Goal: Task Accomplishment & Management: Use online tool/utility

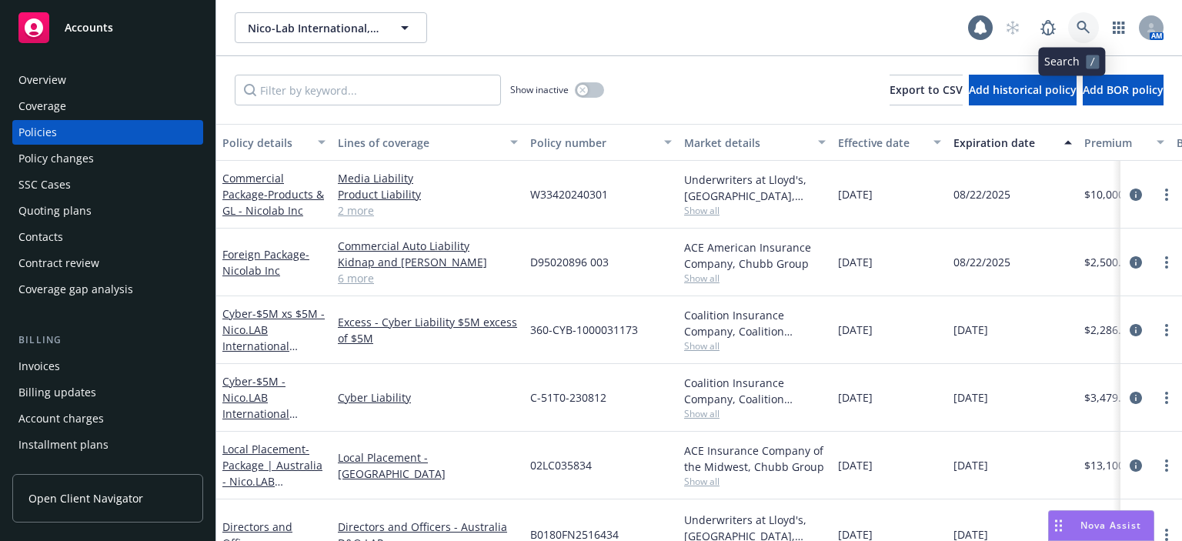
click at [1077, 16] on link at bounding box center [1083, 27] width 31 height 31
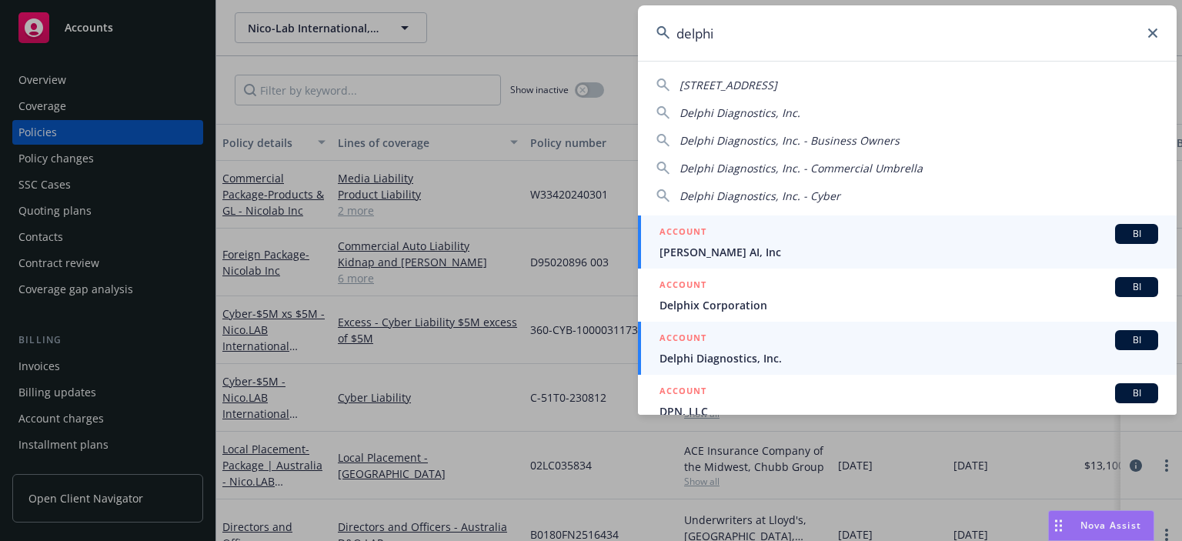
type input "delphi"
click at [743, 369] on link "ACCOUNT BI Delphi Diagnostics, Inc." at bounding box center [907, 348] width 539 height 53
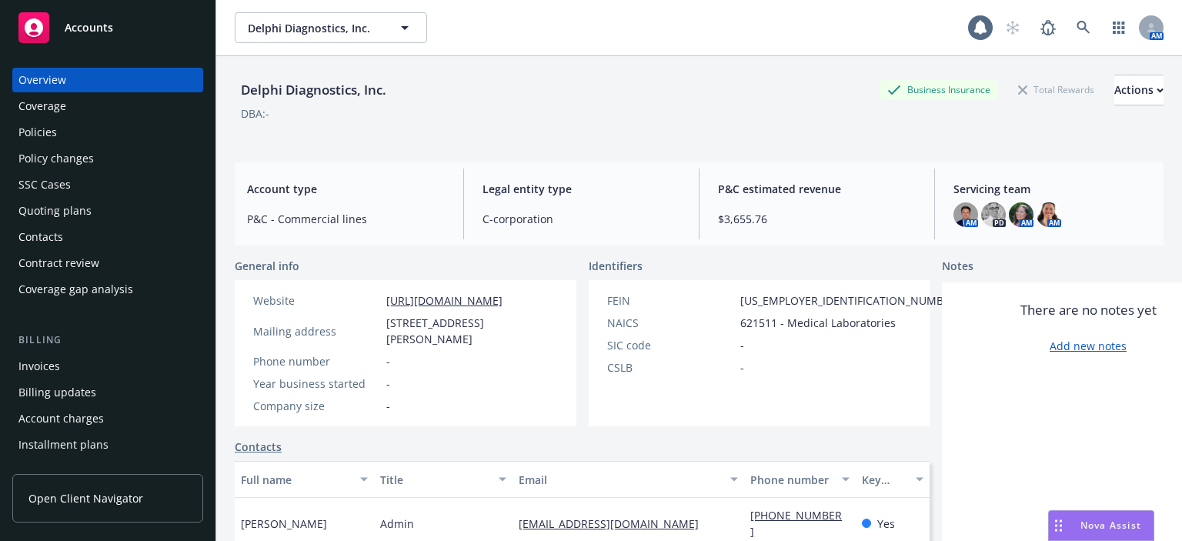
click at [98, 131] on div "Policies" at bounding box center [107, 132] width 179 height 25
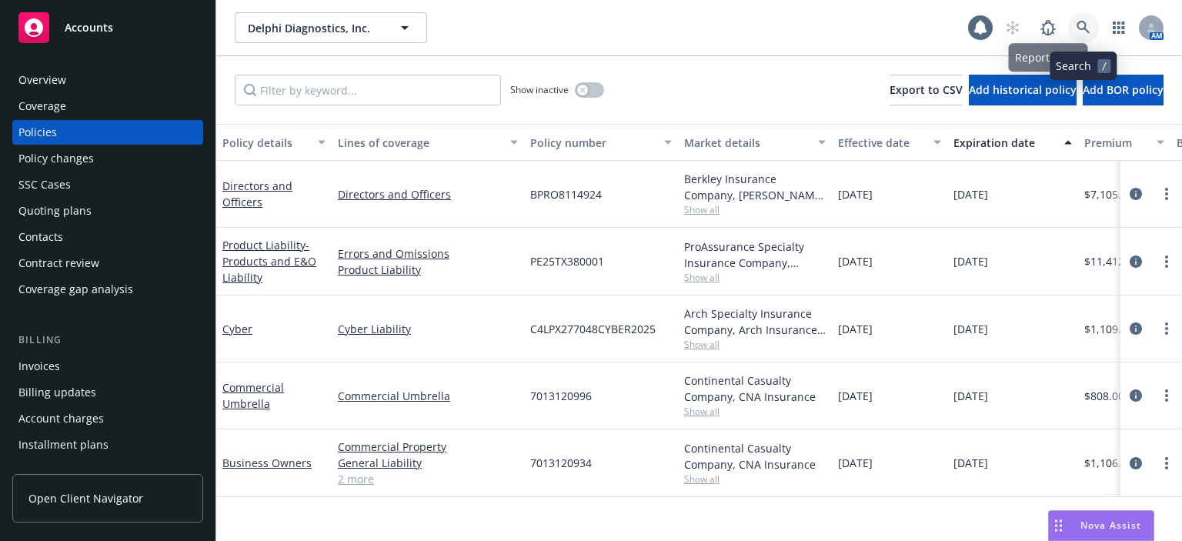
click at [1094, 32] on link at bounding box center [1083, 27] width 31 height 31
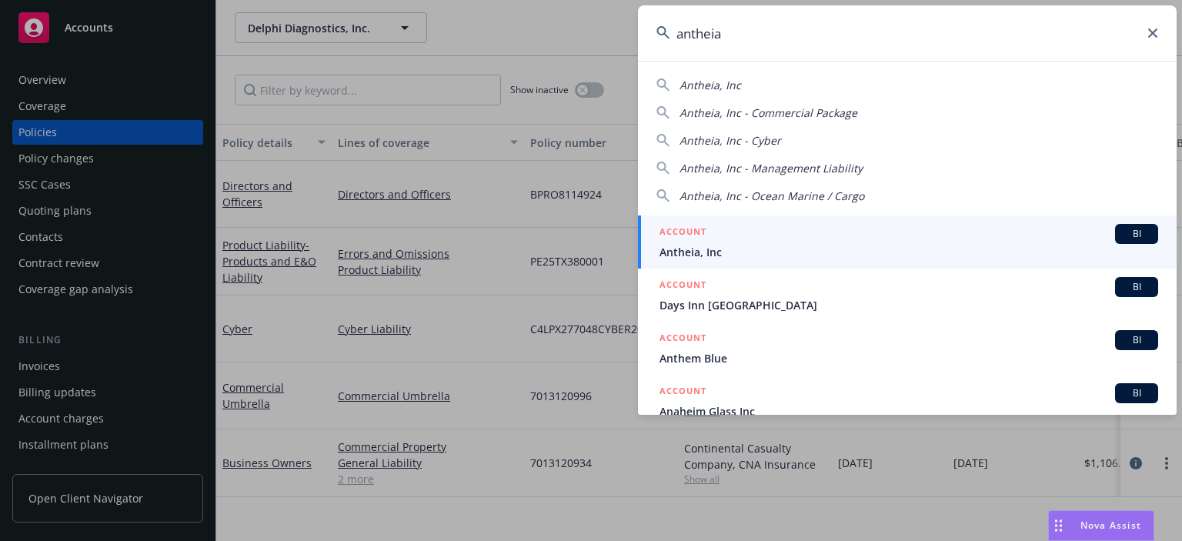
type input "antheia"
click at [711, 252] on span "Antheia, Inc" at bounding box center [908, 252] width 499 height 16
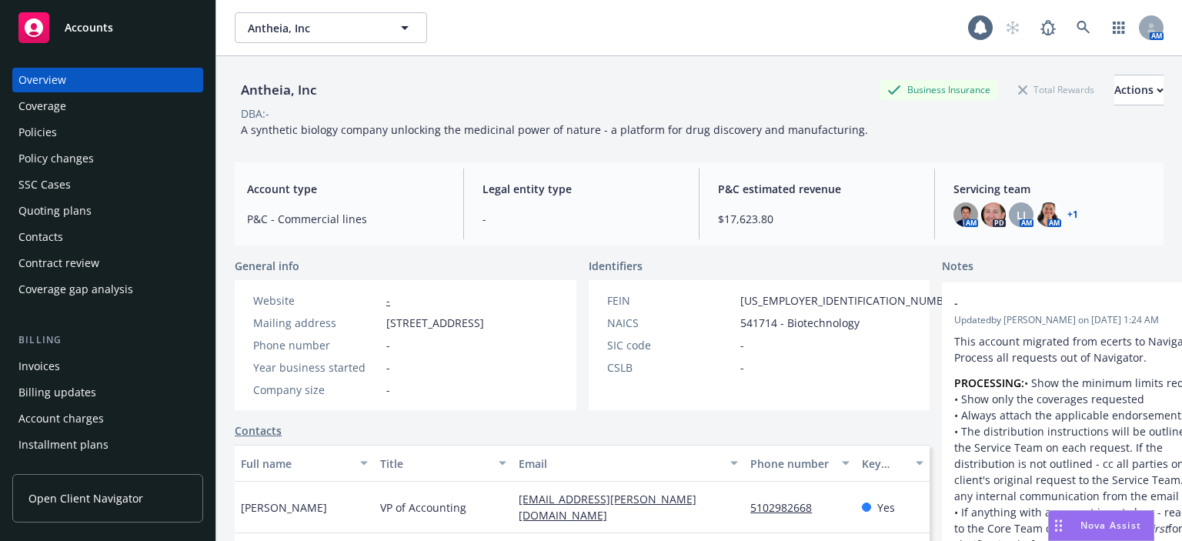
click at [122, 135] on div "Policies" at bounding box center [107, 132] width 179 height 25
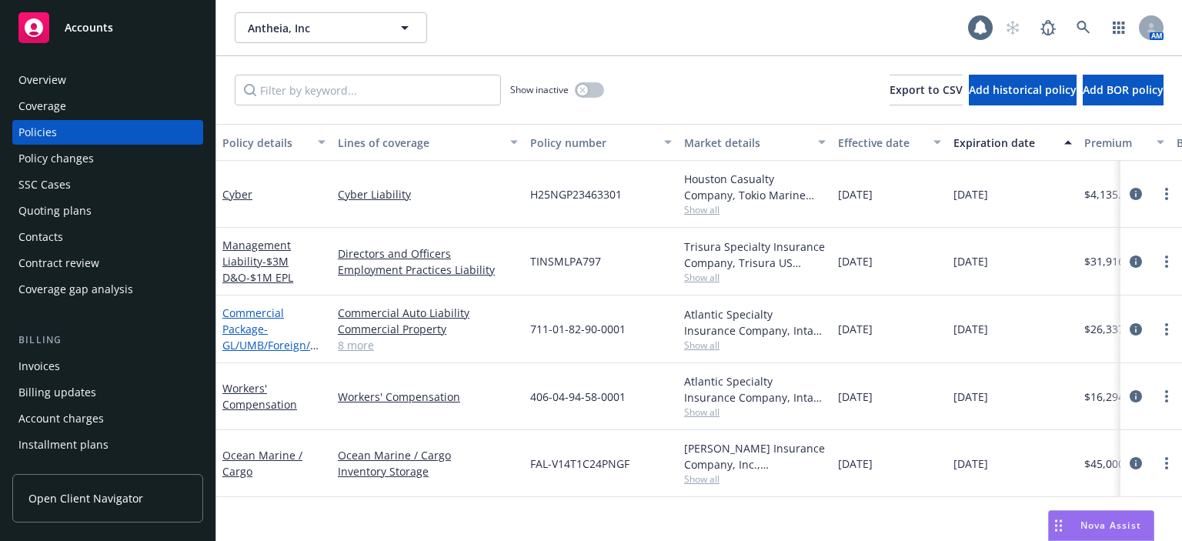
click at [246, 350] on span "- GL/UMB/Foreign/HNOA" at bounding box center [270, 345] width 96 height 47
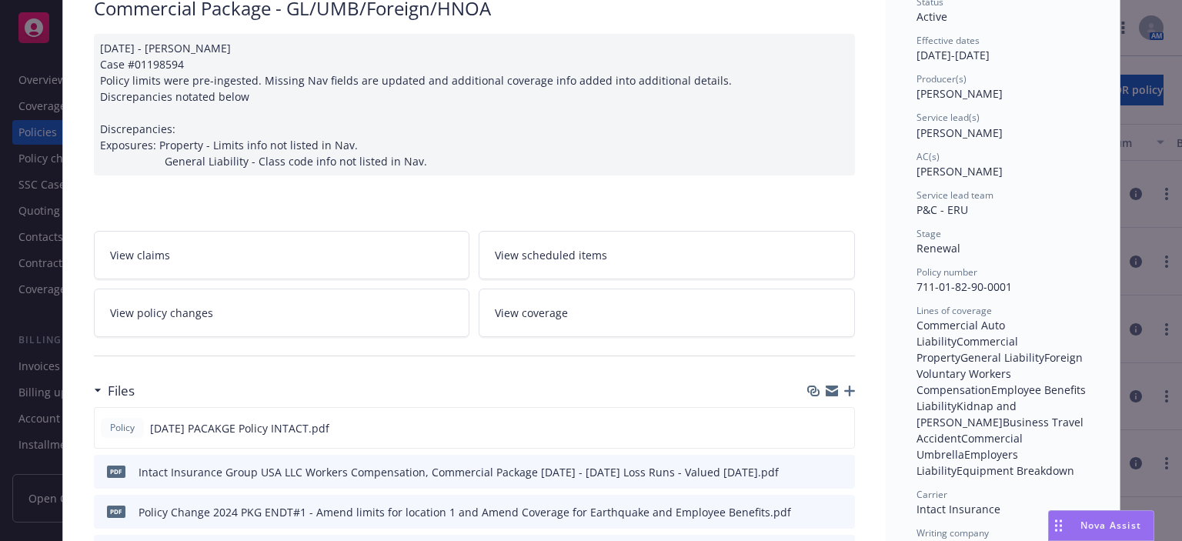
scroll to position [154, 0]
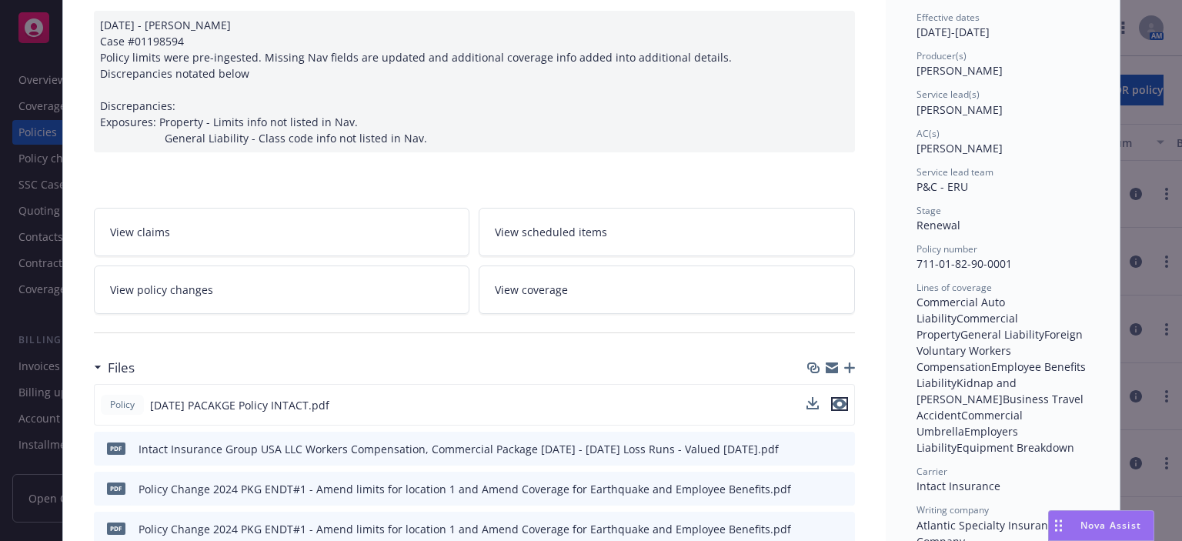
click at [837, 406] on icon "preview file" at bounding box center [840, 404] width 14 height 11
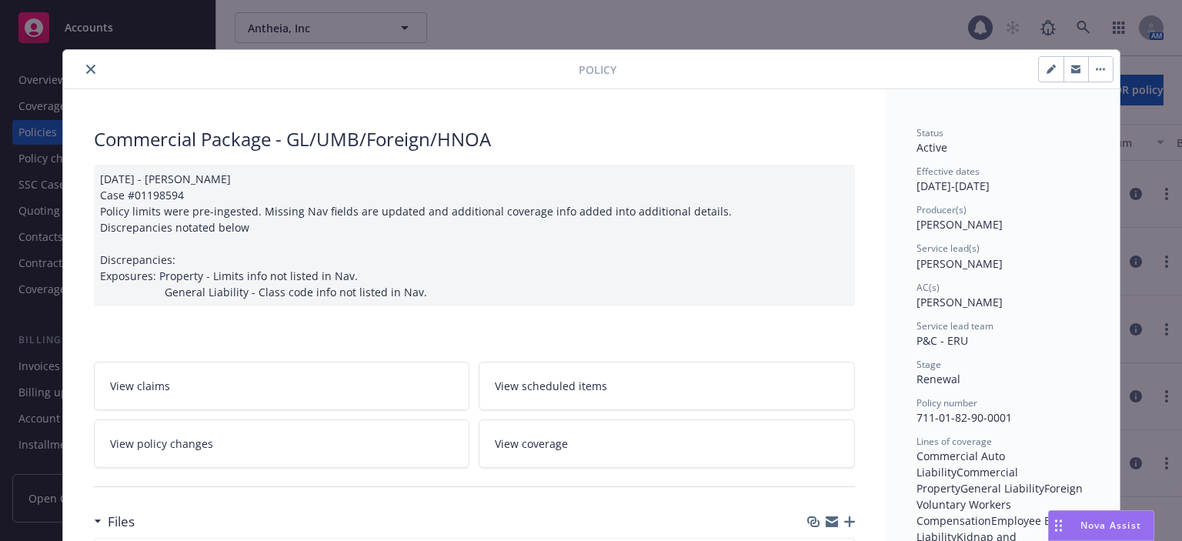
click at [82, 65] on button "close" at bounding box center [91, 69] width 18 height 18
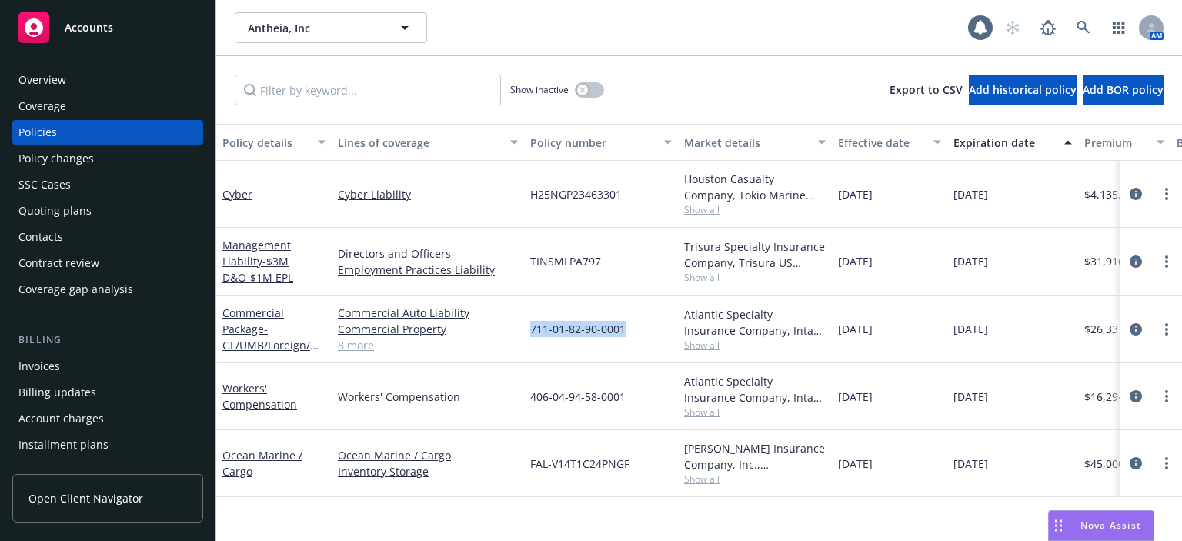
drag, startPoint x: 627, startPoint y: 326, endPoint x: 533, endPoint y: 335, distance: 95.1
click at [533, 335] on div "711-01-82-90-0001" at bounding box center [601, 329] width 154 height 68
copy span "711-01-82-90-0001"
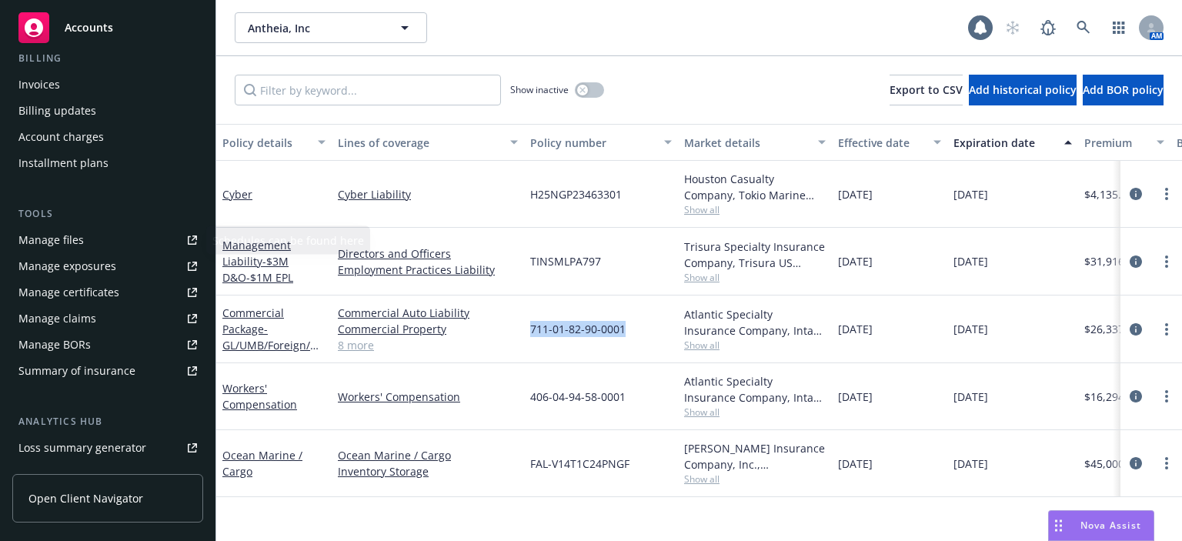
scroll to position [308, 0]
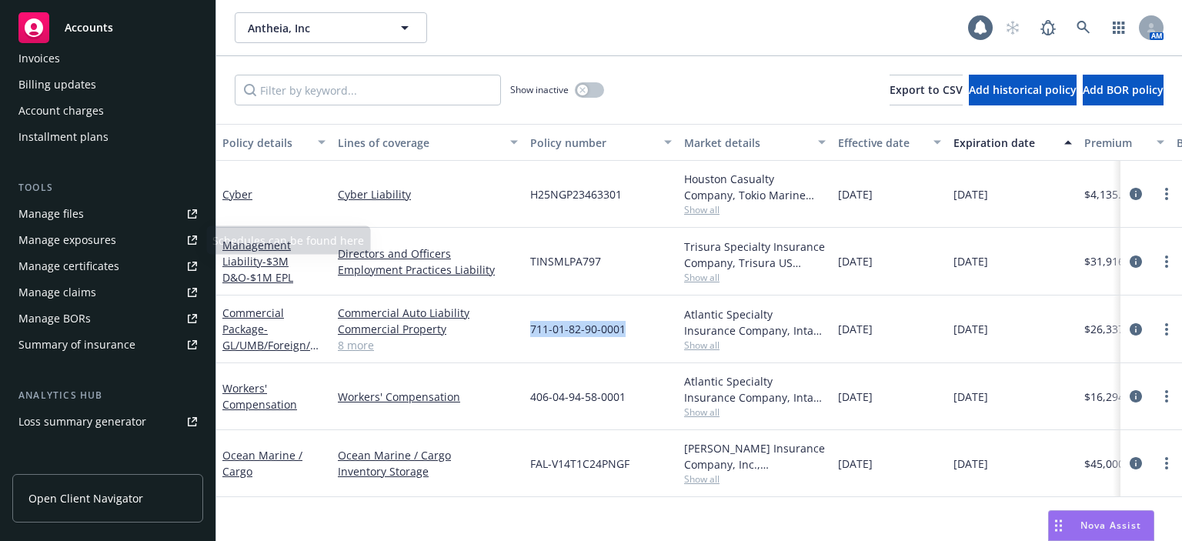
click at [76, 224] on div "Manage files" at bounding box center [50, 214] width 65 height 25
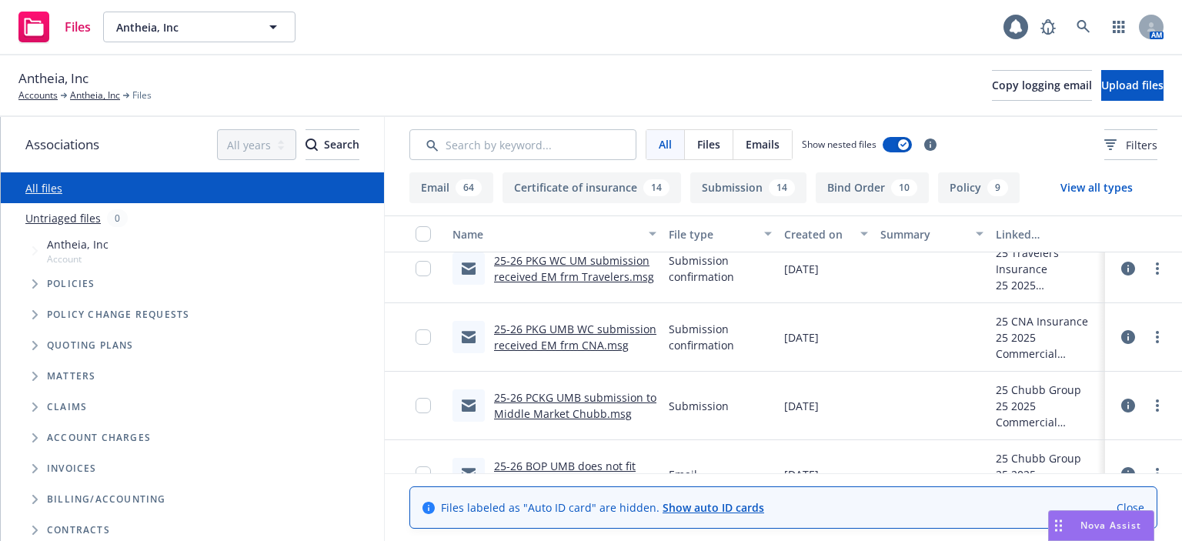
scroll to position [308, 0]
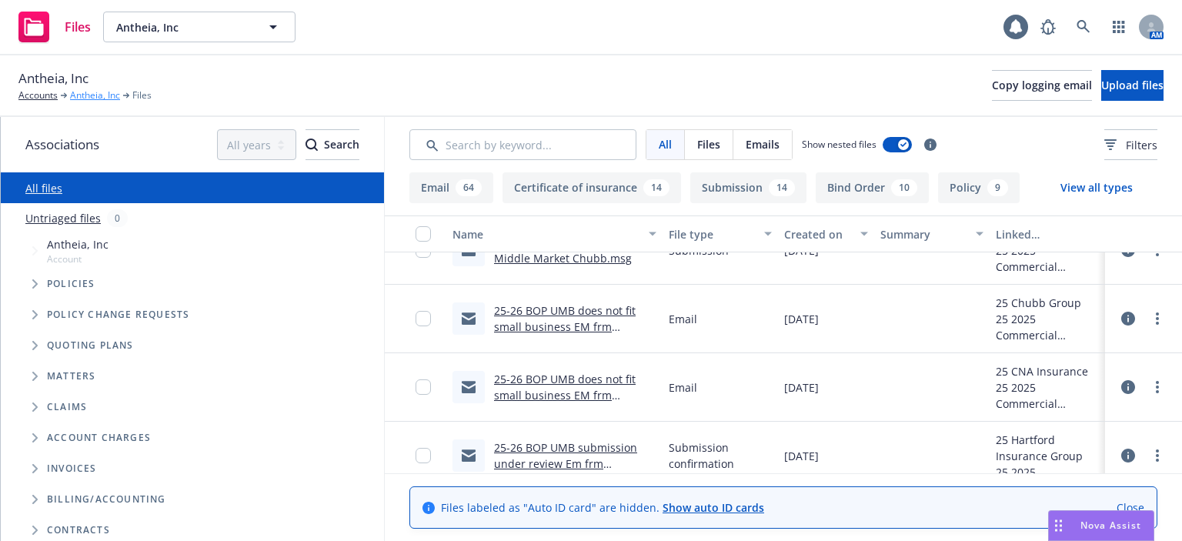
click at [95, 99] on link "Antheia, Inc" at bounding box center [95, 95] width 50 height 14
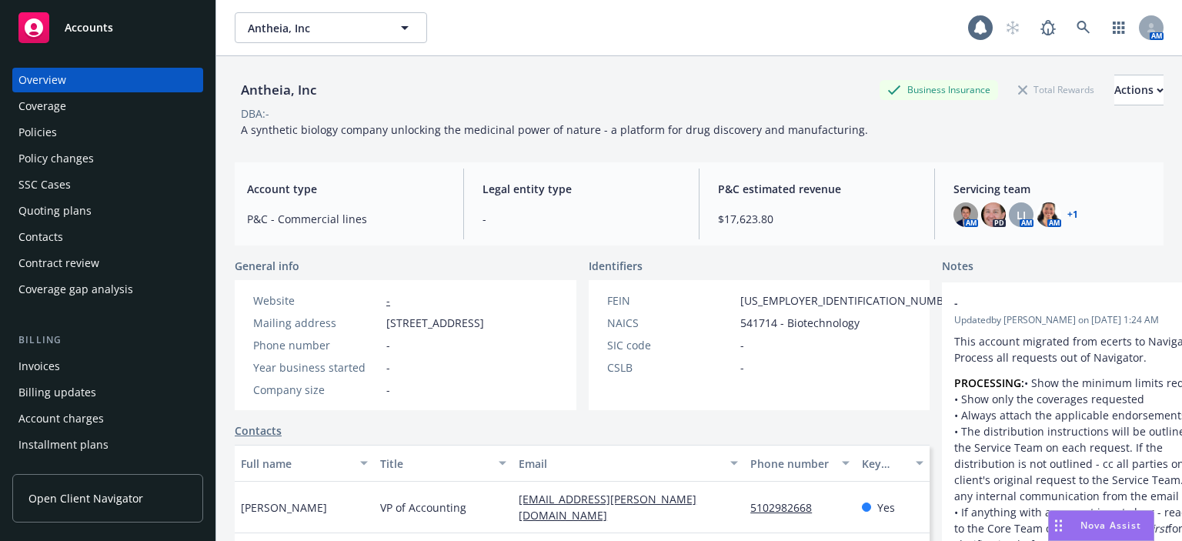
click at [85, 159] on div "Policy changes" at bounding box center [55, 158] width 75 height 25
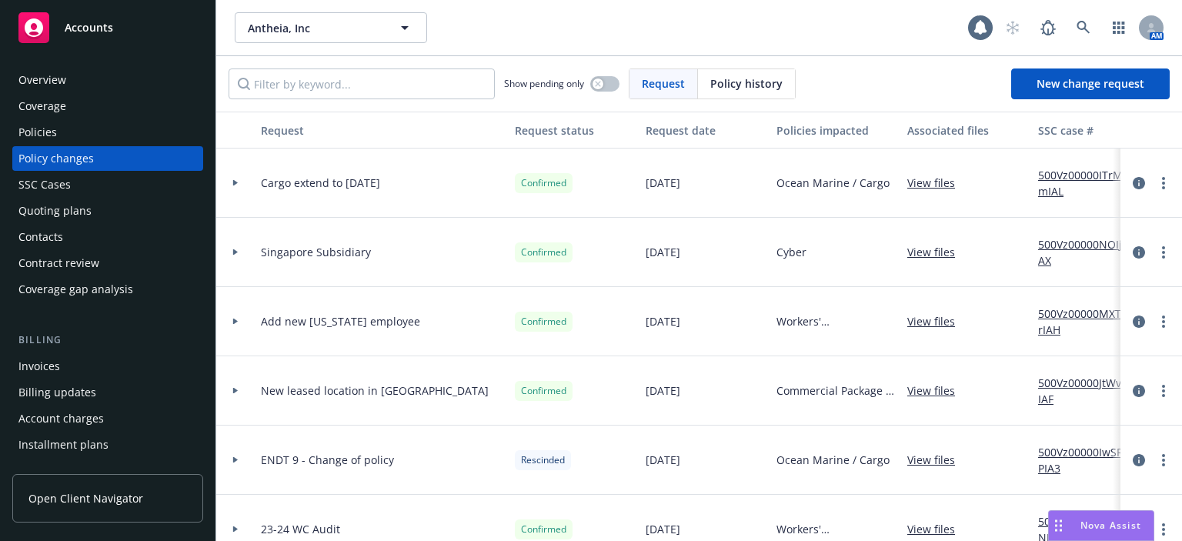
click at [141, 135] on div "Policies" at bounding box center [107, 132] width 179 height 25
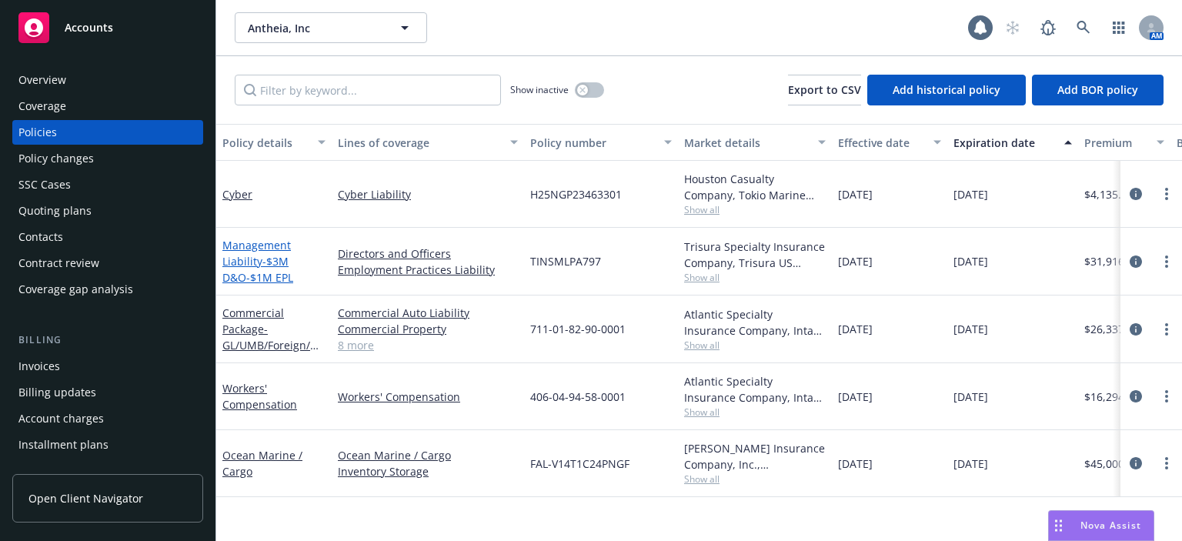
click at [272, 264] on span "- $3M D&O-$1M EPL" at bounding box center [257, 269] width 71 height 31
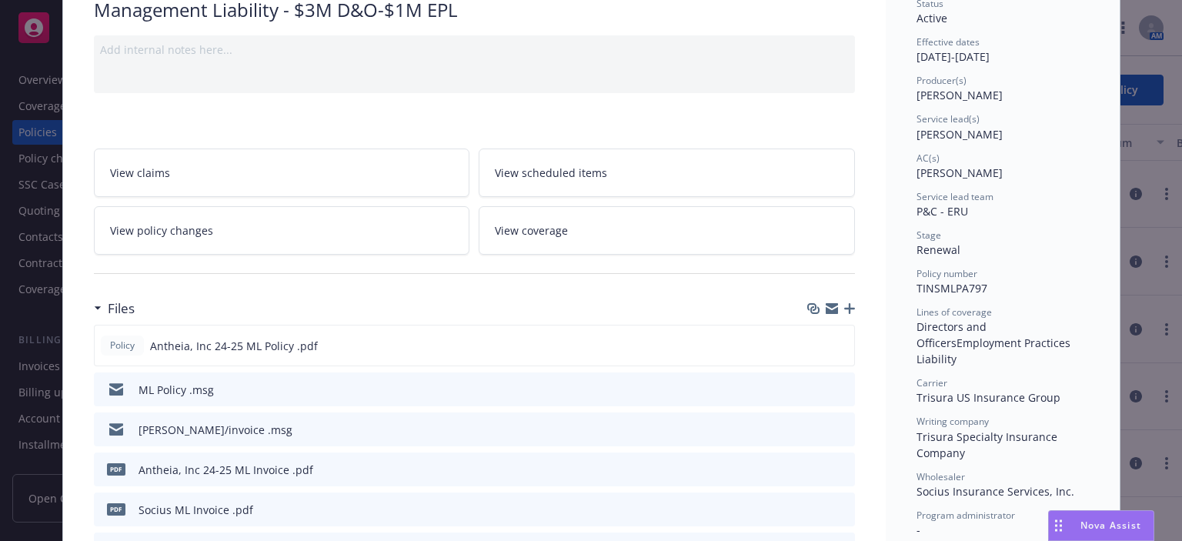
scroll to position [154, 0]
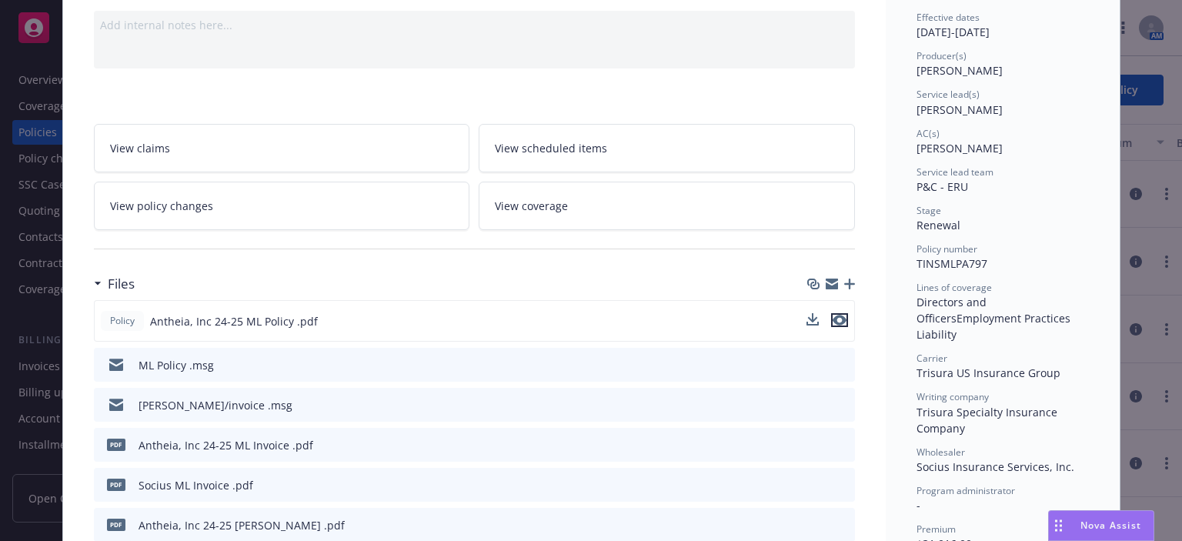
click at [835, 321] on icon "preview file" at bounding box center [840, 320] width 14 height 11
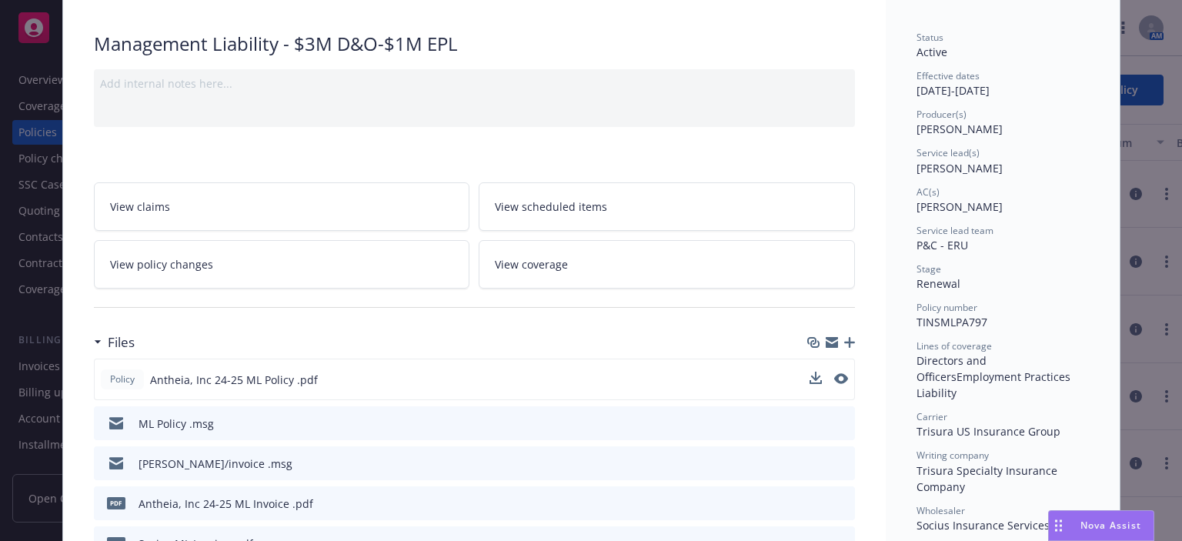
scroll to position [0, 0]
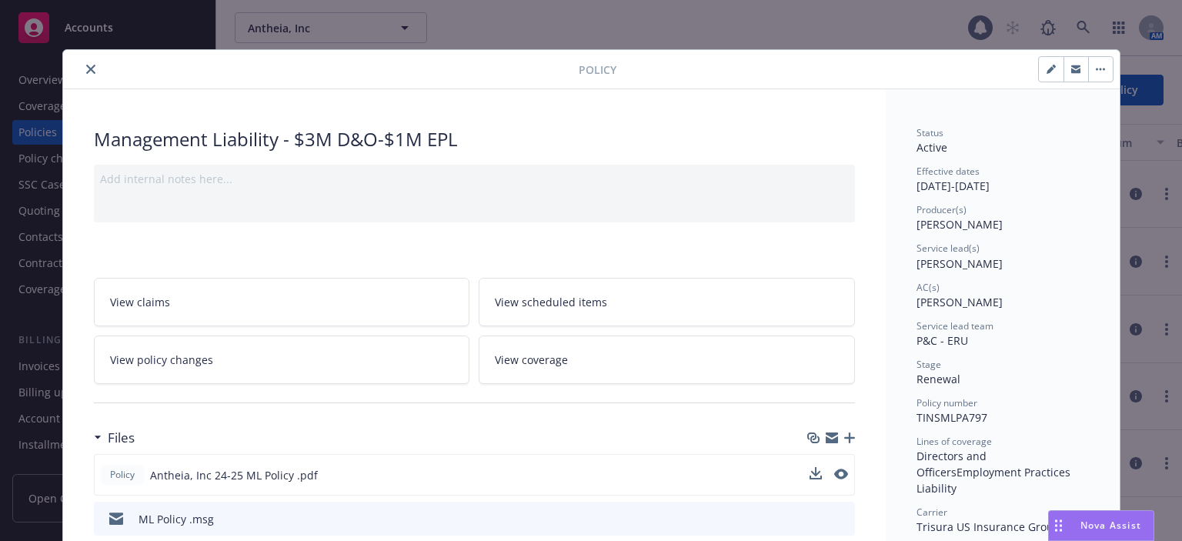
click at [87, 70] on icon "close" at bounding box center [90, 69] width 9 height 9
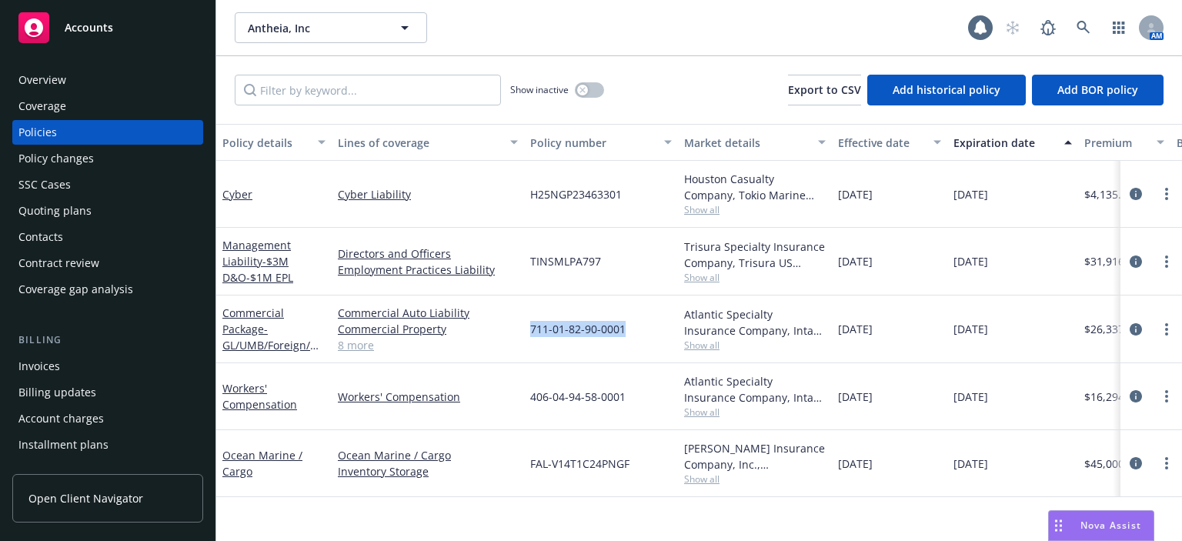
drag, startPoint x: 636, startPoint y: 332, endPoint x: 529, endPoint y: 338, distance: 107.1
click at [529, 338] on div "711-01-82-90-0001" at bounding box center [601, 329] width 154 height 68
copy span "711-01-82-90-0001"
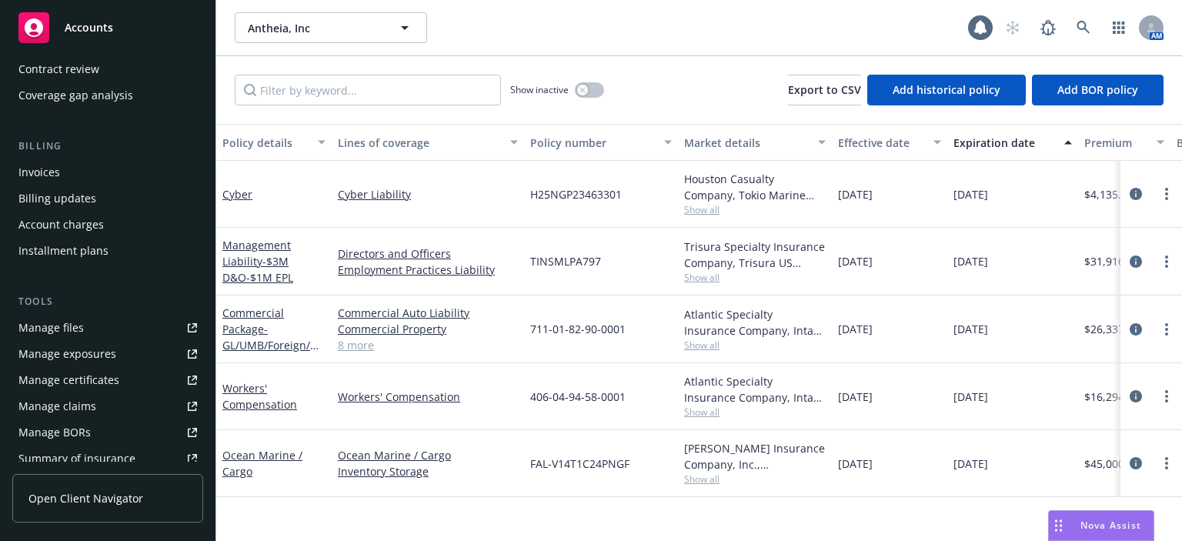
scroll to position [308, 0]
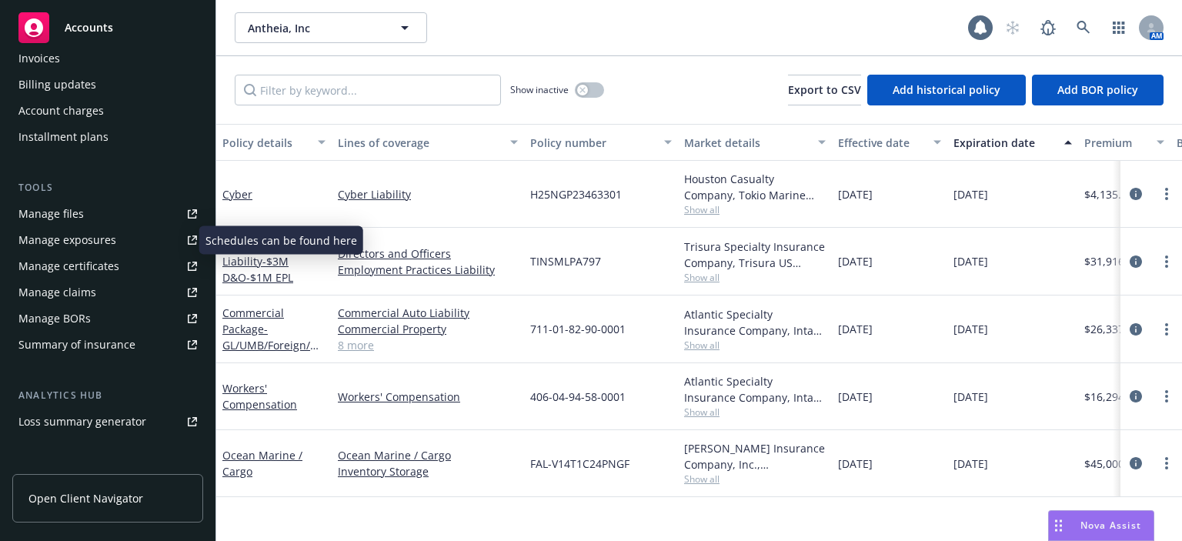
click at [71, 245] on div "Manage exposures" at bounding box center [67, 240] width 98 height 25
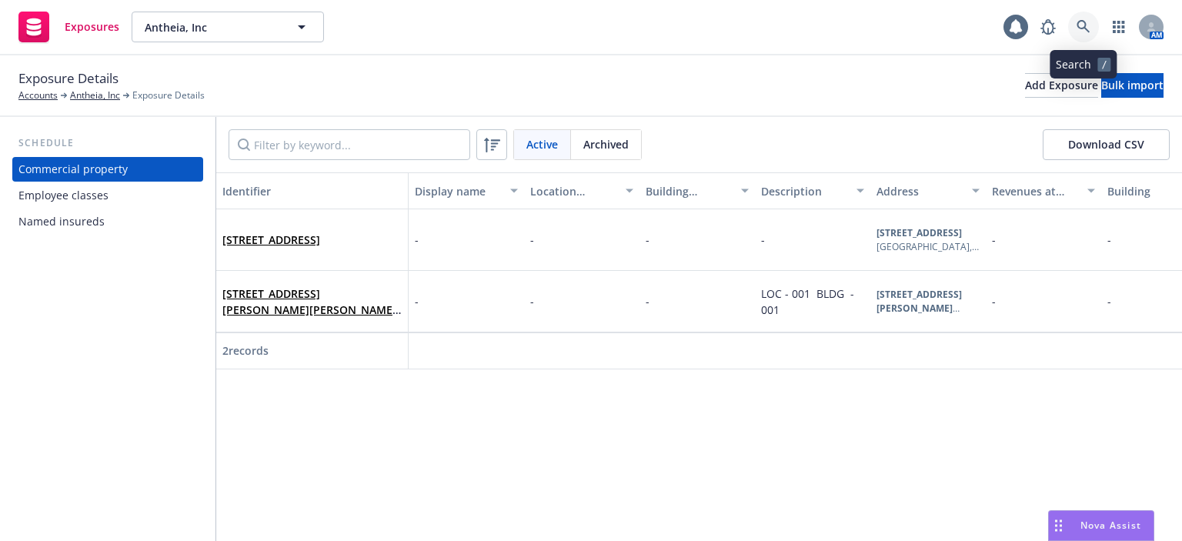
click at [1083, 21] on icon at bounding box center [1083, 26] width 13 height 13
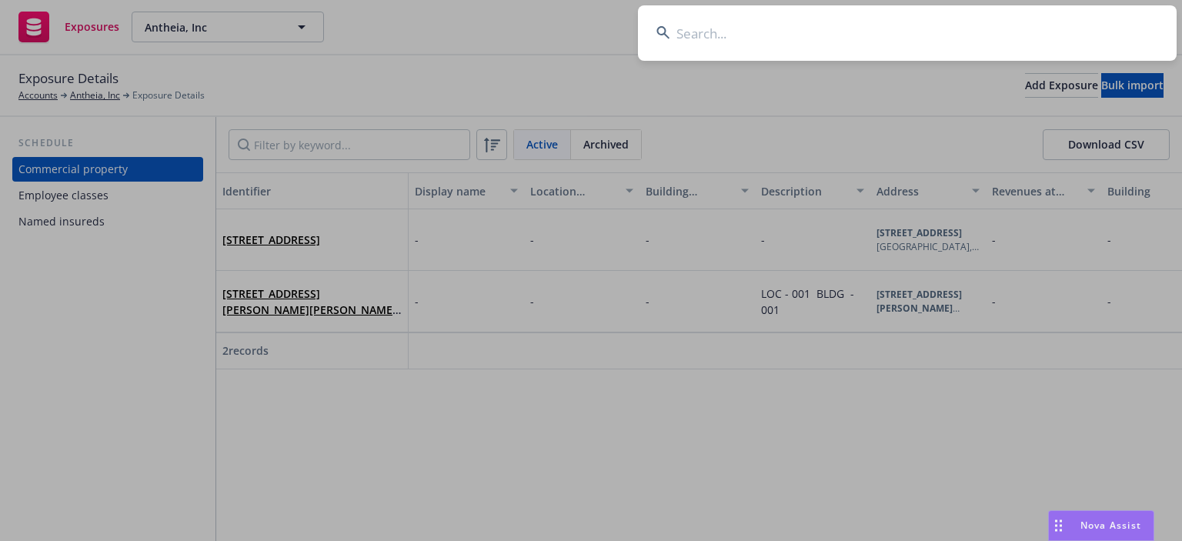
click at [840, 34] on input at bounding box center [907, 32] width 539 height 55
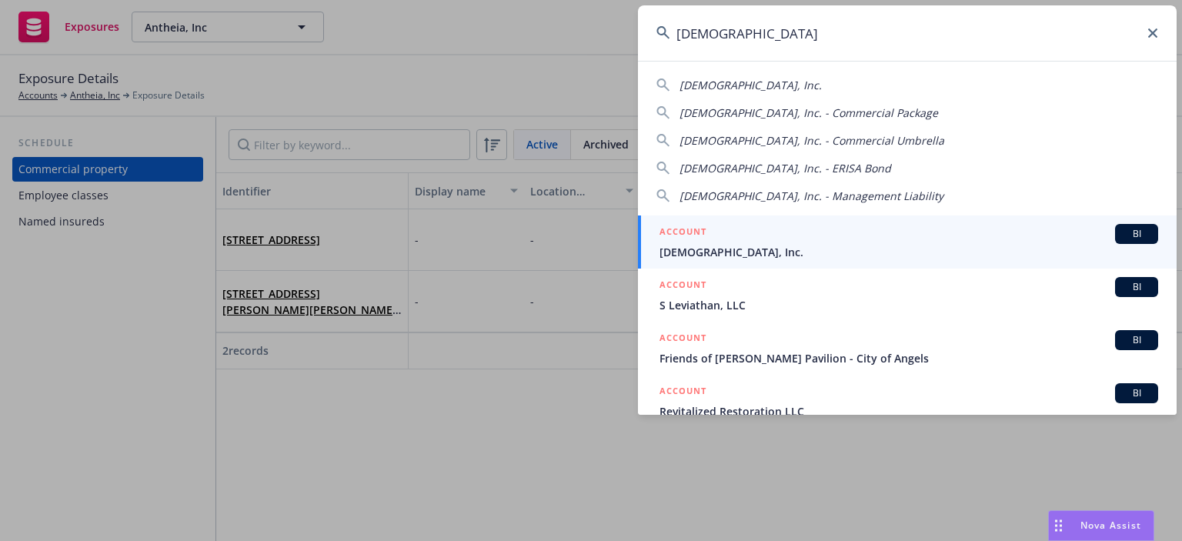
type input "levitas"
click at [684, 241] on h5 "ACCOUNT" at bounding box center [682, 233] width 47 height 18
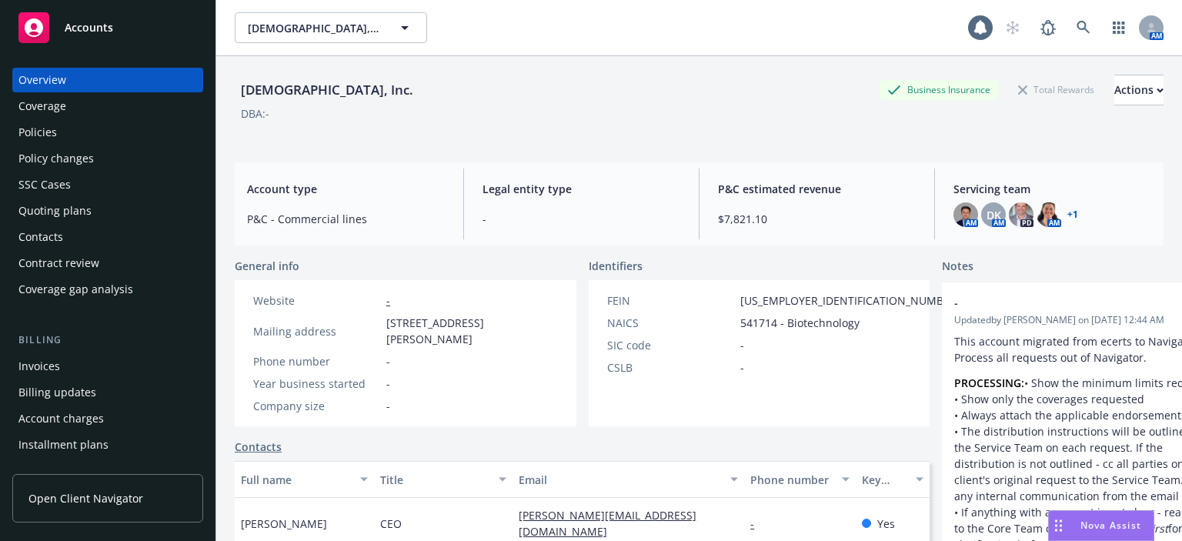
click at [113, 141] on div "Policies" at bounding box center [107, 132] width 179 height 25
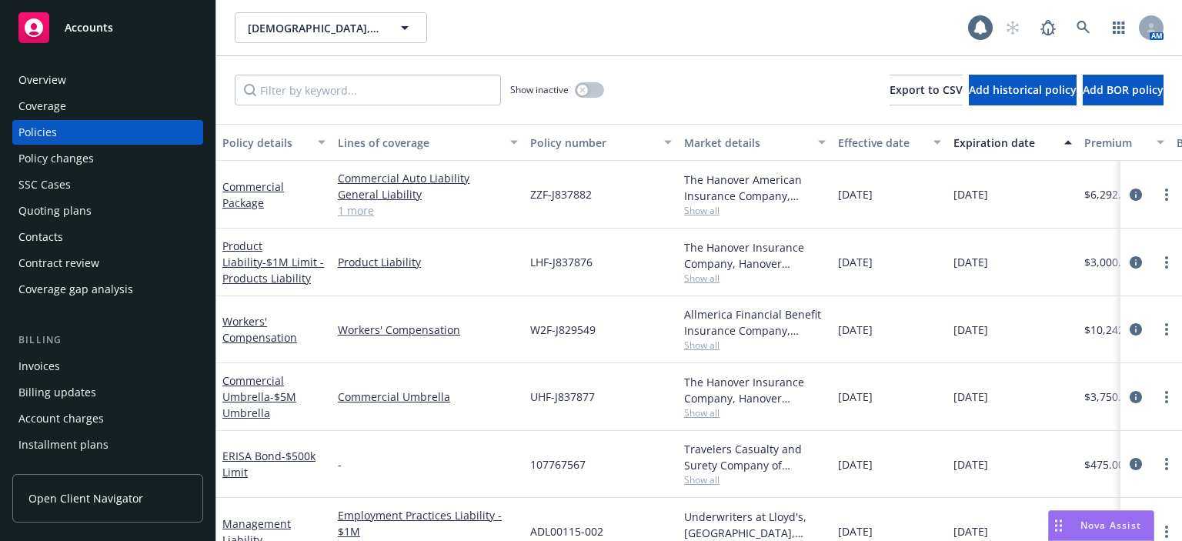
click at [62, 216] on div "Quoting plans" at bounding box center [54, 211] width 73 height 25
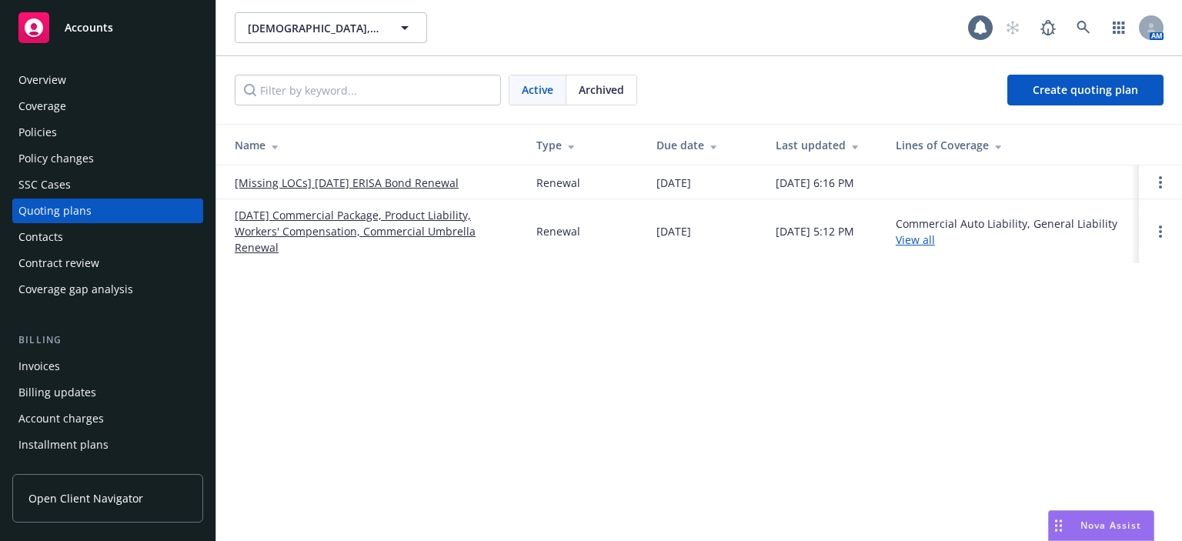
click at [275, 215] on link "[DATE] Commercial Package, Product Liability, Workers' Compensation, Commercial…" at bounding box center [373, 231] width 277 height 48
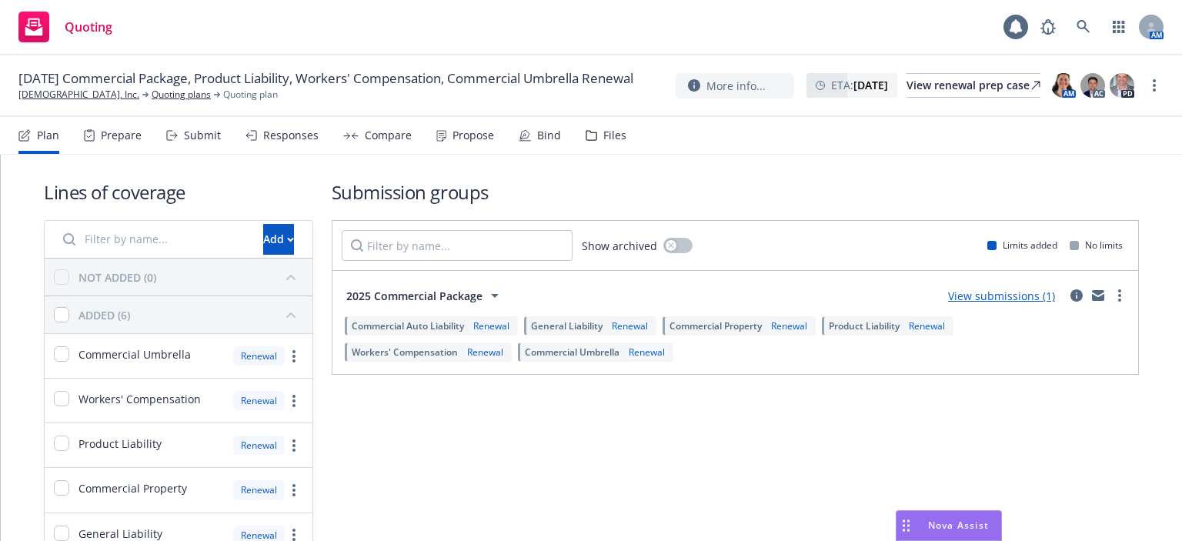
click at [292, 132] on div "Responses" at bounding box center [290, 135] width 55 height 12
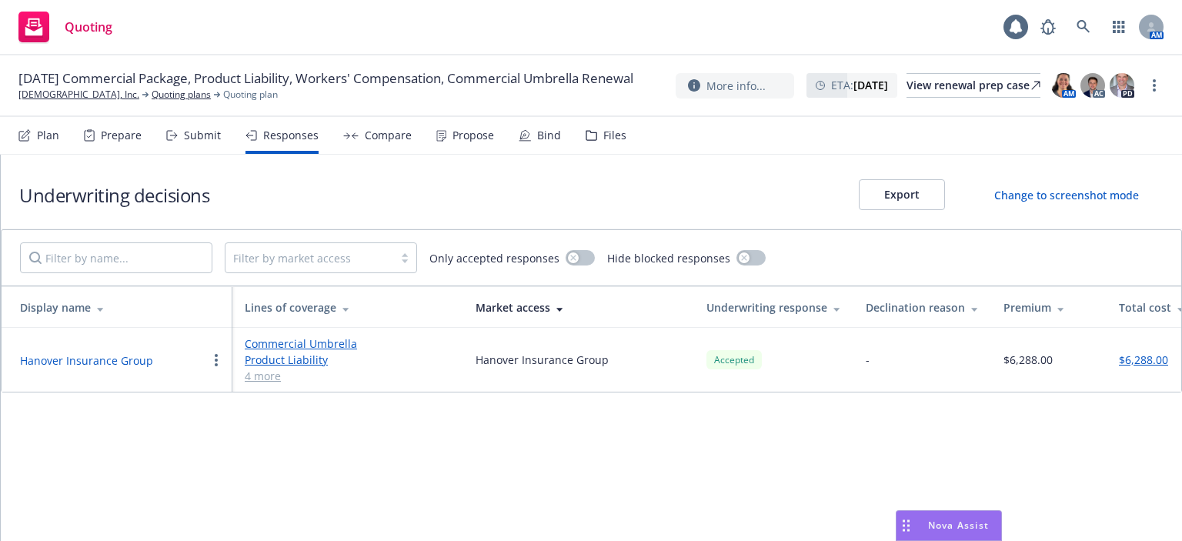
click at [190, 133] on div "Submit" at bounding box center [202, 135] width 37 height 12
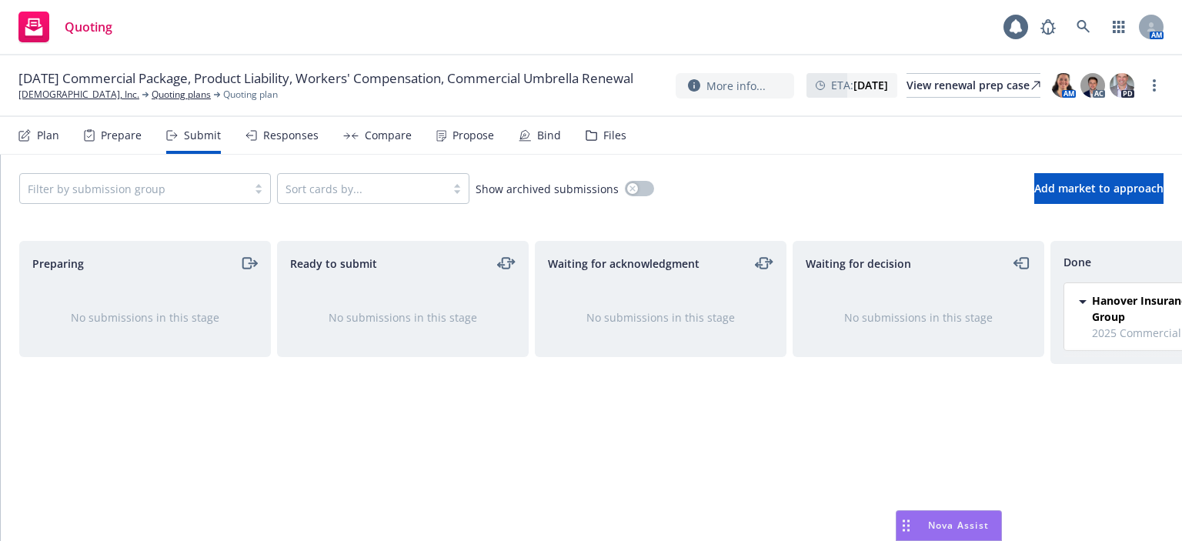
click at [271, 147] on div "Responses" at bounding box center [281, 135] width 73 height 37
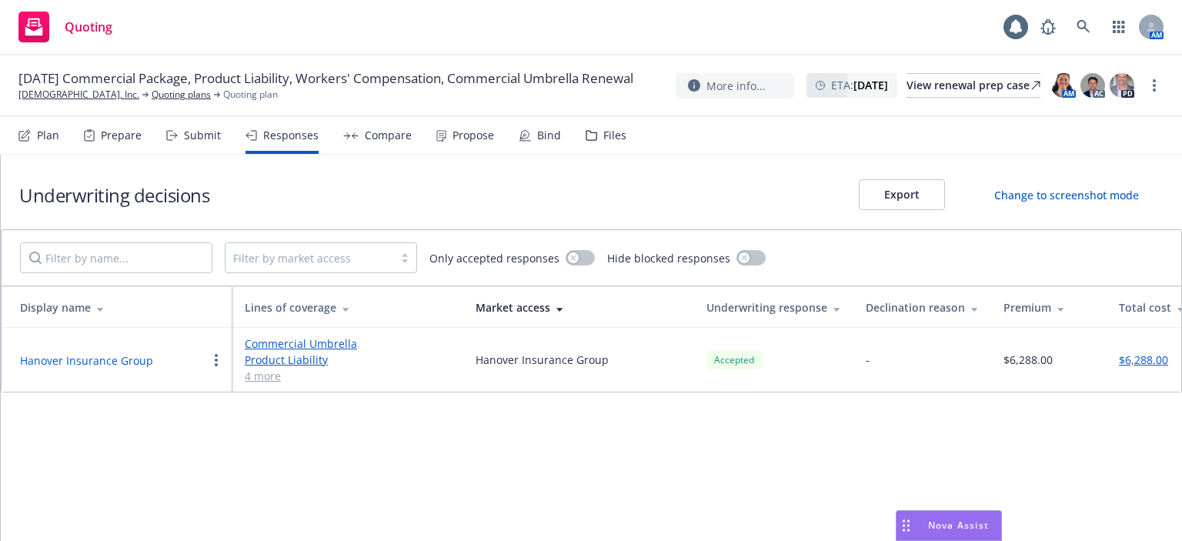
click at [202, 132] on div "Submit" at bounding box center [202, 135] width 37 height 12
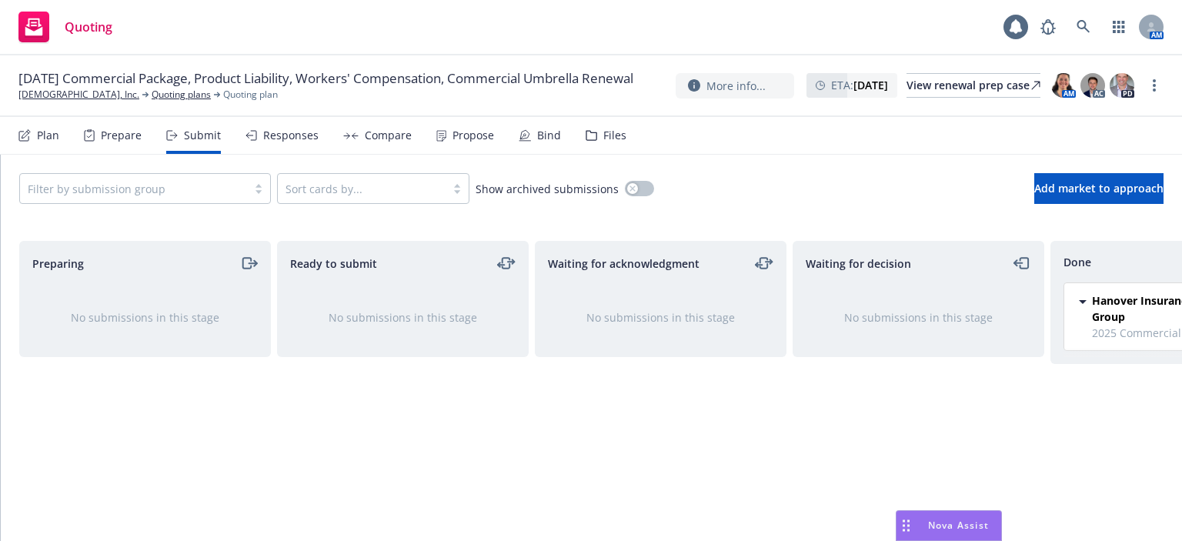
click at [374, 146] on div "Compare" at bounding box center [377, 135] width 68 height 37
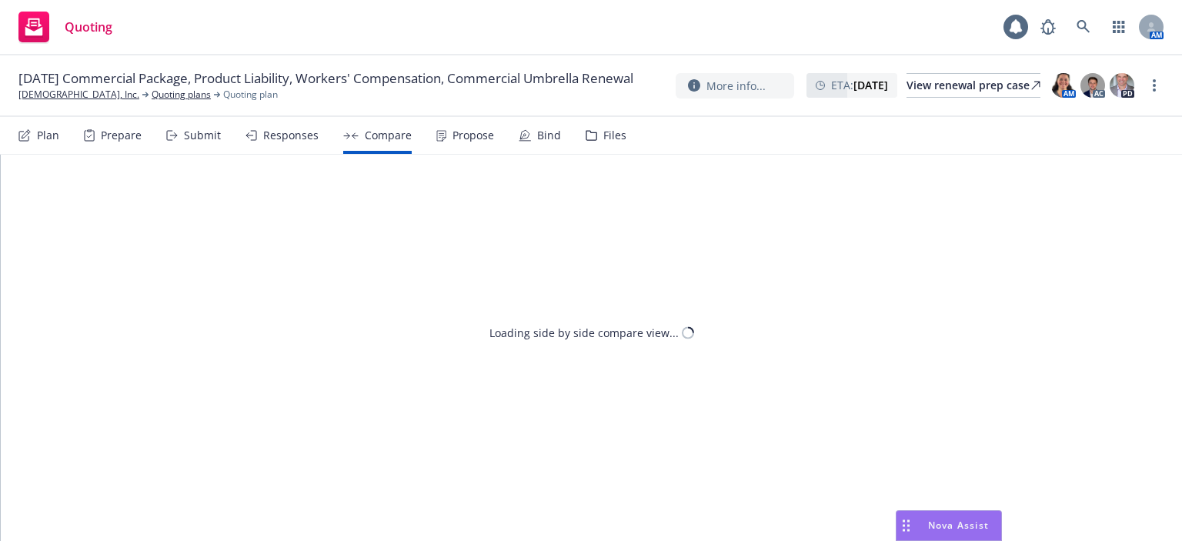
click at [446, 147] on div "Propose" at bounding box center [465, 135] width 58 height 37
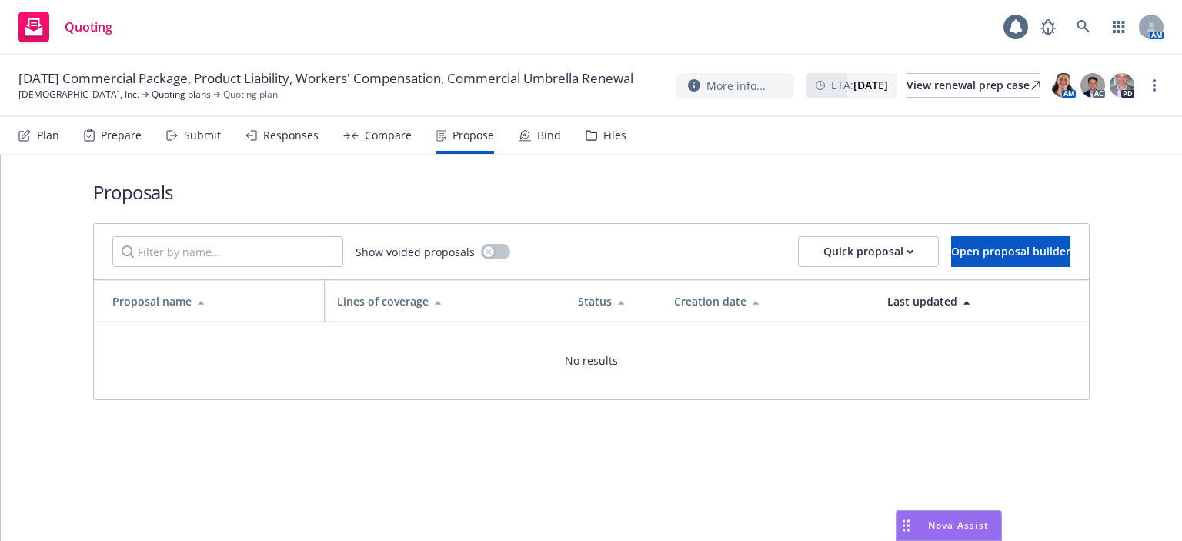
click at [155, 102] on div "Quoting plans" at bounding box center [186, 95] width 68 height 14
click at [152, 102] on link "Quoting plans" at bounding box center [181, 95] width 59 height 14
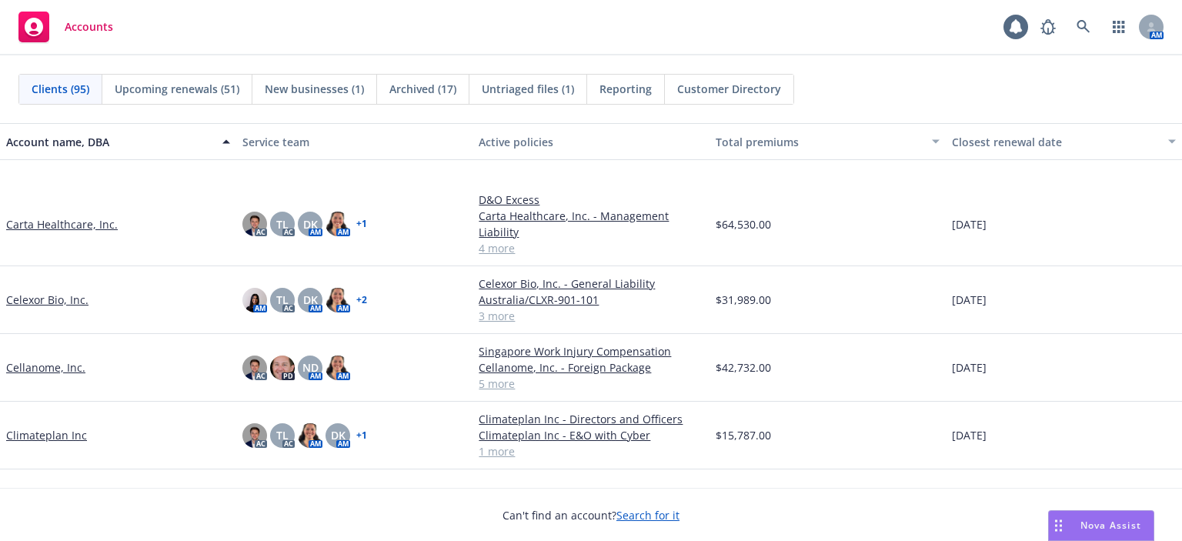
scroll to position [1077, 0]
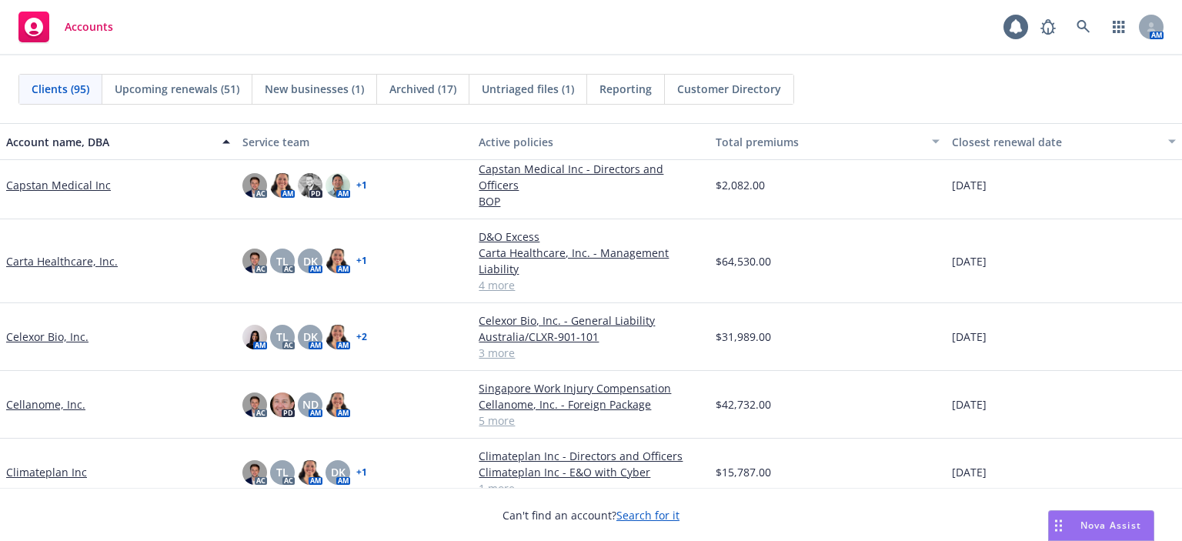
click at [25, 372] on div "Cellanome, Inc." at bounding box center [118, 405] width 236 height 68
click at [23, 396] on link "Cellanome, Inc." at bounding box center [45, 404] width 79 height 16
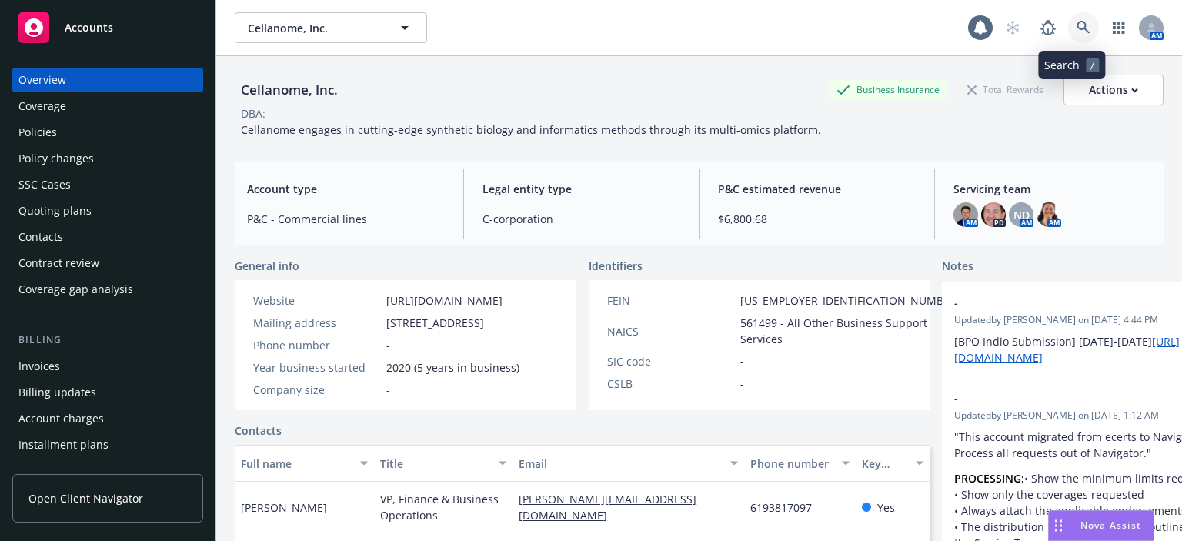
click at [1079, 26] on link at bounding box center [1083, 27] width 31 height 31
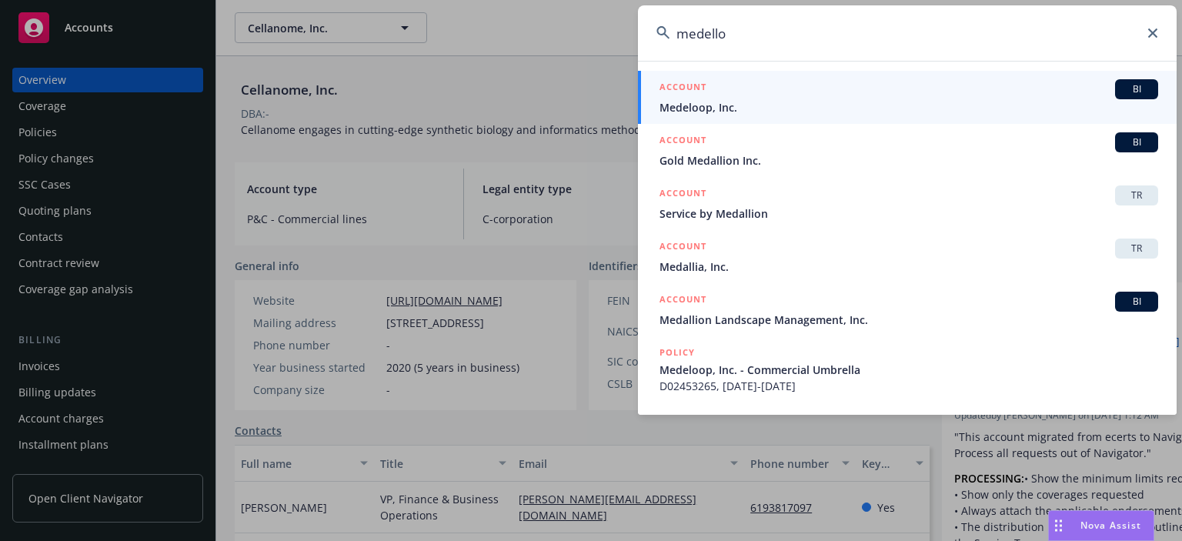
type input "medello"
click at [723, 110] on span "Medeloop, Inc." at bounding box center [908, 107] width 499 height 16
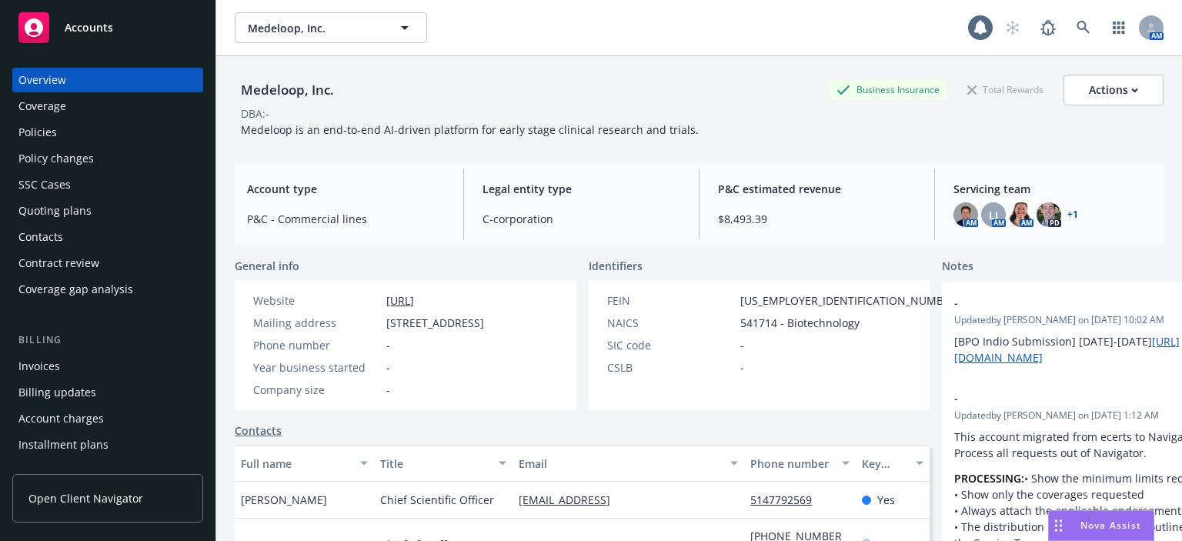
click at [56, 141] on div "Policies" at bounding box center [107, 132] width 179 height 25
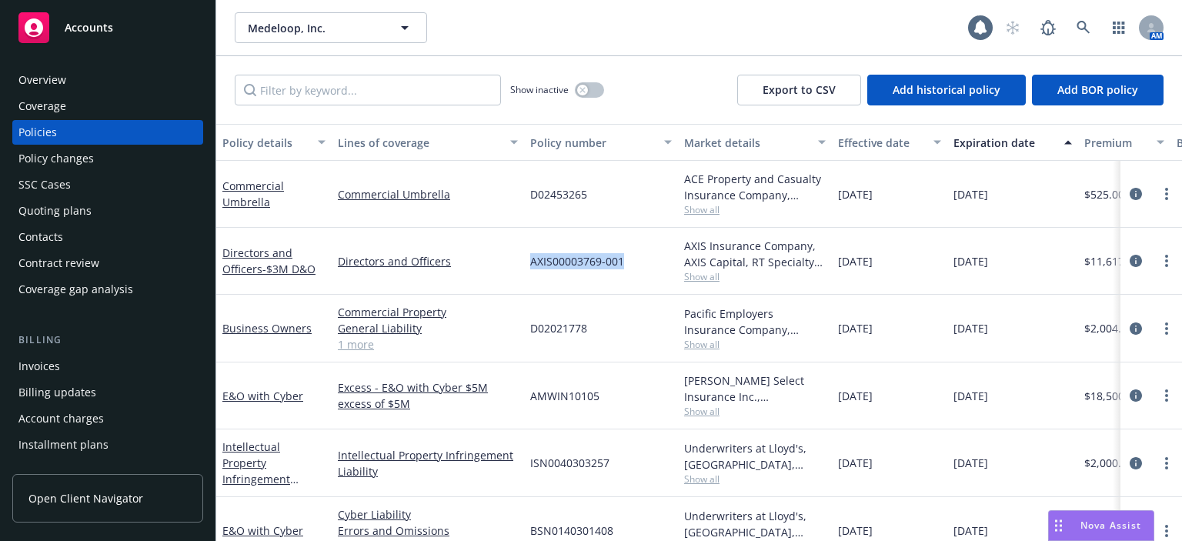
drag, startPoint x: 636, startPoint y: 259, endPoint x: 526, endPoint y: 273, distance: 111.0
click at [526, 273] on div "AXIS00003769-001" at bounding box center [601, 261] width 154 height 67
copy span "AXIS00003769-001"
click at [1150, 32] on icon at bounding box center [1151, 30] width 8 height 3
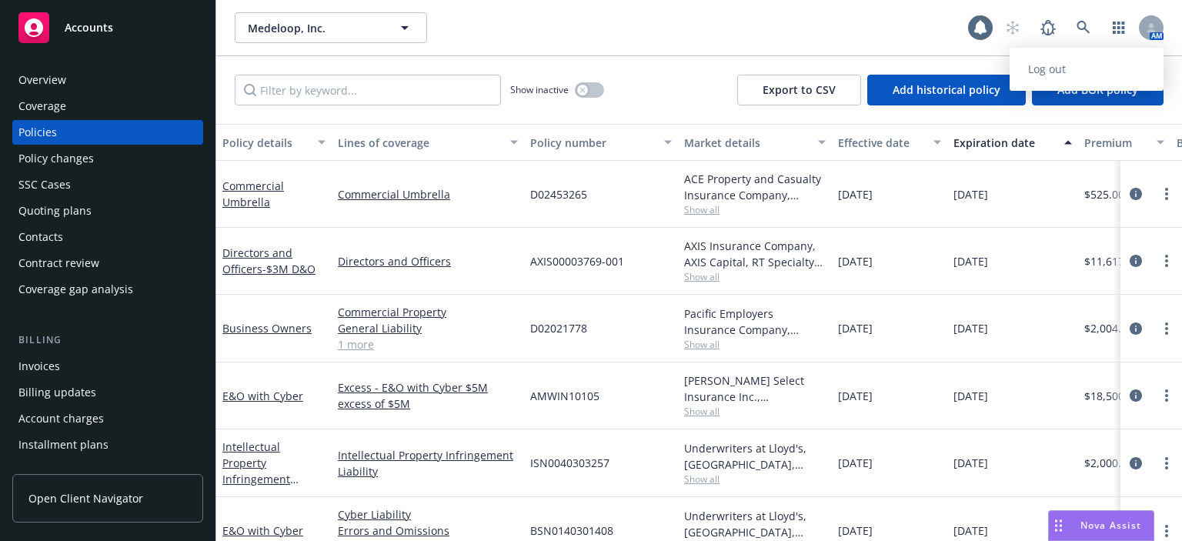
click at [1120, 66] on link "Log out" at bounding box center [1087, 69] width 154 height 31
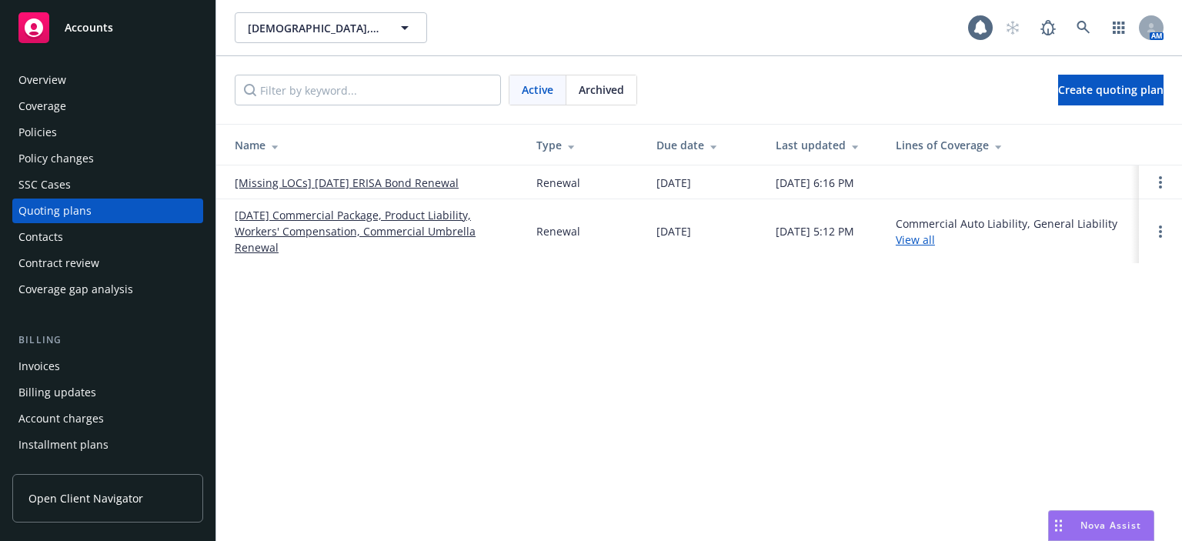
click at [588, 94] on span "Archived" at bounding box center [601, 90] width 45 height 16
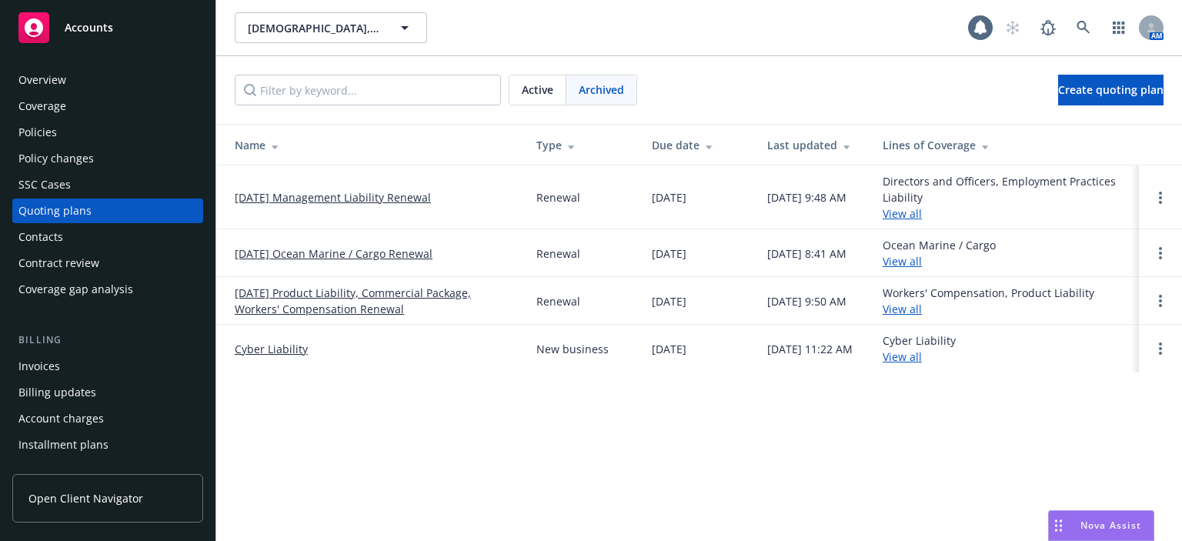
click at [329, 285] on link "[DATE] Product Liability, Commercial Package, Workers' Compensation Renewal" at bounding box center [373, 301] width 277 height 32
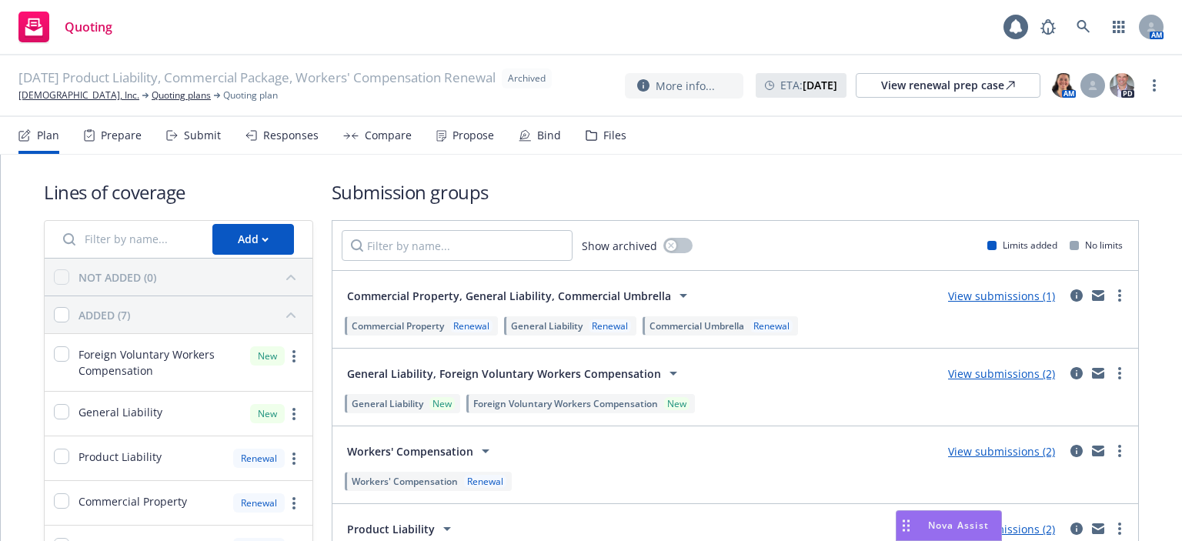
click at [114, 136] on div "Prepare" at bounding box center [121, 135] width 41 height 12
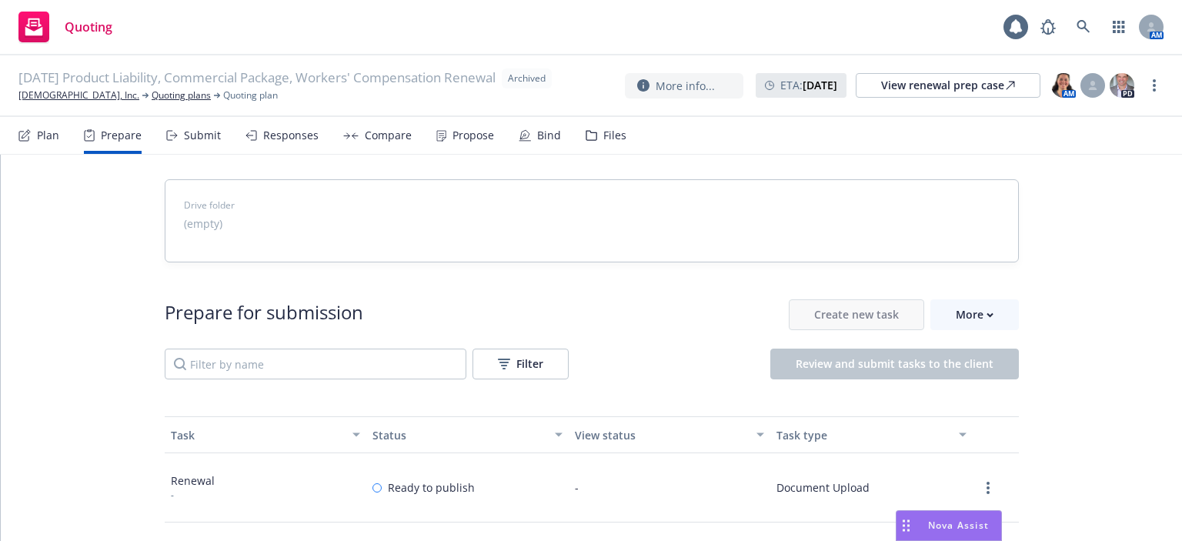
click at [180, 136] on div "Submit" at bounding box center [193, 135] width 55 height 37
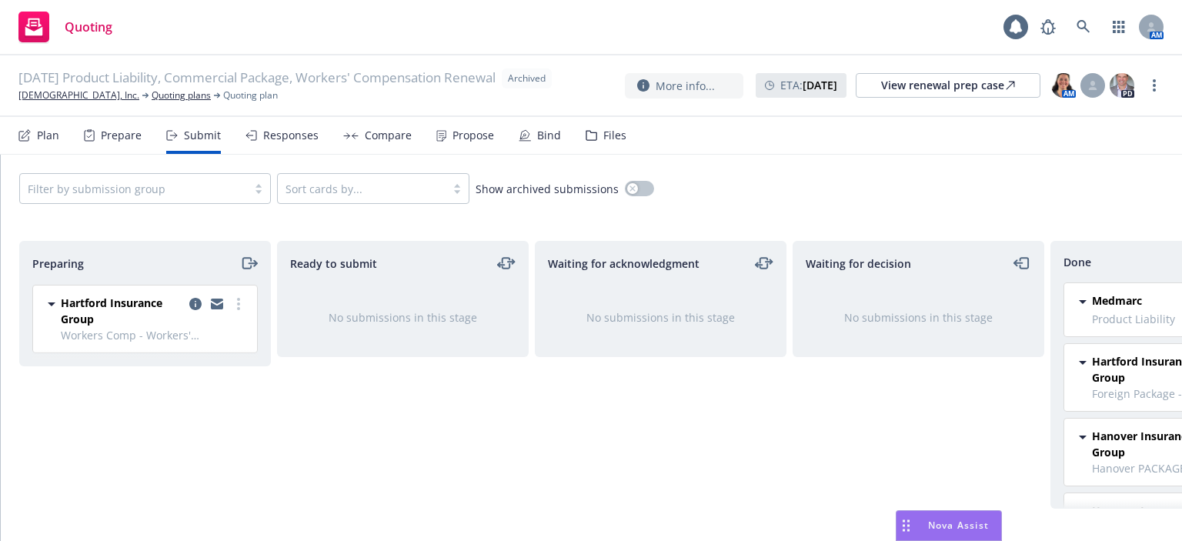
click at [263, 142] on div "Responses" at bounding box center [290, 135] width 55 height 12
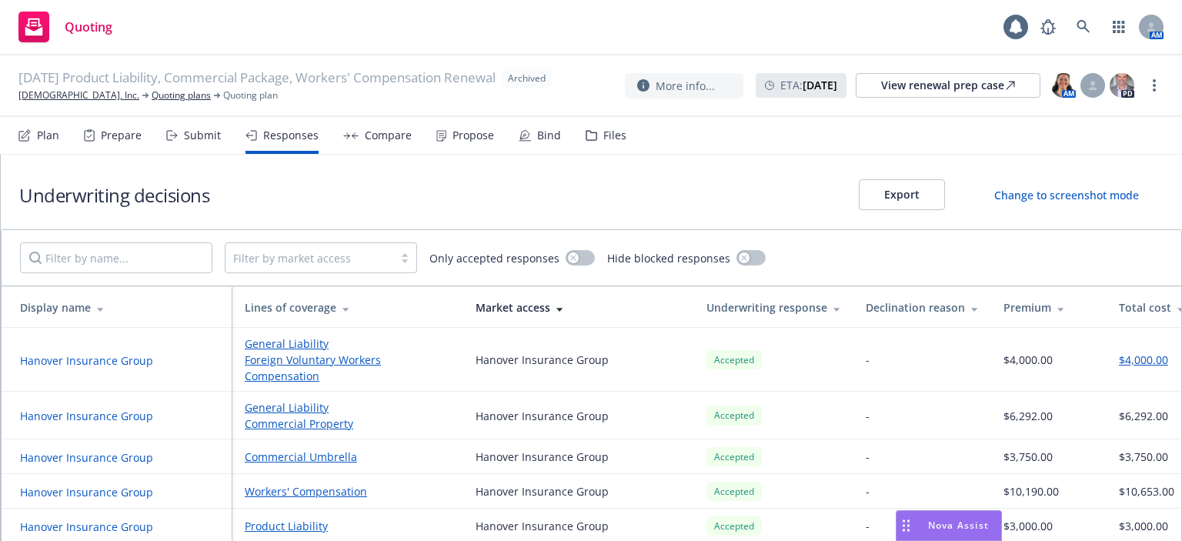
click at [356, 141] on div "Compare" at bounding box center [377, 135] width 68 height 37
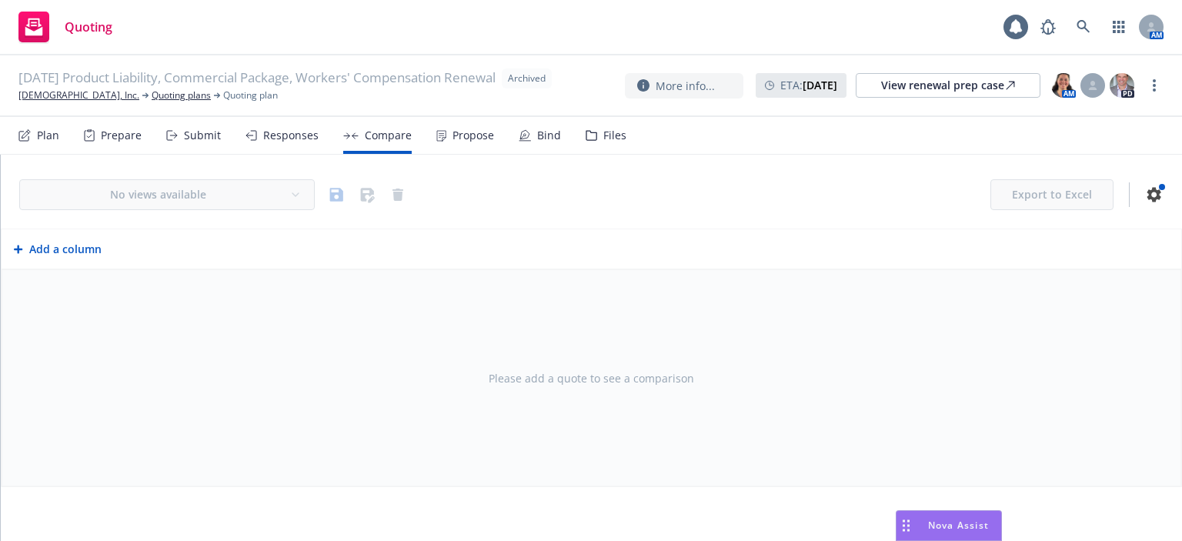
click at [456, 145] on div "Propose" at bounding box center [465, 135] width 58 height 37
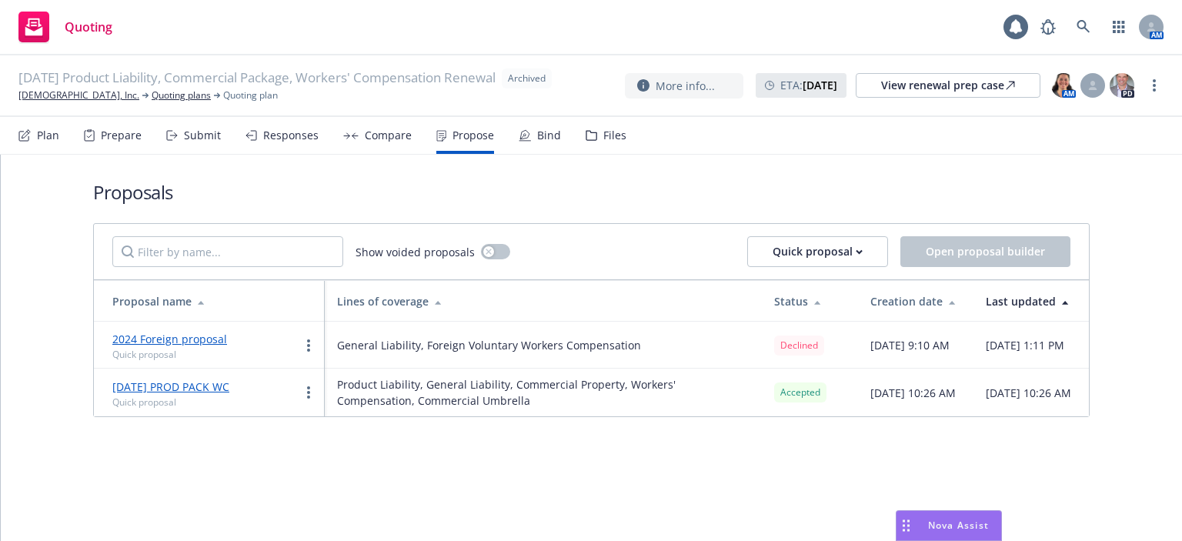
click at [528, 139] on div "Bind" at bounding box center [540, 135] width 42 height 37
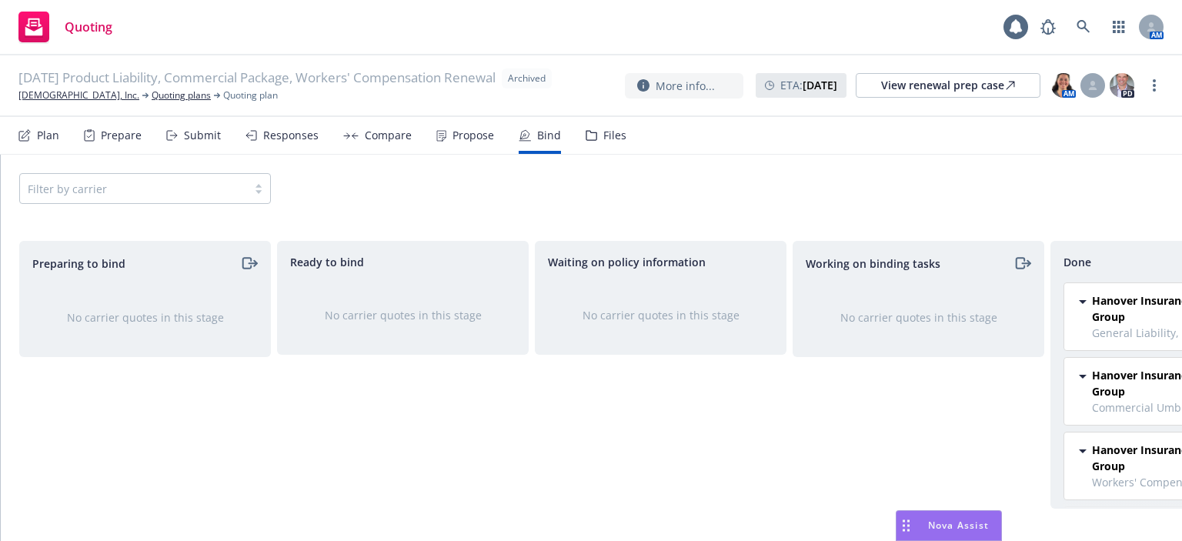
click at [586, 134] on icon at bounding box center [592, 135] width 12 height 11
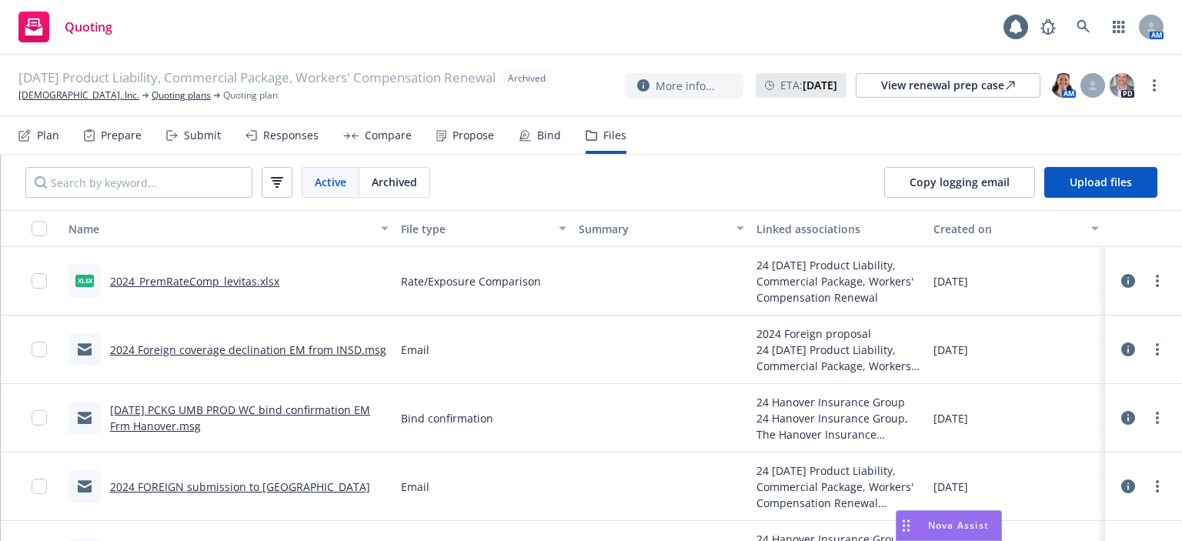
click at [310, 350] on link "2024 Foreign coverage declination EM from INSD.msg" at bounding box center [248, 349] width 276 height 15
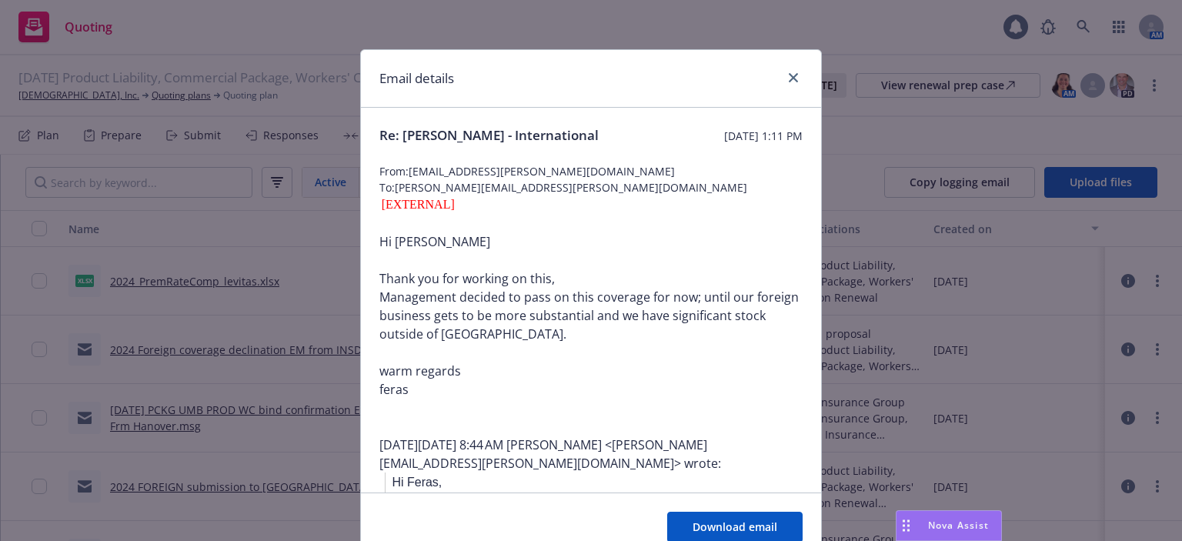
click at [793, 85] on div at bounding box center [790, 78] width 25 height 20
click at [792, 82] on link "close" at bounding box center [793, 77] width 18 height 18
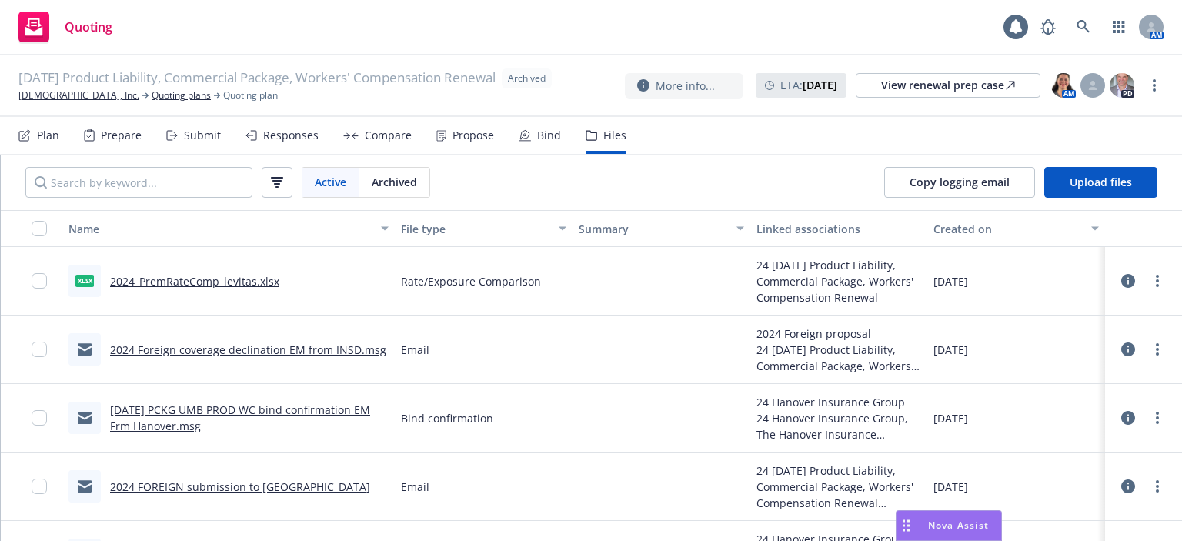
click at [320, 410] on link "9/22/2024 PCKG UMB PROD WC bind confirmation EM Frm Hanover.msg" at bounding box center [240, 417] width 260 height 31
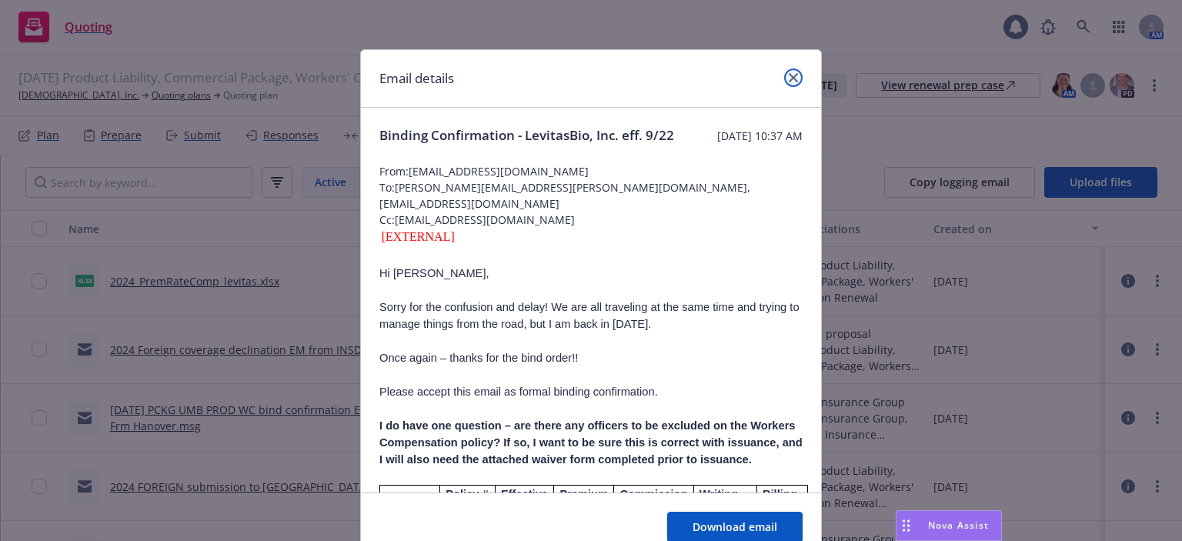
click at [789, 76] on icon "close" at bounding box center [793, 77] width 9 height 9
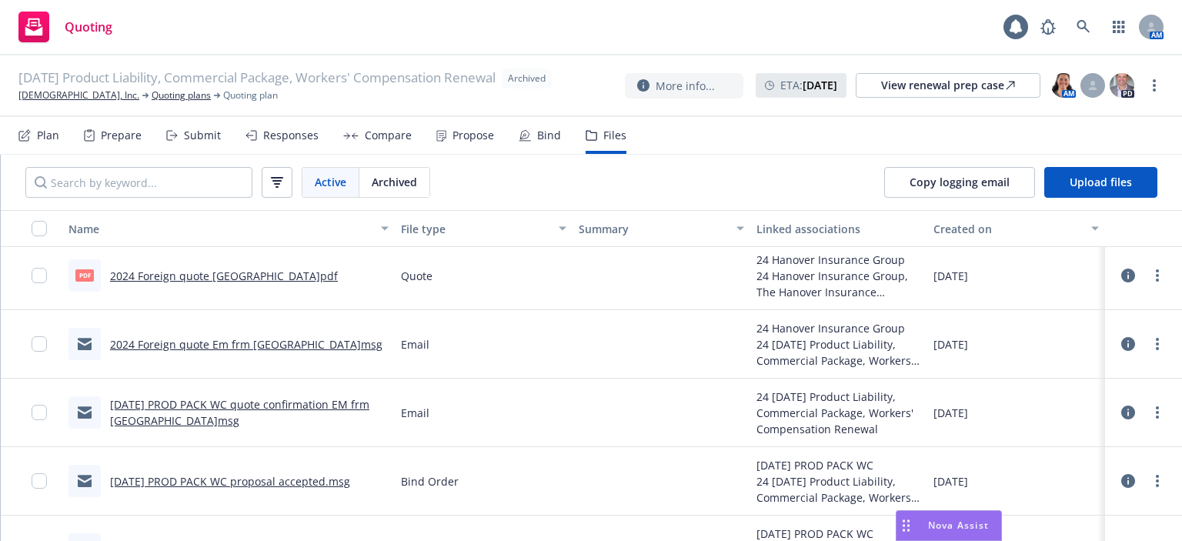
scroll to position [770, 0]
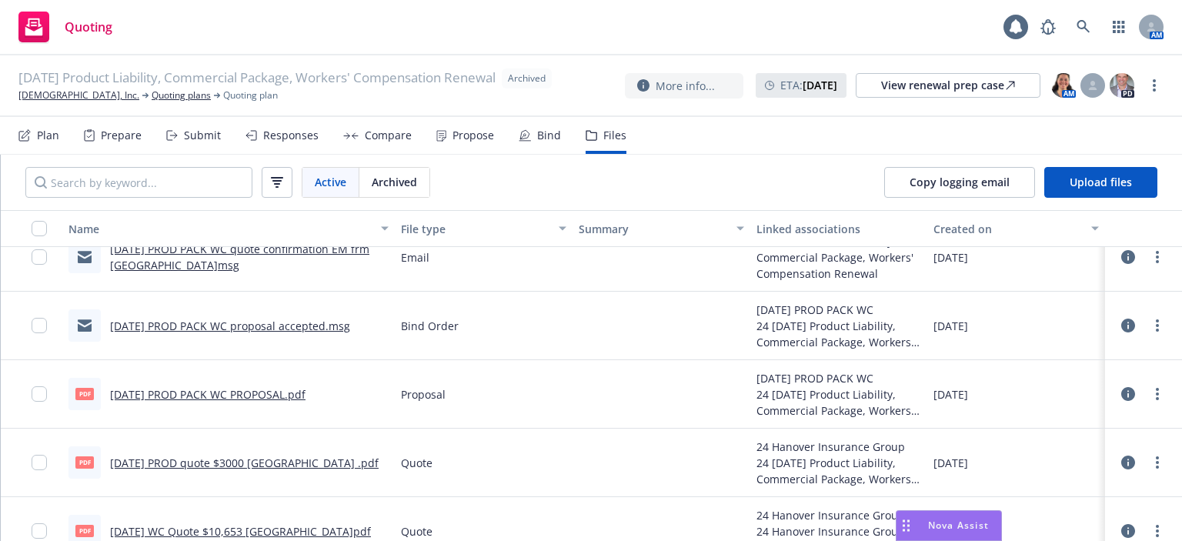
click at [202, 326] on link "9/22/2024 PROD PACK WC proposal accepted.msg" at bounding box center [230, 326] width 240 height 15
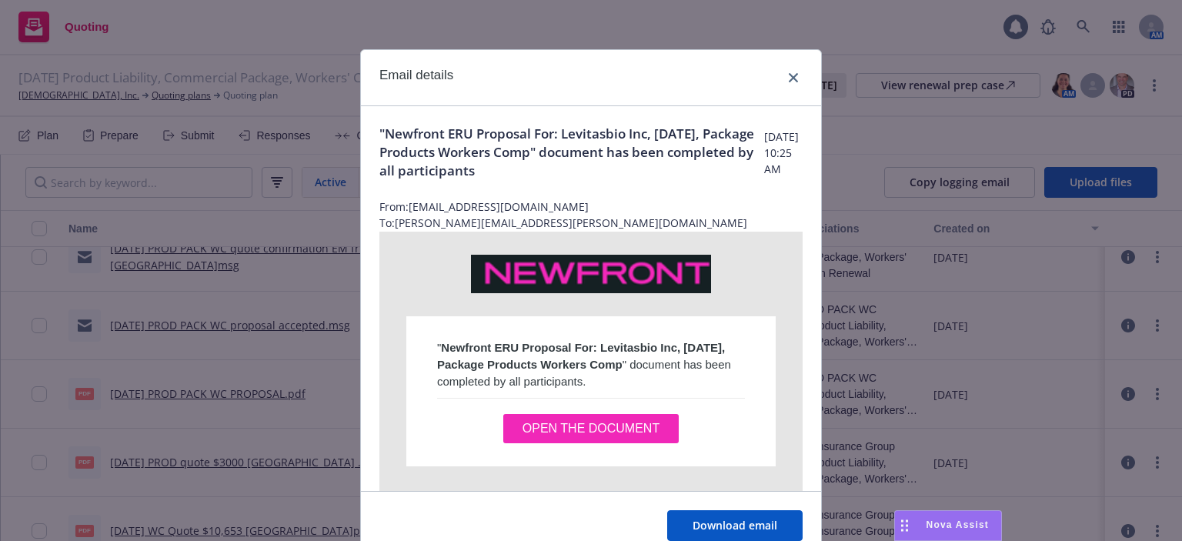
scroll to position [85, 0]
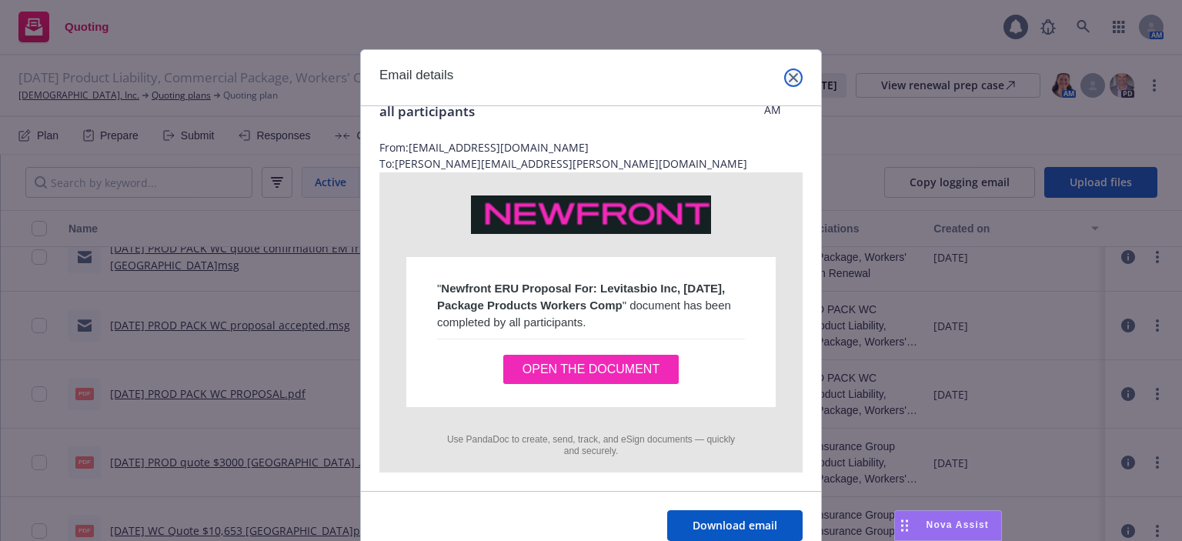
click at [789, 79] on icon "close" at bounding box center [793, 77] width 9 height 9
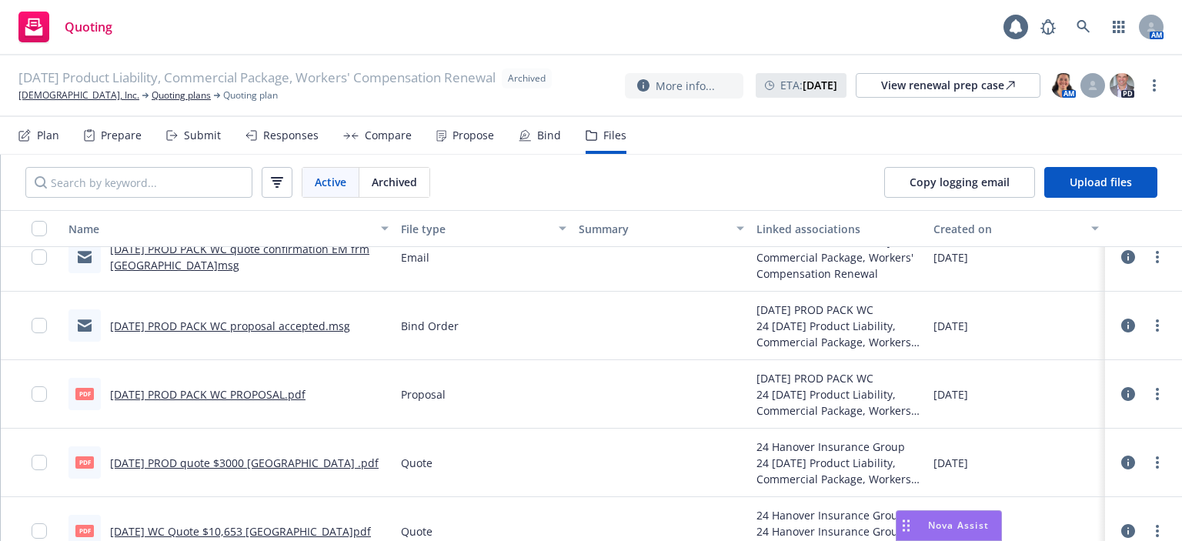
click at [236, 396] on link "9/22/2024 PROD PACK WC PROPOSAL.pdf" at bounding box center [207, 394] width 195 height 15
click at [152, 102] on link "Quoting plans" at bounding box center [181, 95] width 59 height 14
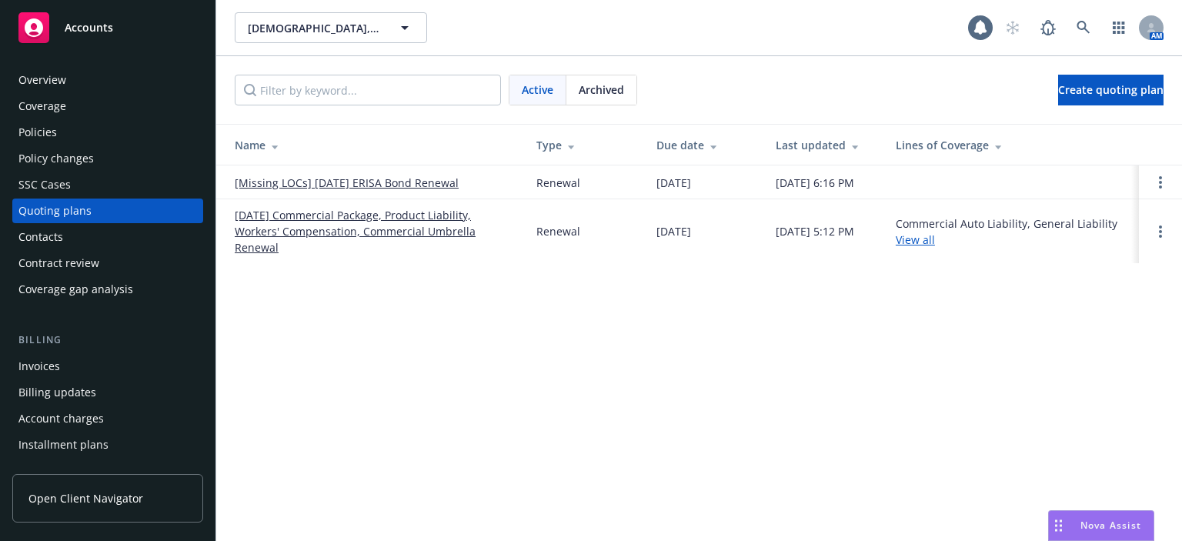
click at [100, 135] on div "Policies" at bounding box center [107, 132] width 179 height 25
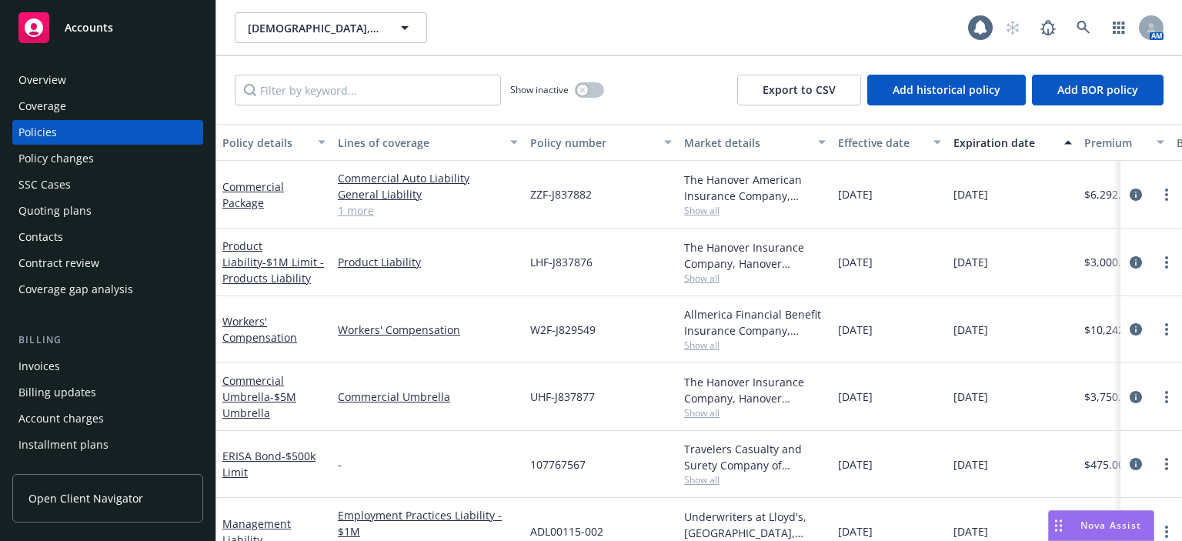
click at [129, 205] on div "Quoting plans" at bounding box center [107, 211] width 179 height 25
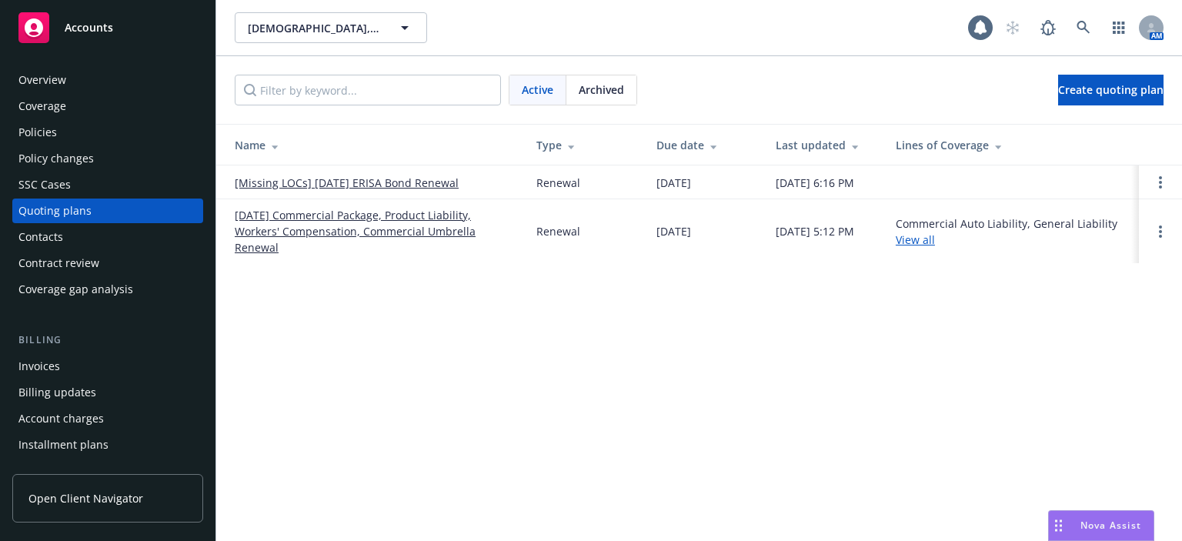
click at [346, 221] on link "09/22/25 Commercial Package, Product Liability, Workers' Compensation, Commerci…" at bounding box center [373, 231] width 277 height 48
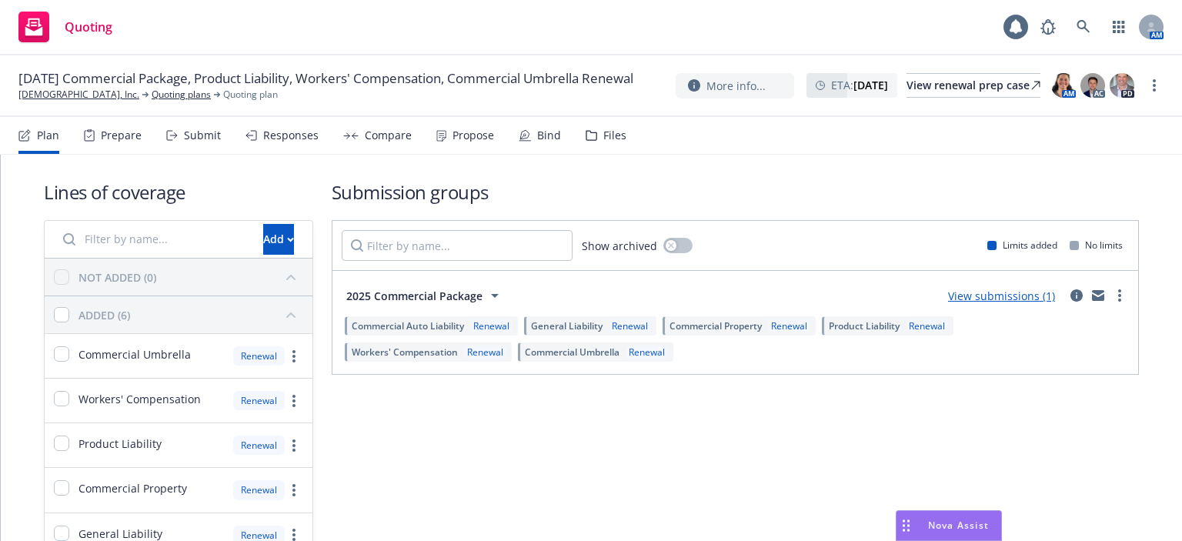
click at [554, 140] on div "Bind" at bounding box center [549, 135] width 24 height 12
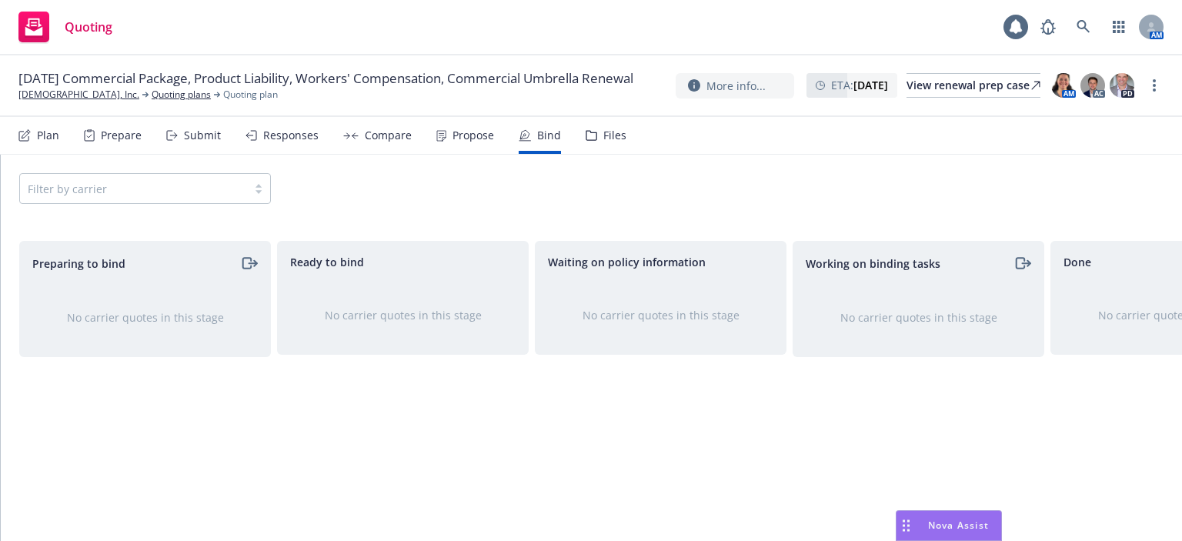
click at [480, 138] on div "Propose" at bounding box center [473, 135] width 42 height 12
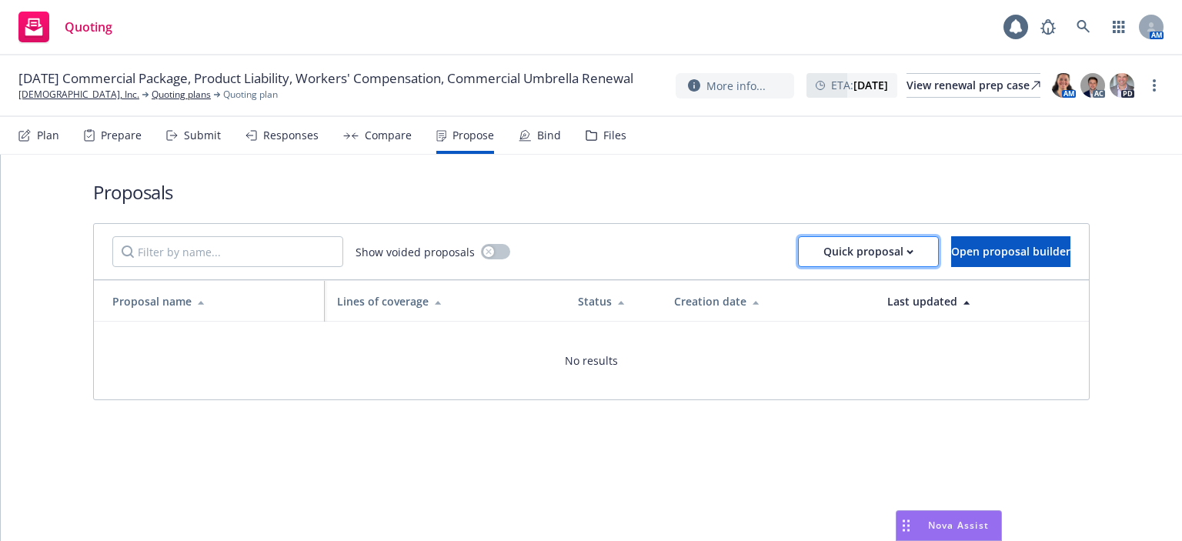
click at [823, 255] on div "Quick proposal" at bounding box center [868, 251] width 90 height 29
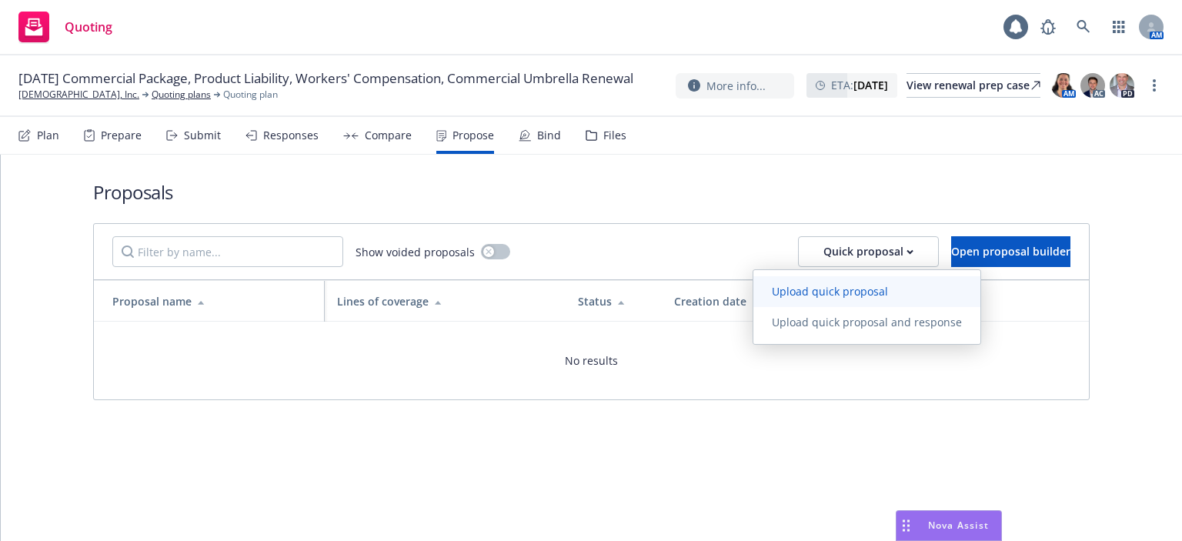
click at [786, 293] on span "Upload quick proposal" at bounding box center [829, 291] width 153 height 15
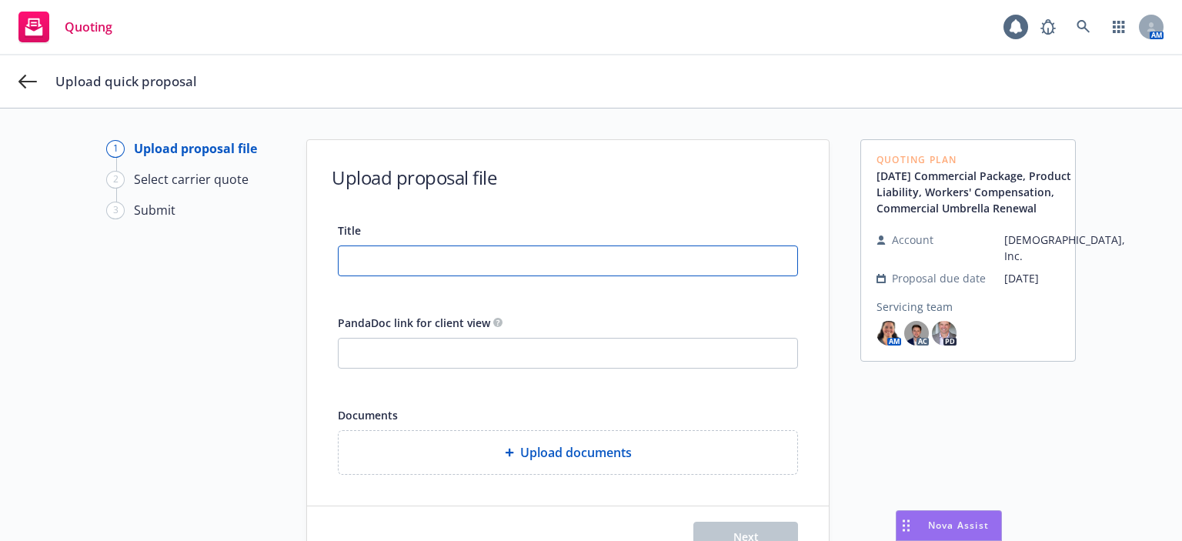
click at [581, 252] on input "Title" at bounding box center [568, 260] width 459 height 29
type input "25-26 PCKG PROD UMB WC proposal"
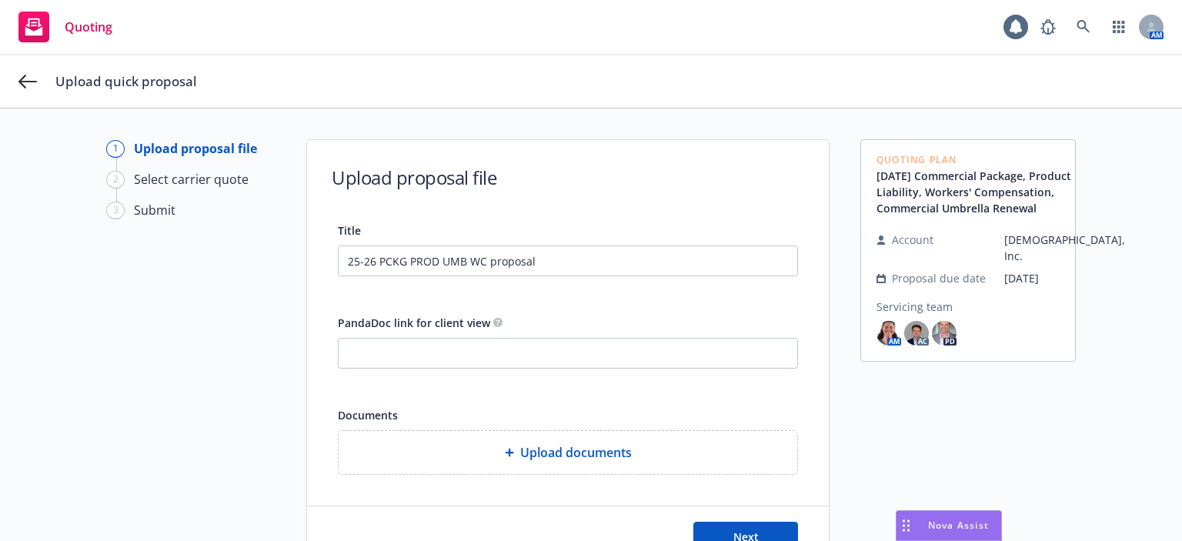
click at [549, 453] on span "Upload documents" at bounding box center [576, 452] width 112 height 18
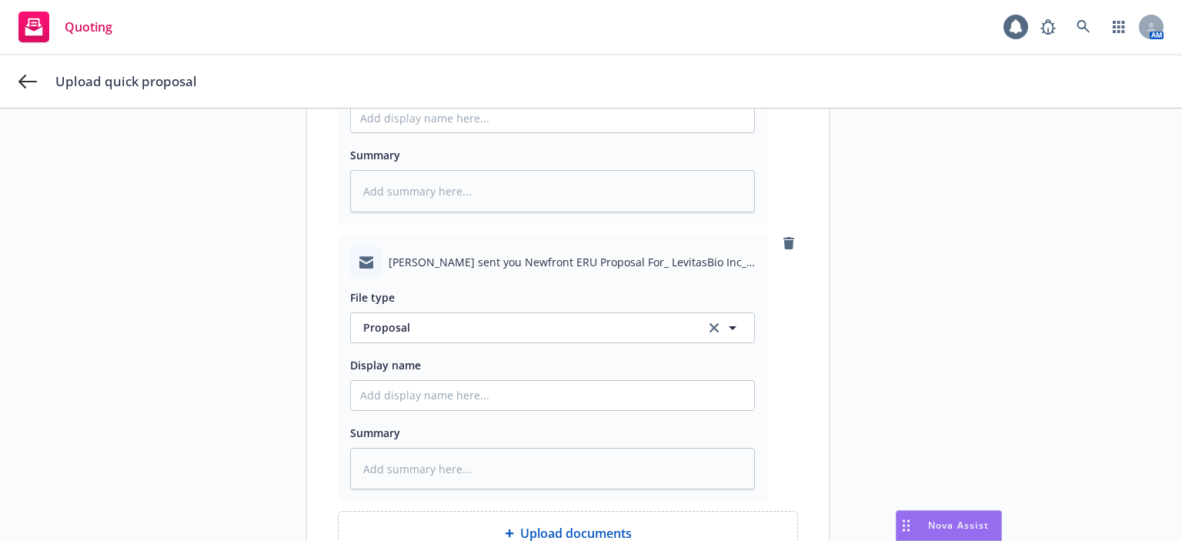
scroll to position [613, 0]
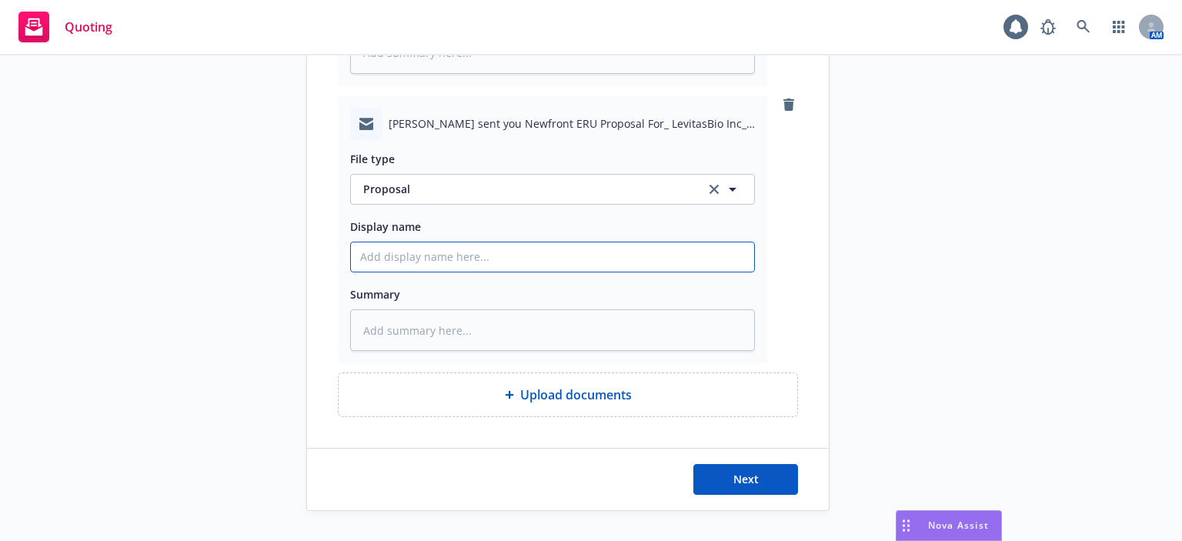
paste input "25-26 PCKG PROD UMB WC proposal"
type textarea "x"
type input "25-26 PCKG PROD UMB WC proposal"
type textarea "x"
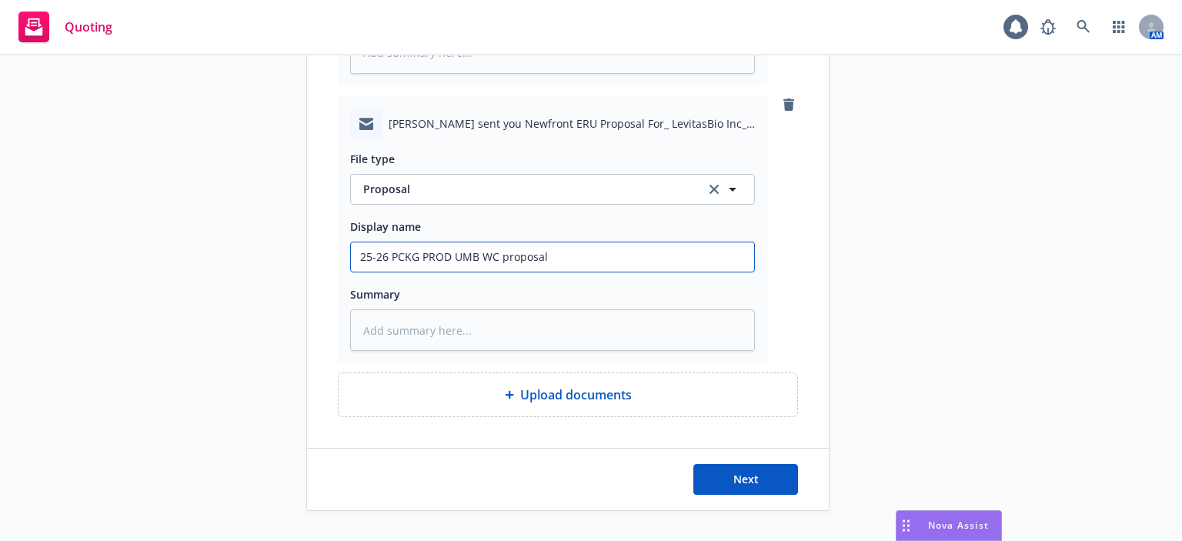
type input "25-26 PCKG PROD UMB WC proposal"
type textarea "x"
type input "25-26 PCKG PROD UMB WC proposal e"
type textarea "x"
type input "25-26 PCKG PROD UMB WC proposal em"
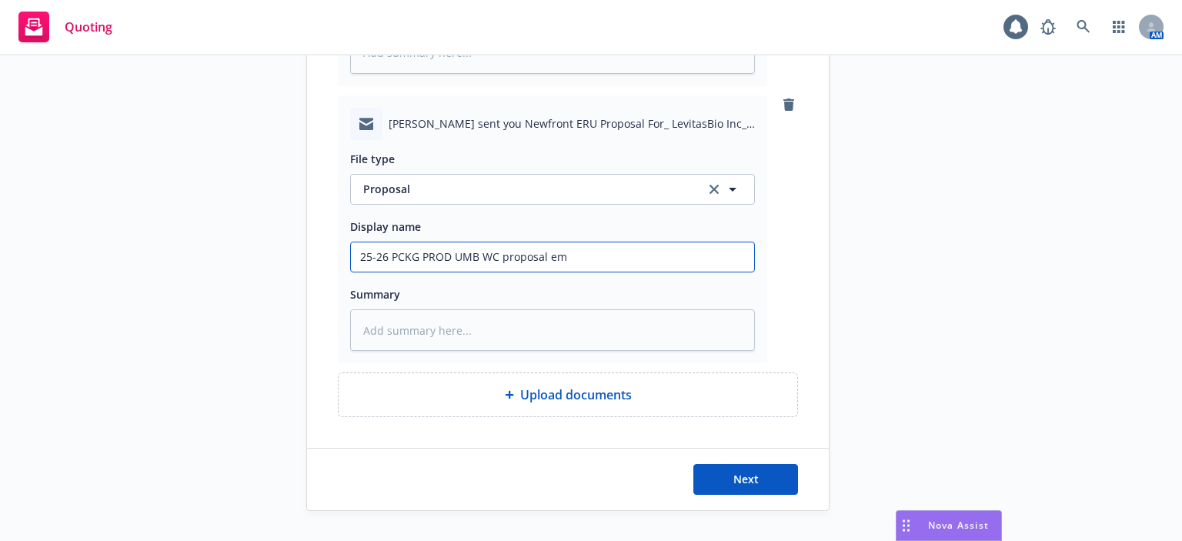
type textarea "x"
type input "25-26 PCKG PROD UMB WC proposal em"
type textarea "x"
type input "25-26 PCKG PROD UMB WC proposal em to"
type textarea "x"
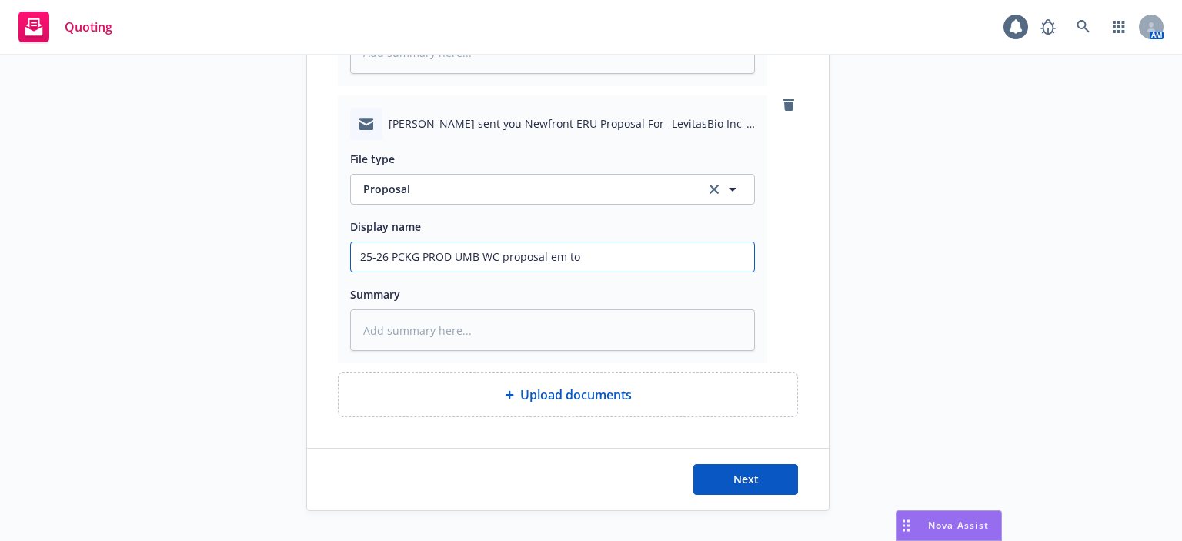
type input "25-26 PCKG PROD UMB WC proposal em to"
type textarea "x"
type input "25-26 PCKG PROD UMB WC proposal em to in"
type textarea "x"
type input "25-26 PCKG PROD UMB WC proposal em to ins"
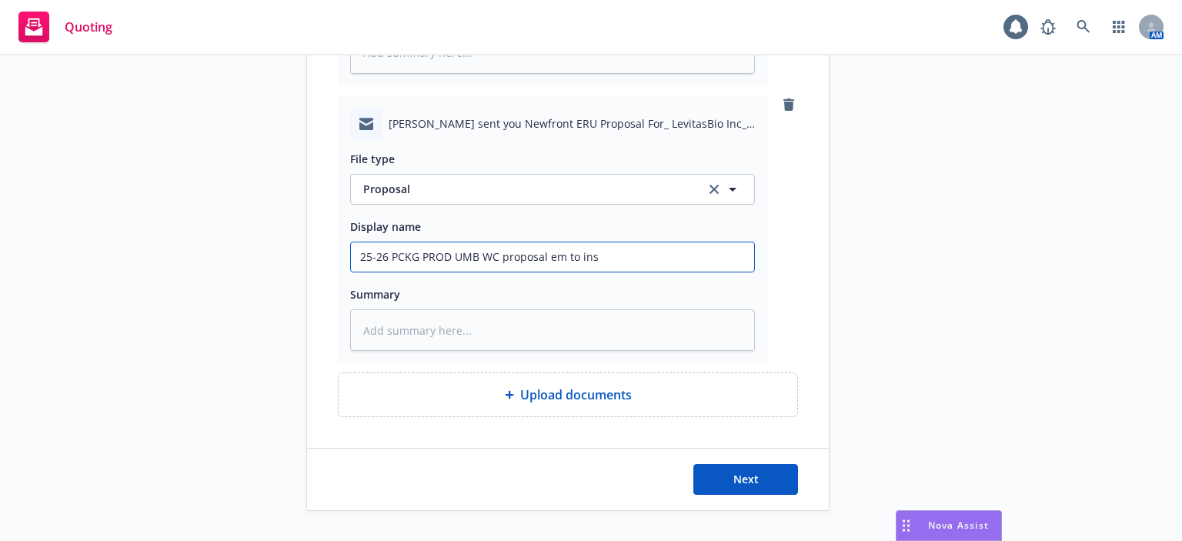
type textarea "x"
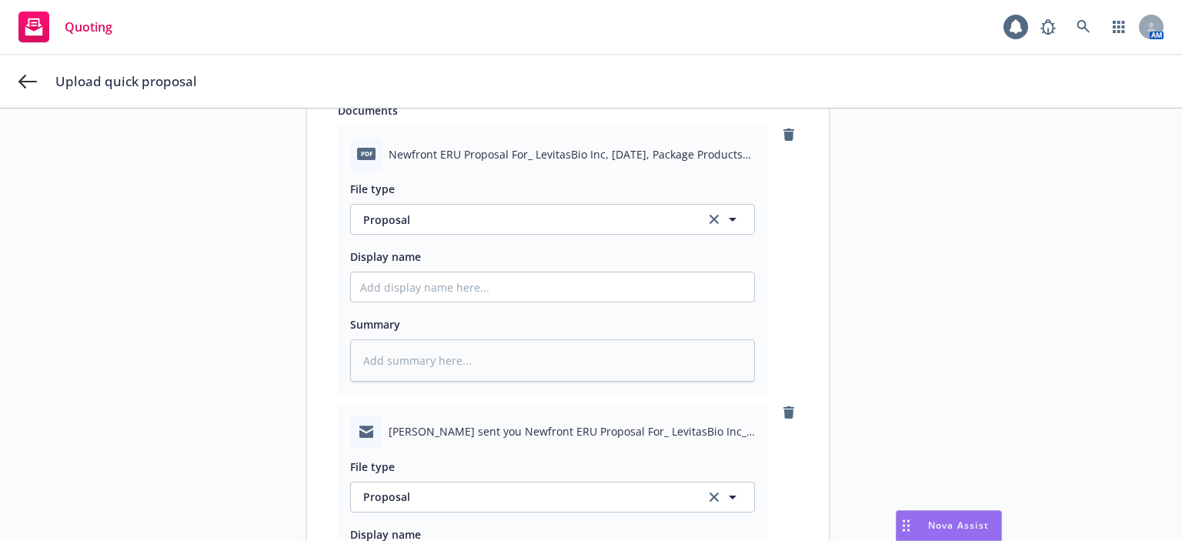
type input "25-26 PCKG PROD UMB WC proposal em to insd"
click at [431, 289] on input "Display name" at bounding box center [552, 286] width 403 height 29
paste input "25-26 PCKG PROD UMB WC proposal"
type textarea "x"
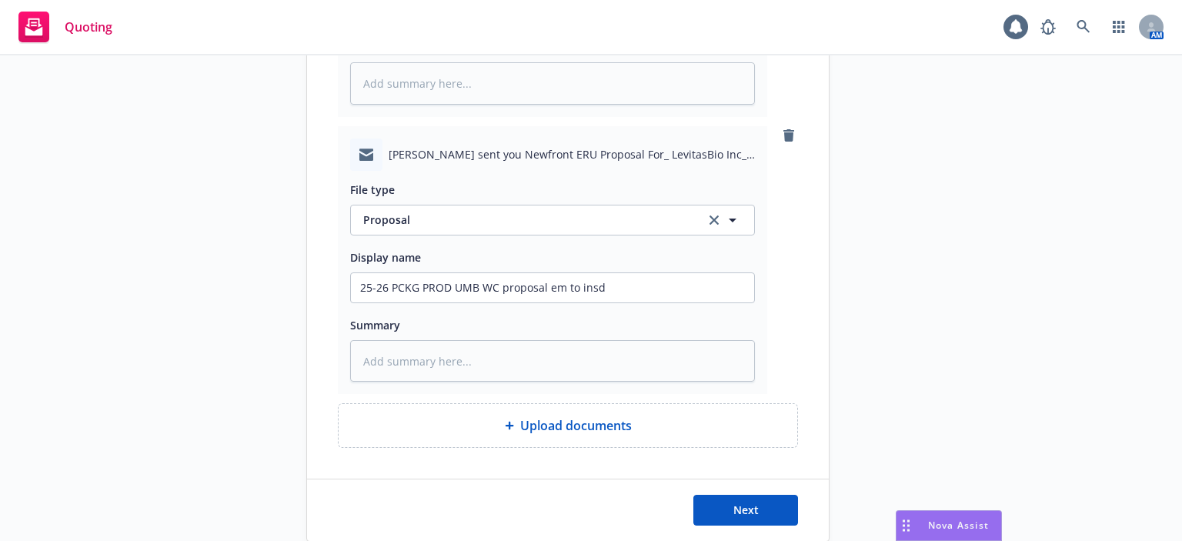
scroll to position [613, 0]
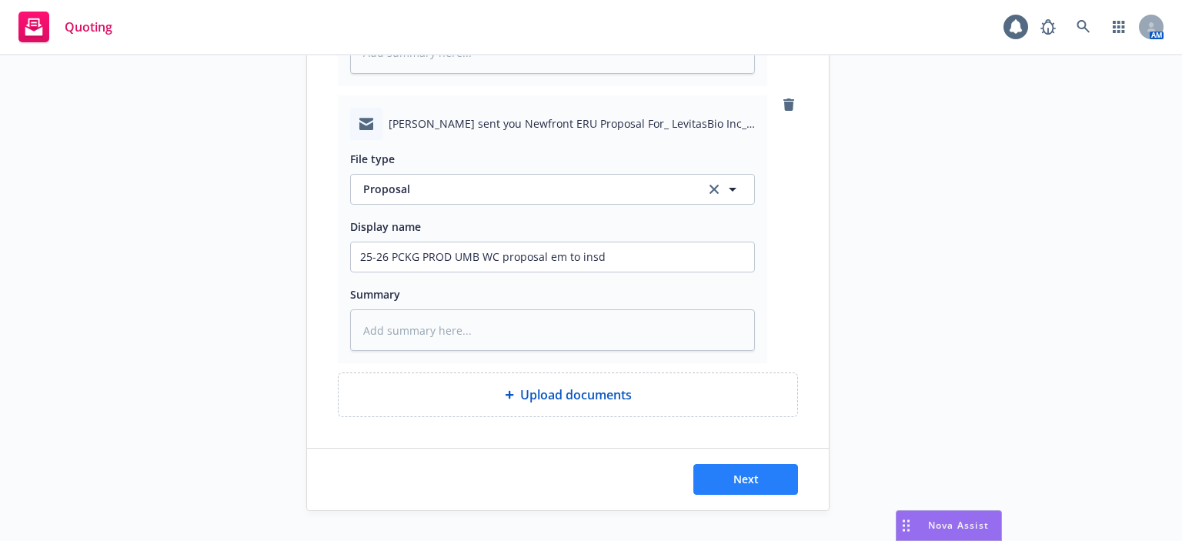
type input "25-26 PCKG PROD UMB WC proposal"
click at [765, 482] on button "Next" at bounding box center [745, 479] width 105 height 31
type textarea "x"
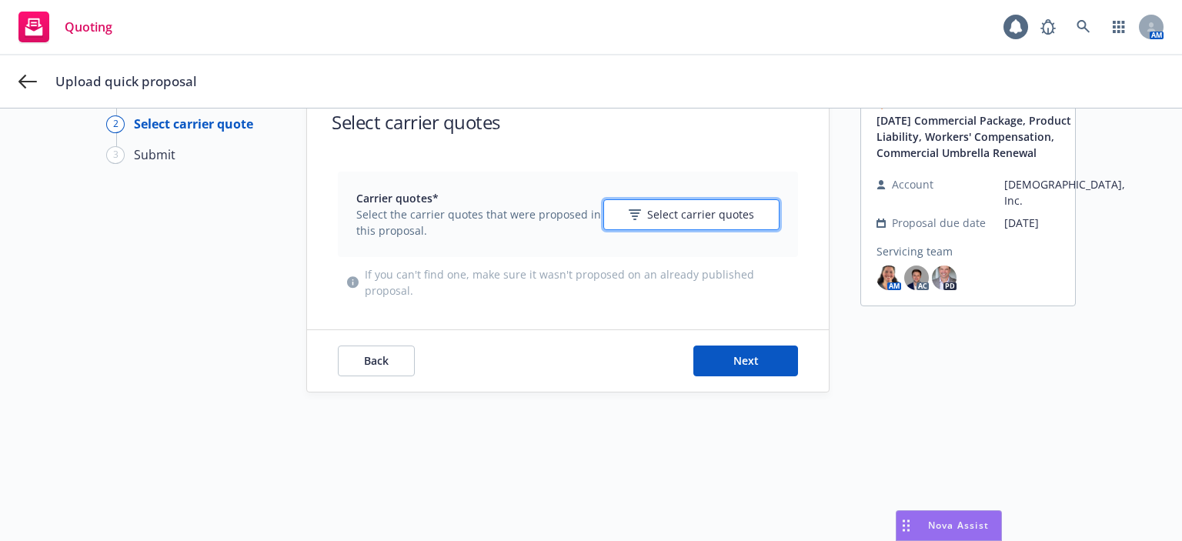
click at [662, 204] on button "Select carrier quotes" at bounding box center [691, 214] width 176 height 31
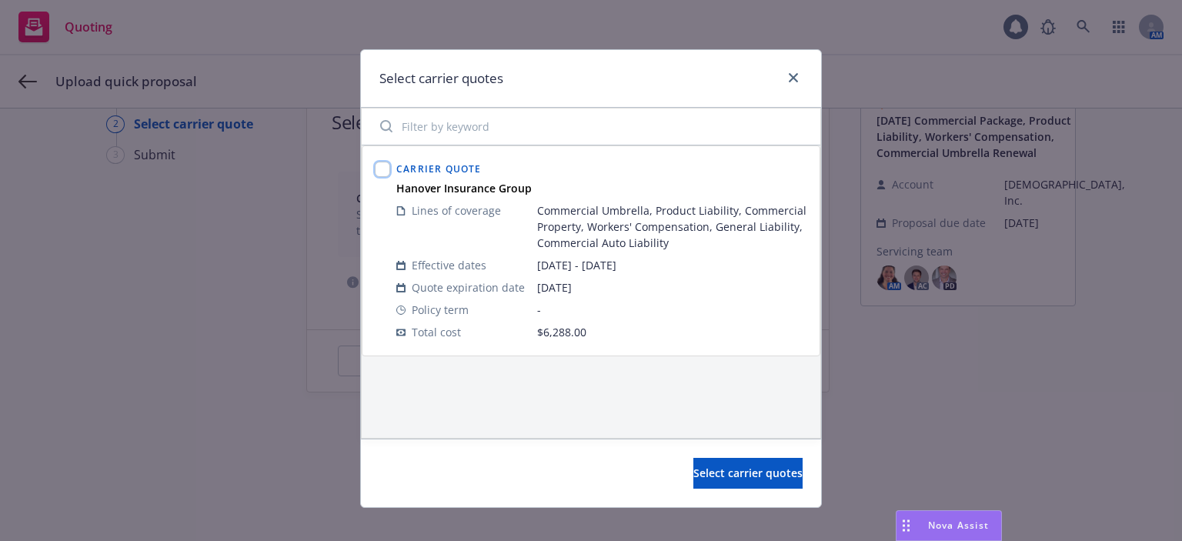
click at [376, 168] on input "checkbox" at bounding box center [382, 169] width 15 height 15
checkbox input "true"
click at [768, 485] on button "Select carrier quotes" at bounding box center [747, 473] width 109 height 31
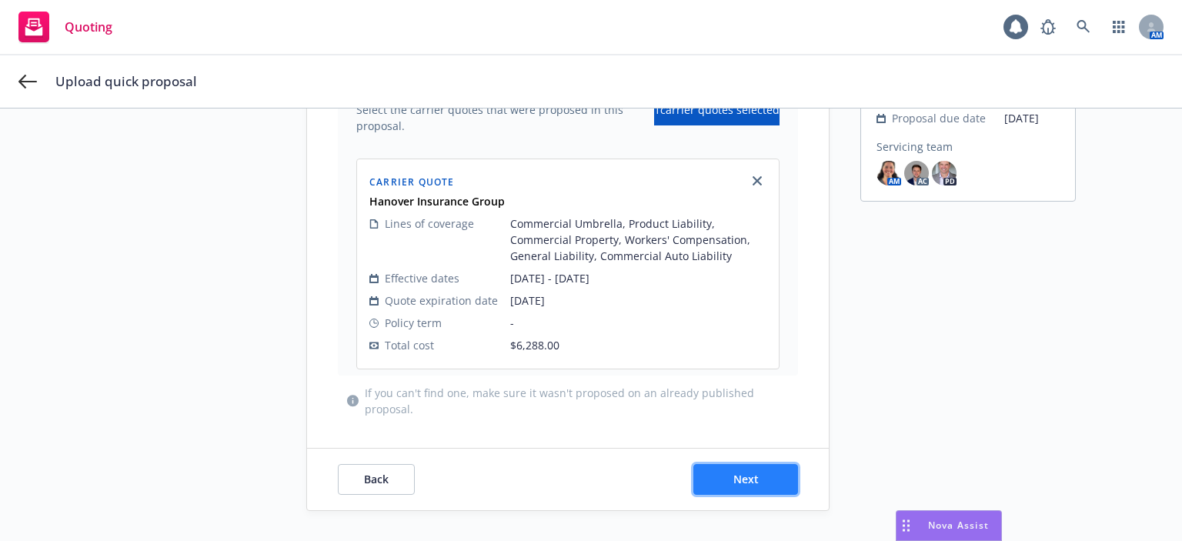
click at [767, 482] on button "Next" at bounding box center [745, 479] width 105 height 31
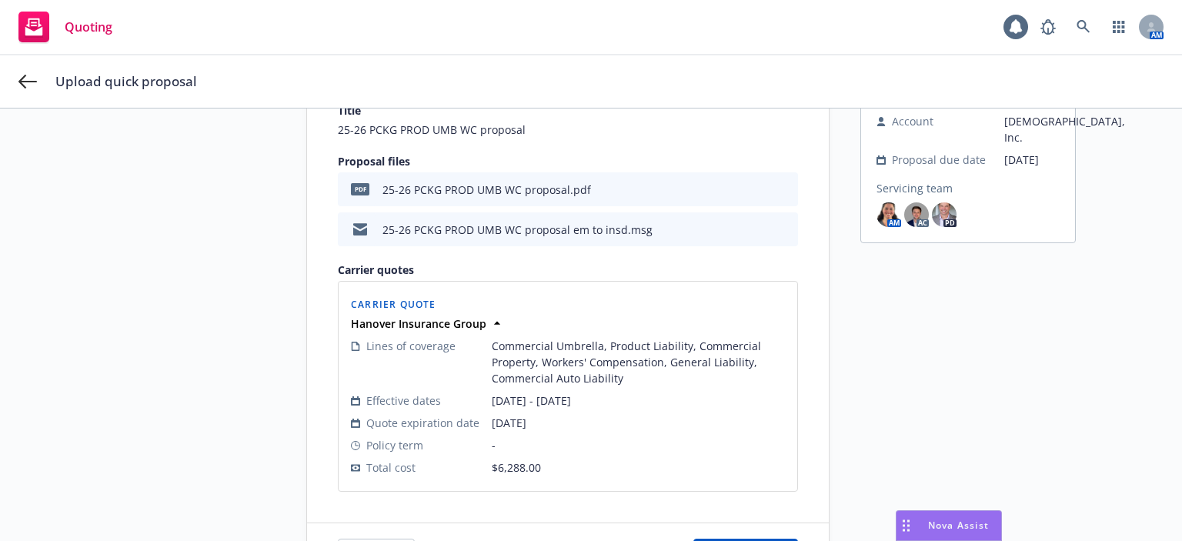
scroll to position [160, 0]
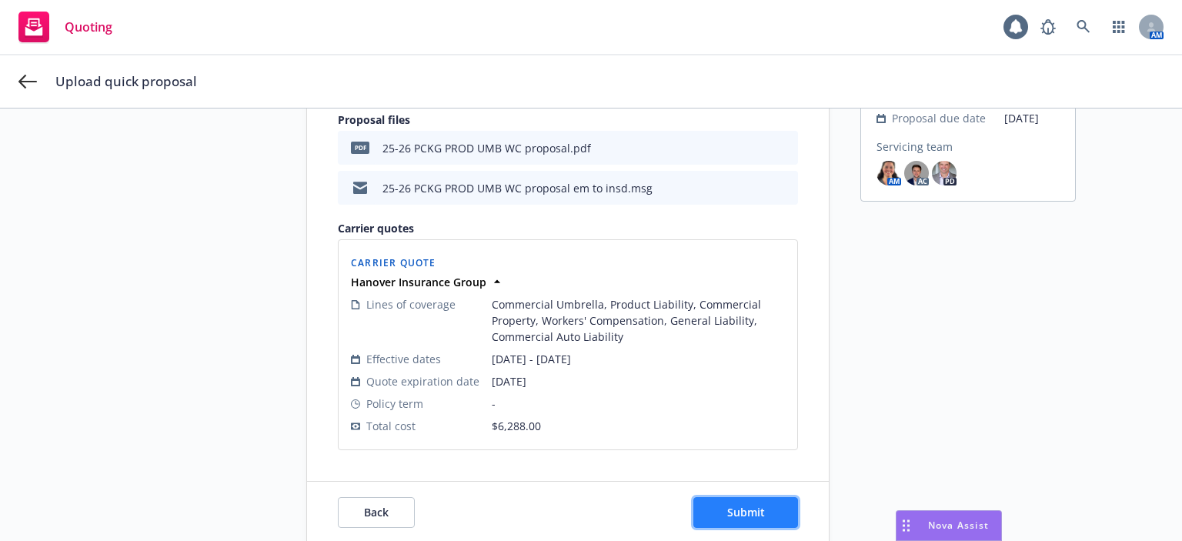
click at [751, 505] on span "Submit" at bounding box center [746, 512] width 38 height 15
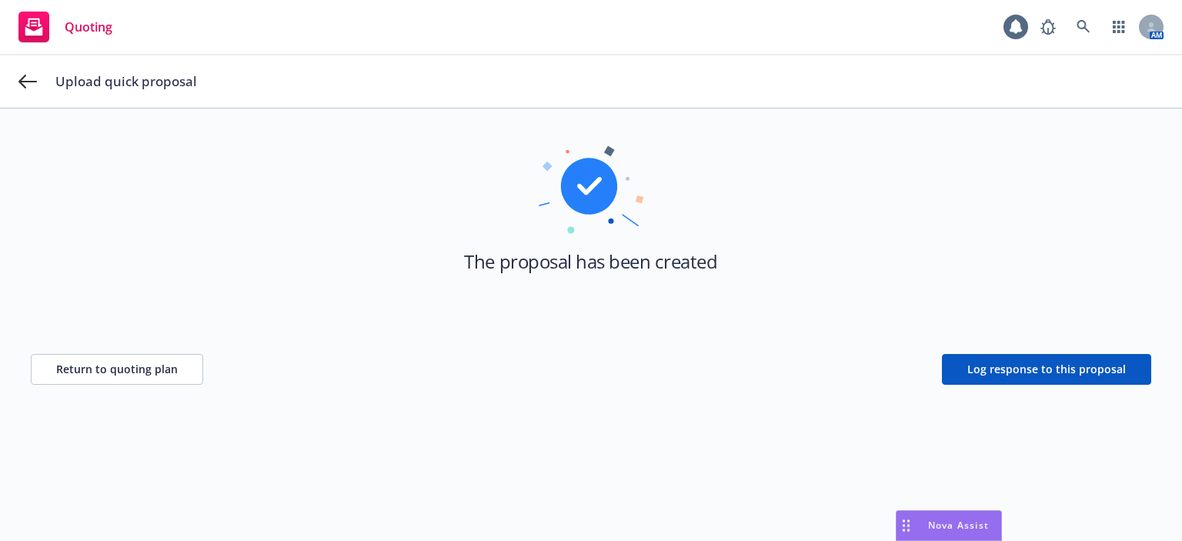
scroll to position [55, 0]
click at [192, 377] on button "Return to quoting plan" at bounding box center [117, 369] width 172 height 31
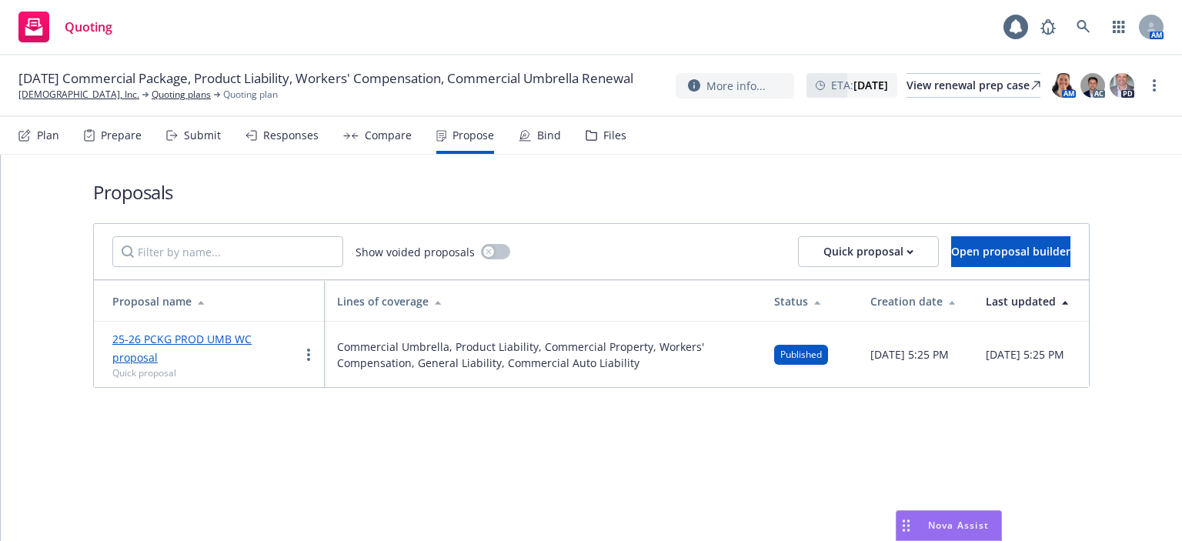
click at [49, 141] on div "Plan" at bounding box center [48, 135] width 22 height 12
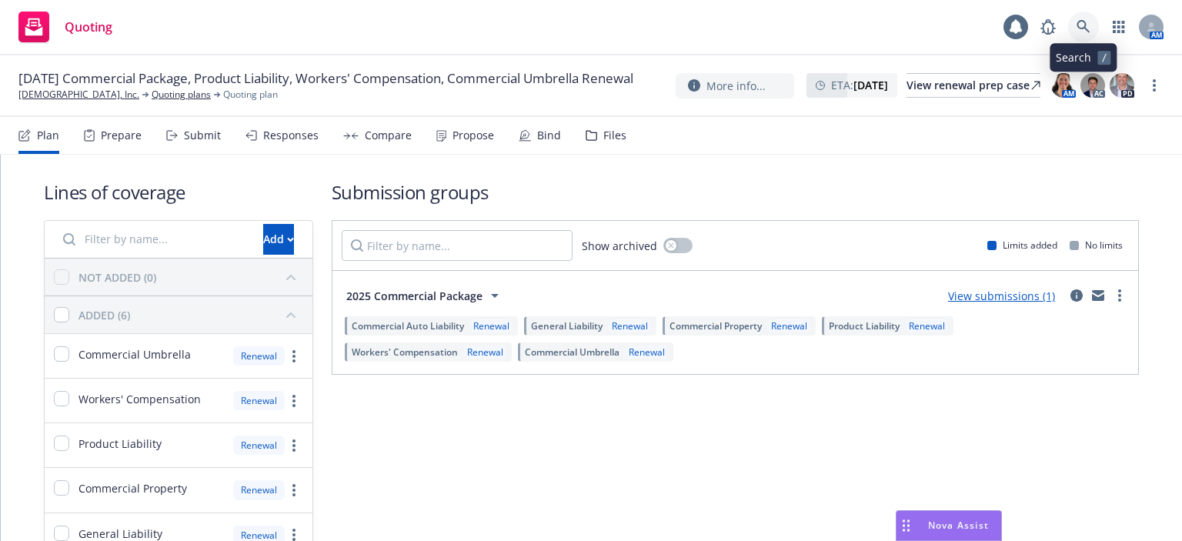
click at [1087, 15] on link at bounding box center [1083, 27] width 31 height 31
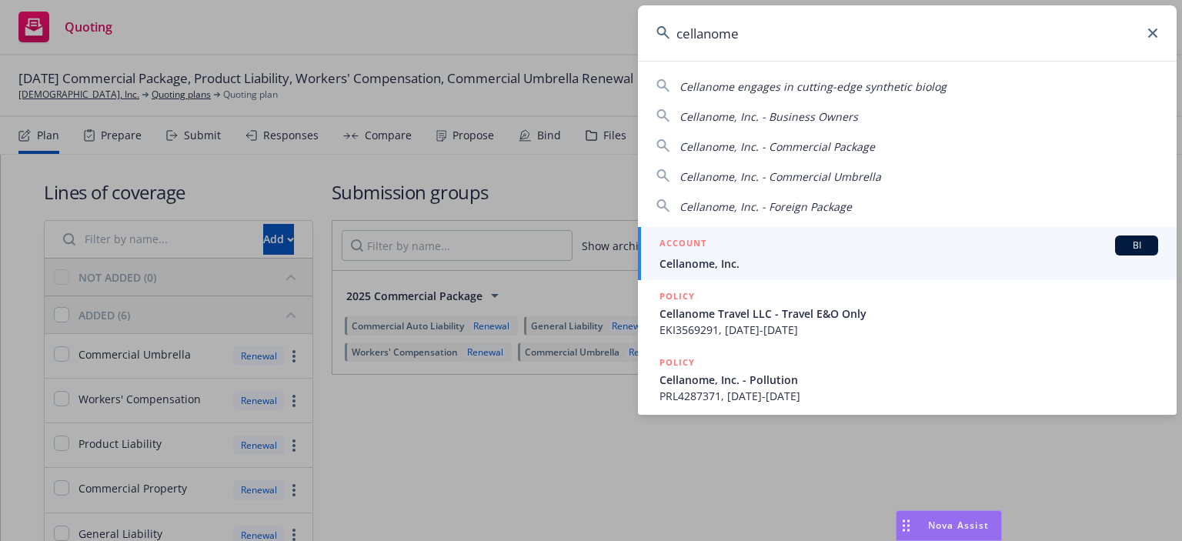
type input "cellanome"
click at [688, 268] on span "Cellanome, Inc." at bounding box center [908, 263] width 499 height 16
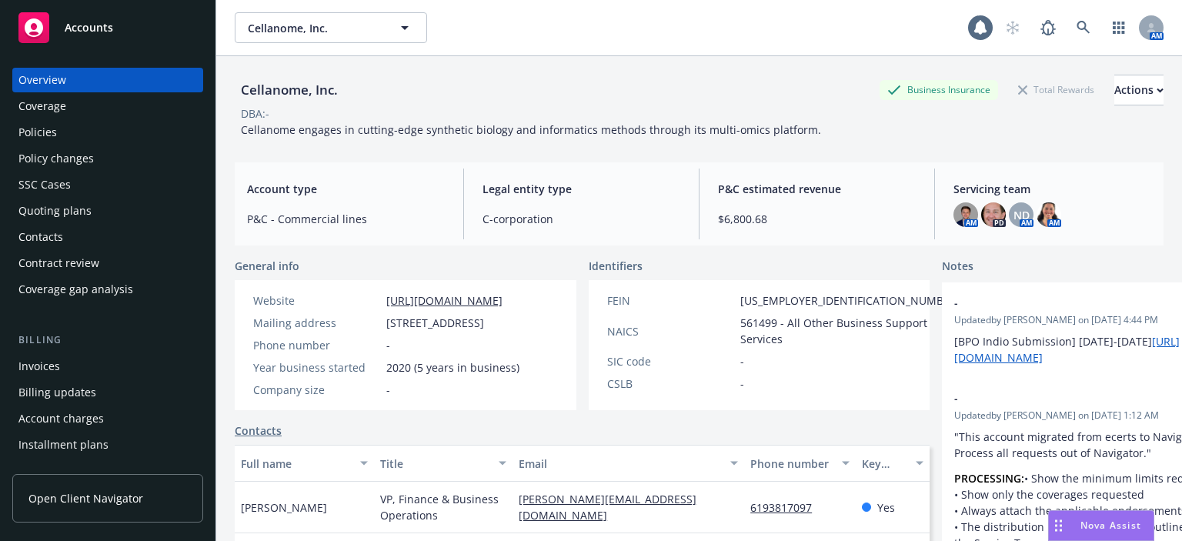
click at [58, 142] on div "Policies" at bounding box center [107, 132] width 179 height 25
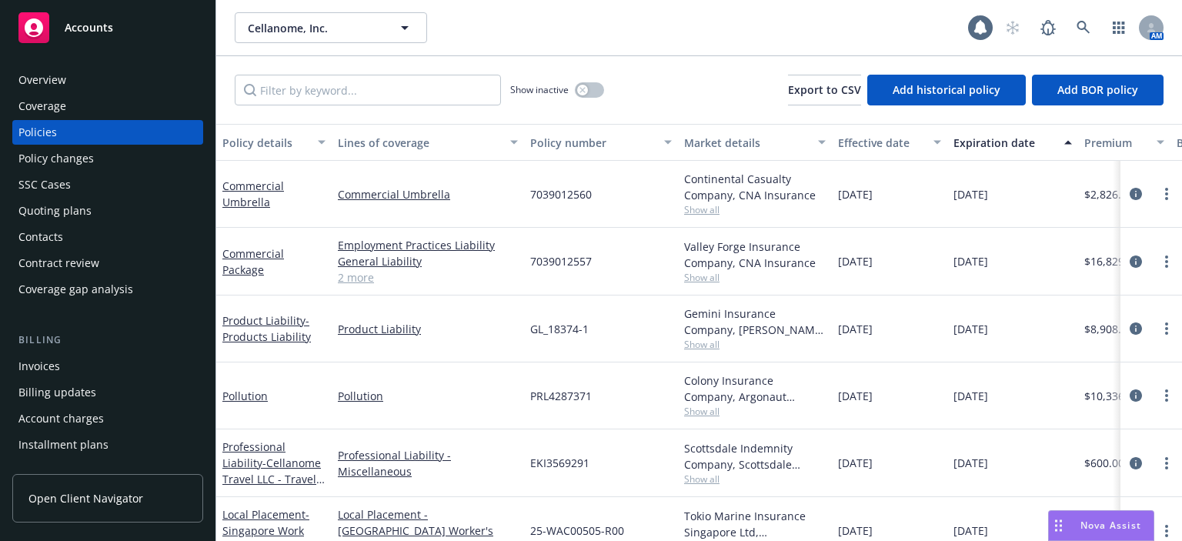
click at [120, 217] on div "Quoting plans" at bounding box center [107, 211] width 179 height 25
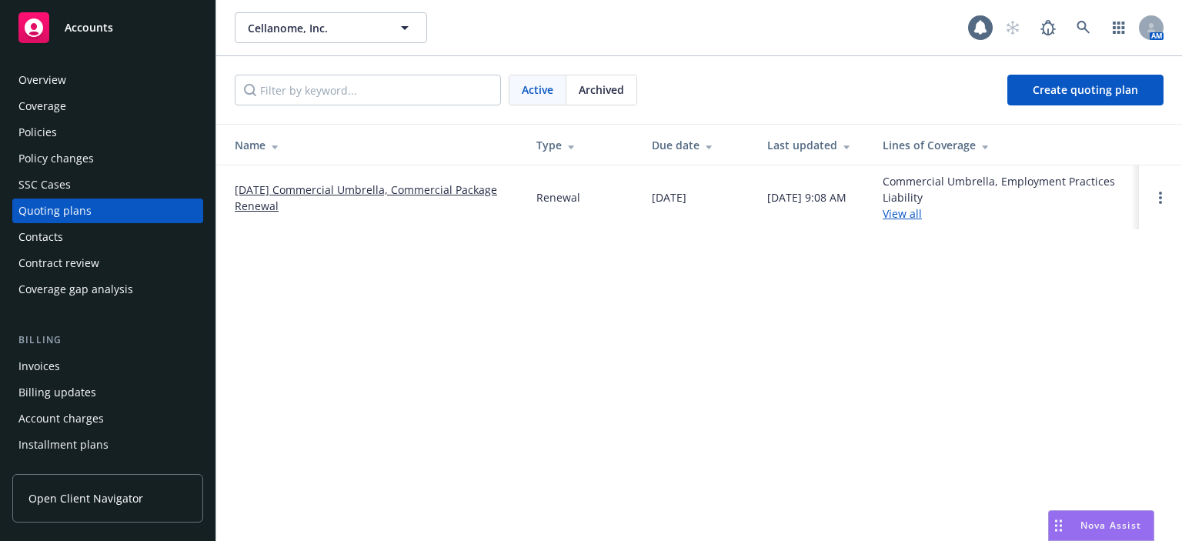
click at [272, 188] on link "10/02/25 Commercial Umbrella, Commercial Package Renewal" at bounding box center [373, 198] width 277 height 32
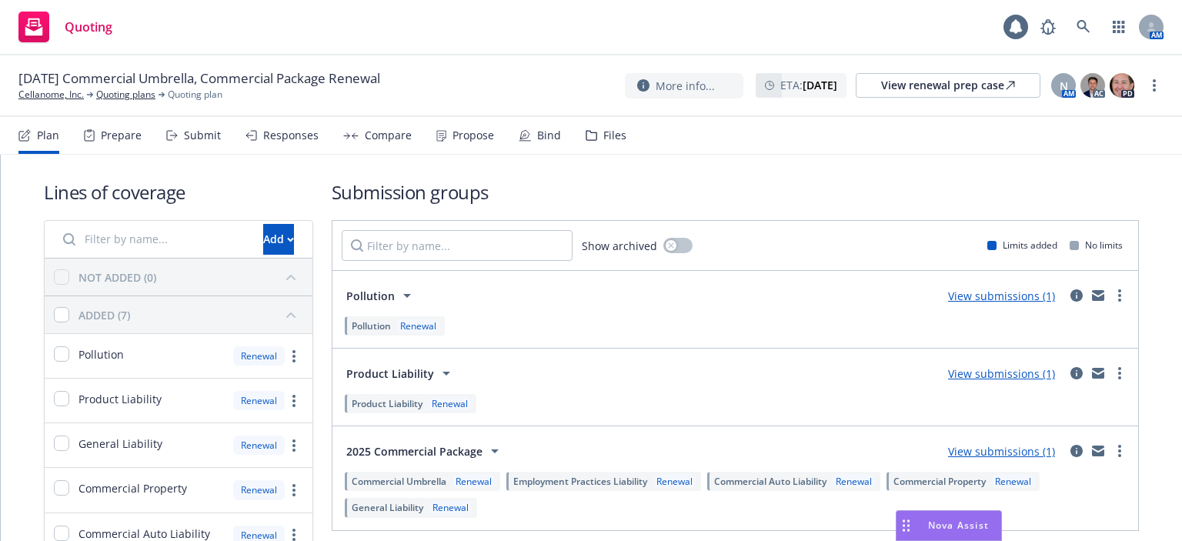
click at [205, 133] on div "Submit" at bounding box center [202, 135] width 37 height 12
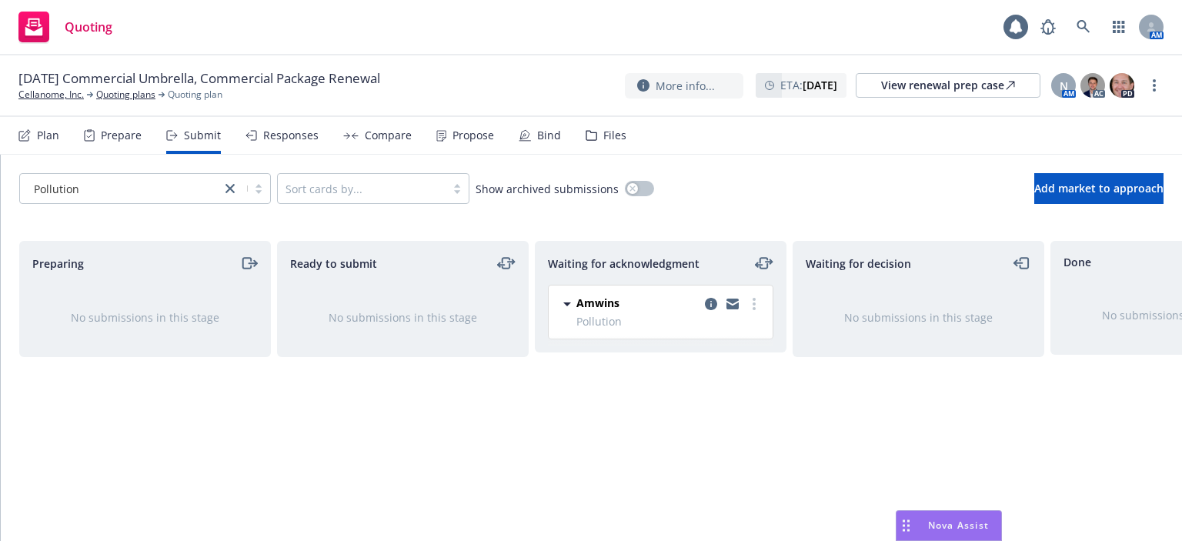
click at [165, 199] on div "Pollution" at bounding box center [120, 188] width 201 height 25
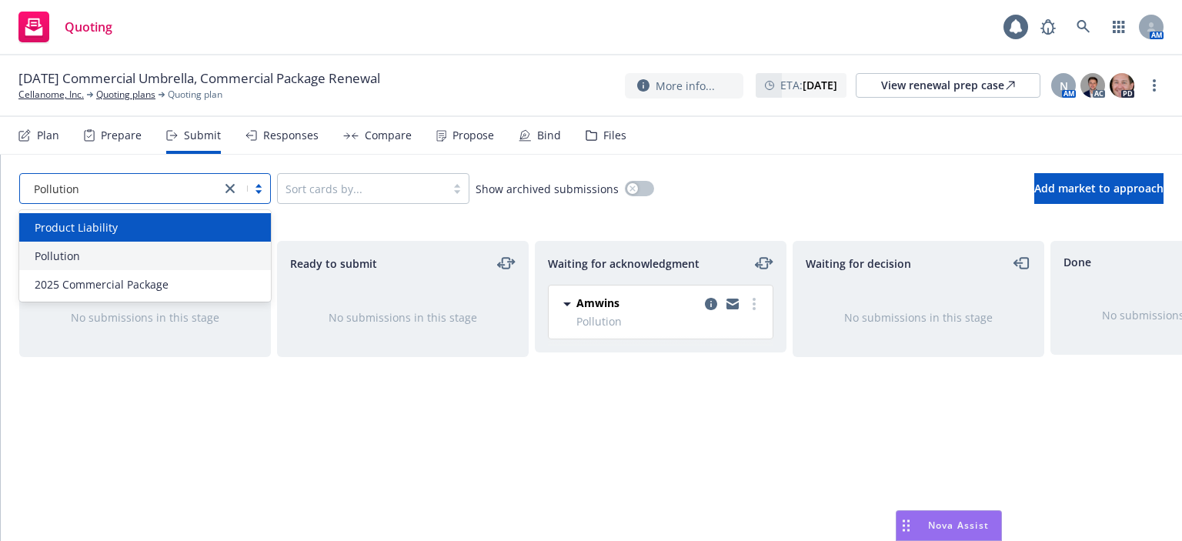
drag, startPoint x: 155, startPoint y: 243, endPoint x: 154, endPoint y: 232, distance: 11.6
click at [154, 232] on div "Product Liability Pollution 2025 Commercial Package" at bounding box center [145, 256] width 252 height 92
click at [154, 232] on div "Product Liability" at bounding box center [144, 227] width 233 height 16
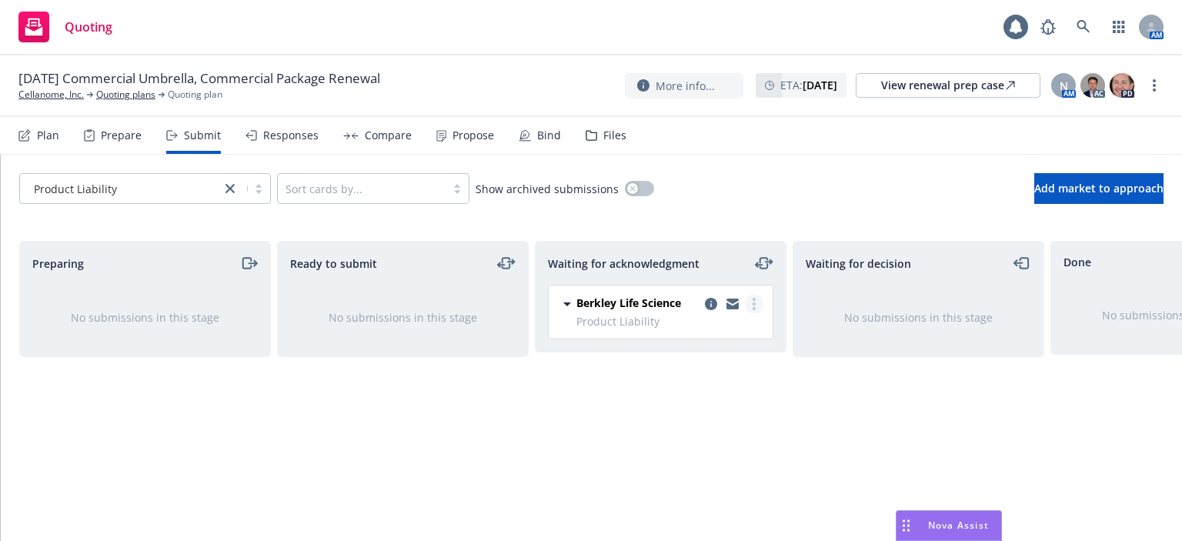
click at [754, 296] on link "more" at bounding box center [754, 304] width 18 height 18
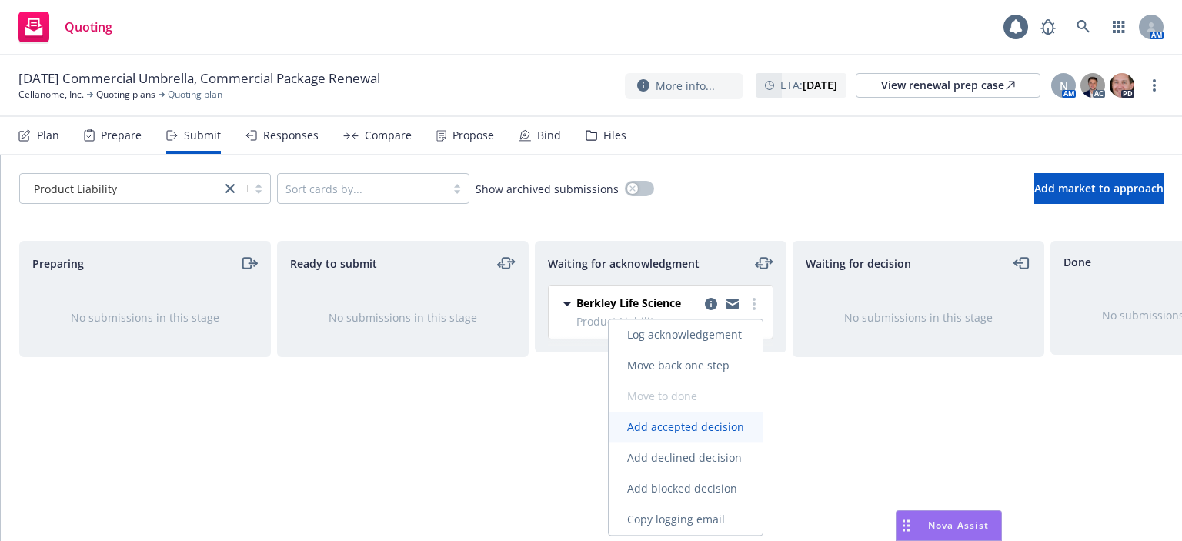
click at [696, 426] on span "Add accepted decision" at bounding box center [686, 426] width 154 height 15
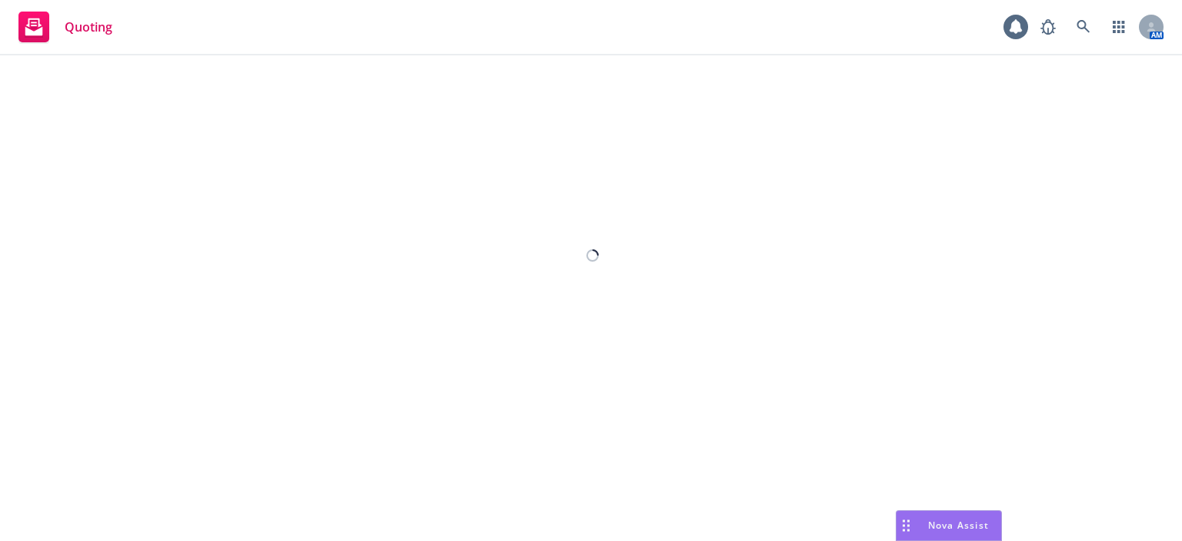
select select "12"
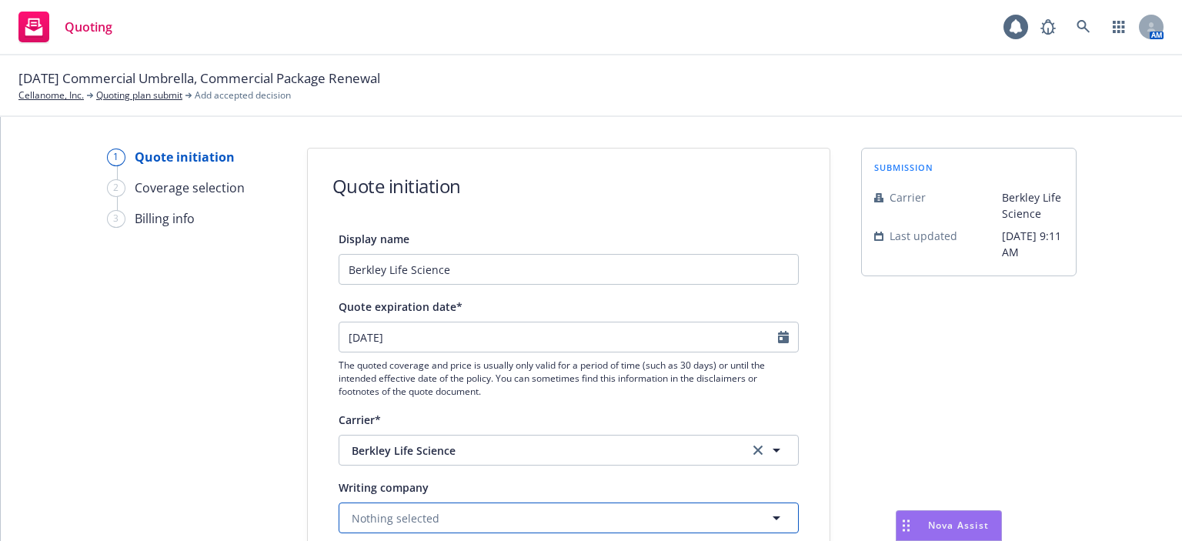
click at [409, 526] on button "Nothing selected" at bounding box center [569, 517] width 460 height 31
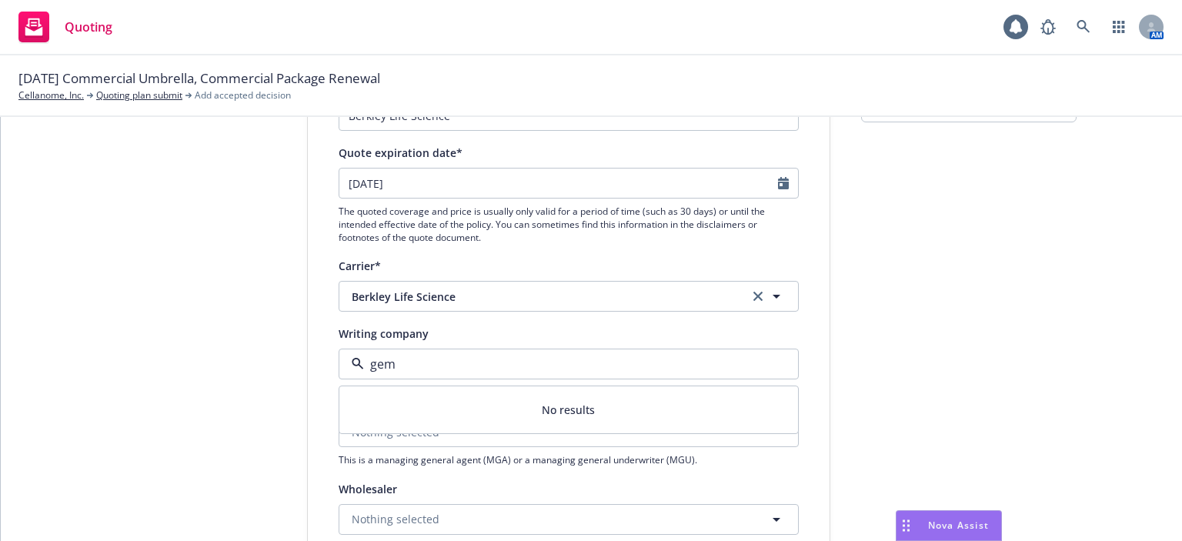
type input "gem"
drag, startPoint x: 194, startPoint y: 435, endPoint x: 285, endPoint y: 379, distance: 107.0
click at [194, 435] on div "1 Quote initiation 2 Coverage selection 3 Billing info" at bounding box center [191, 510] width 169 height 1032
click at [403, 298] on span "Berkley Life Science" at bounding box center [539, 297] width 374 height 16
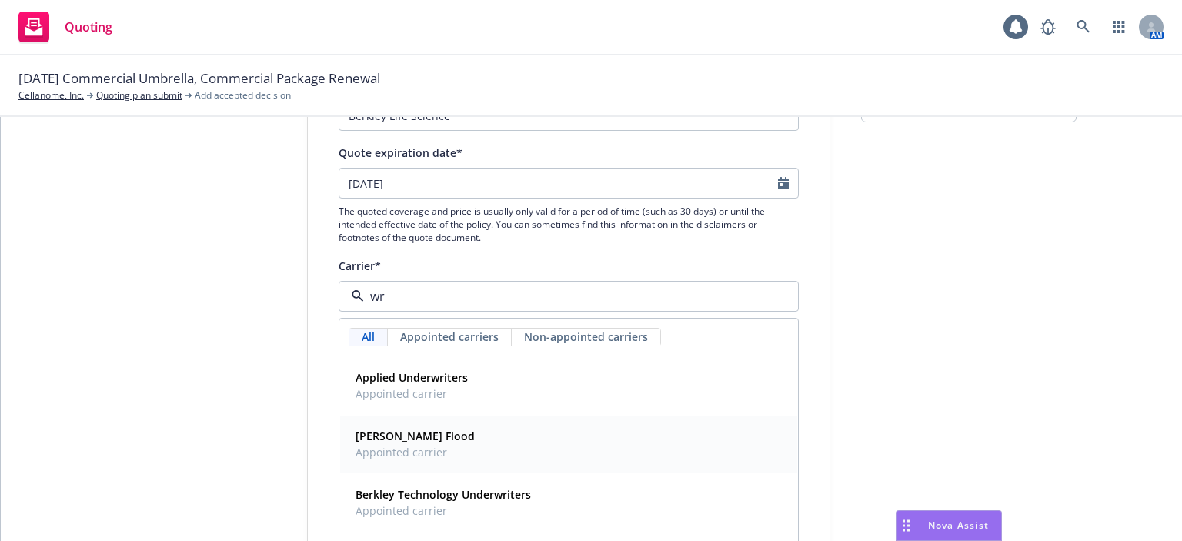
scroll to position [308, 0]
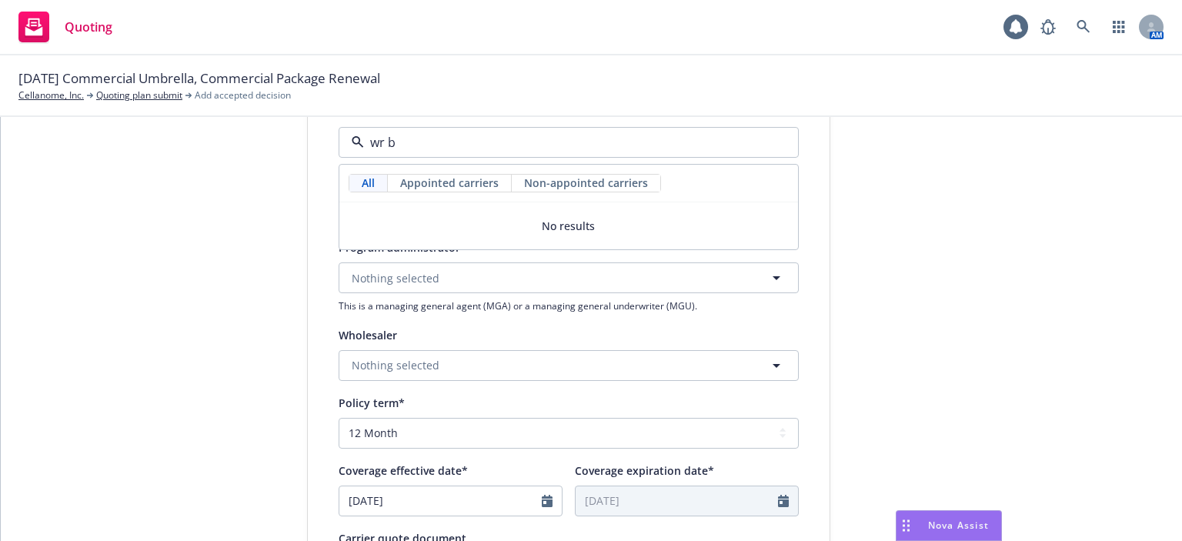
type input "wr be"
click at [367, 142] on input "wr be" at bounding box center [565, 142] width 403 height 18
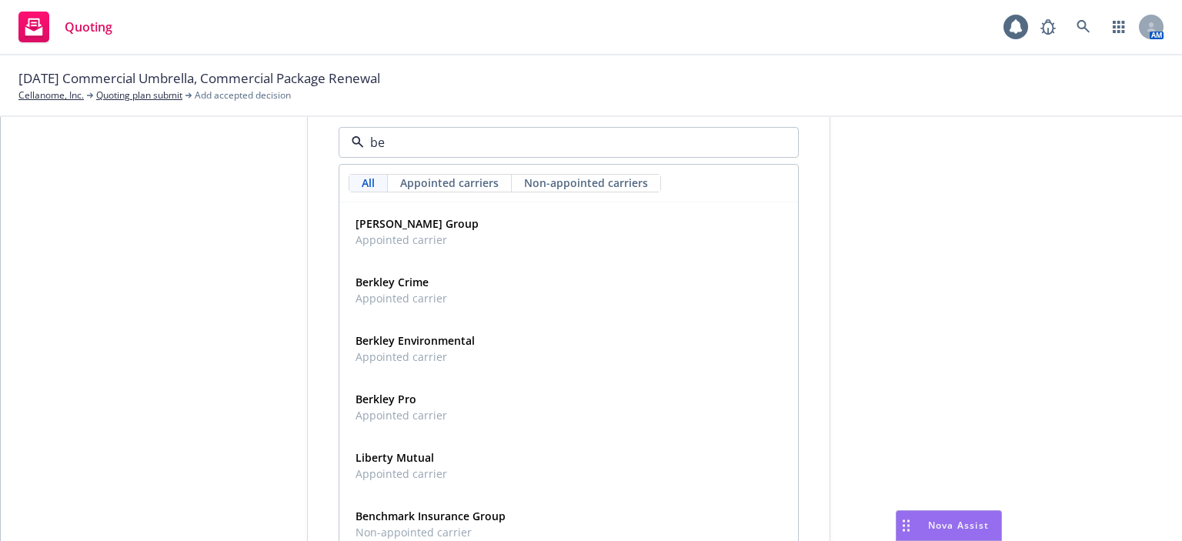
type input "ber"
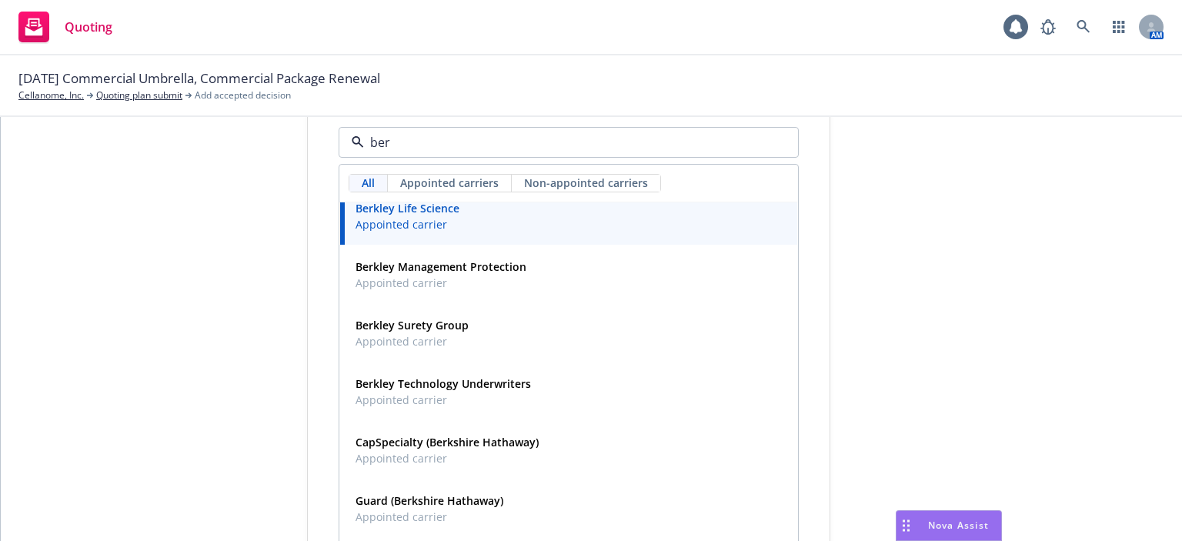
scroll to position [462, 0]
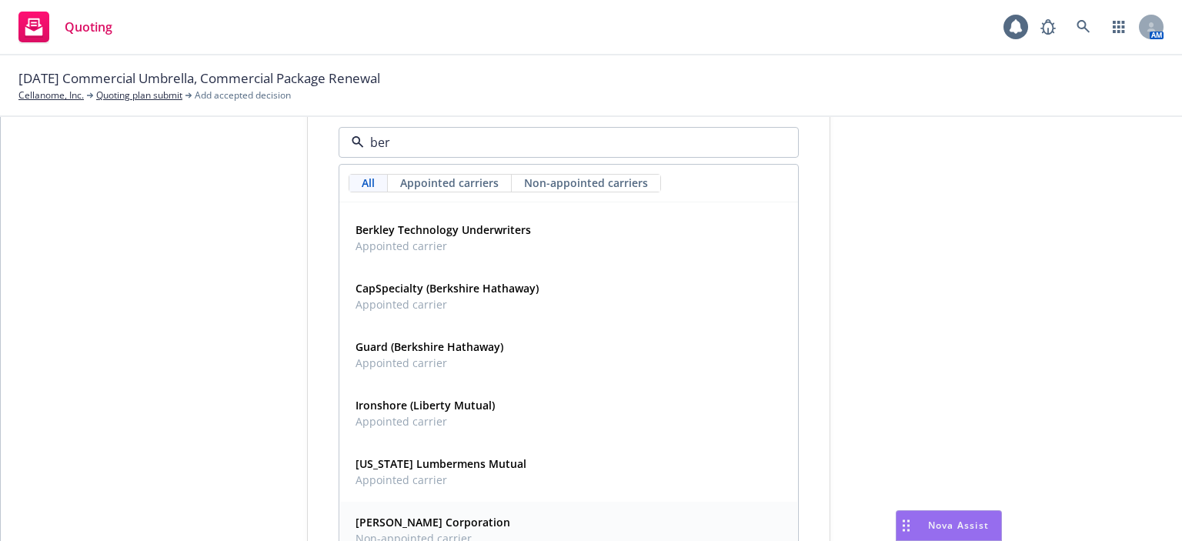
click at [402, 536] on span "Non-appointed carrier" at bounding box center [433, 538] width 155 height 16
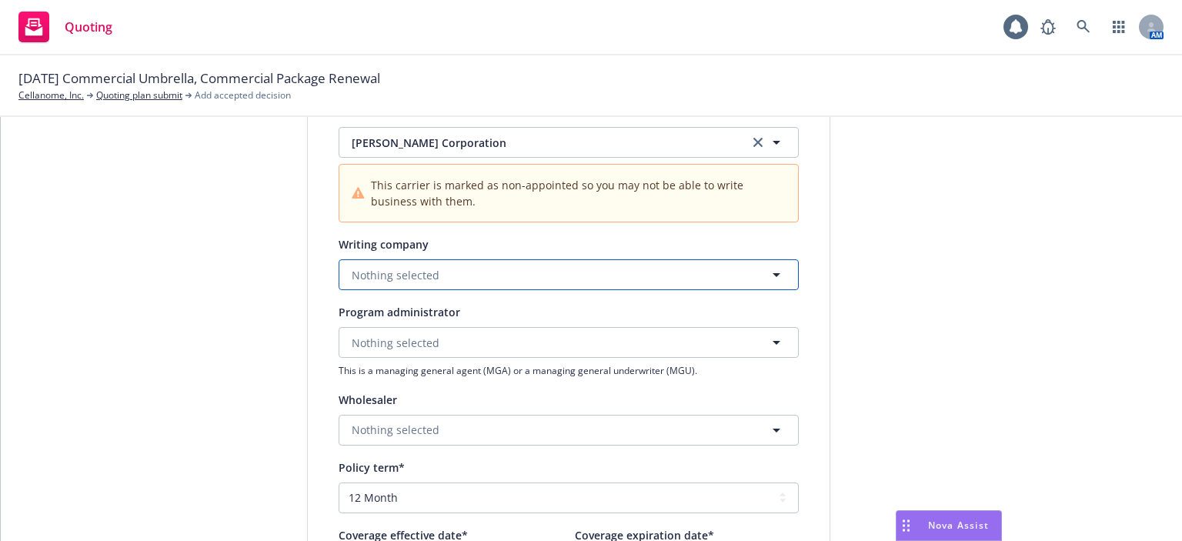
click at [412, 276] on span "Nothing selected" at bounding box center [396, 275] width 88 height 16
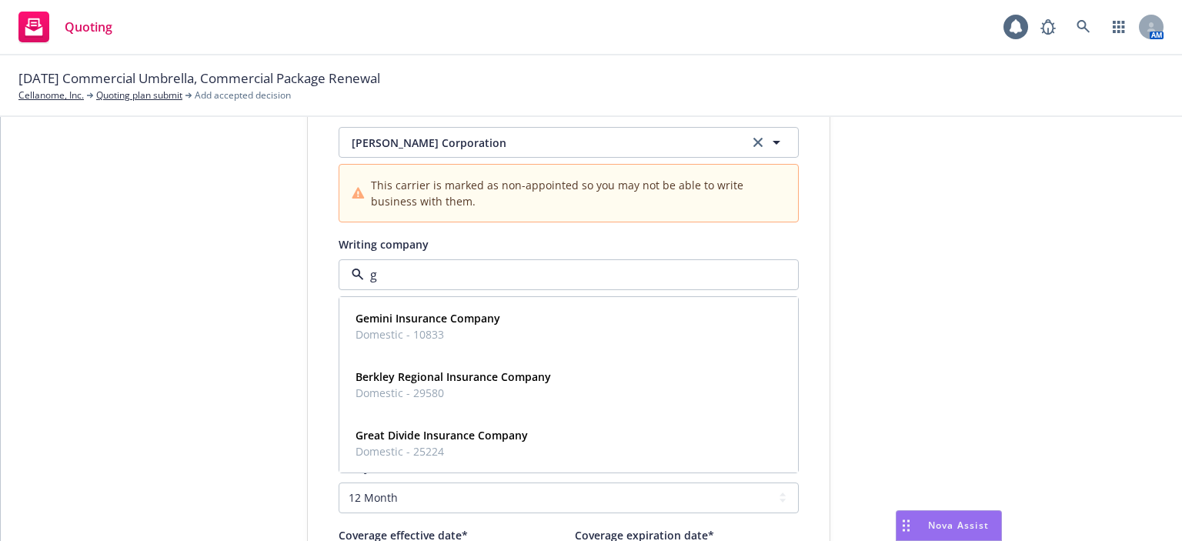
type input "ge"
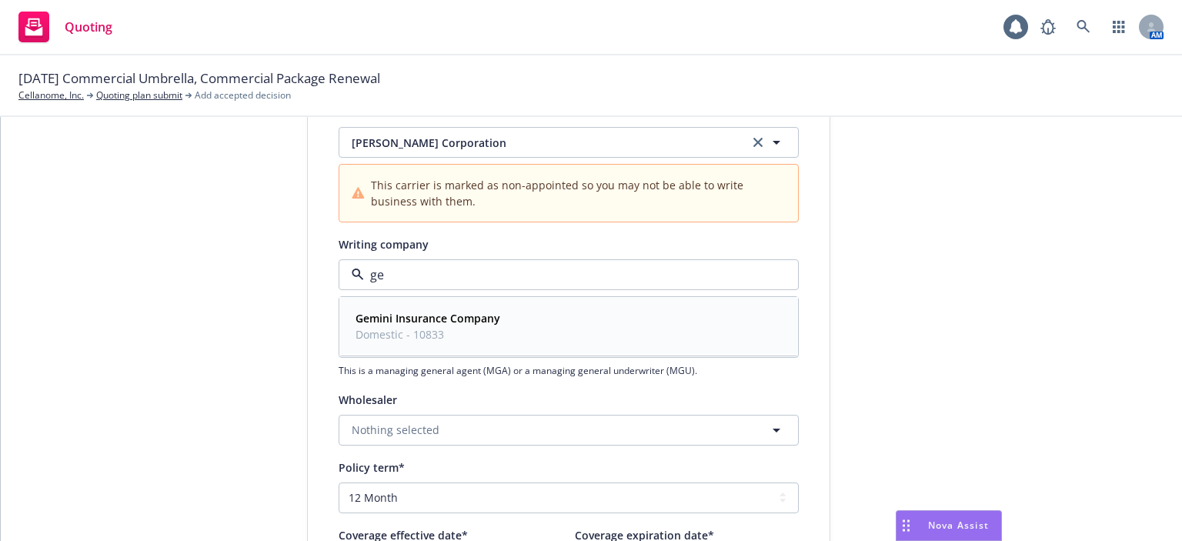
click at [413, 321] on strong "Gemini Insurance Company" at bounding box center [428, 318] width 145 height 15
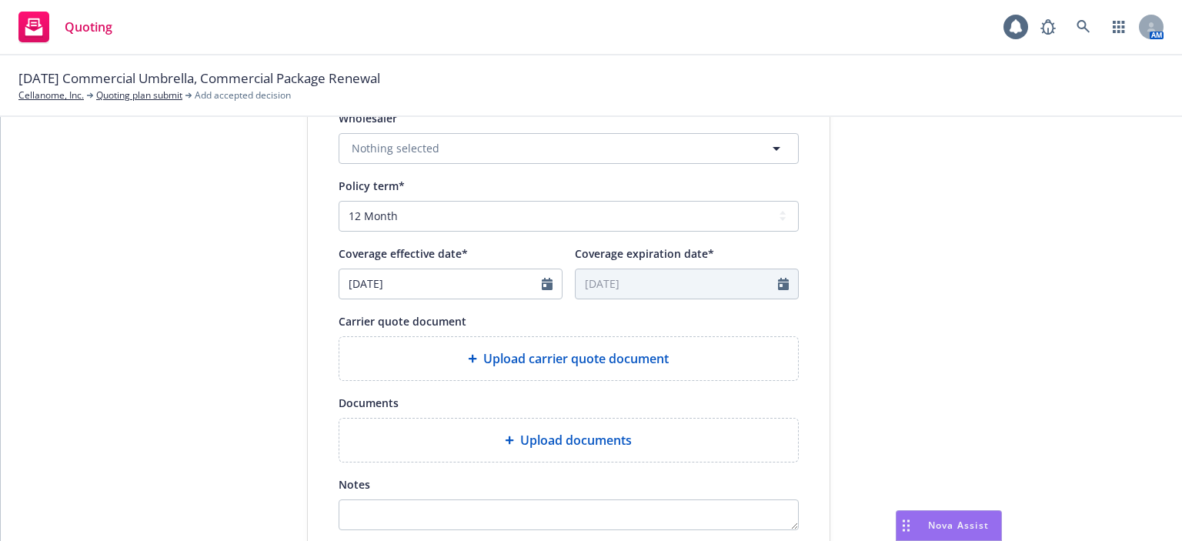
scroll to position [616, 0]
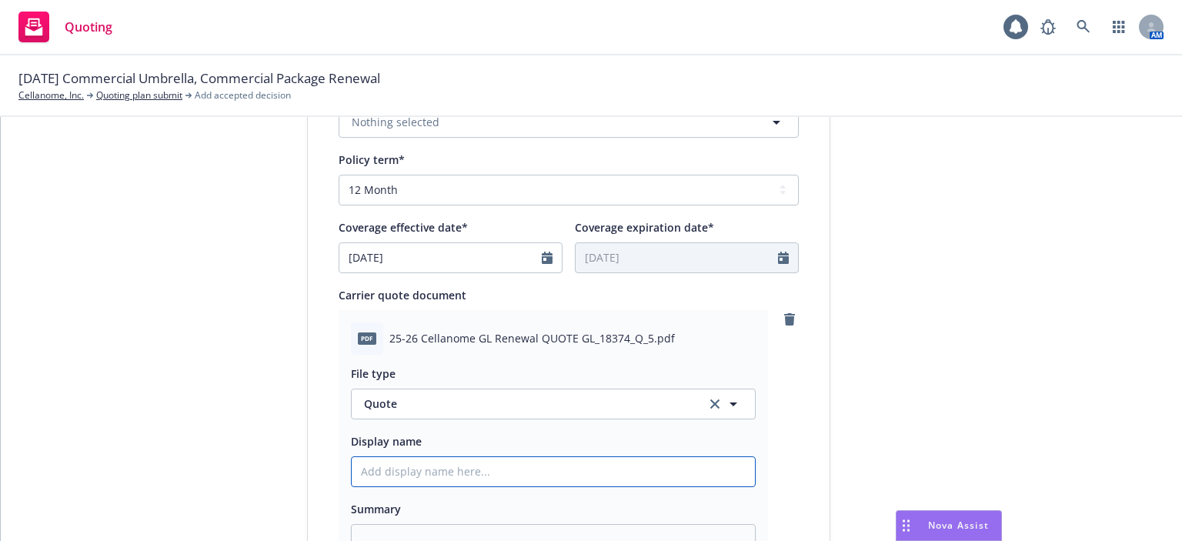
click at [485, 476] on input "Display name" at bounding box center [553, 471] width 403 height 29
type textarea "x"
type input "2"
type textarea "x"
type input "25"
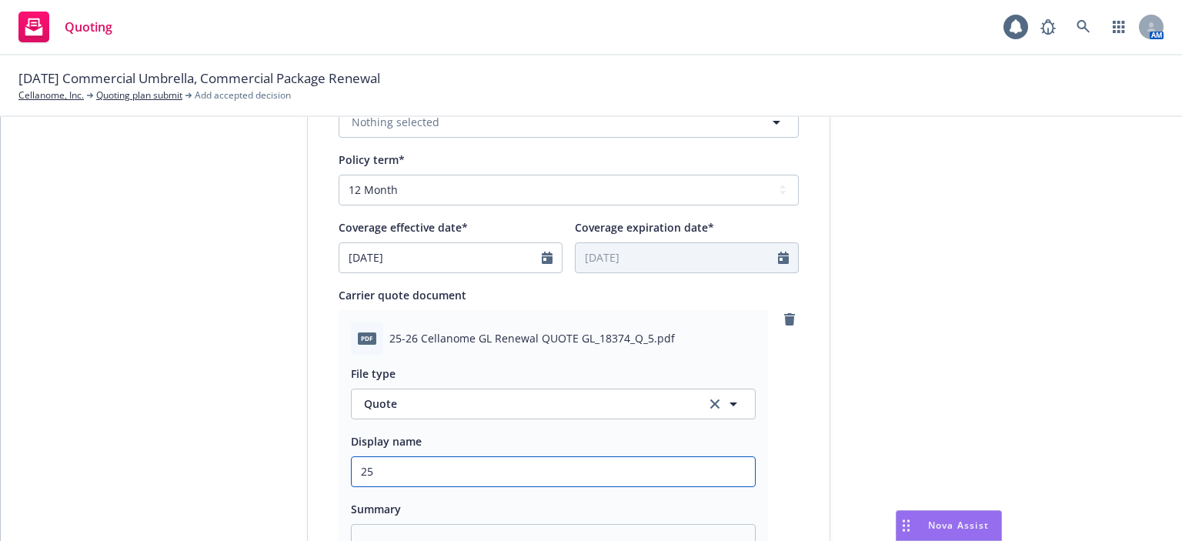
type textarea "x"
type input "25-"
type textarea "x"
type input "25-2"
type textarea "x"
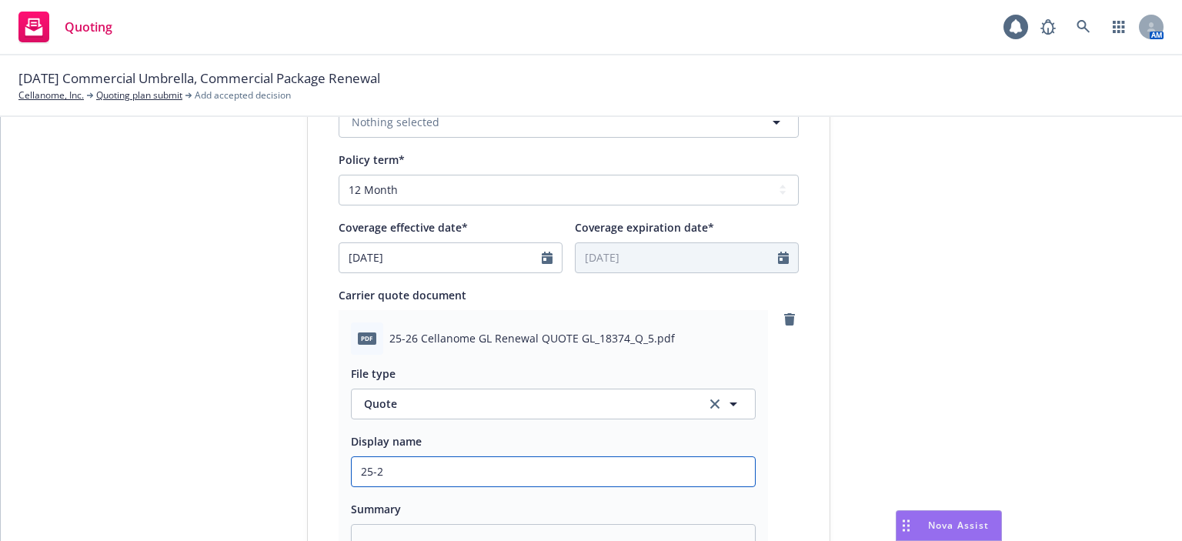
type input "25-26"
type textarea "x"
type input "25-26"
type textarea "x"
type input "25-26 P"
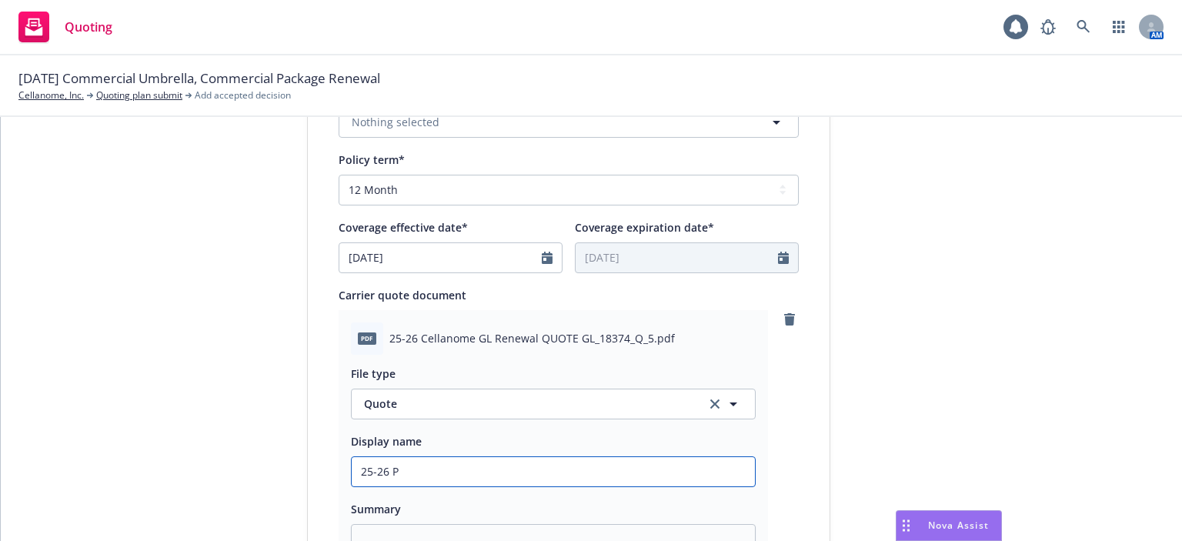
type textarea "x"
type input "25-26 Pr"
type textarea "x"
type input "25-26 Pro"
type textarea "x"
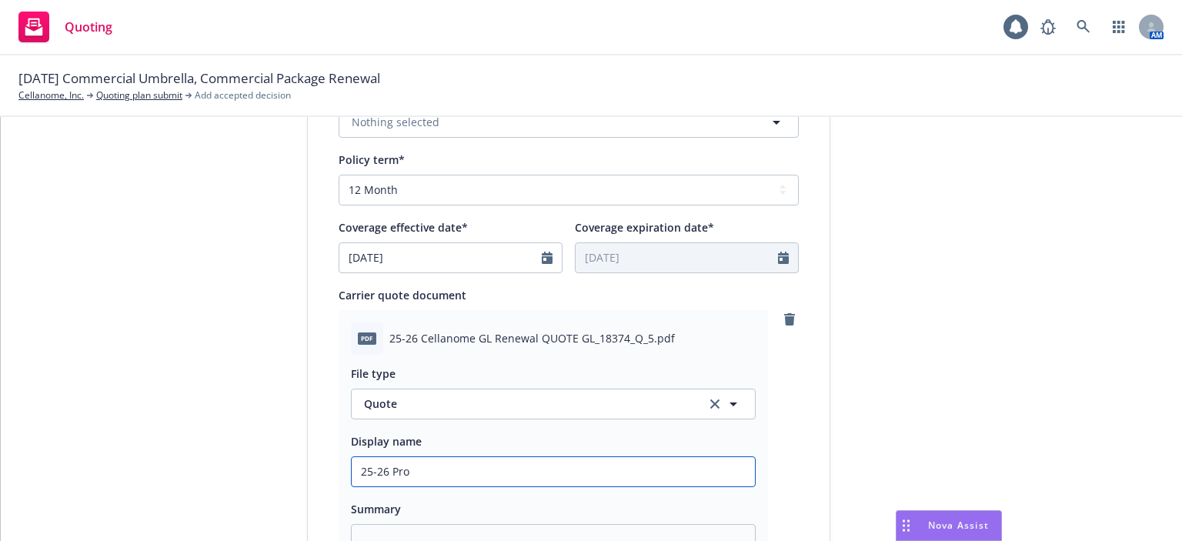
type input "25-26 Prod"
type textarea "x"
type input "25-26 Prod"
type textarea "x"
type input "25-26 Prod qu"
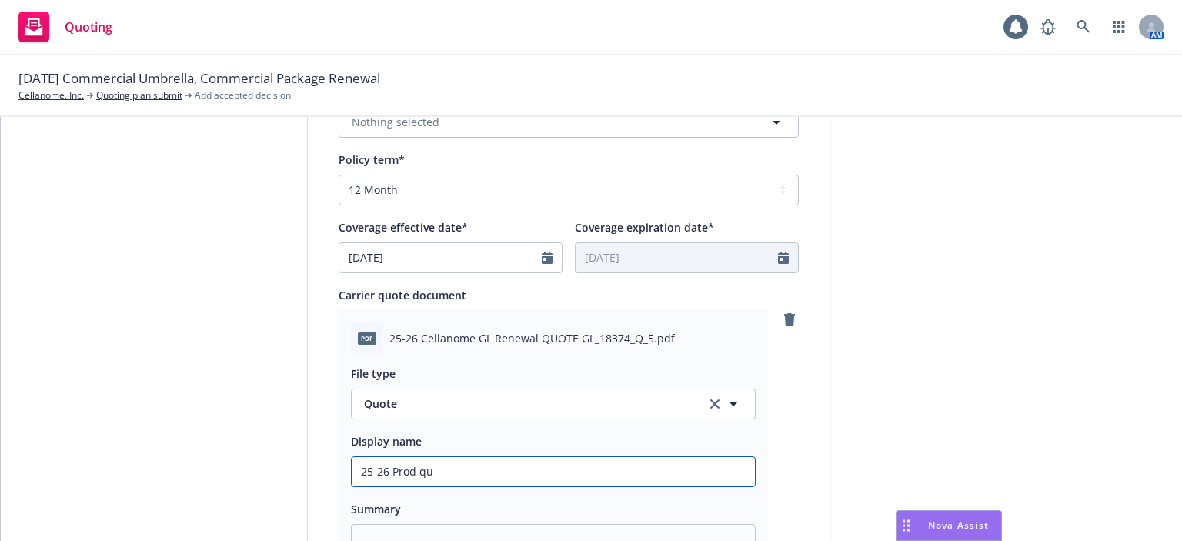
type textarea "x"
type input "25-26 Prod quo"
type textarea "x"
type input "25-26 Prod quot"
type textarea "x"
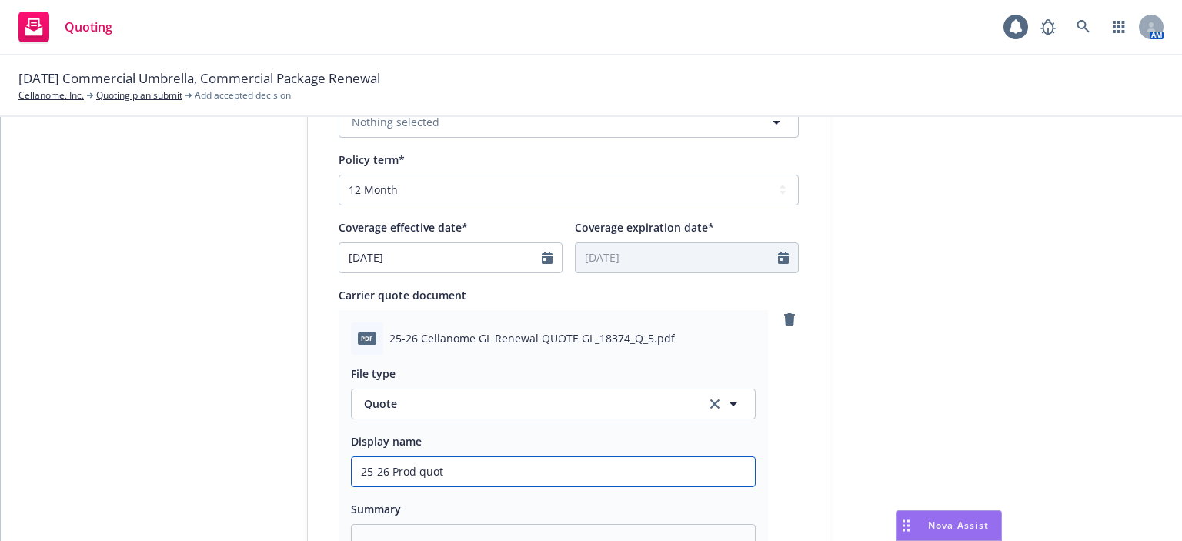
type input "25-26 Prod quote"
type textarea "x"
type input "25-26 Prod quote"
type textarea "x"
type input "25-26 Prod quote B"
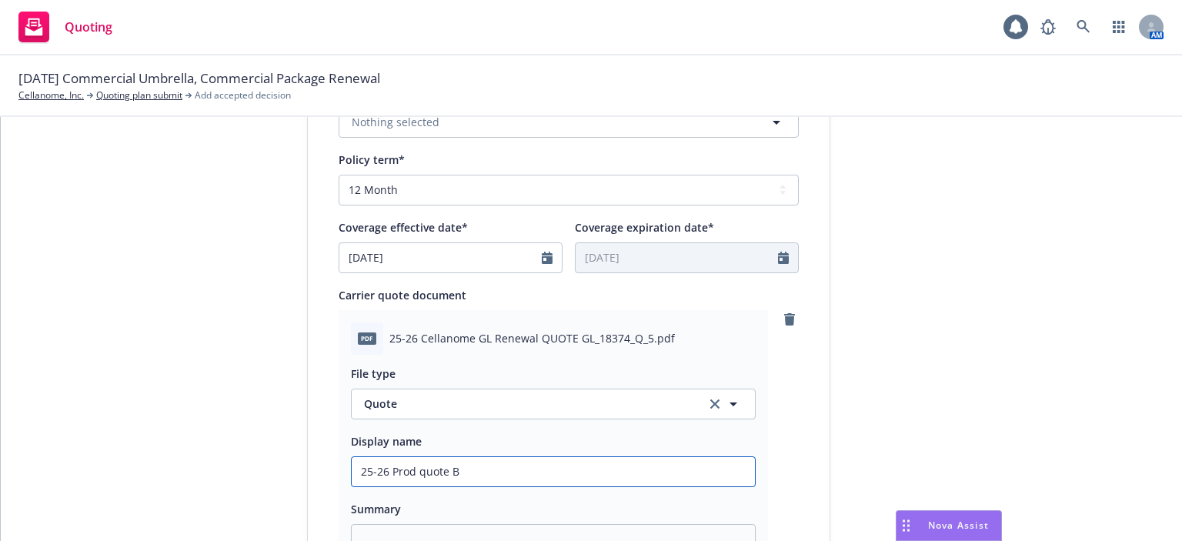
type textarea "x"
type input "25-26 Prod quote Be"
type textarea "x"
type input "25-26 Prod quote Ber"
type textarea "x"
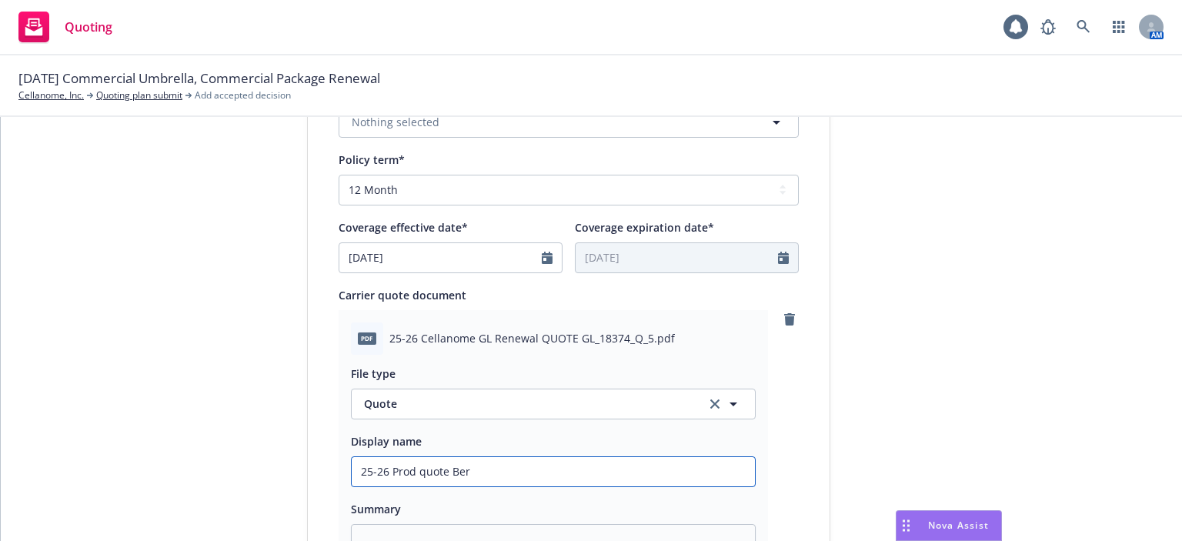
type input "25-26 Prod quote Berk"
type textarea "x"
type input "25-26 Prod quote Berke"
type textarea "x"
type input "25-26 Prod quote Berkel"
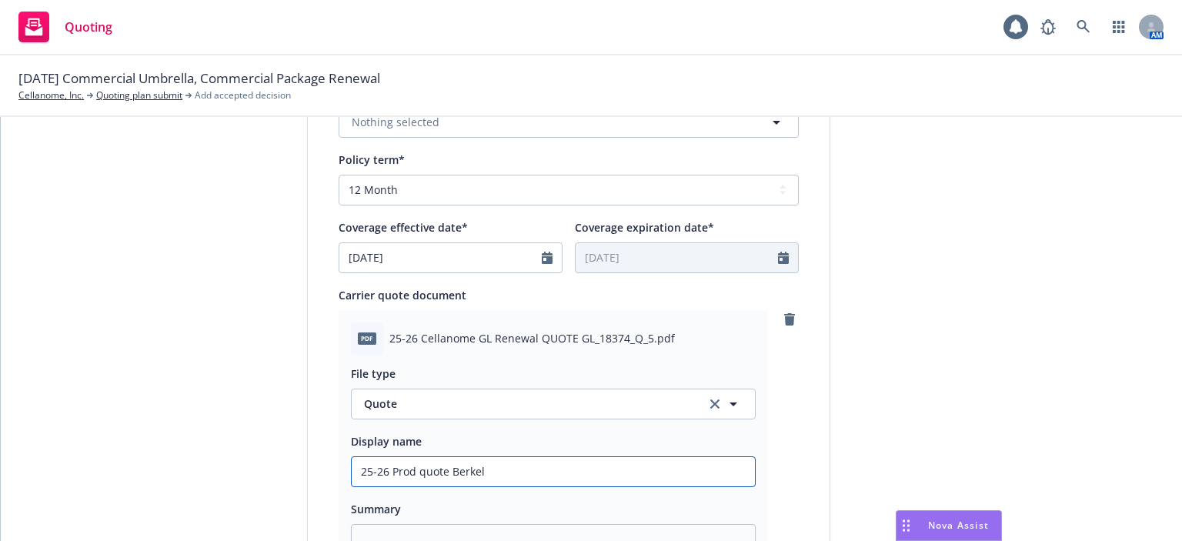
type textarea "x"
type input "25-26 Prod quote Berkele"
type textarea "x"
type input "25-26 Prod quote Berkeley"
type textarea "x"
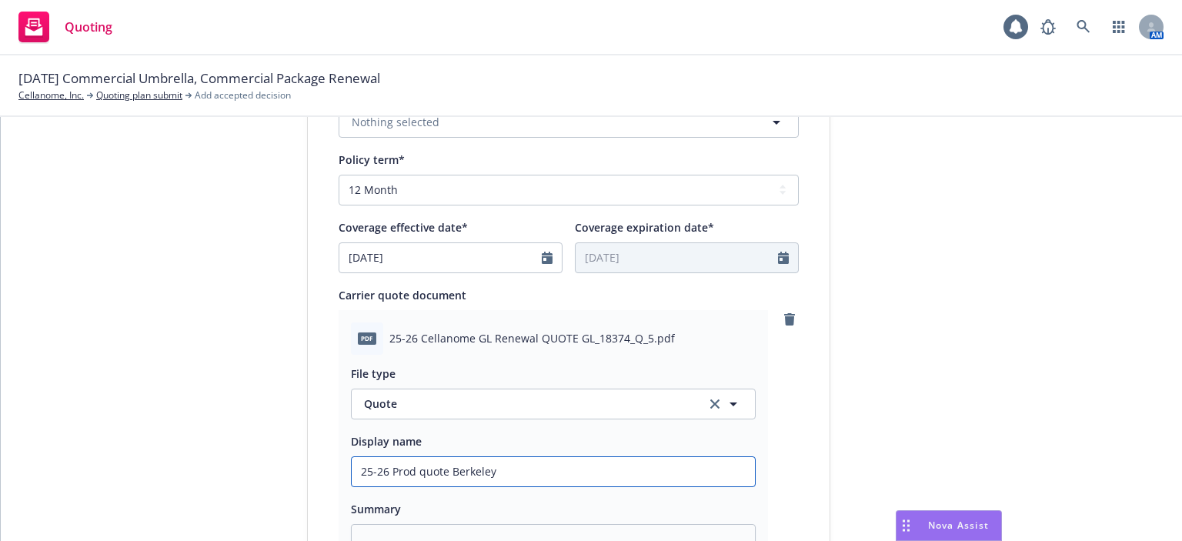
type input "25-26 Prod quote Berkele"
type textarea "x"
type input "25-26 Prod quote Berkel"
type textarea "x"
type input "25-26 Prod quote Berkele"
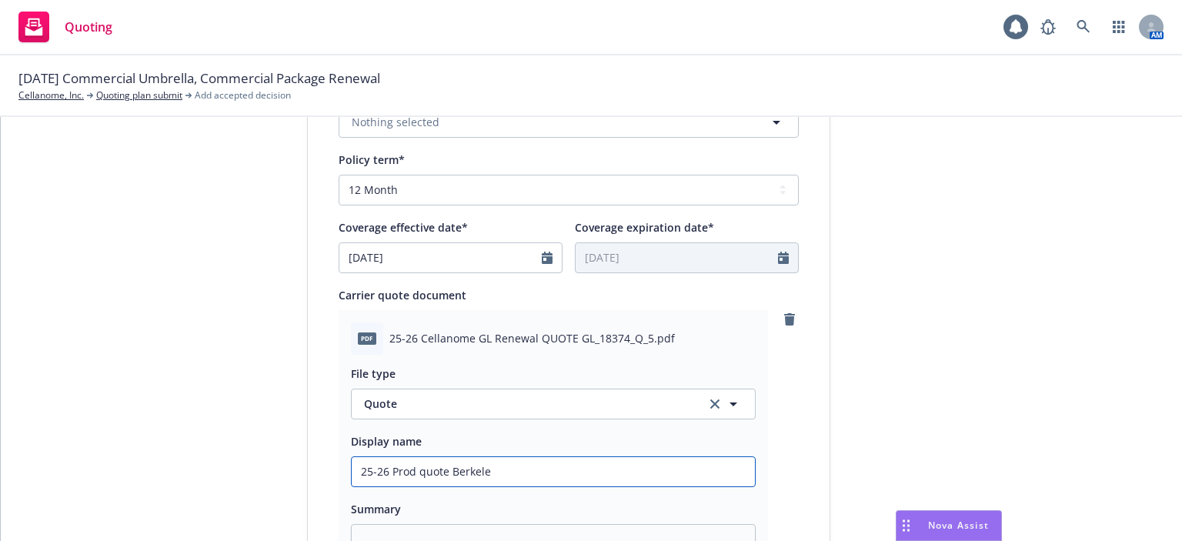
type textarea "x"
type input "25-26 Prod quote Berkeley"
type textarea "x"
type input "25-26 Prod quote Berkele"
type textarea "x"
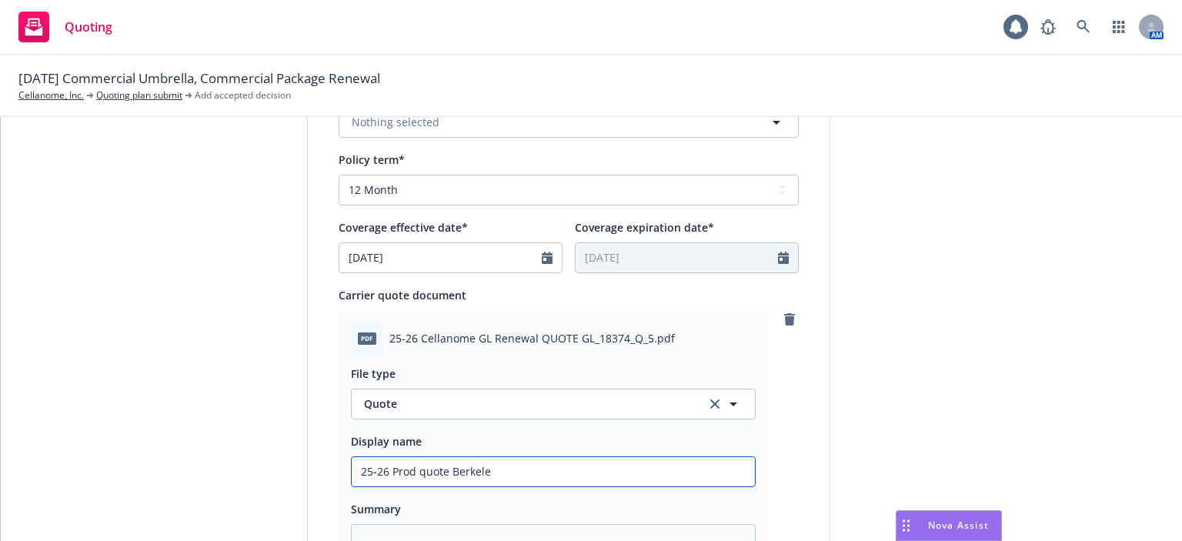
type input "25-26 Prod quote Berkel"
type textarea "x"
type input "25-26 Prod quote Berke"
type textarea "x"
type input "25-26 Prod quote Berk"
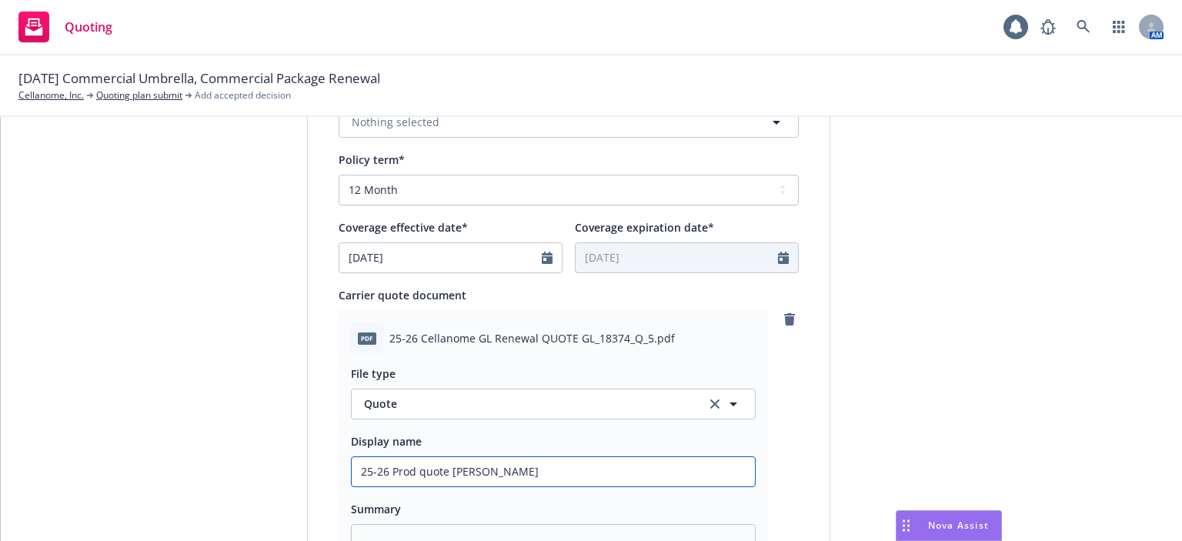
type textarea "x"
type input "25-26 Prod quote Berkl"
type textarea "x"
type input "25-26 Prod quote Berkle"
type textarea "x"
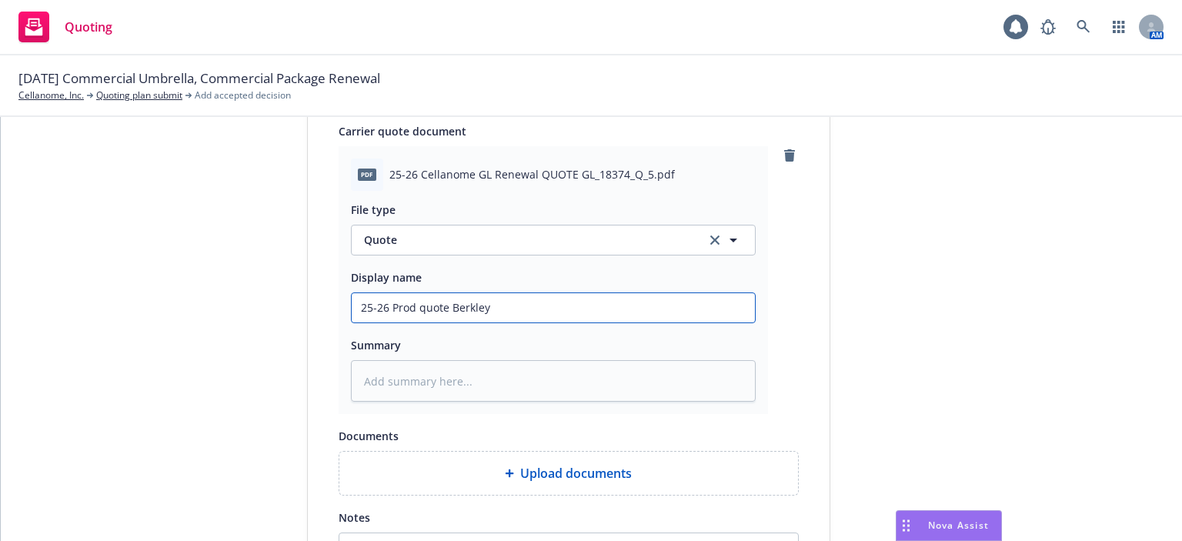
scroll to position [923, 0]
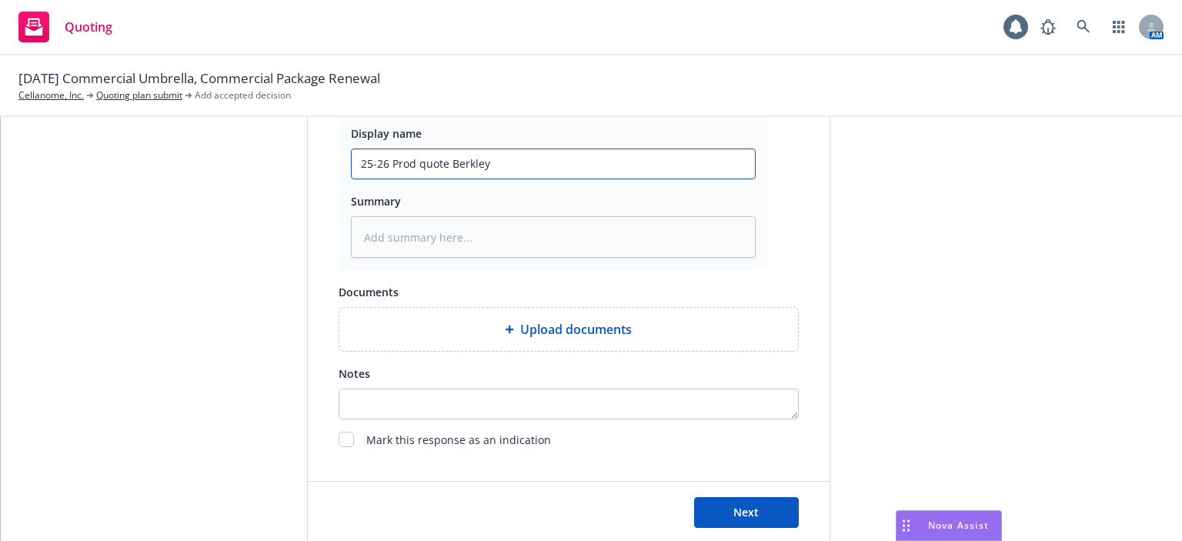
type input "25-26 Prod quote Berkley"
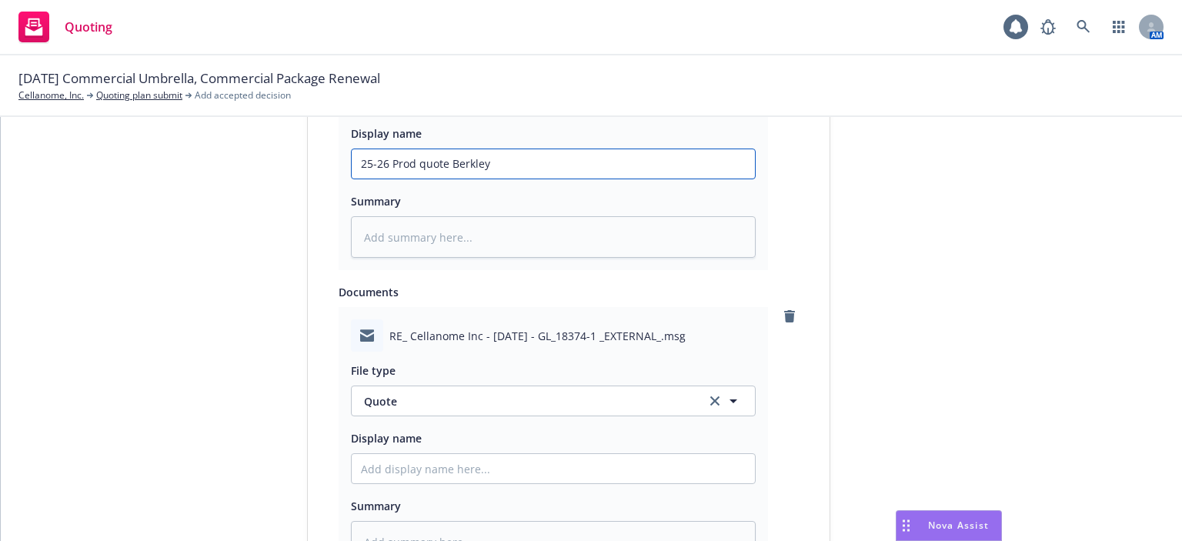
scroll to position [1077, 0]
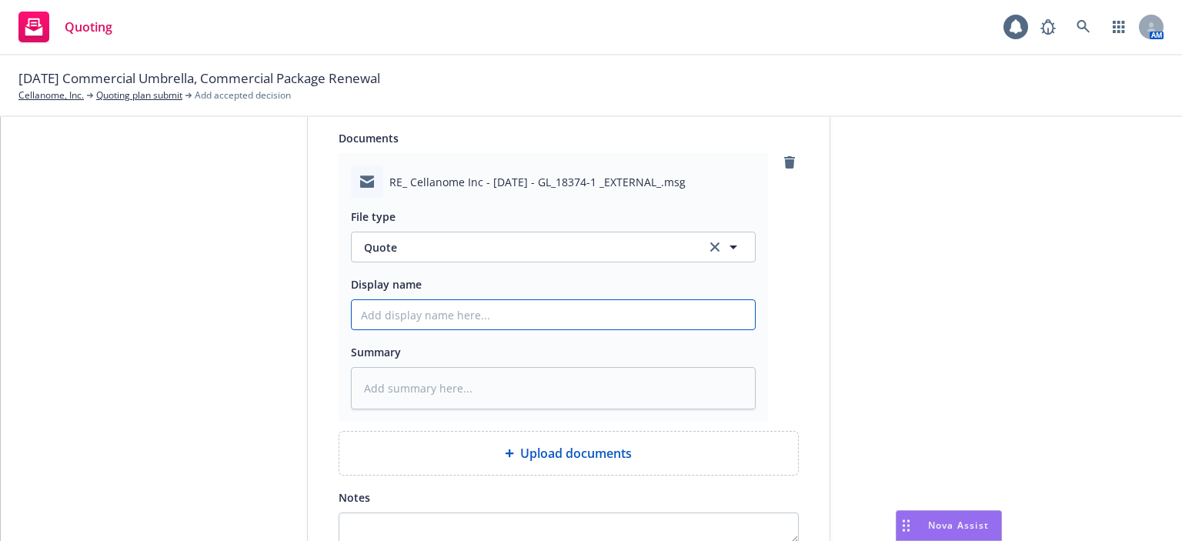
click at [417, 25] on input "Display name" at bounding box center [553, 9] width 403 height 29
paste input "25-26 Prod quote Berkley"
type textarea "x"
type input "25-26 Prod quote Berkley"
type textarea "x"
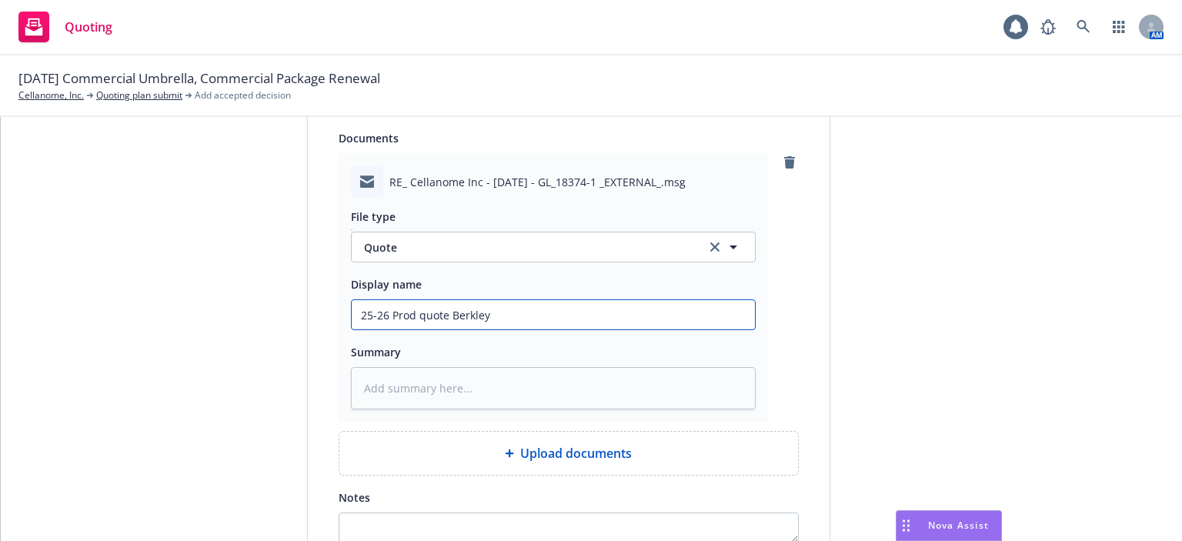
type input "25-26 Prod quote Berkley"
type textarea "x"
type input "25-26 Prod quote Berkley E"
type textarea "x"
type input "25-26 Prod quote Berkley"
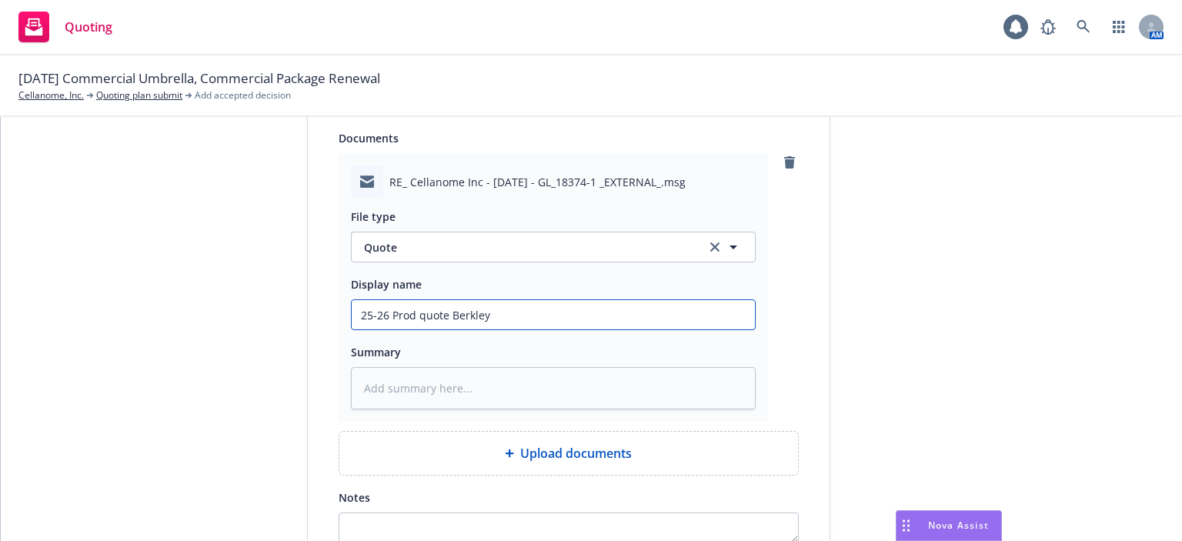
type textarea "x"
type input "25-26 Prod quote Berkley"
type textarea "x"
type input "25-26 Prod quote Berkley"
type textarea "x"
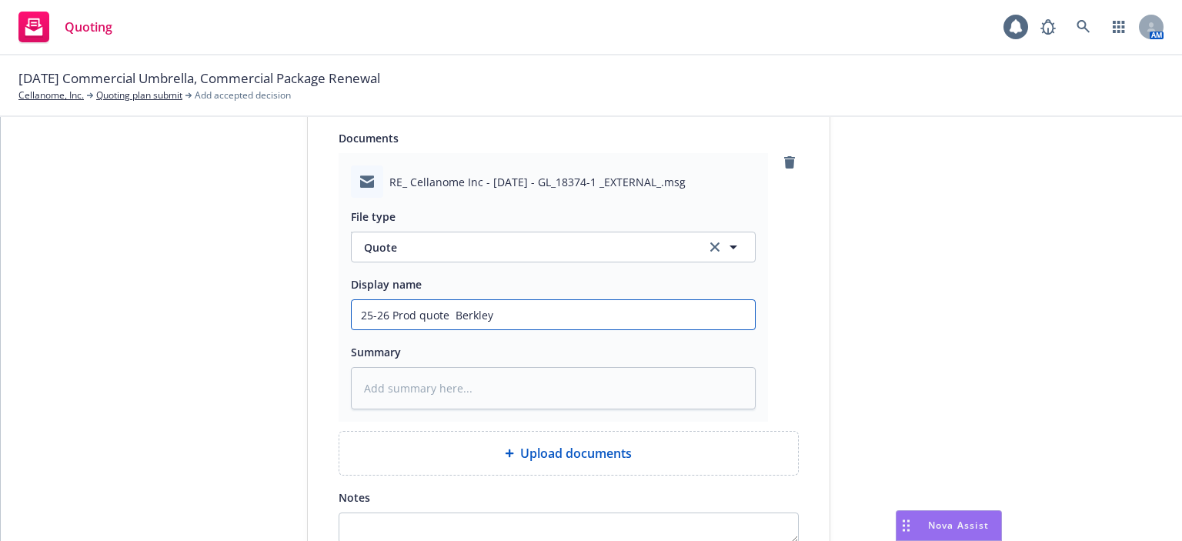
type input "25-26 Prod quote E Berkley"
type textarea "x"
type input "25-26 Prod quote EM Berkley"
type textarea "x"
type input "25-26 Prod quote EM f Berkley"
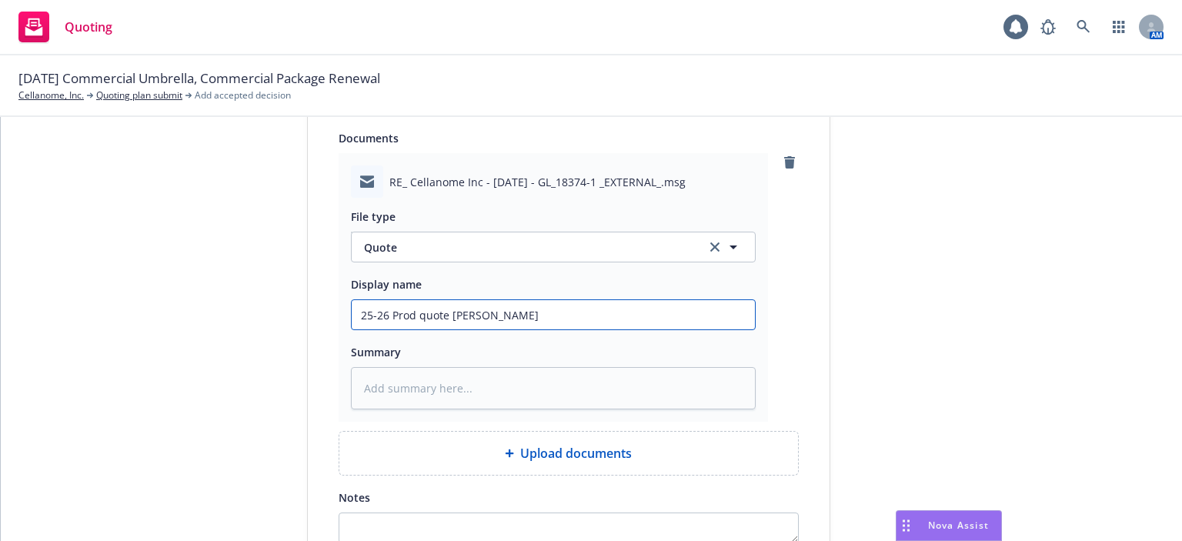
type textarea "x"
type input "25-26 Prod quote EM fm Berkley"
type textarea "x"
type input "25-26 Prod quote EM frm Berkley"
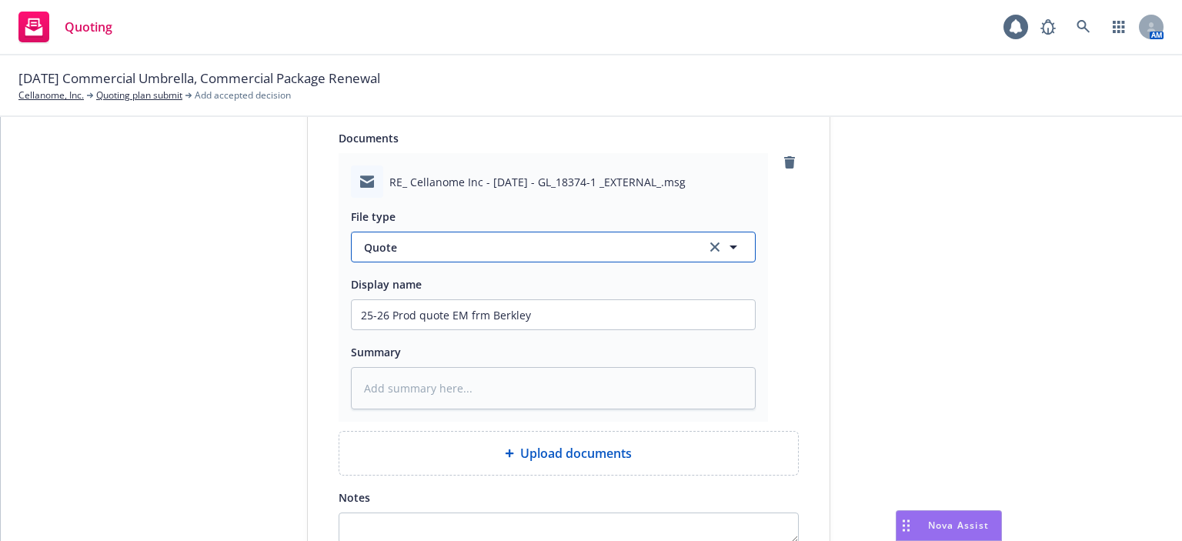
click at [425, 258] on button "Quote" at bounding box center [553, 247] width 405 height 31
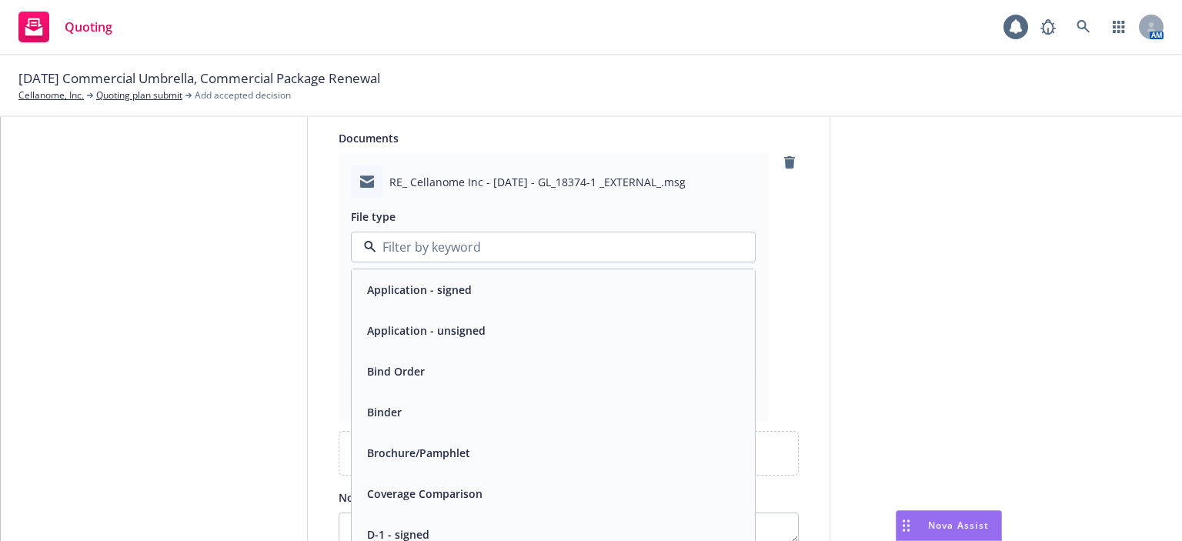
click at [425, 258] on div at bounding box center [553, 247] width 405 height 31
click at [426, 250] on input at bounding box center [550, 247] width 348 height 18
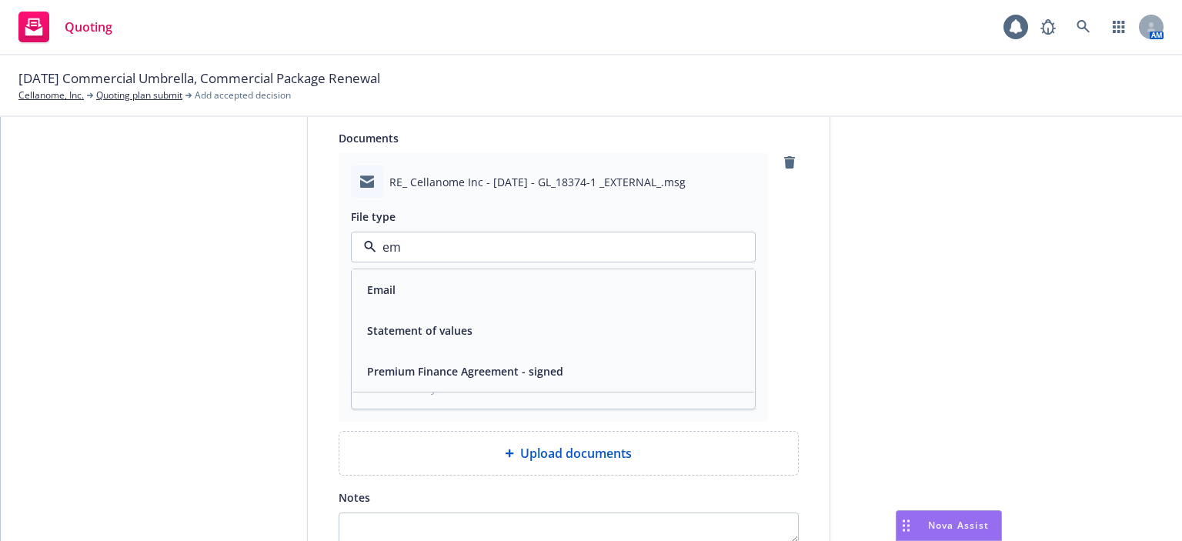
type input "ema"
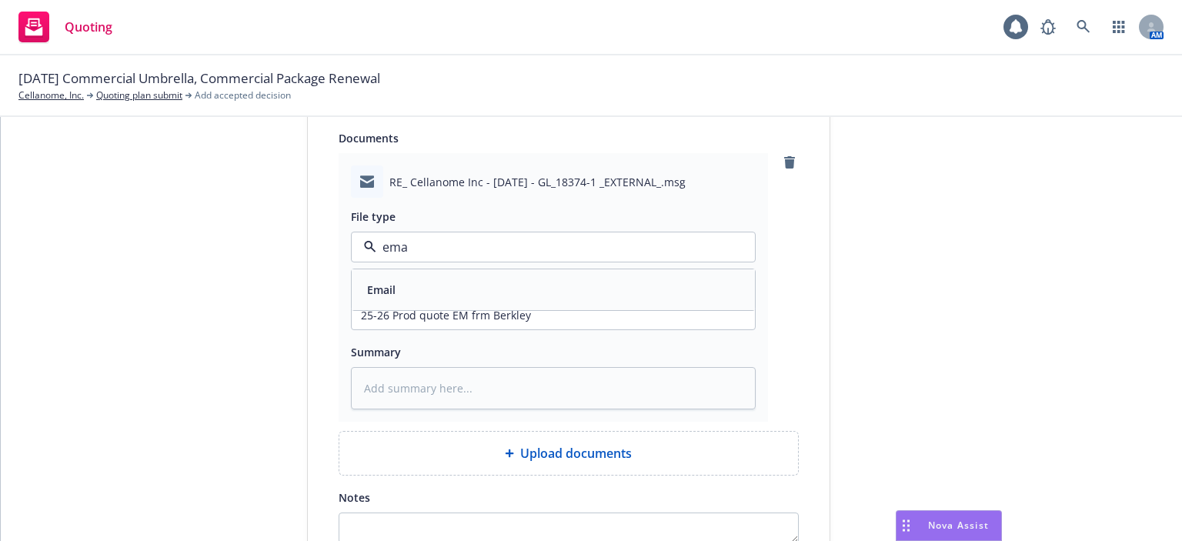
click at [422, 286] on div "Email" at bounding box center [553, 290] width 385 height 22
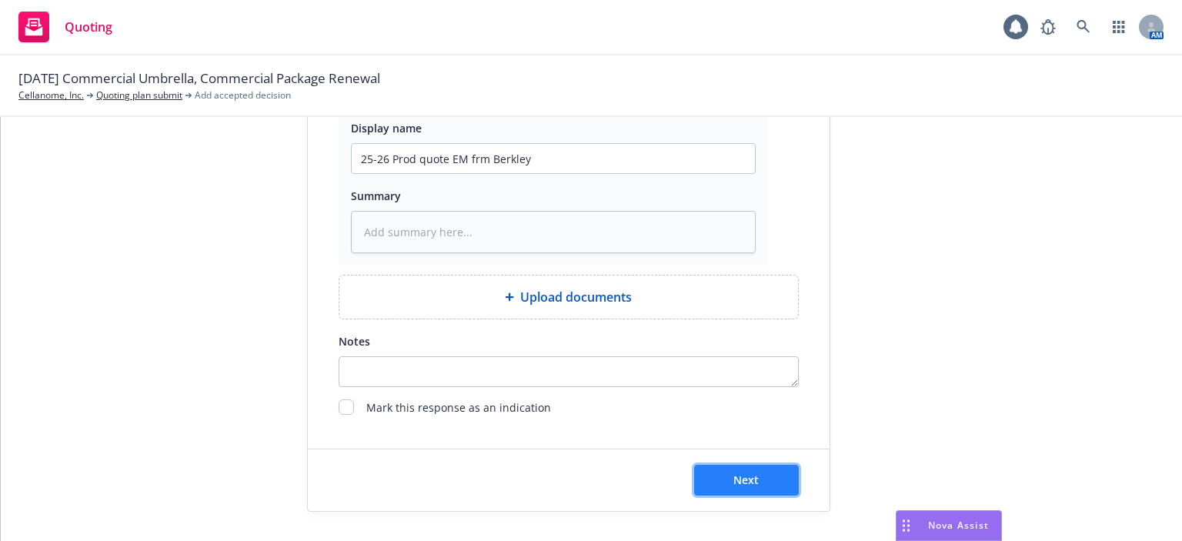
click at [773, 469] on button "Next" at bounding box center [746, 480] width 105 height 31
type textarea "x"
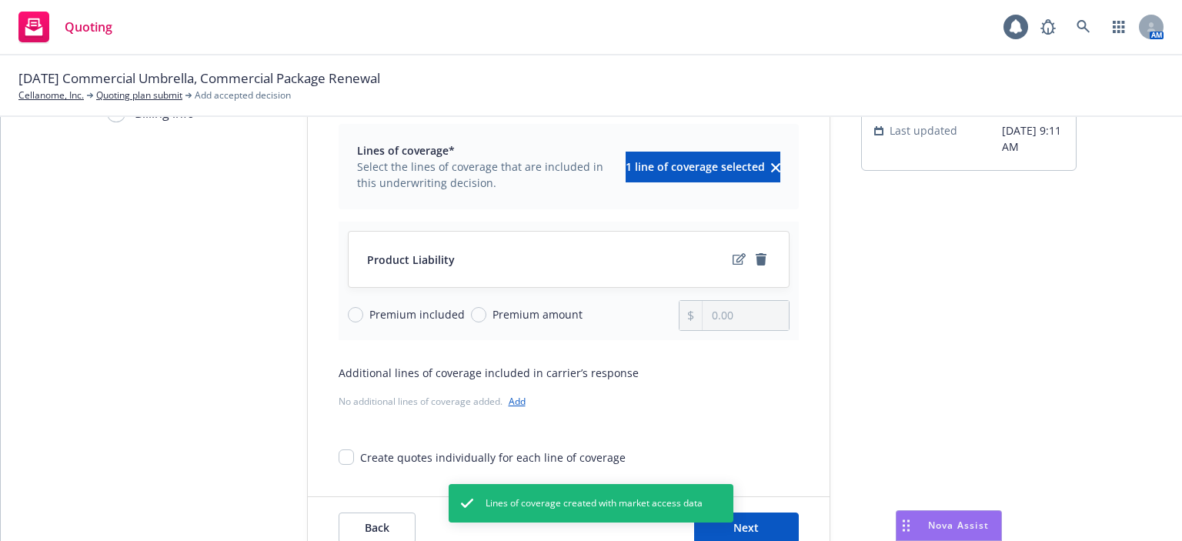
scroll to position [153, 0]
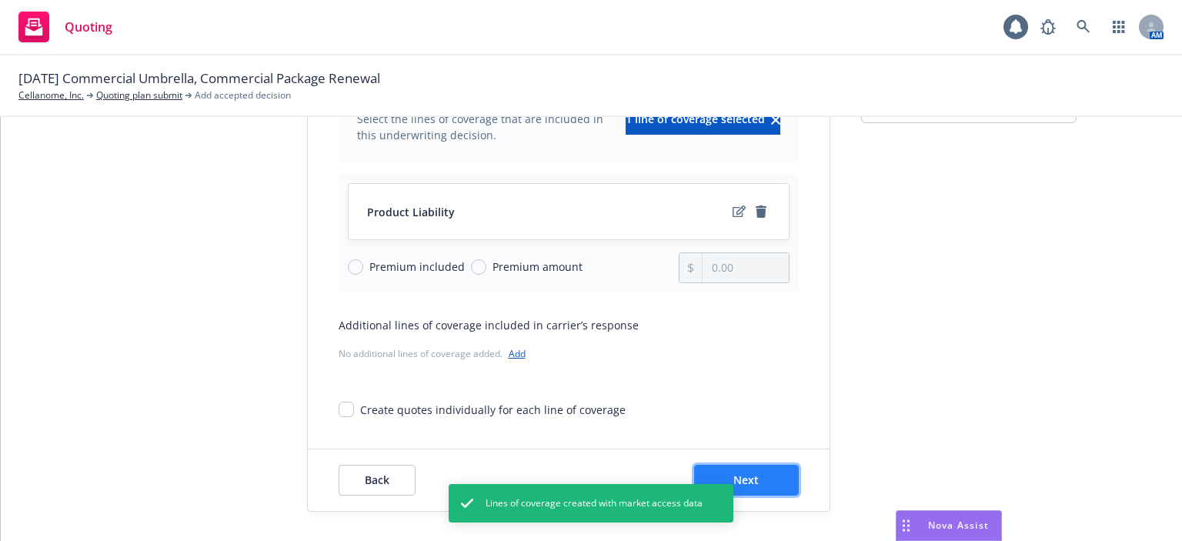
click at [733, 481] on span "Next" at bounding box center [745, 479] width 25 height 15
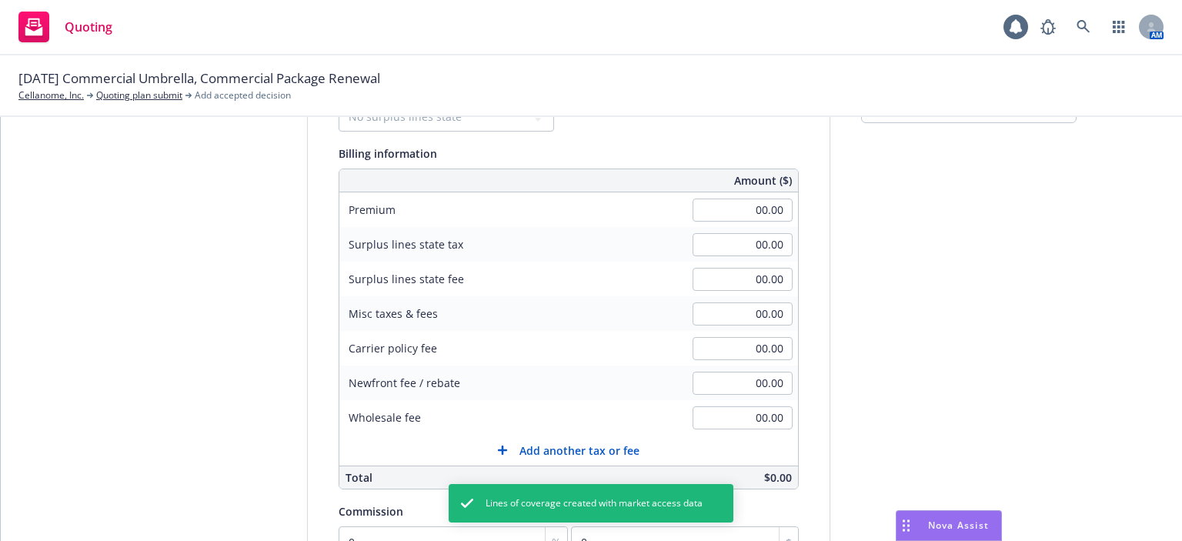
scroll to position [0, 0]
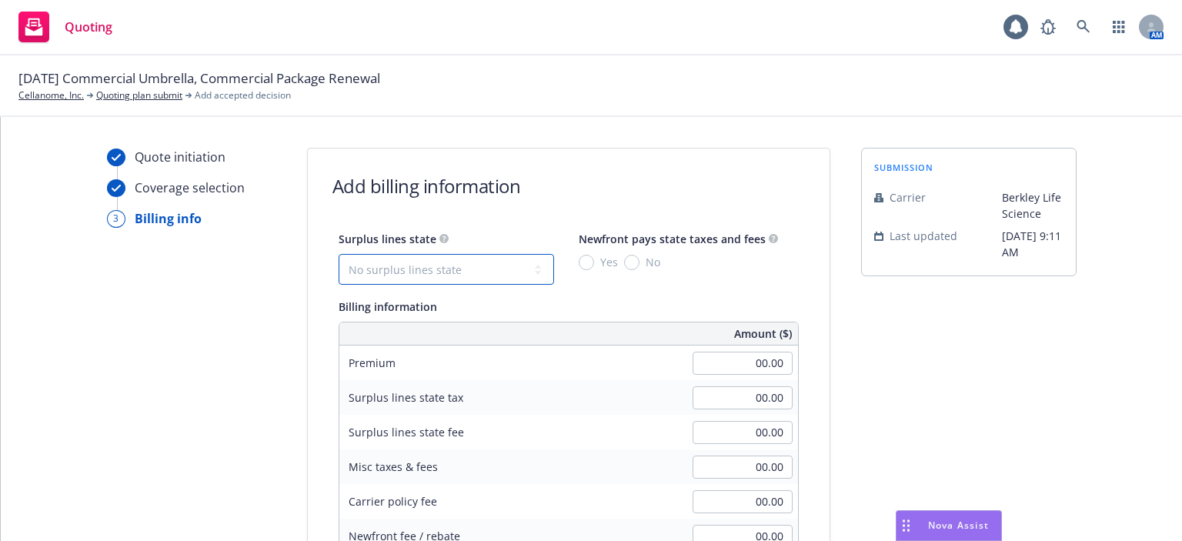
click at [397, 262] on select "No surplus lines state Alaska Alabama Arkansas Arizona California Colorado Conn…" at bounding box center [446, 269] width 215 height 31
select select "CA"
click at [339, 254] on select "No surplus lines state Alaska Alabama Arkansas Arizona California Colorado Conn…" at bounding box center [446, 269] width 215 height 31
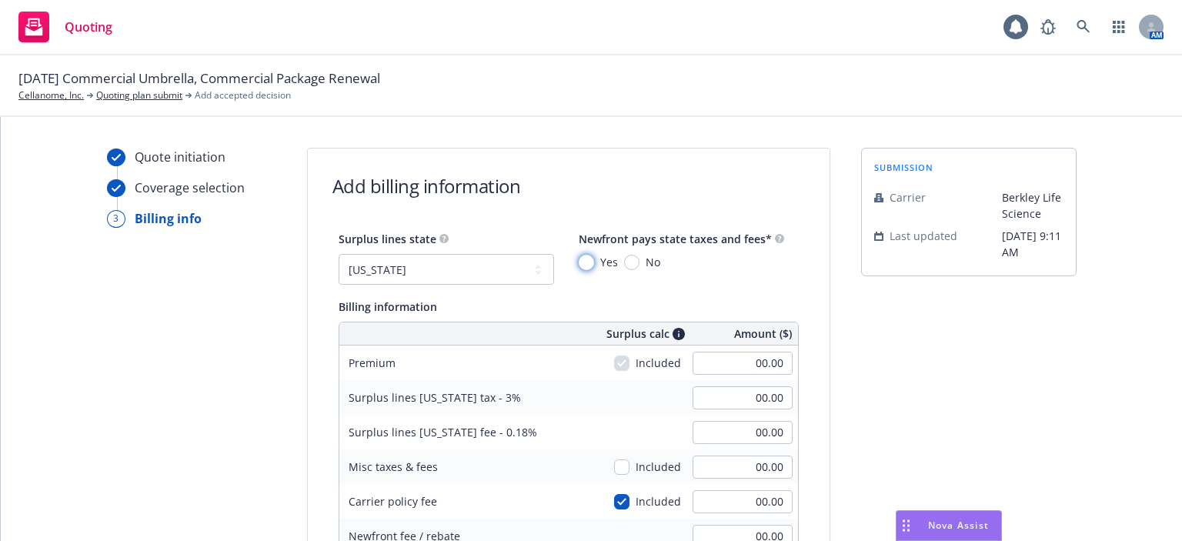
click at [579, 264] on input "Yes" at bounding box center [586, 262] width 15 height 15
radio input "true"
click at [708, 363] on input "00.00" at bounding box center [743, 363] width 100 height 23
type input "6,663.00"
type input "199.89"
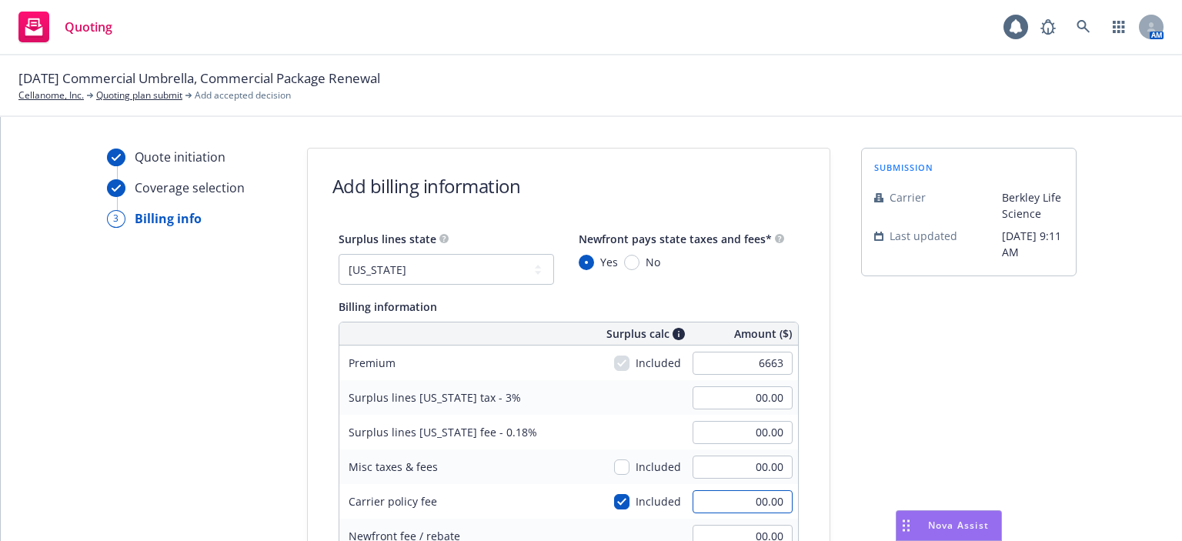
type input "11.99"
click at [708, 495] on input "00.00" at bounding box center [743, 501] width 100 height 23
type input "200"
type input "205.89"
type input "12.35"
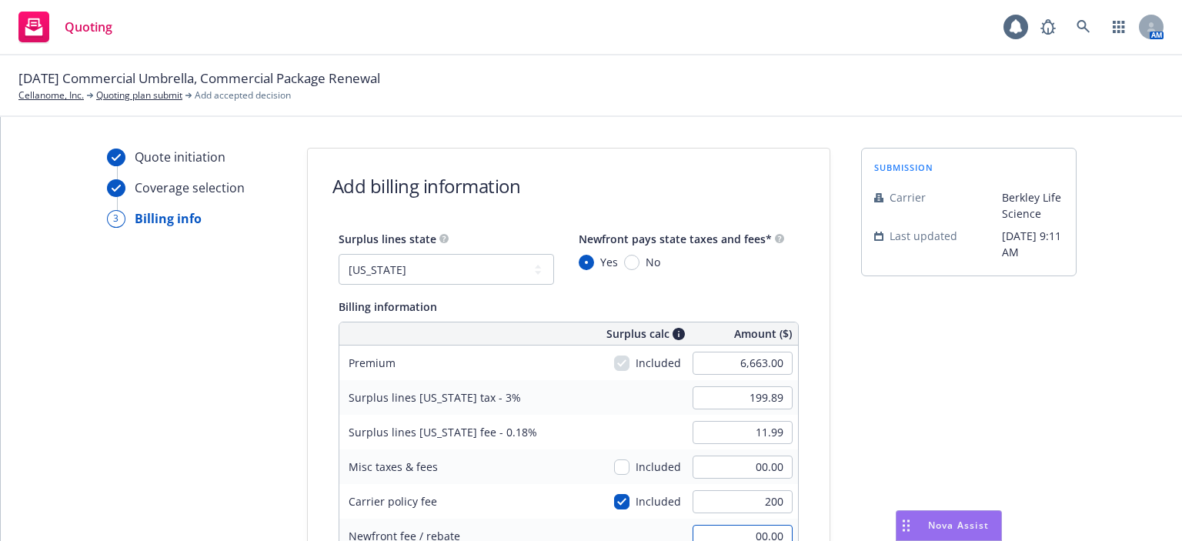
type input "200.00"
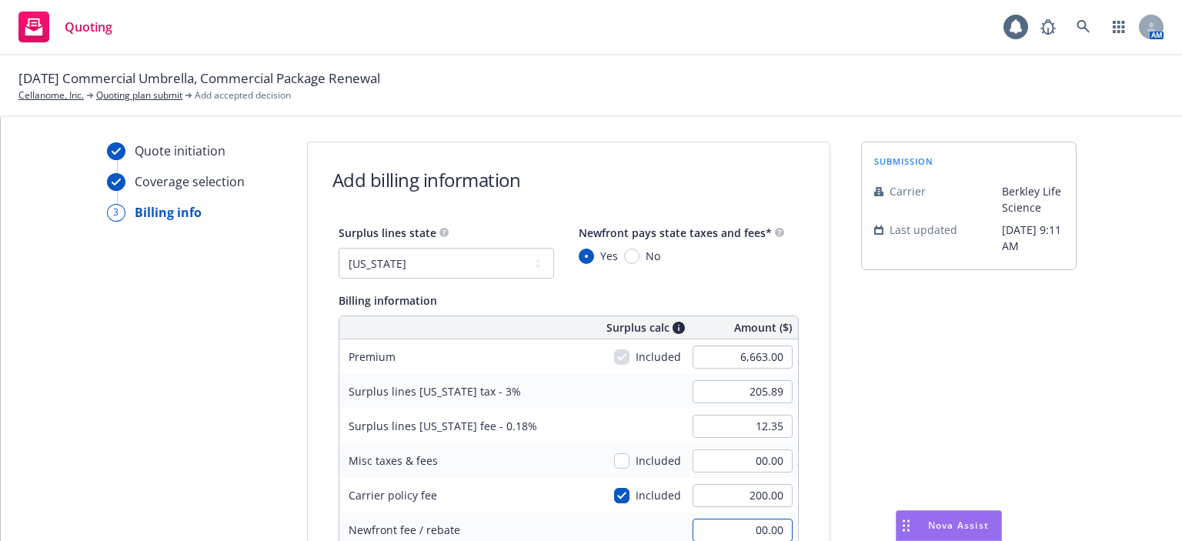
scroll to position [314, 0]
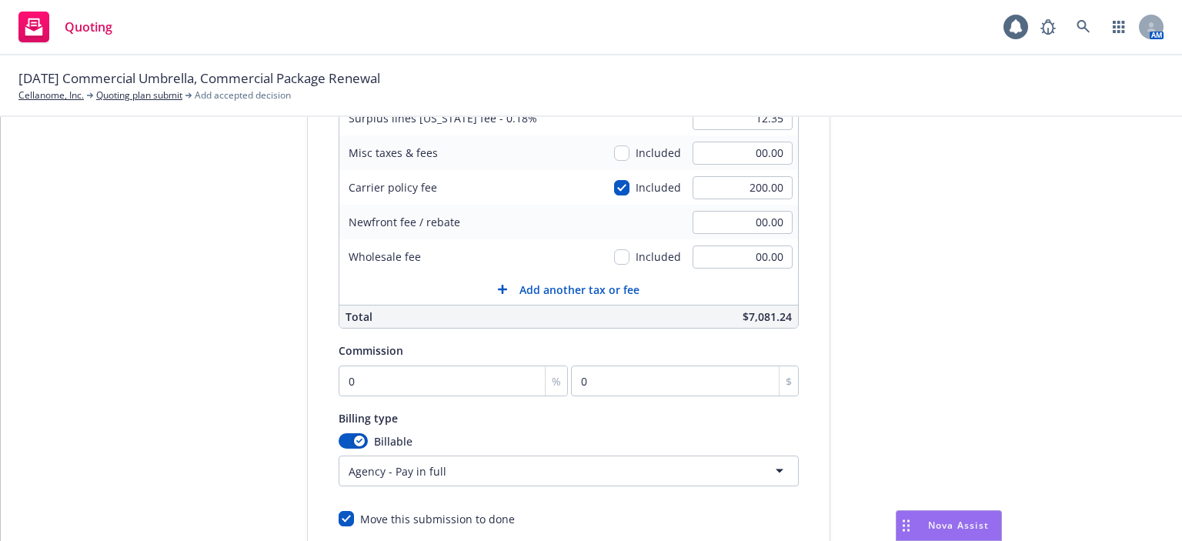
click at [399, 401] on div "Surplus lines state No surplus lines state Alaska Alabama Arkansas Arizona Cali…" at bounding box center [569, 221] width 460 height 612
click at [401, 386] on input "0" at bounding box center [454, 381] width 230 height 31
type input "1"
type input "66.63"
type input "15"
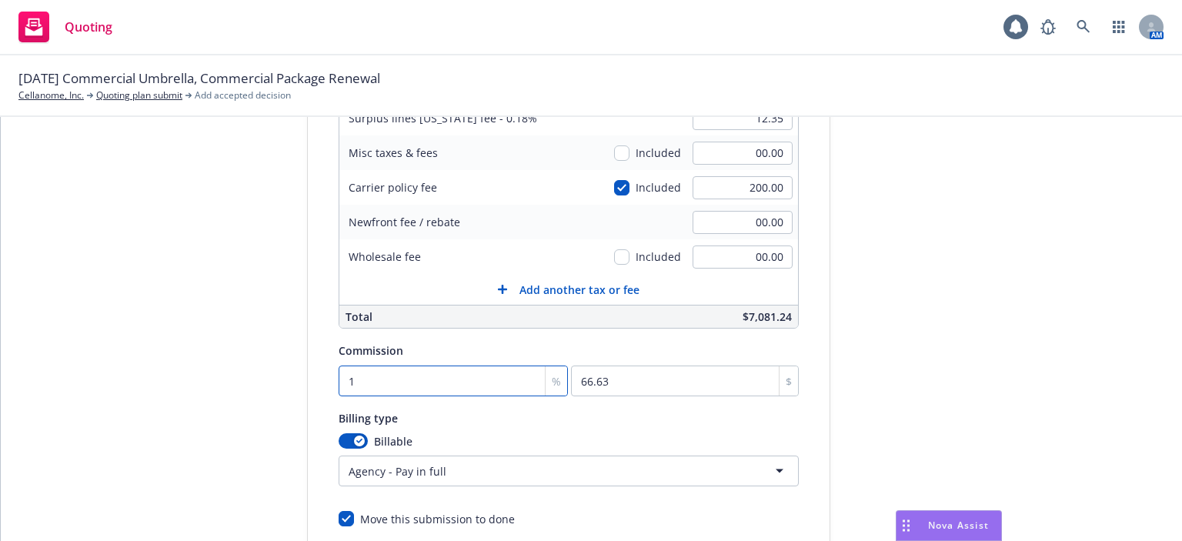
type input "999.45"
type input "15"
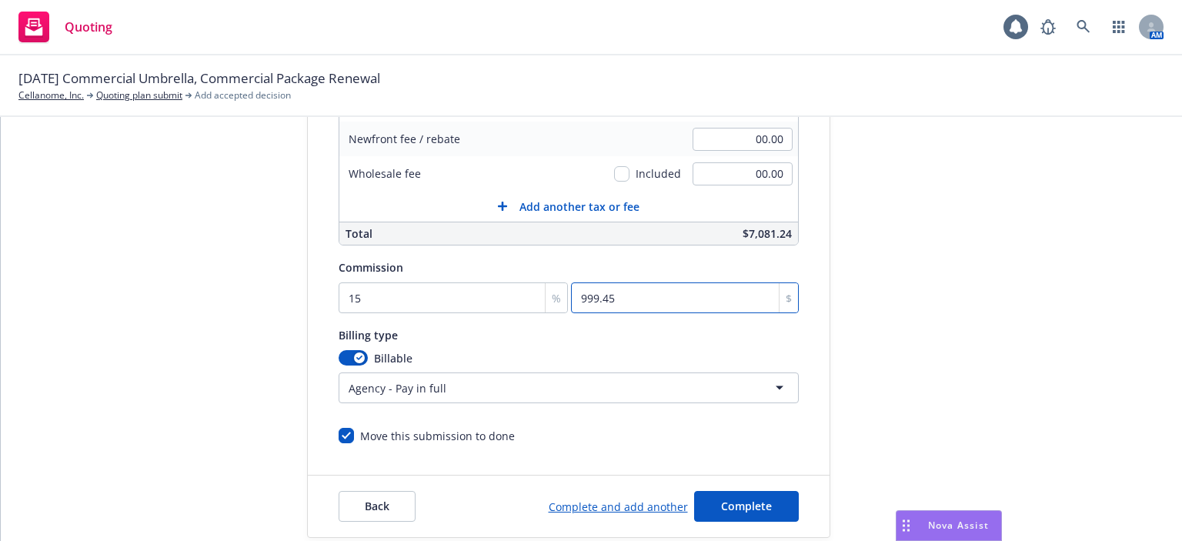
scroll to position [423, 0]
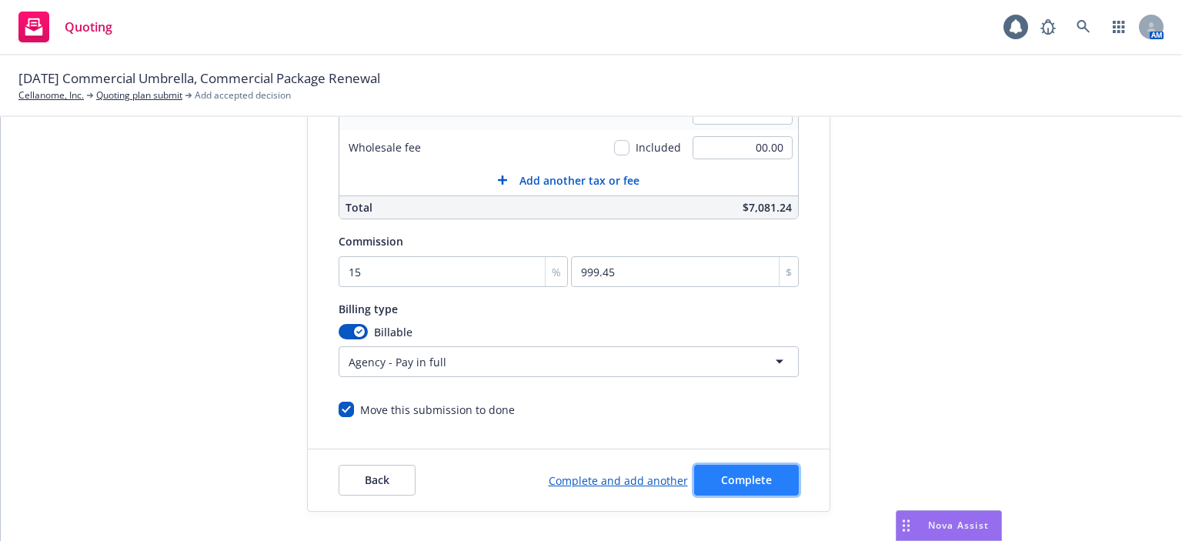
click at [736, 469] on button "Complete" at bounding box center [746, 480] width 105 height 31
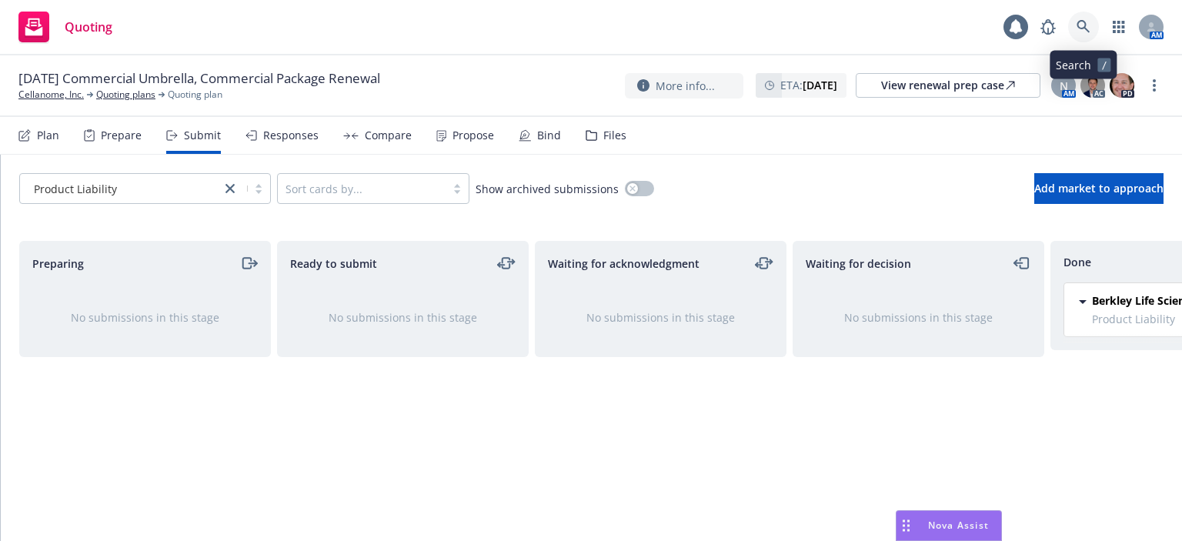
click at [1079, 27] on icon at bounding box center [1083, 26] width 13 height 13
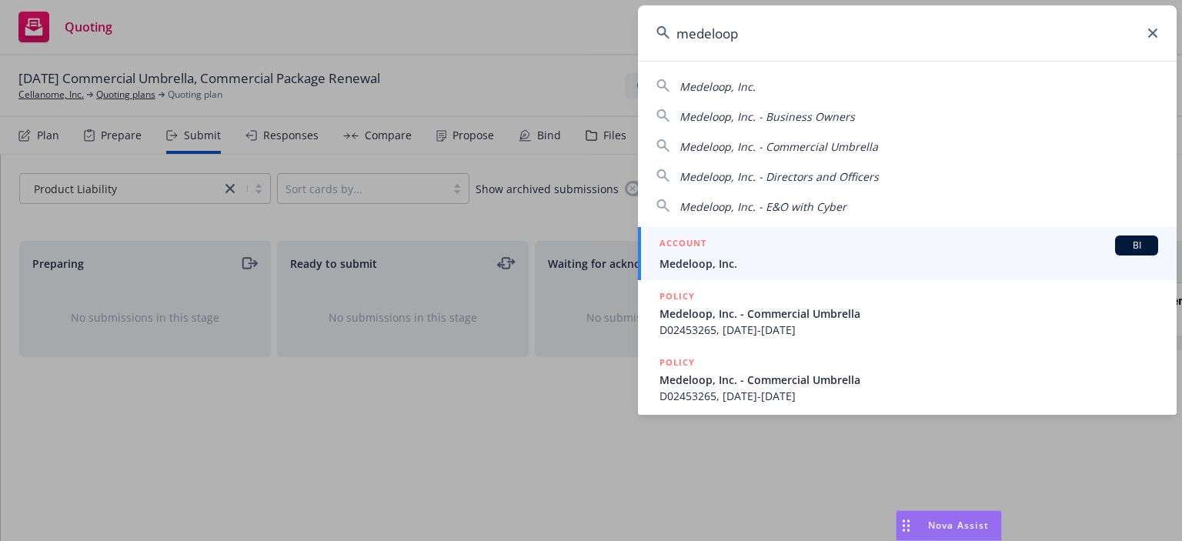
type input "medeloop"
click at [769, 261] on span "Medeloop, Inc." at bounding box center [908, 263] width 499 height 16
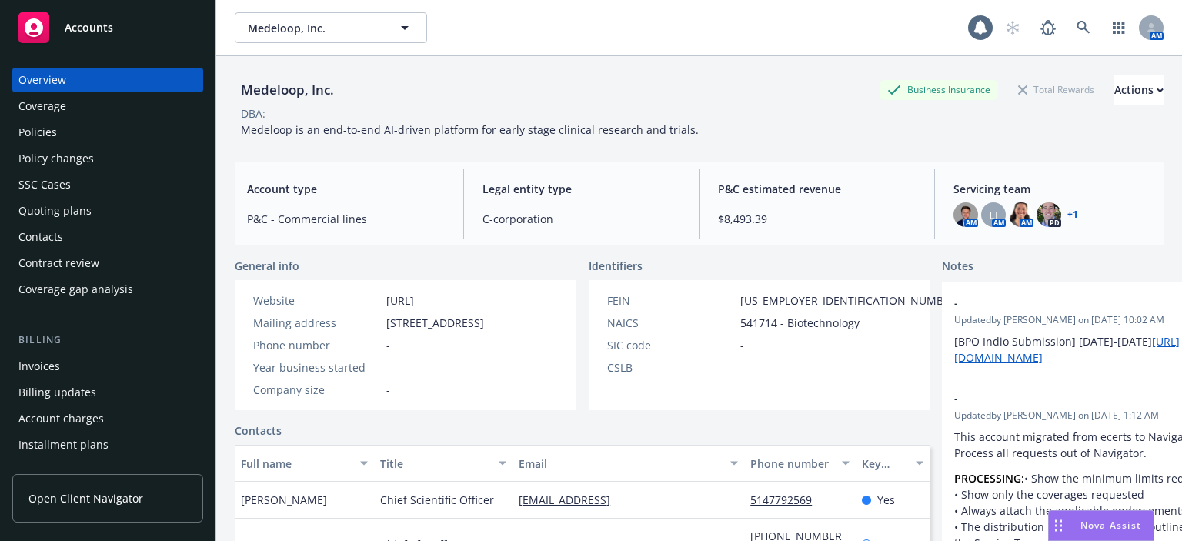
click at [150, 208] on div "Quoting plans" at bounding box center [107, 211] width 179 height 25
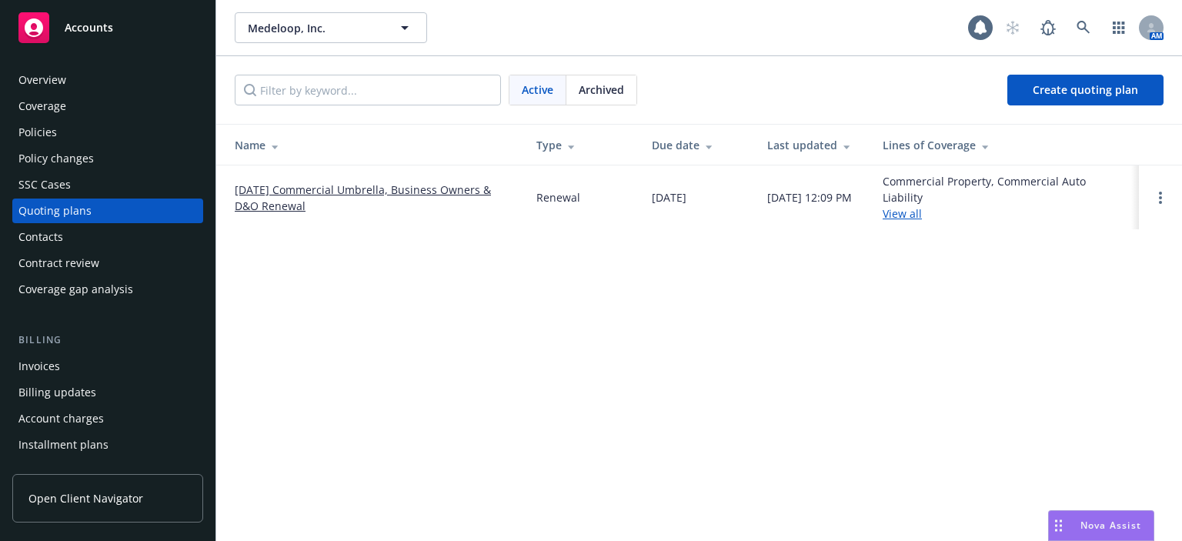
click at [271, 187] on link "[DATE] Commercial Umbrella, Business Owners & D&O Renewal" at bounding box center [373, 198] width 277 height 32
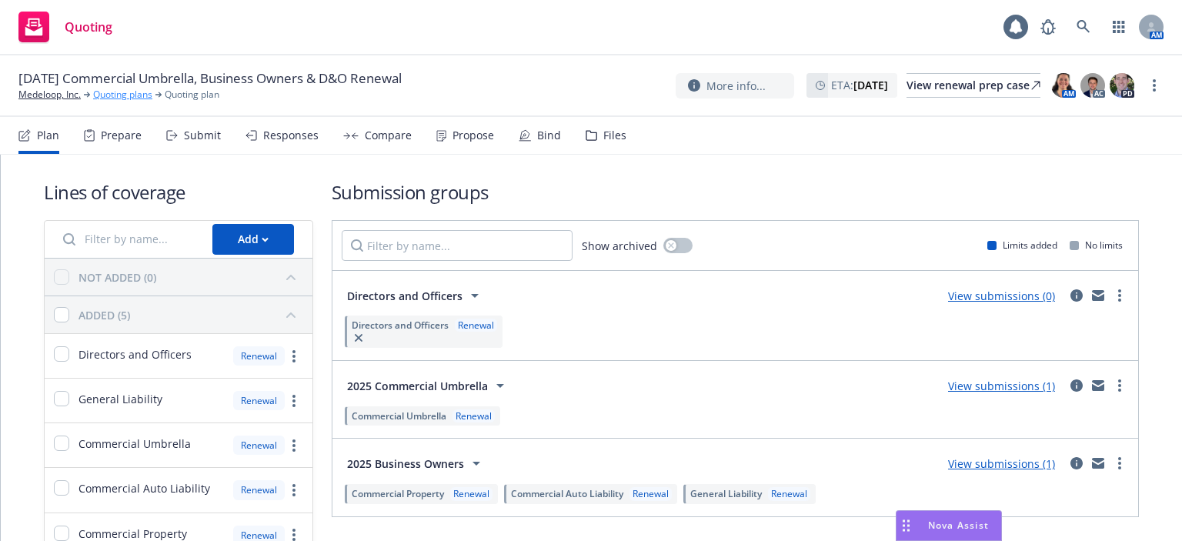
click at [106, 100] on link "Quoting plans" at bounding box center [122, 95] width 59 height 14
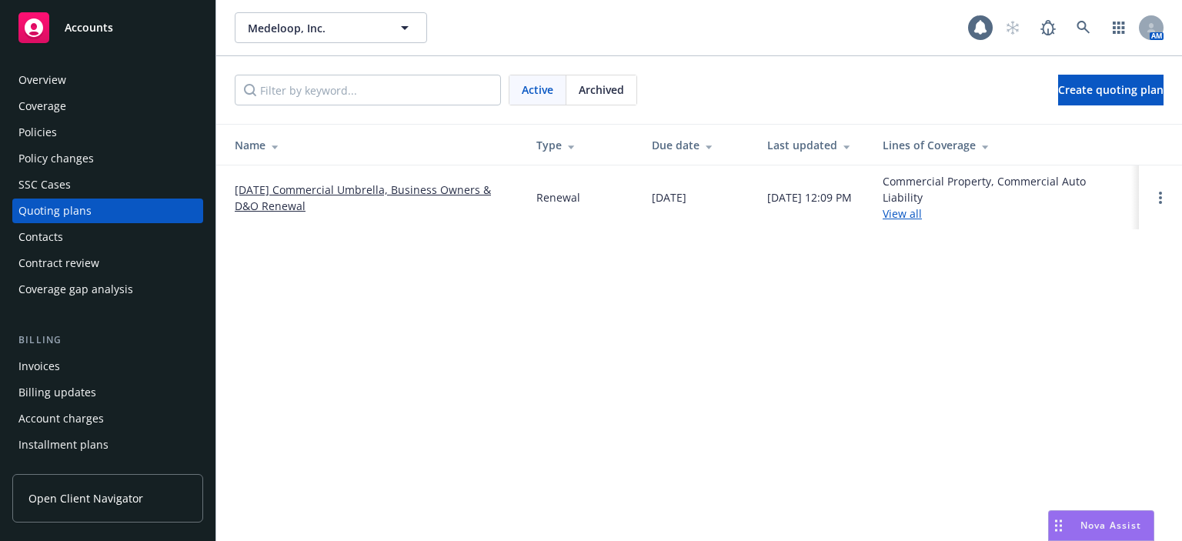
click at [102, 143] on div "Policies" at bounding box center [107, 132] width 179 height 25
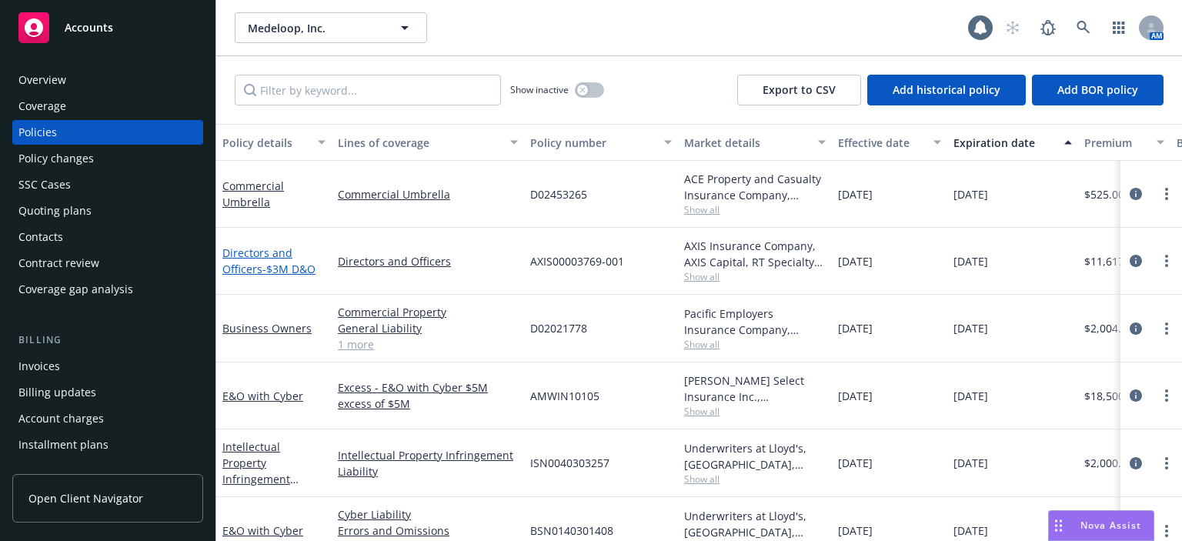
click at [259, 255] on link "Directors and Officers - $3M D&O" at bounding box center [268, 260] width 93 height 31
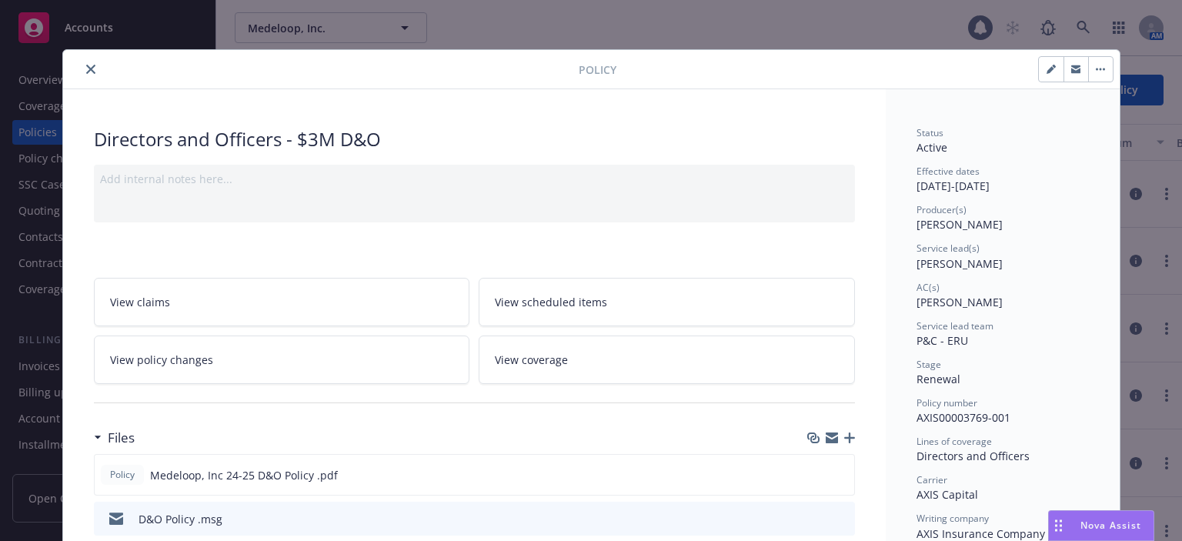
scroll to position [154, 0]
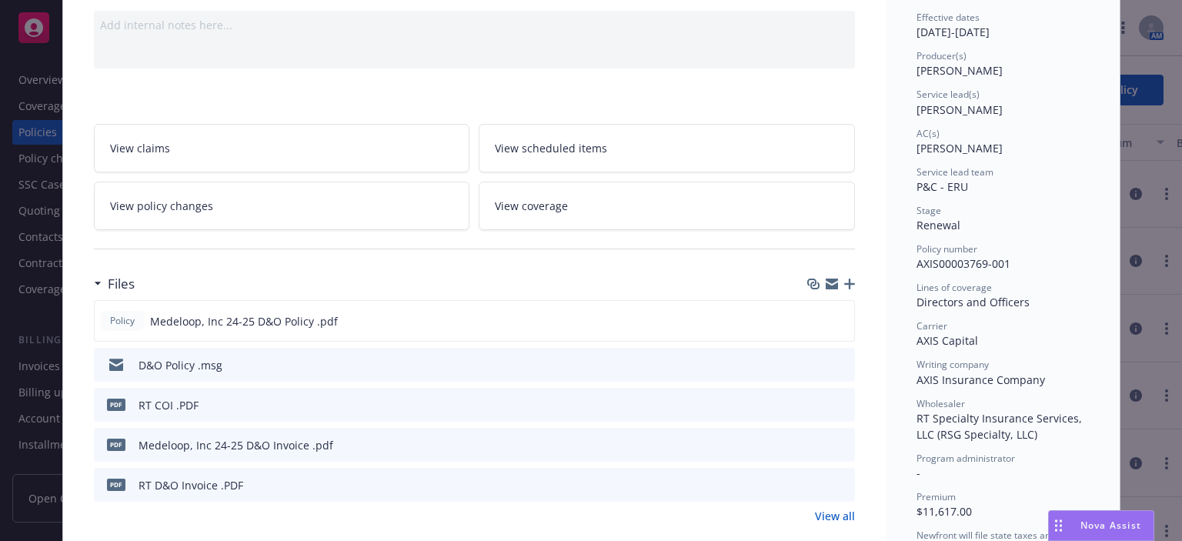
click at [837, 509] on link "View all" at bounding box center [835, 516] width 40 height 16
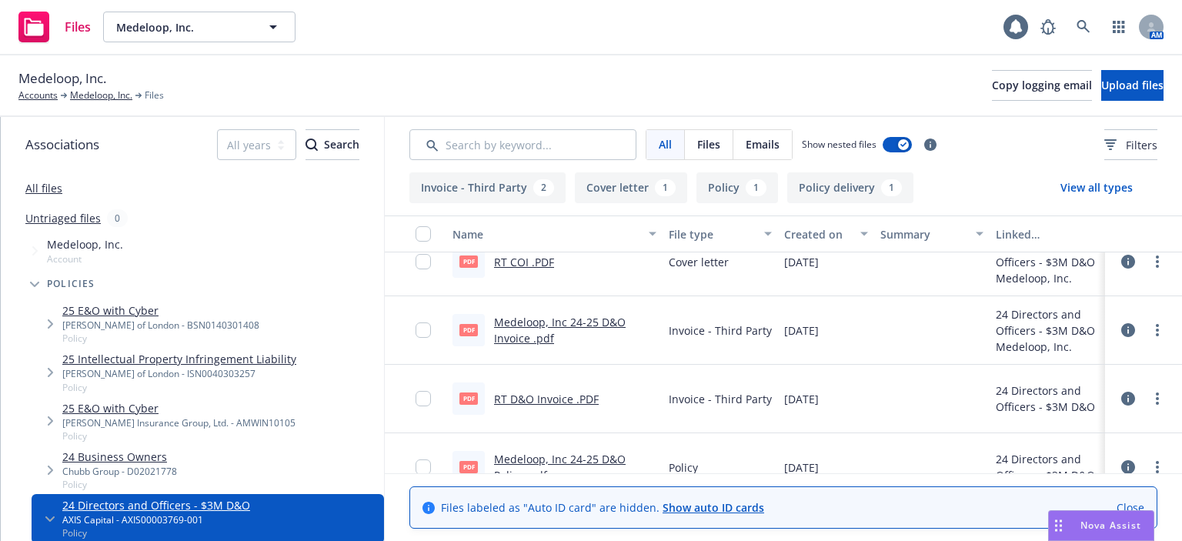
scroll to position [120, 0]
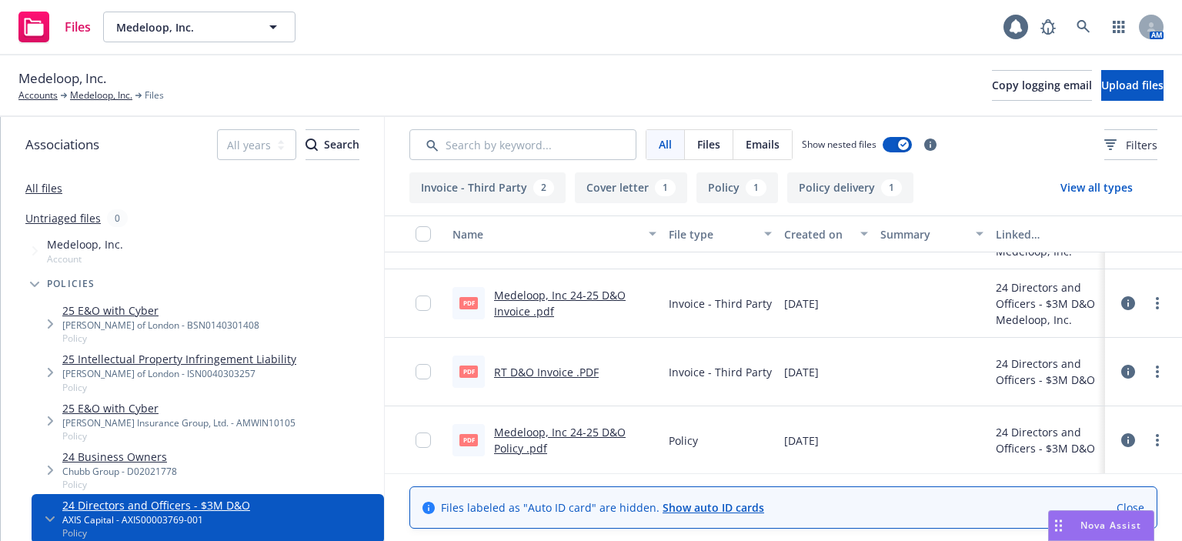
click at [519, 367] on link "RT D&O Invoice .PDF" at bounding box center [546, 372] width 105 height 15
click at [89, 94] on link "Medeloop, Inc." at bounding box center [101, 95] width 62 height 14
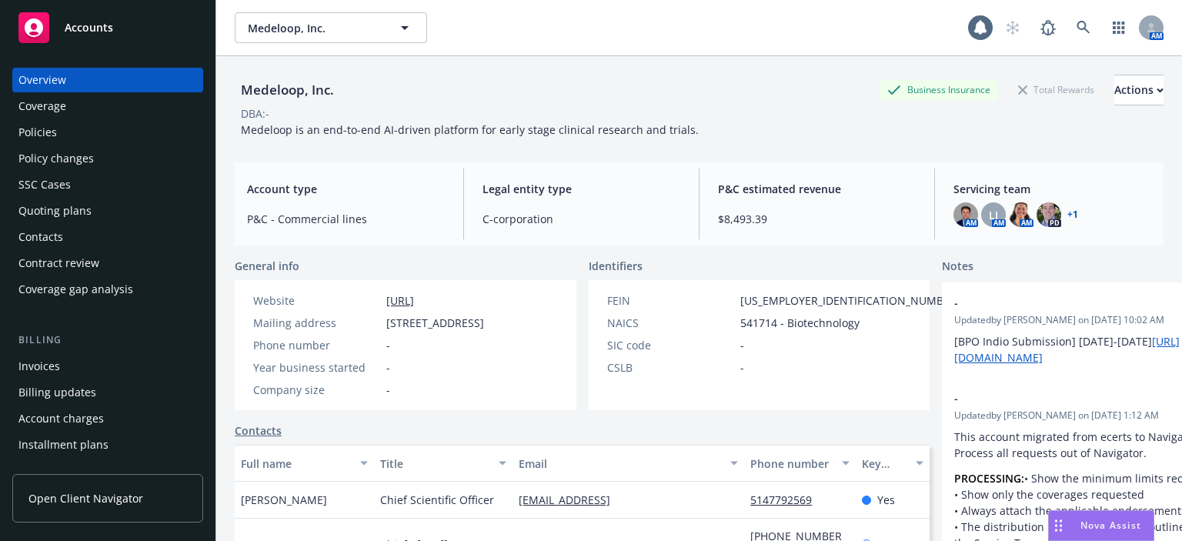
click at [139, 172] on div "Overview Coverage Policies Policy changes SSC Cases Quoting plans Contacts Cont…" at bounding box center [107, 185] width 191 height 234
click at [141, 165] on div "Policy changes" at bounding box center [107, 158] width 179 height 25
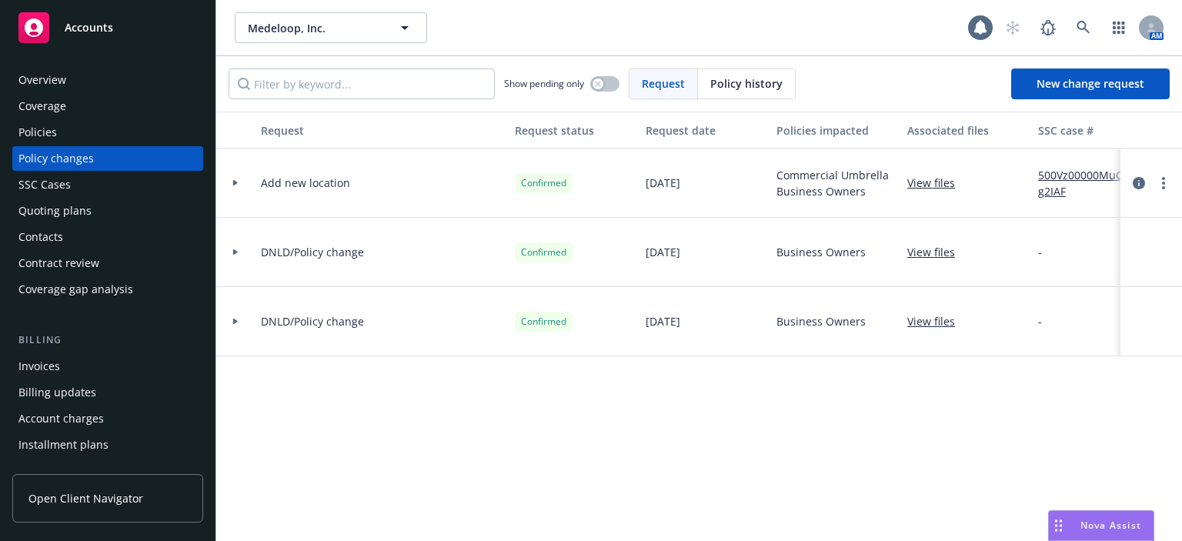
click at [47, 215] on div "Quoting plans" at bounding box center [54, 211] width 73 height 25
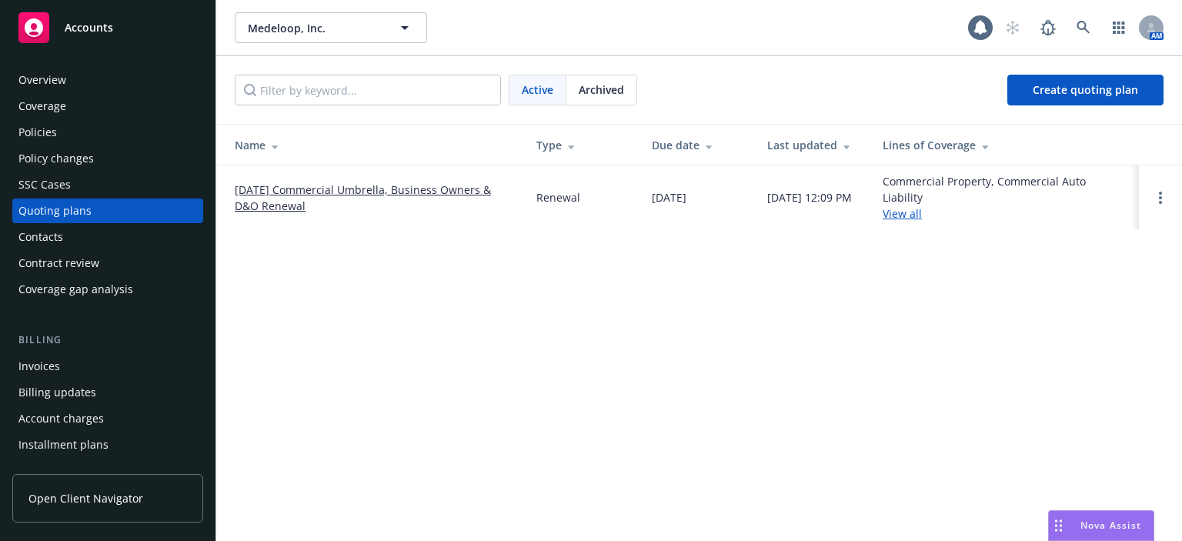
click at [623, 95] on span "Archived" at bounding box center [601, 90] width 45 height 16
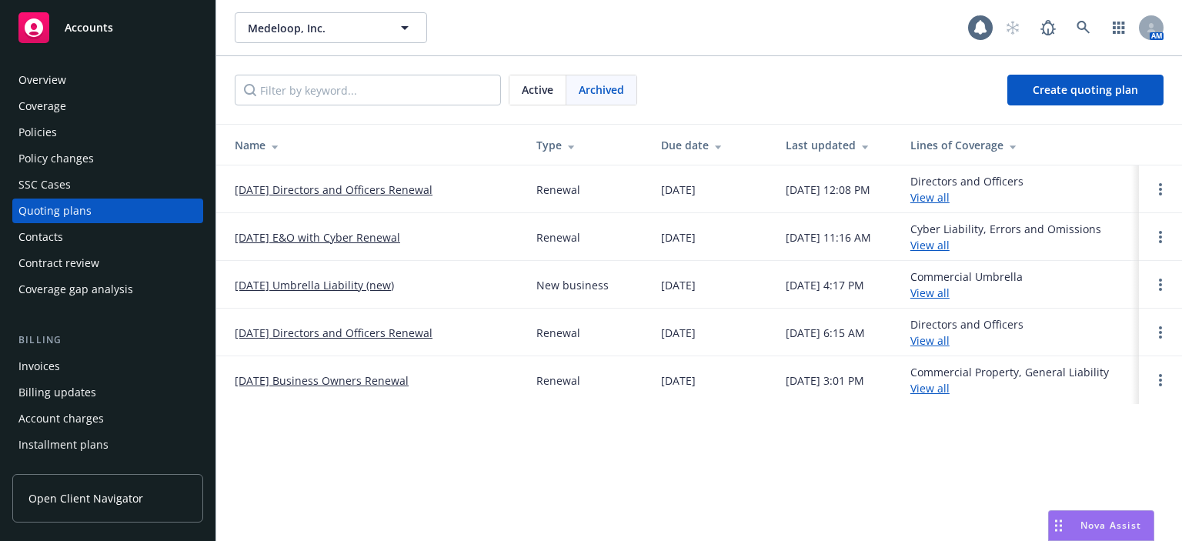
click at [400, 195] on link "[DATE] Directors and Officers Renewal" at bounding box center [334, 190] width 198 height 16
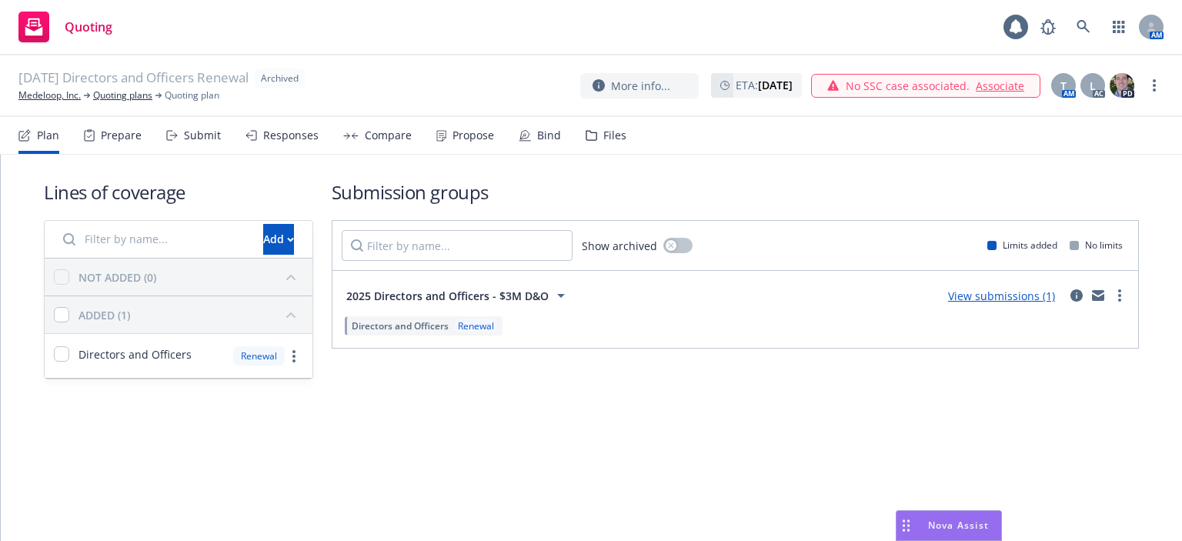
click at [586, 142] on div "Files" at bounding box center [606, 135] width 41 height 37
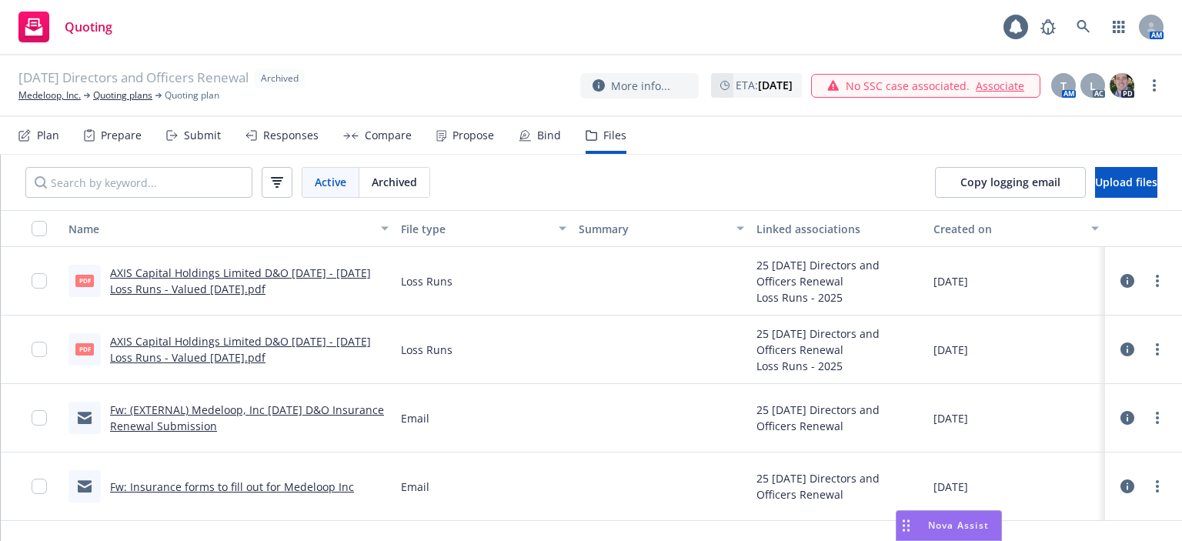
click at [226, 422] on link "Fw: (EXTERNAL) Medeloop, Inc [DATE] D&O Insurance Renewal Submission" at bounding box center [247, 417] width 274 height 31
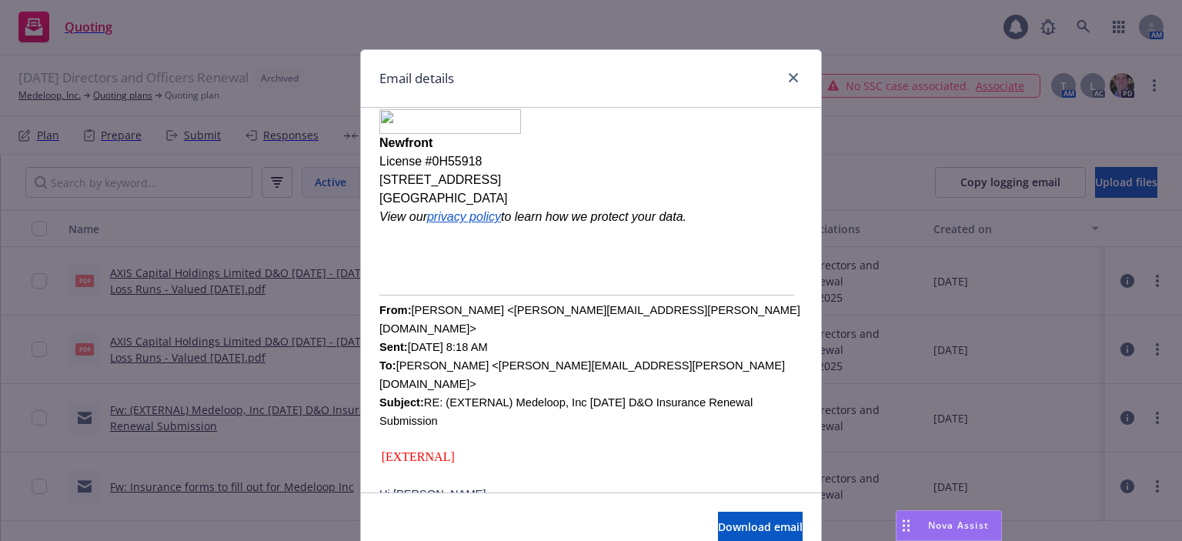
scroll to position [462, 0]
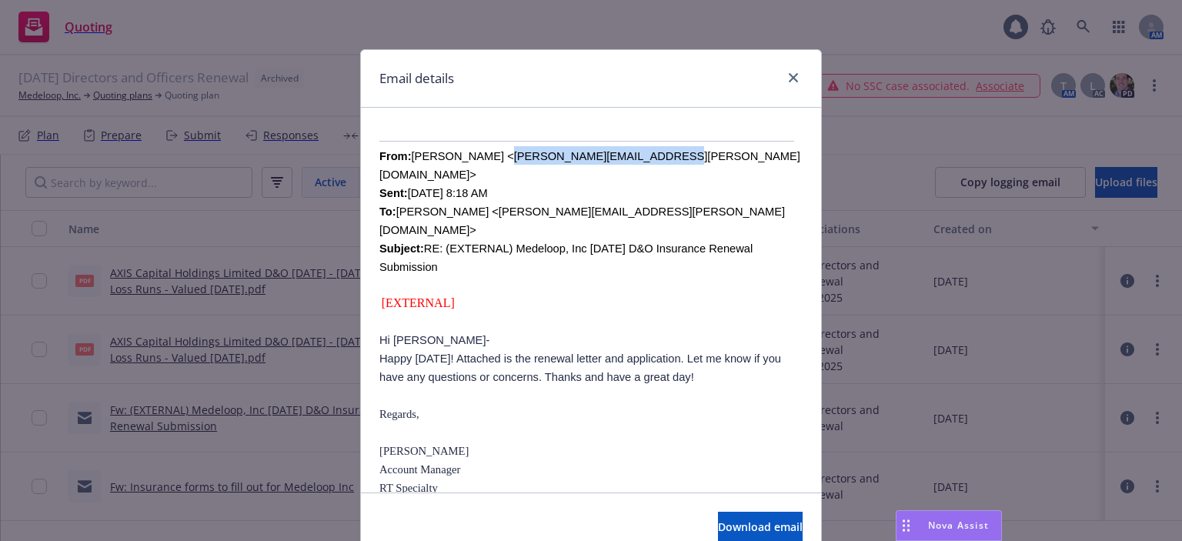
drag, startPoint x: 596, startPoint y: 156, endPoint x: 468, endPoint y: 159, distance: 128.5
click at [468, 159] on font "From: [PERSON_NAME] <[PERSON_NAME][EMAIL_ADDRESS][PERSON_NAME][DOMAIN_NAME]> Se…" at bounding box center [589, 211] width 421 height 123
copy font "[PERSON_NAME][EMAIL_ADDRESS][PERSON_NAME][DOMAIN_NAME]"
click at [790, 76] on icon "close" at bounding box center [793, 77] width 9 height 9
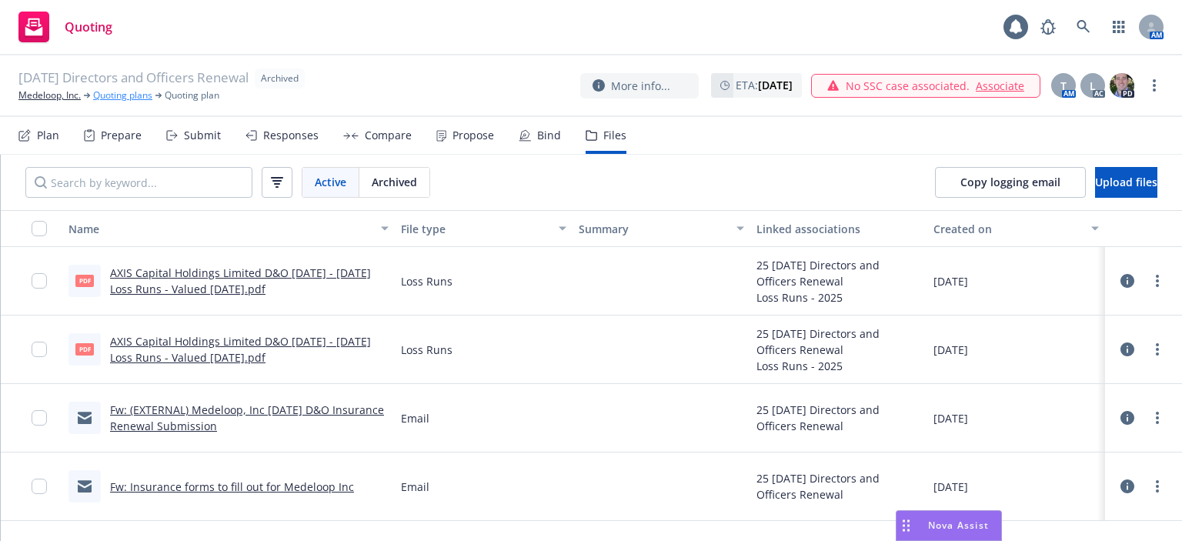
click at [123, 98] on link "Quoting plans" at bounding box center [122, 95] width 59 height 14
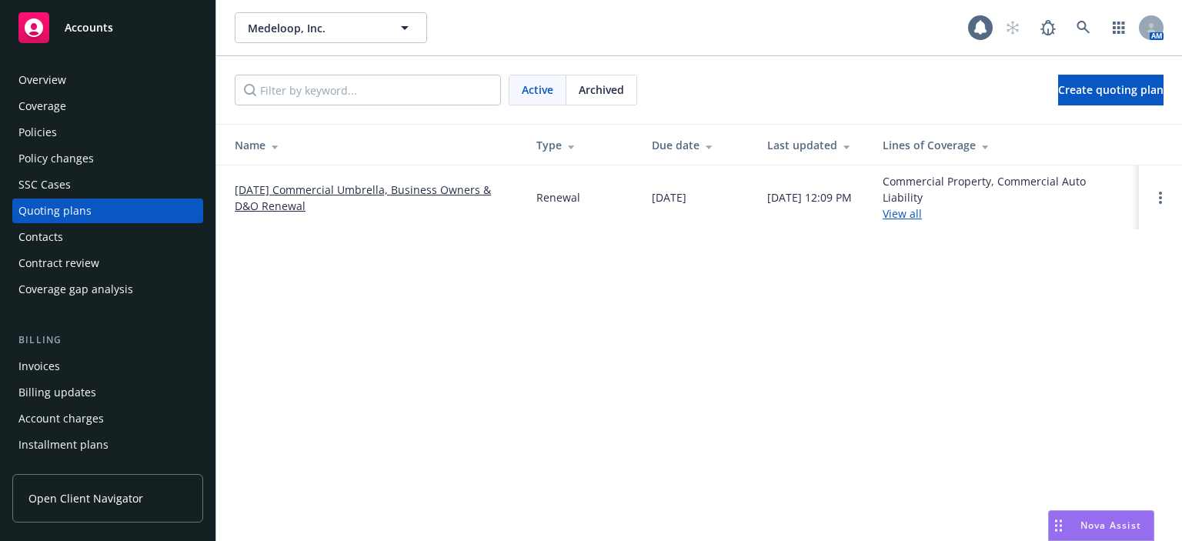
click at [115, 118] on div "Coverage" at bounding box center [107, 106] width 179 height 25
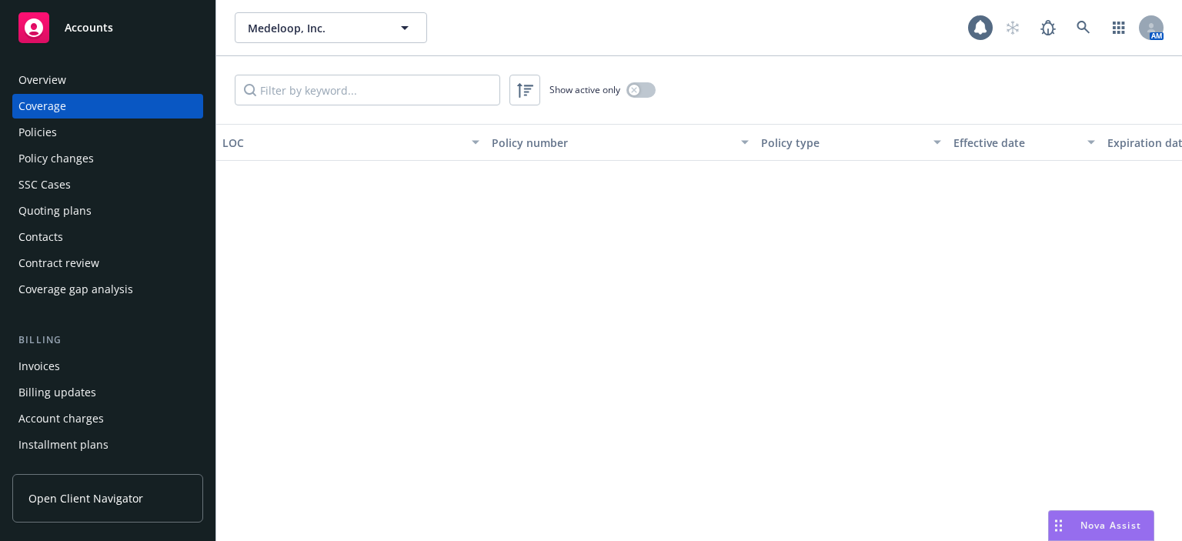
click at [111, 127] on div "Policies" at bounding box center [107, 132] width 179 height 25
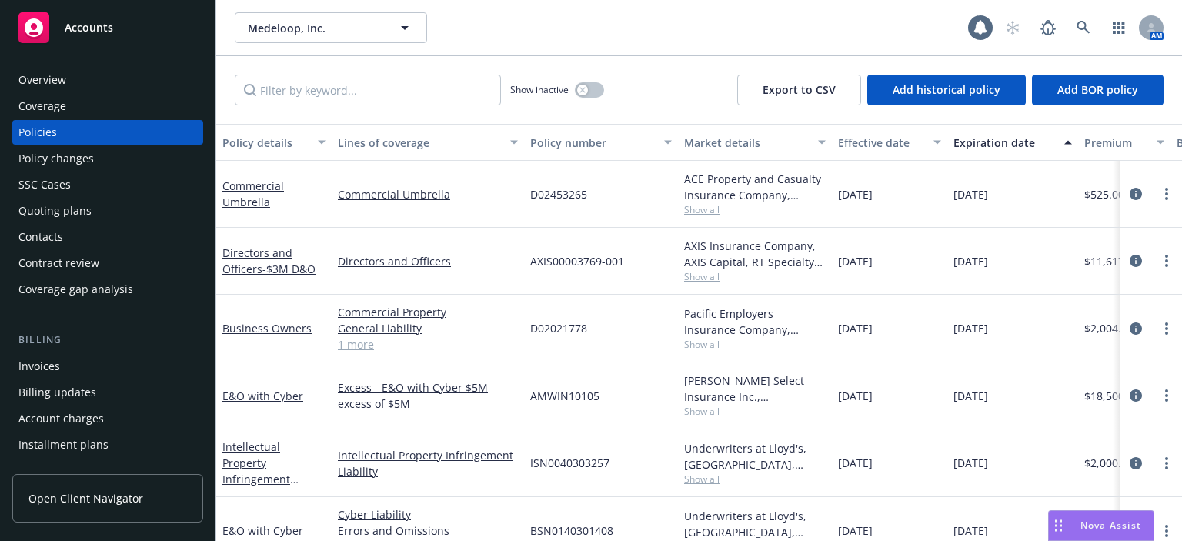
click at [111, 168] on div "Policy changes" at bounding box center [107, 158] width 179 height 25
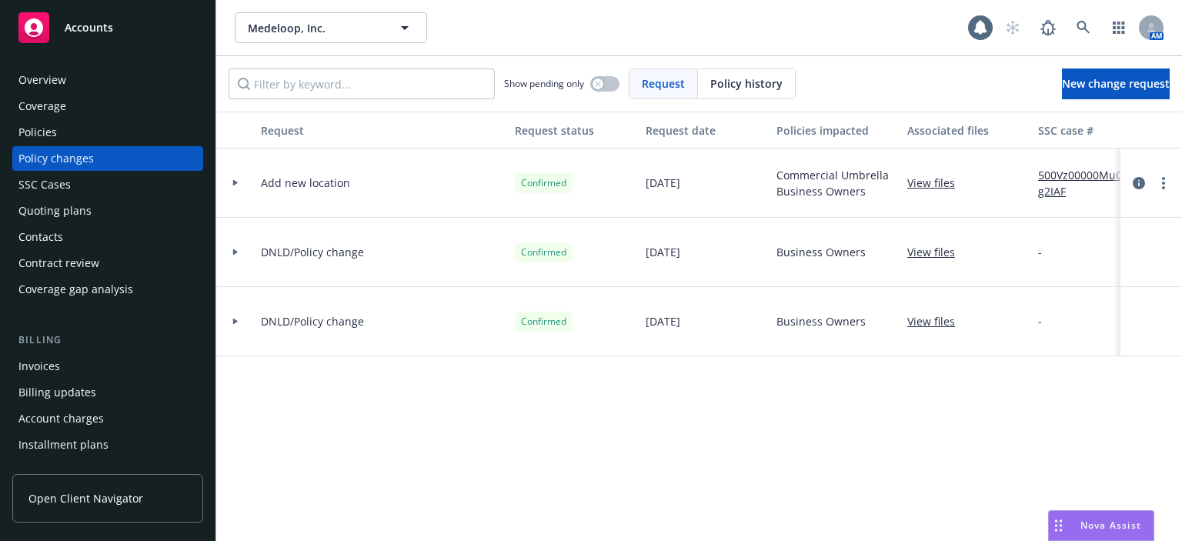
click at [104, 212] on div "Quoting plans" at bounding box center [107, 211] width 179 height 25
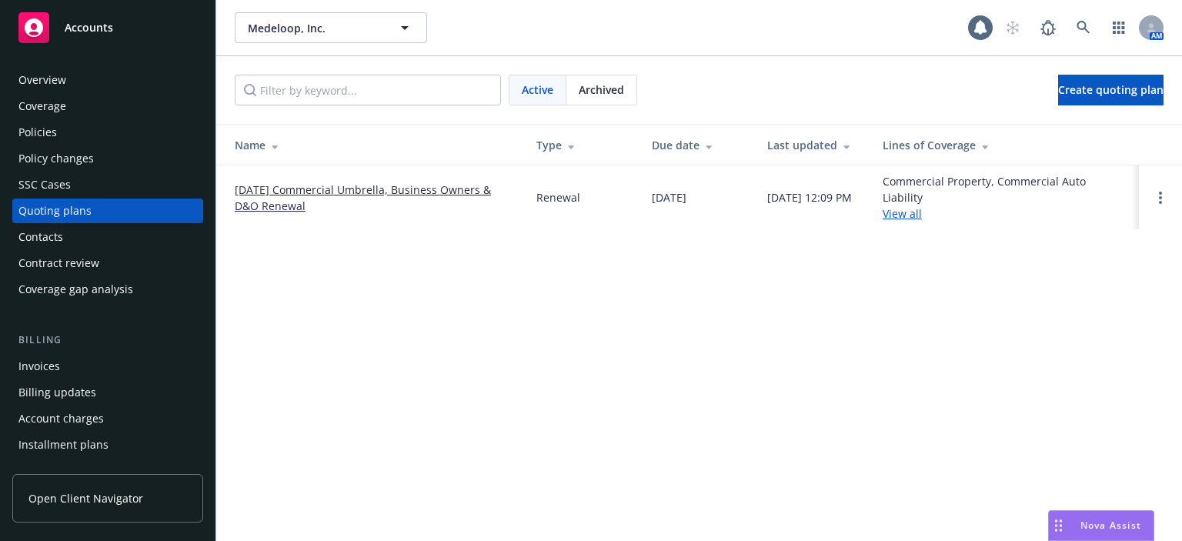
click at [265, 201] on link "[DATE] Commercial Umbrella, Business Owners & D&O Renewal" at bounding box center [373, 198] width 277 height 32
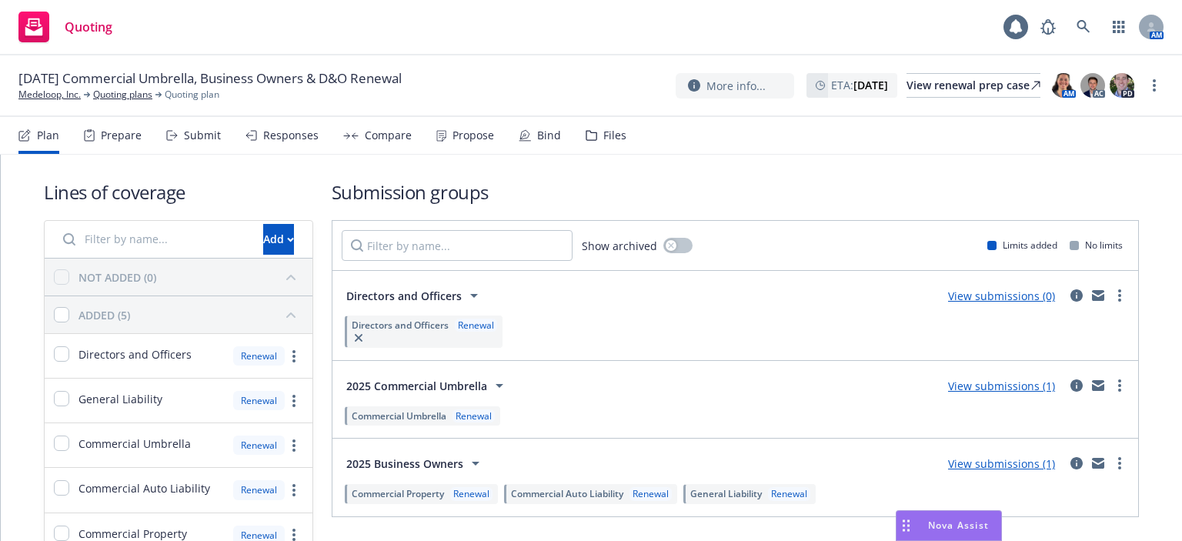
click at [1022, 298] on link "View submissions (0)" at bounding box center [1001, 296] width 107 height 15
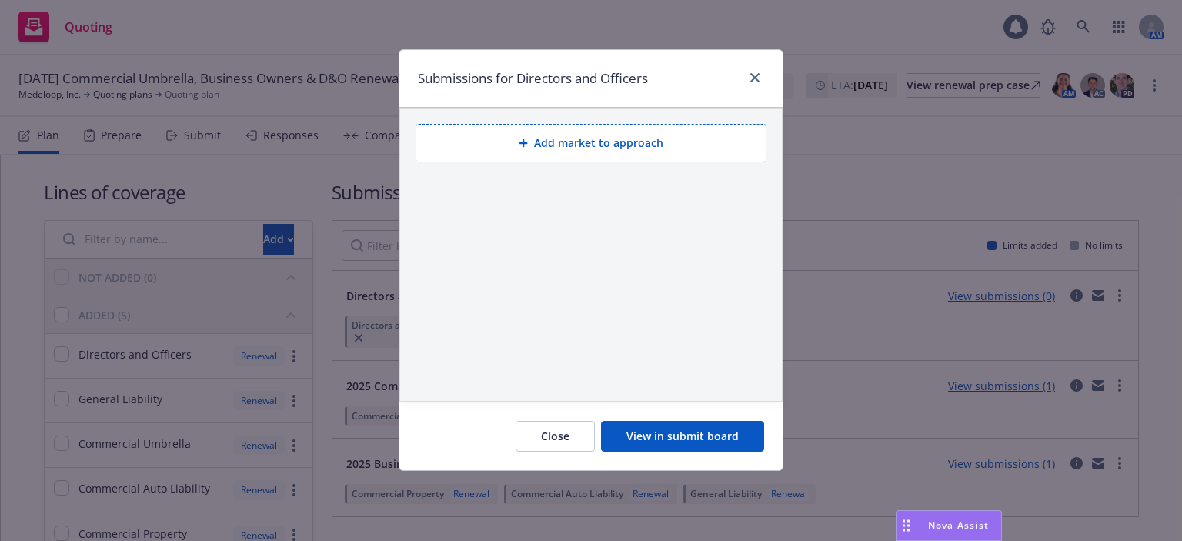
click at [541, 138] on button "Add market to approach" at bounding box center [591, 143] width 351 height 38
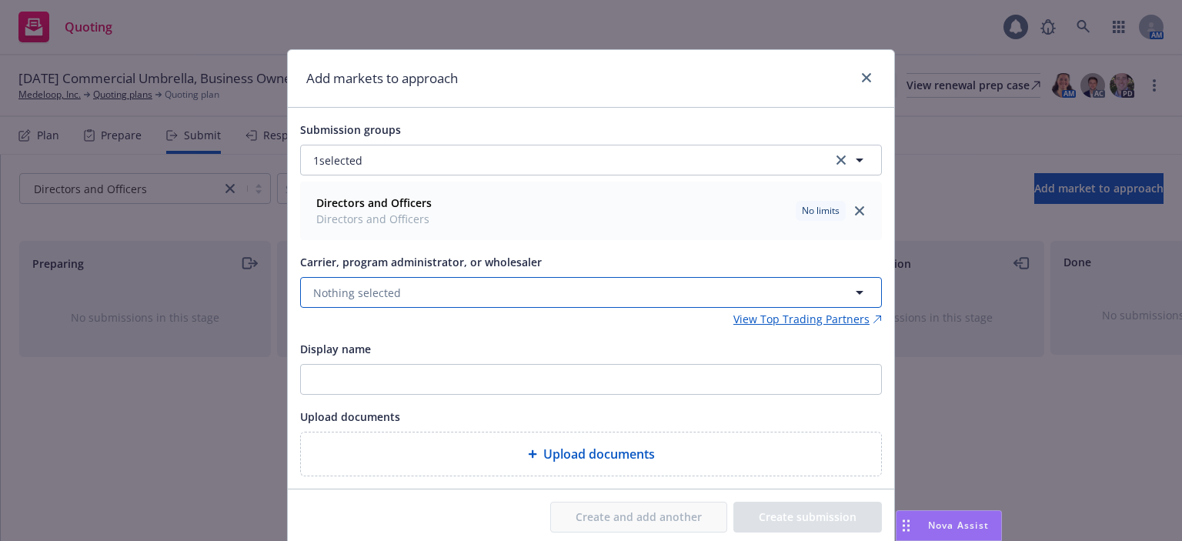
click at [370, 295] on span "Nothing selected" at bounding box center [357, 293] width 88 height 16
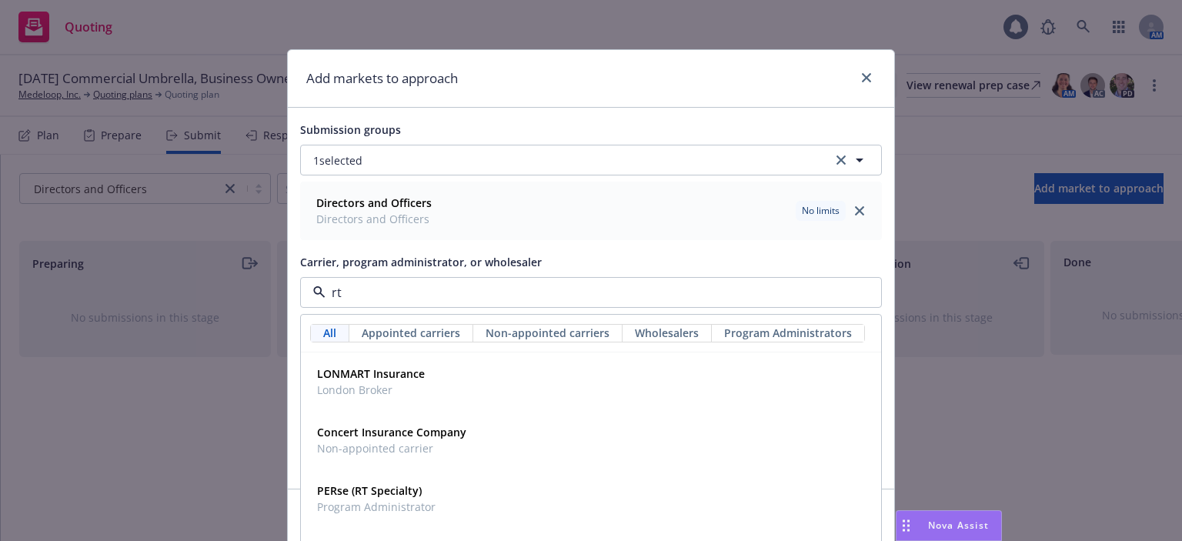
type input "rt s"
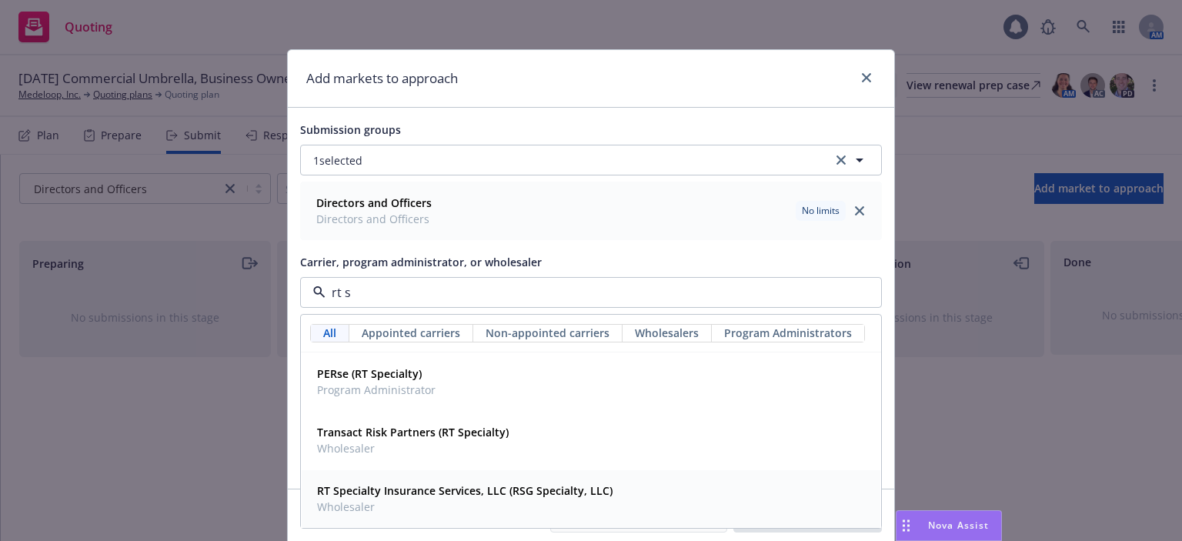
click at [406, 492] on strong "RT Specialty Insurance Services, LLC (RSG Specialty, LLC)" at bounding box center [464, 490] width 295 height 15
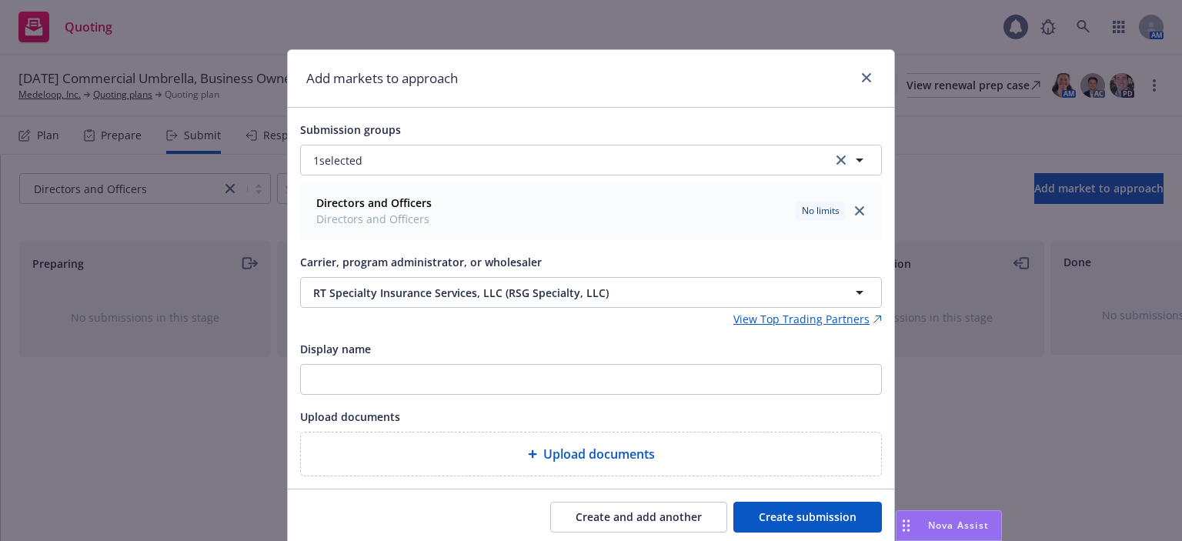
click at [785, 516] on button "Create submission" at bounding box center [807, 517] width 149 height 31
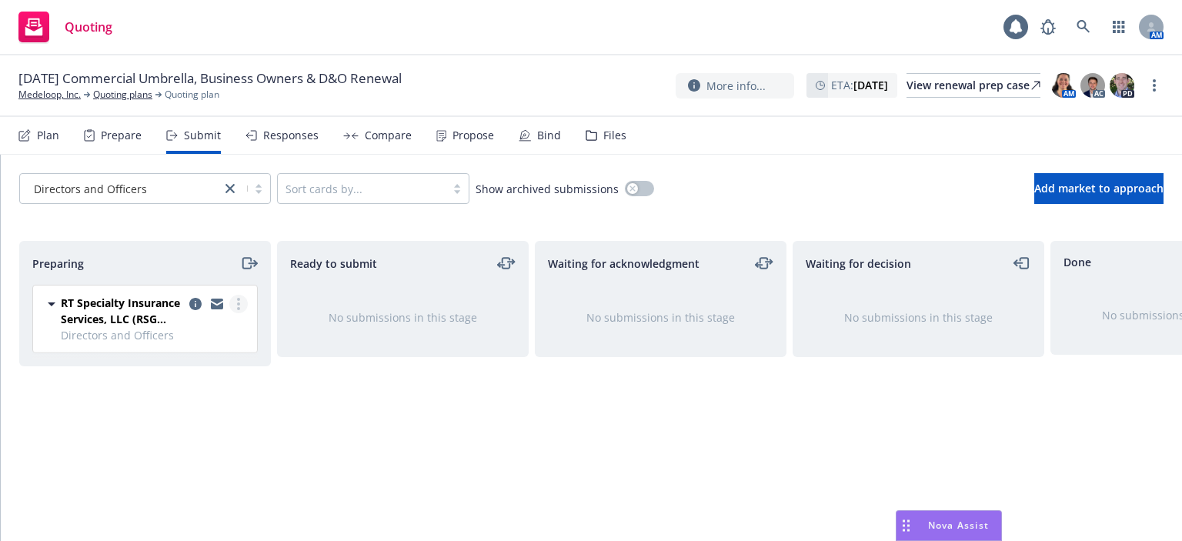
click at [236, 300] on link "more" at bounding box center [238, 304] width 18 height 18
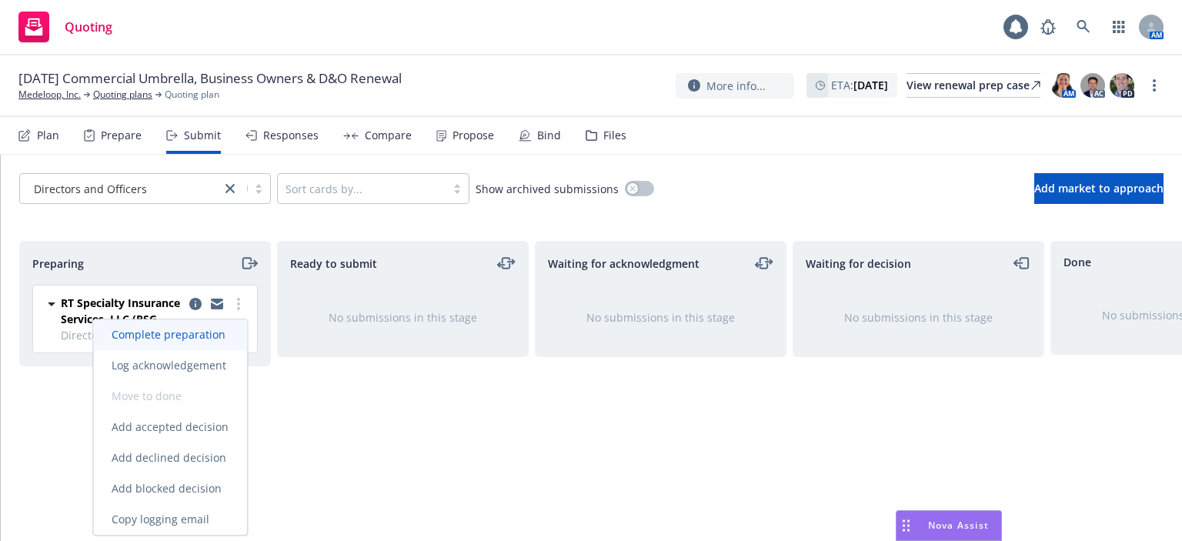
click at [223, 337] on span "Complete preparation" at bounding box center [168, 334] width 151 height 15
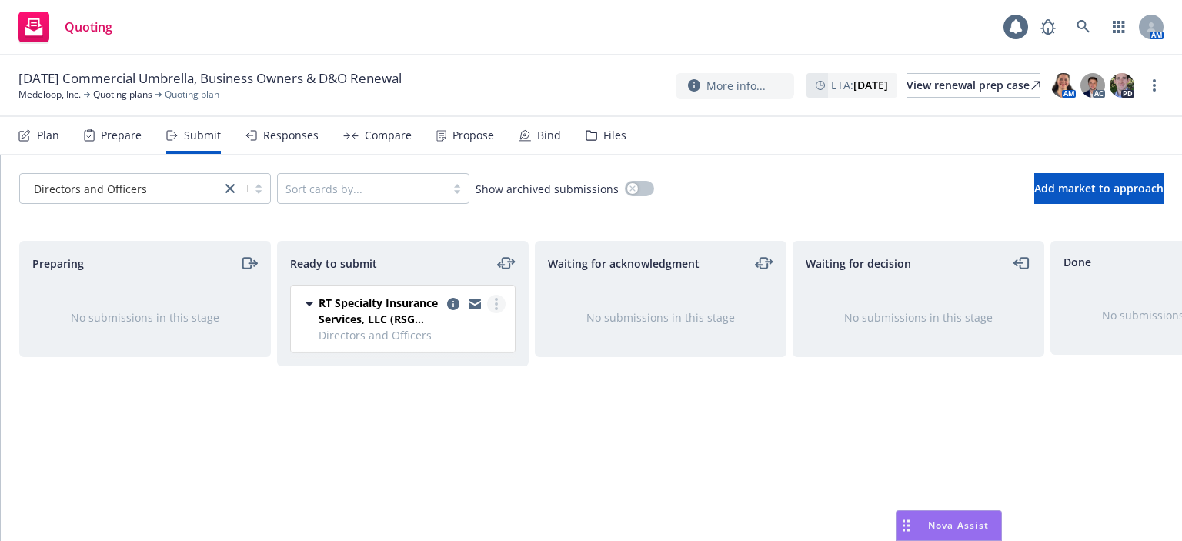
click at [499, 303] on link "more" at bounding box center [496, 304] width 18 height 18
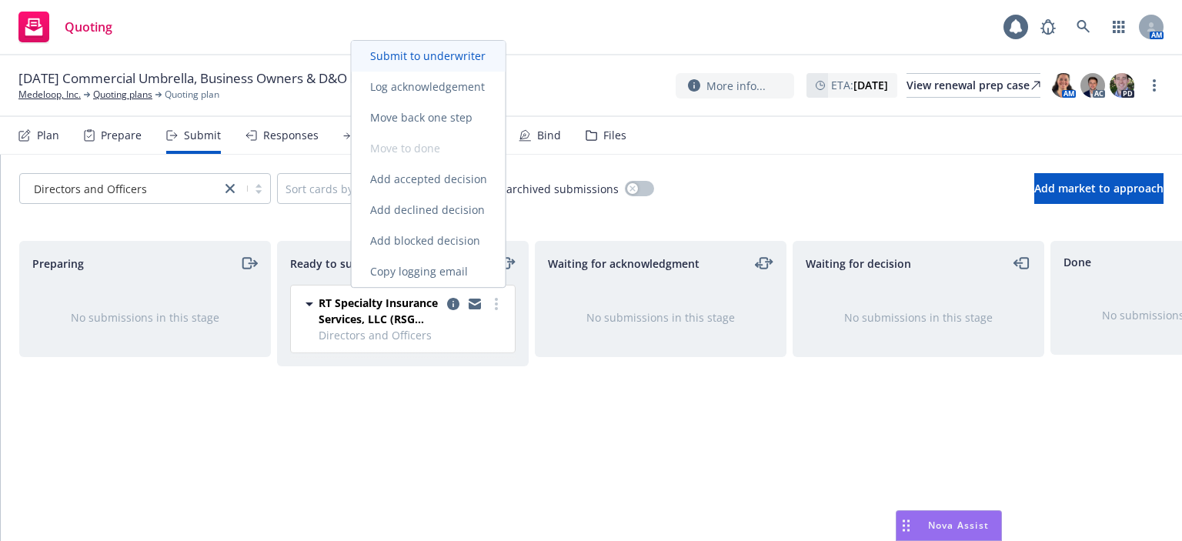
click at [446, 55] on span "Submit to underwriter" at bounding box center [428, 55] width 152 height 15
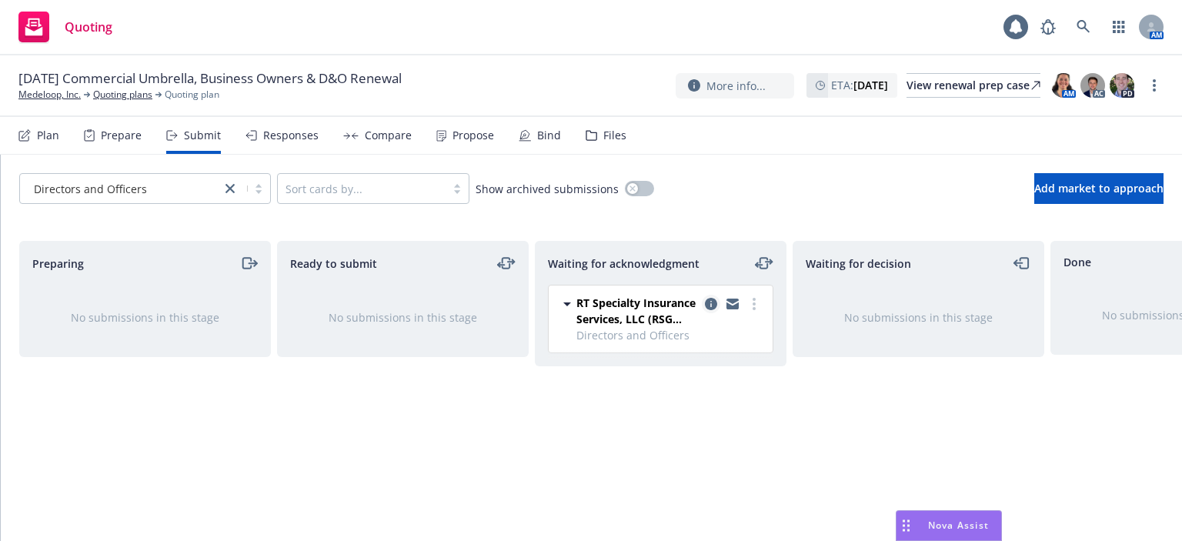
click at [707, 306] on icon "copy logging email" at bounding box center [711, 304] width 12 height 12
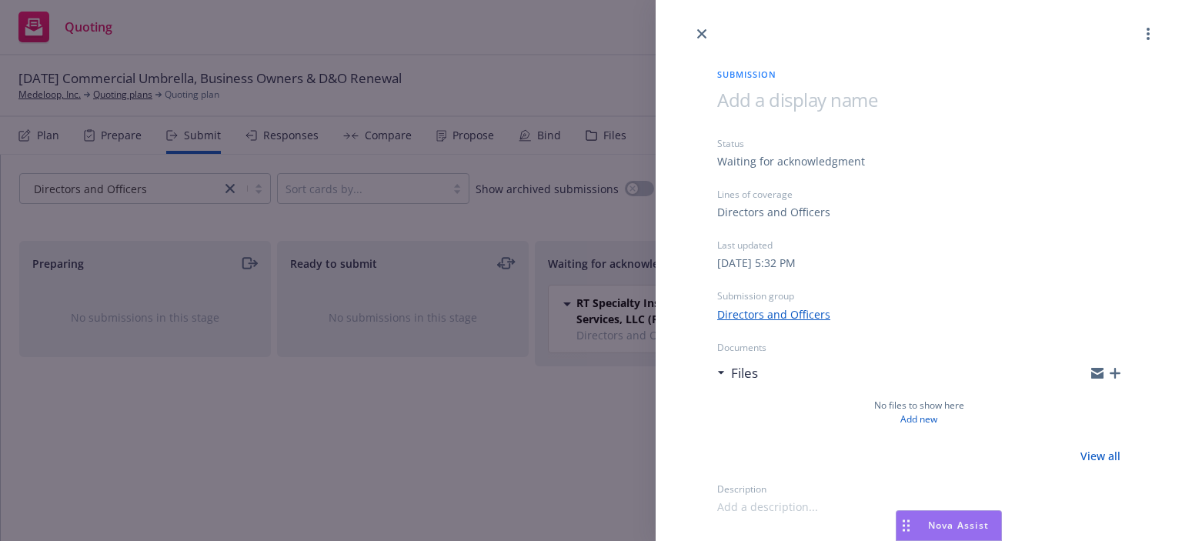
click at [1114, 362] on div "Files" at bounding box center [918, 373] width 403 height 32
click at [1113, 369] on icon "button" at bounding box center [1115, 373] width 11 height 11
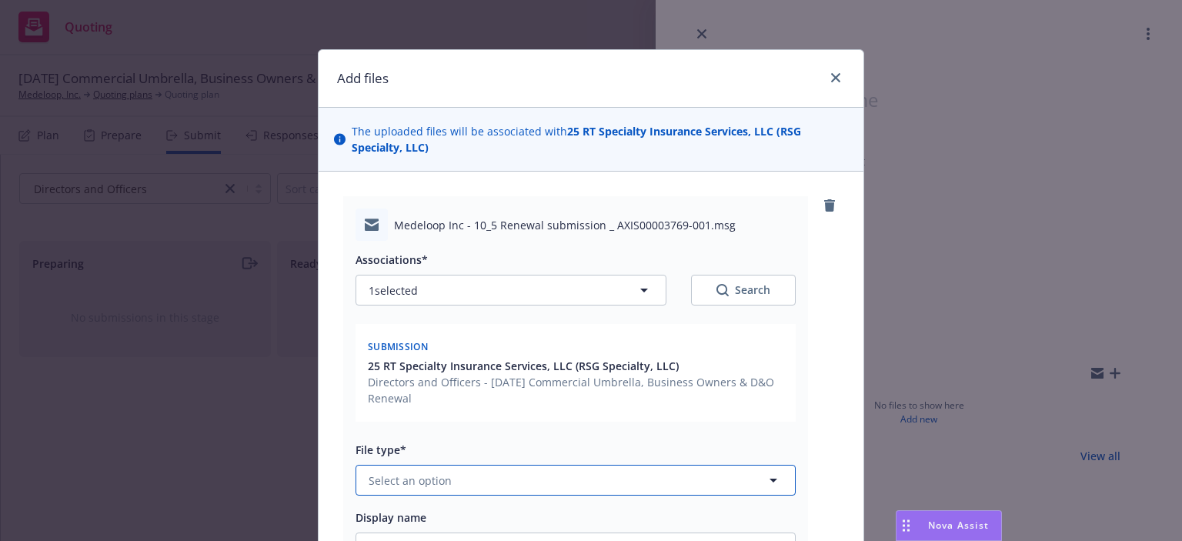
click at [483, 481] on button "Select an option" at bounding box center [576, 480] width 440 height 31
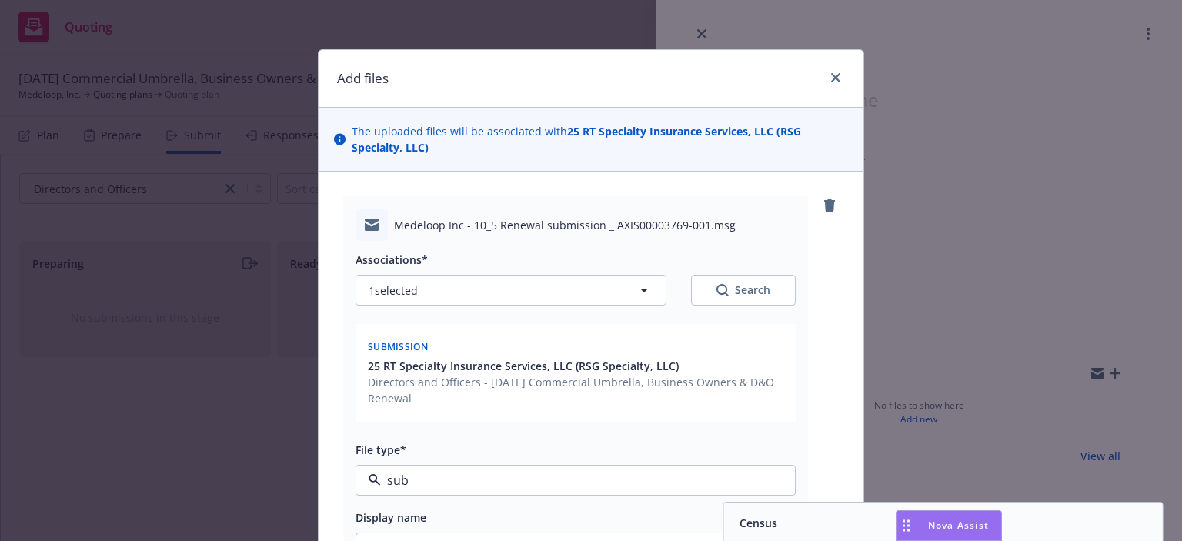
type input "subm"
click at [767, 512] on div "Submission" at bounding box center [768, 523] width 70 height 22
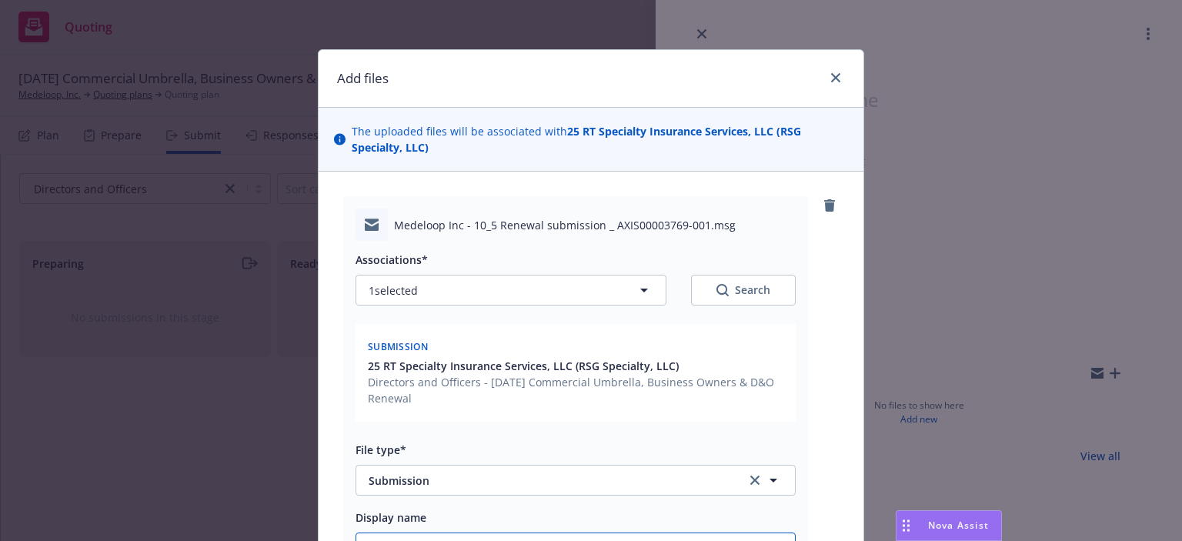
click at [671, 534] on input "Display name" at bounding box center [575, 547] width 439 height 29
type textarea "x"
type input "2"
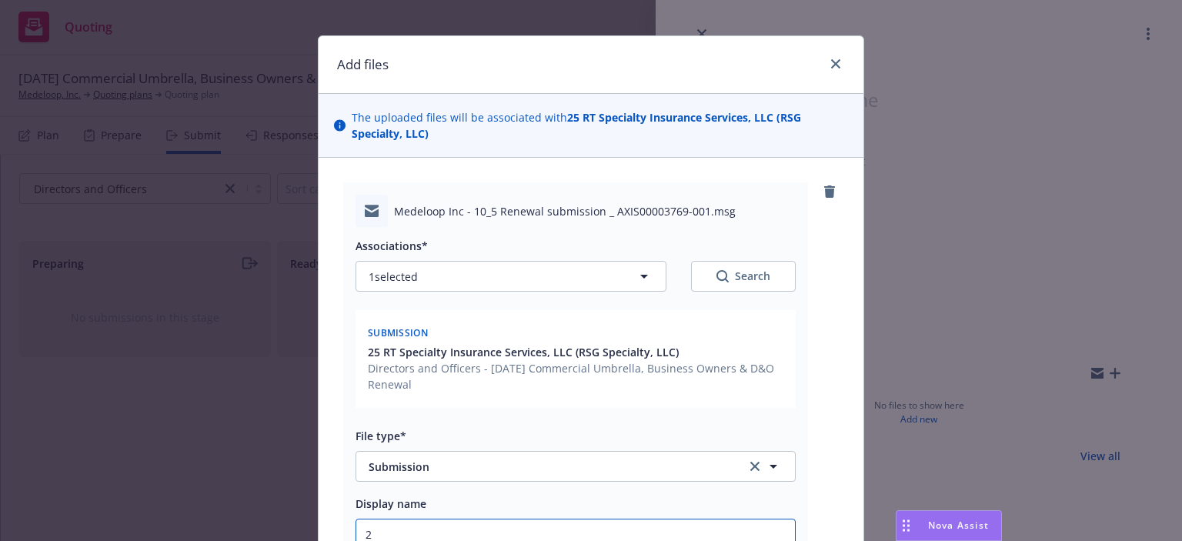
type textarea "x"
type input "25"
type textarea "x"
type input "25-"
type textarea "x"
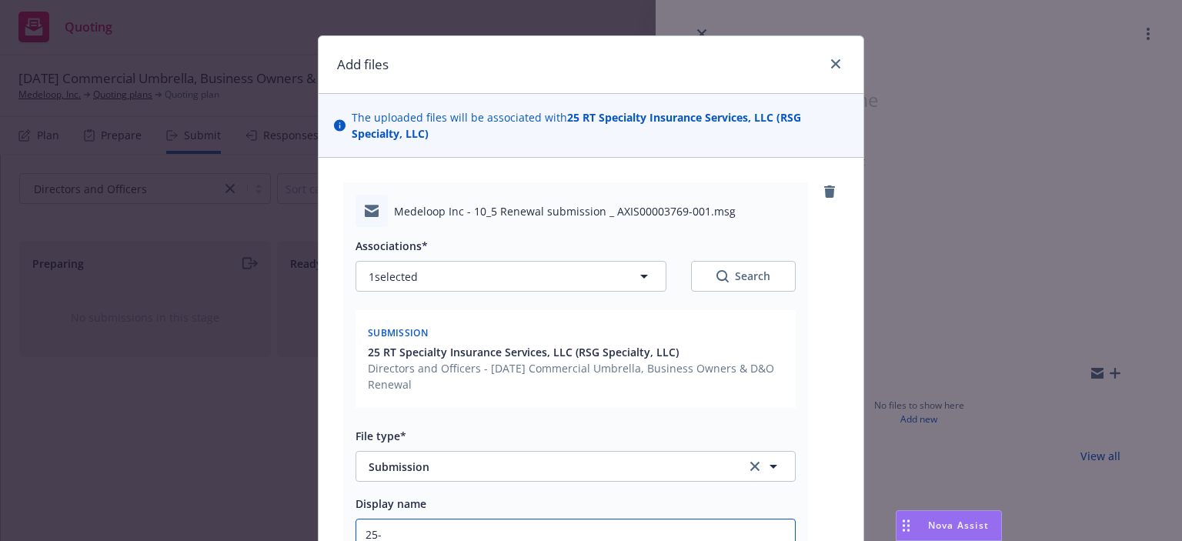
type input "25-2"
type textarea "x"
type input "25-26"
type textarea "x"
type input "25-26"
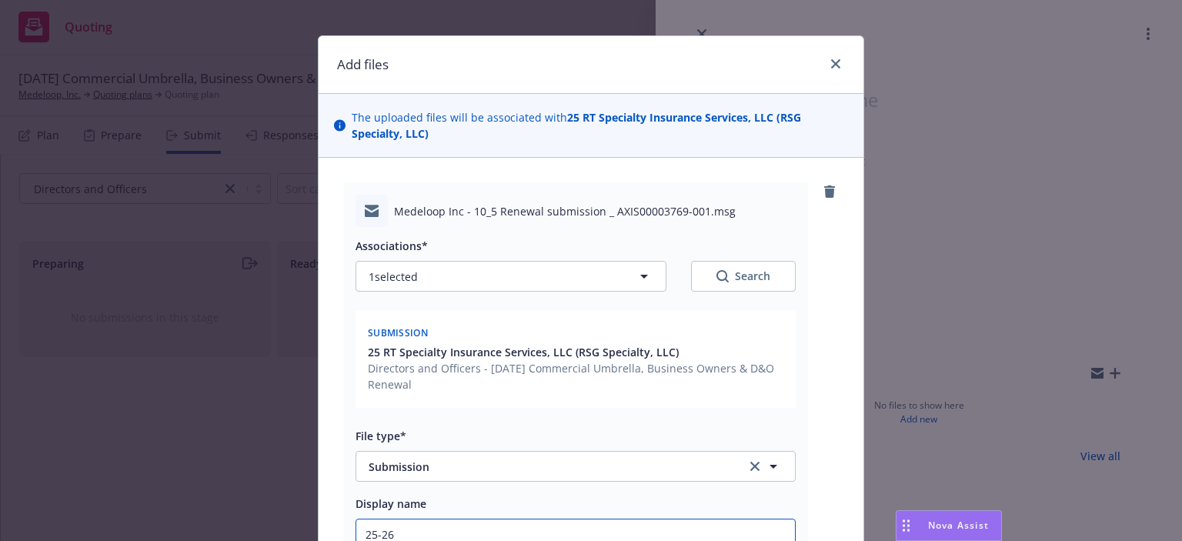
type textarea "x"
type input "25-26 D"
type textarea "x"
type input "25-26 D&"
type textarea "x"
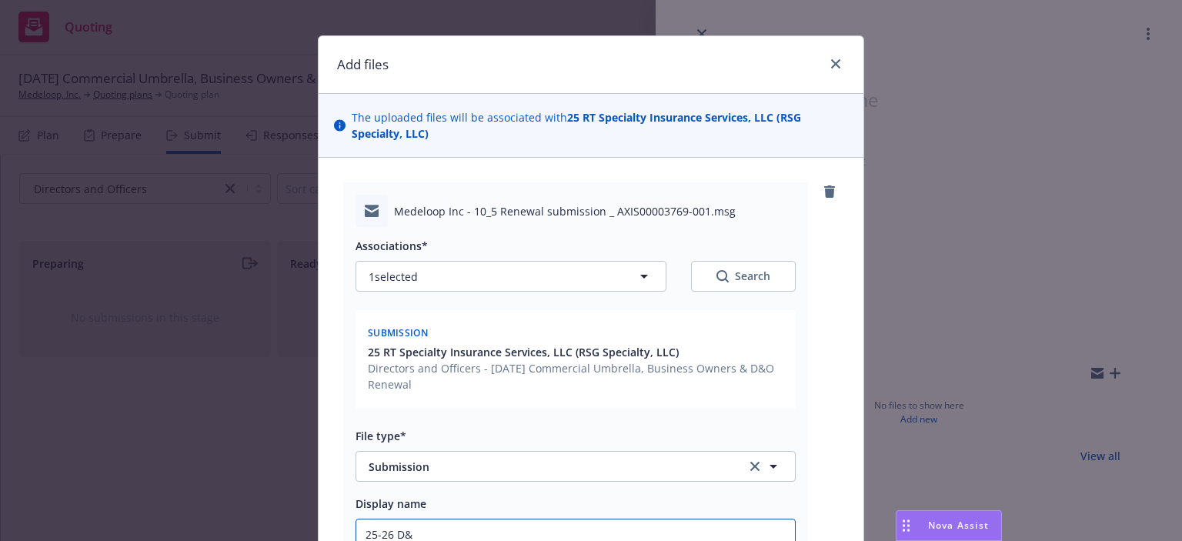
type input "25-26 D&O"
type textarea "x"
type input "25-26 D&O"
type textarea "x"
type input "25-26 D&O su"
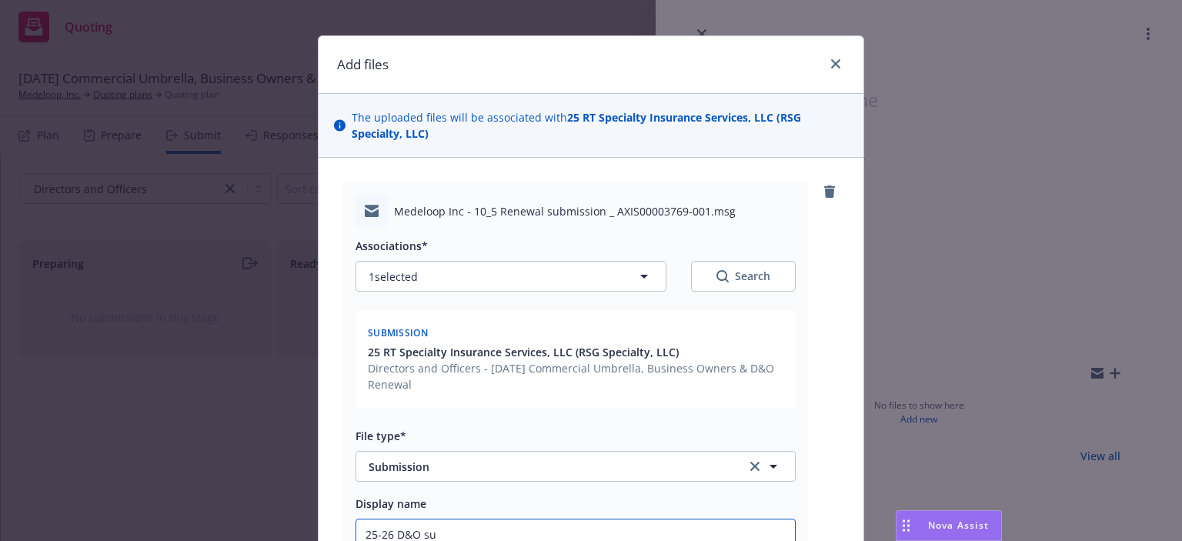
type textarea "x"
type input "25-26 D&O sub"
type textarea "x"
type input "25-26 D&O subm"
type textarea "x"
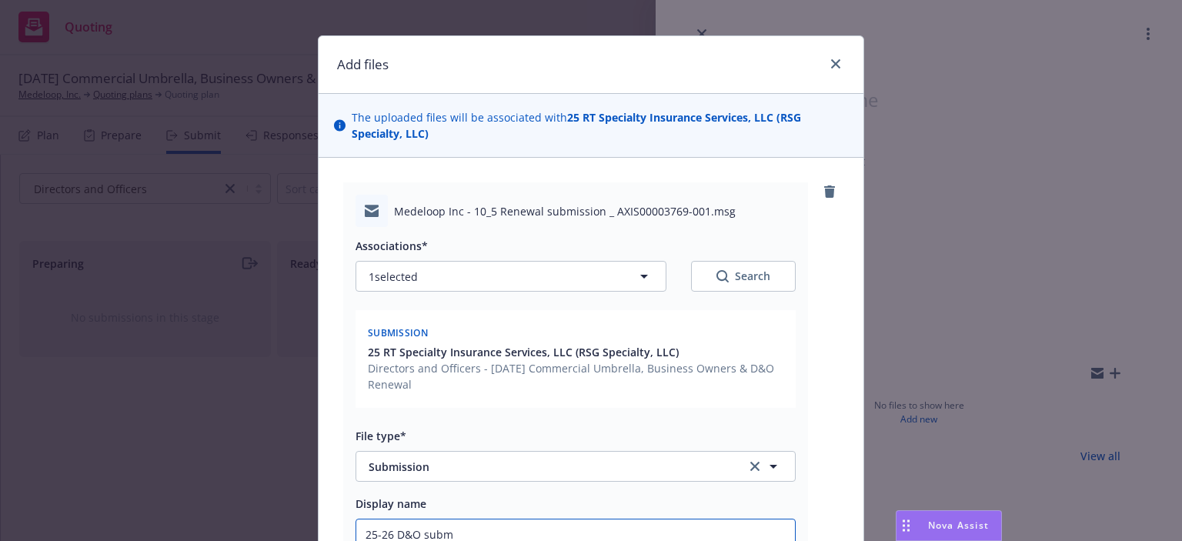
type input "25-26 D&O submi"
type textarea "x"
type input "25-26 D&O submis"
type textarea "x"
type input "25-26 D&O submiss"
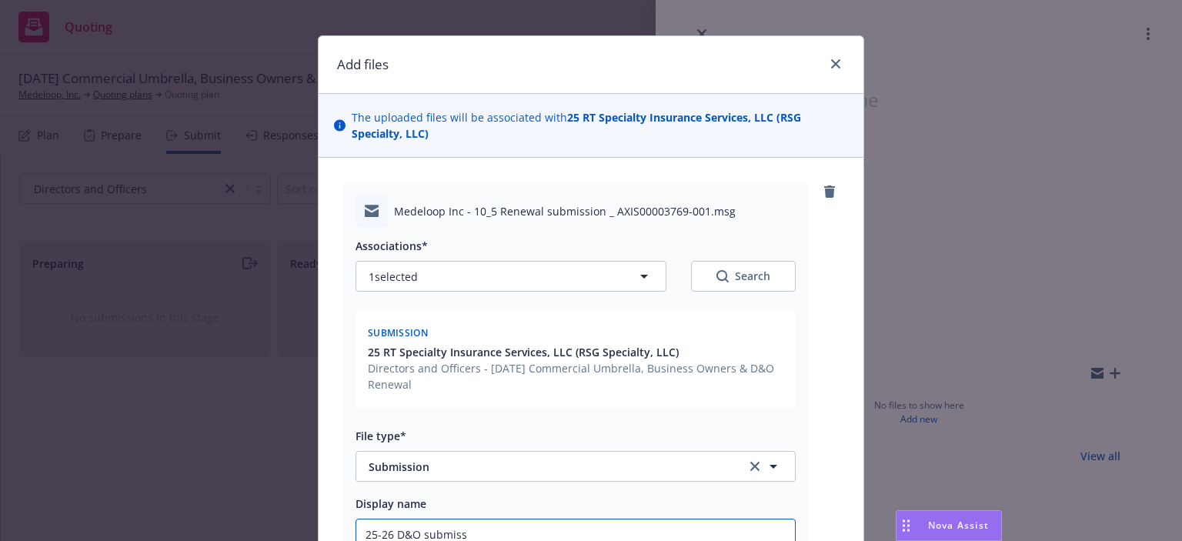
type textarea "x"
type input "25-26 D&O submissi"
type textarea "x"
type input "25-26 D&O submissio"
type textarea "x"
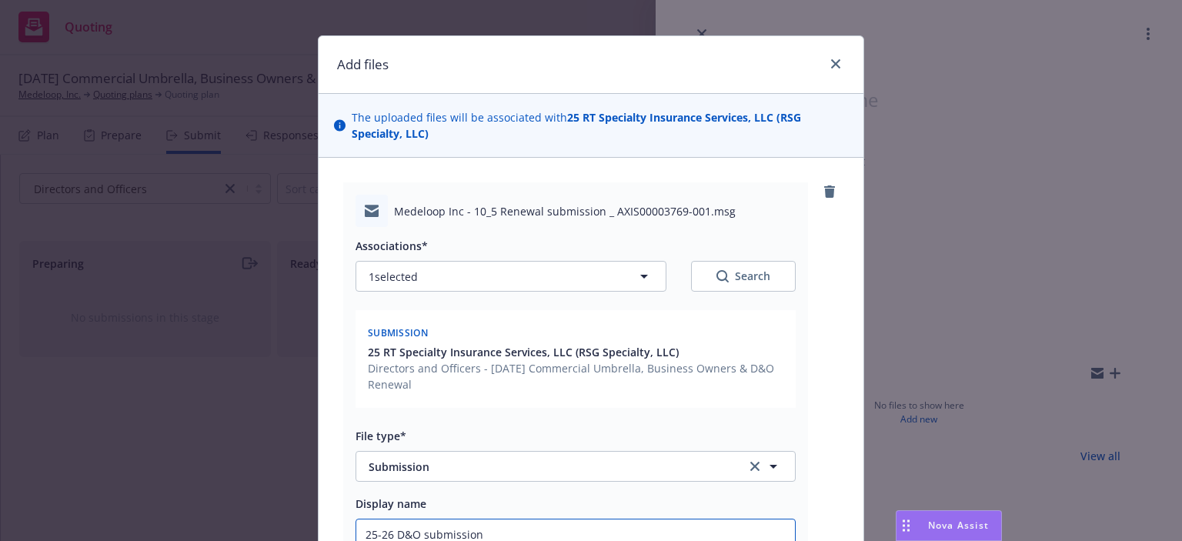
type input "25-26 D&O submission"
type textarea "x"
type input "25-26 D&O submission EM"
type textarea "x"
type input "25-26 D&O submission EM"
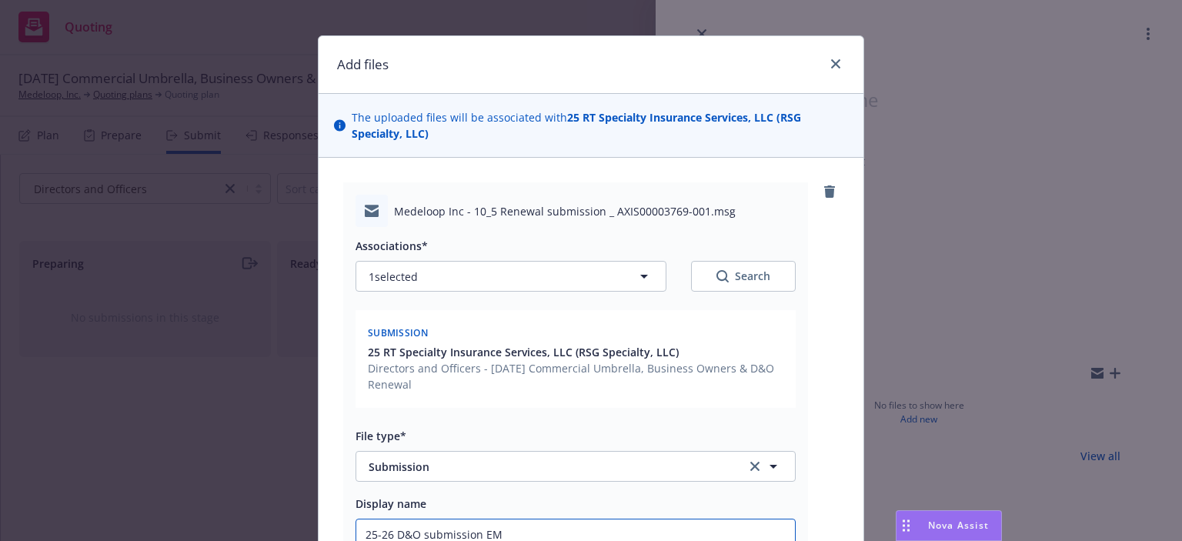
type textarea "x"
type input "25-26 D&O submission EM to"
type textarea "x"
type input "25-26 D&O submission EM to"
type textarea "x"
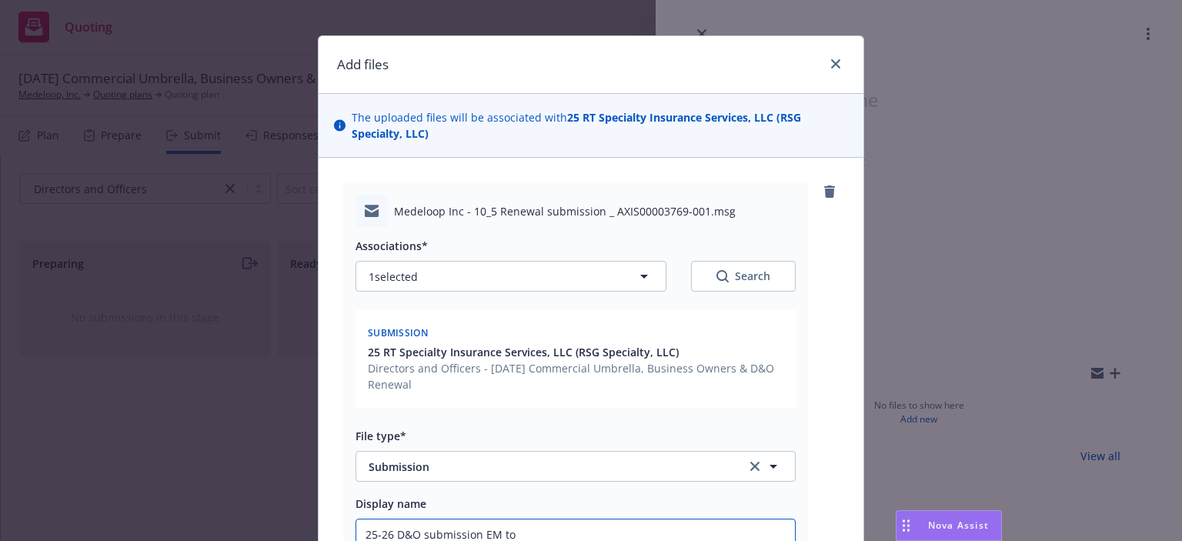
type input "25-26 D&O submission EM to R"
type textarea "x"
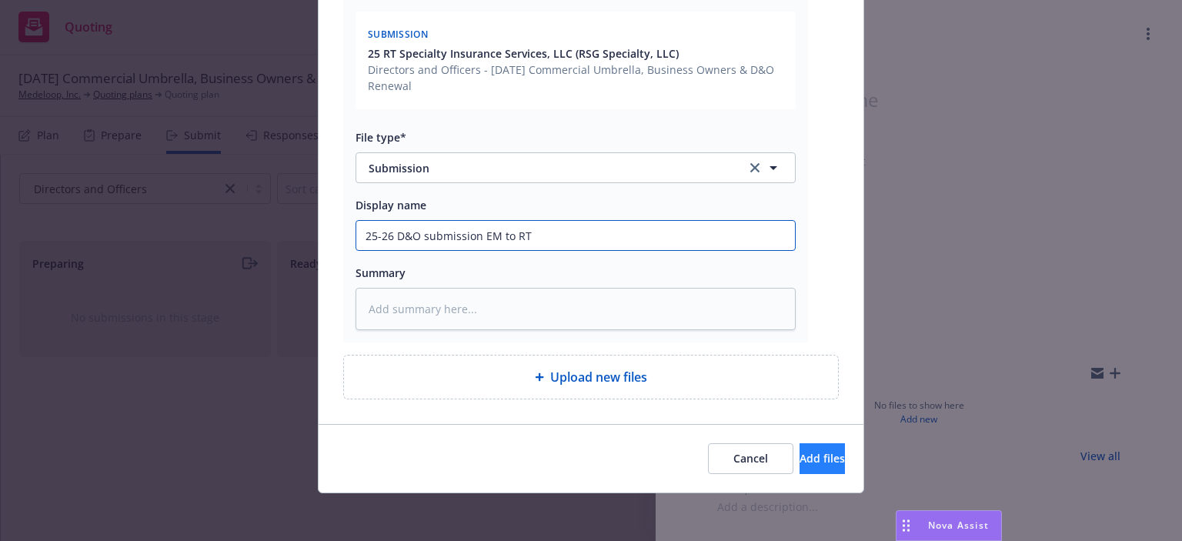
type input "25-26 D&O submission EM to RT"
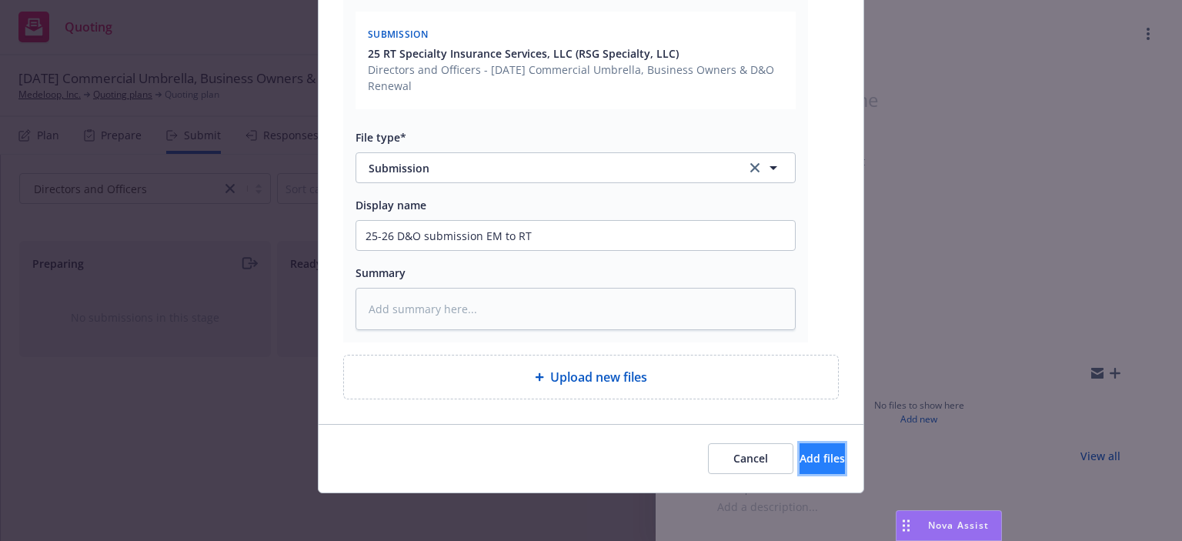
click at [800, 461] on button "Add files" at bounding box center [822, 458] width 45 height 31
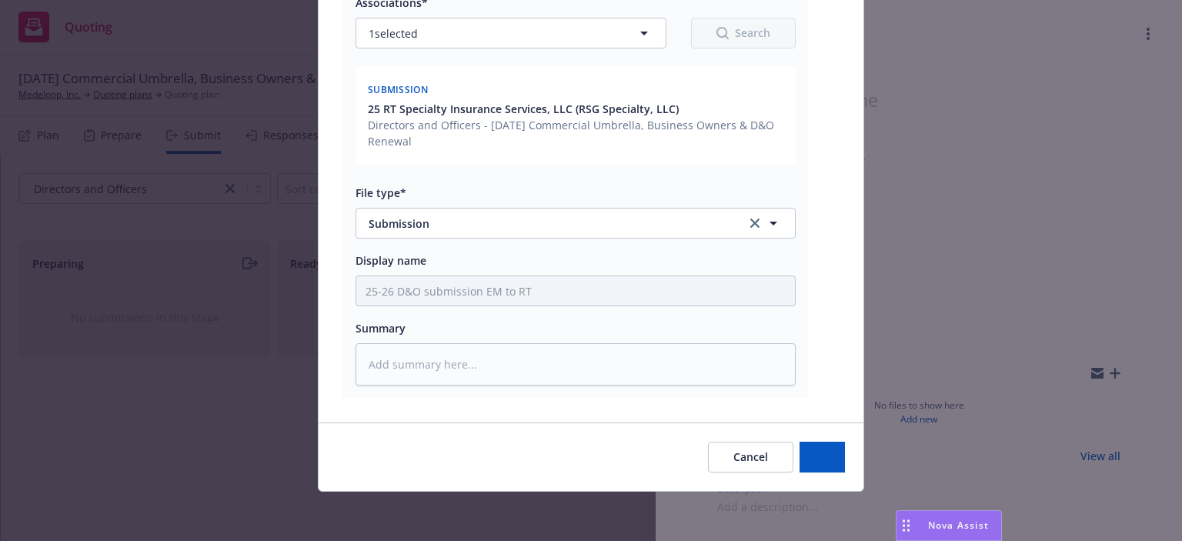
scroll to position [255, 0]
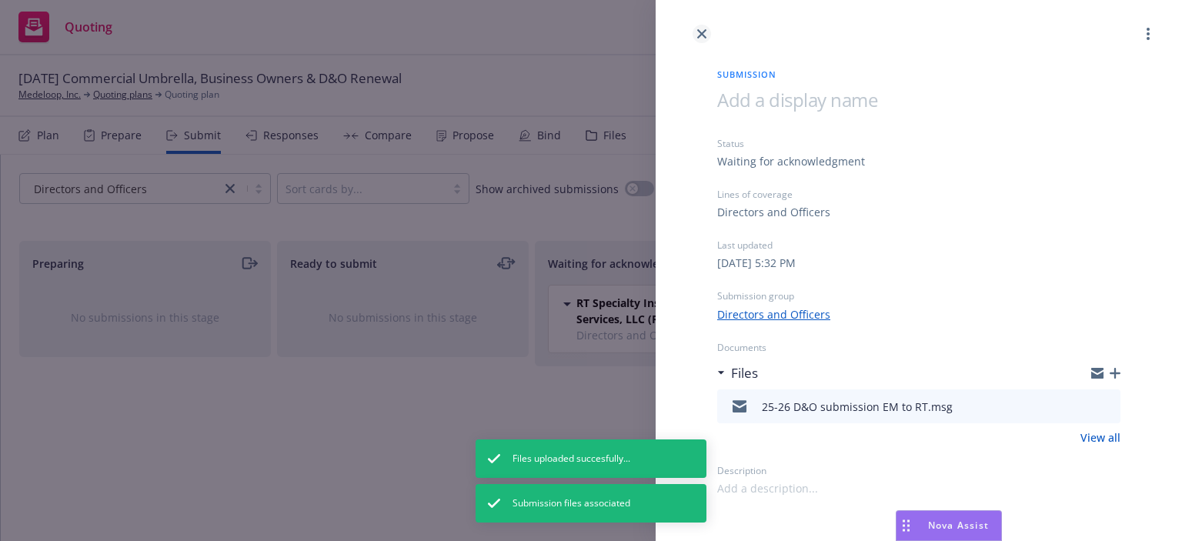
click at [700, 35] on icon "close" at bounding box center [701, 33] width 9 height 9
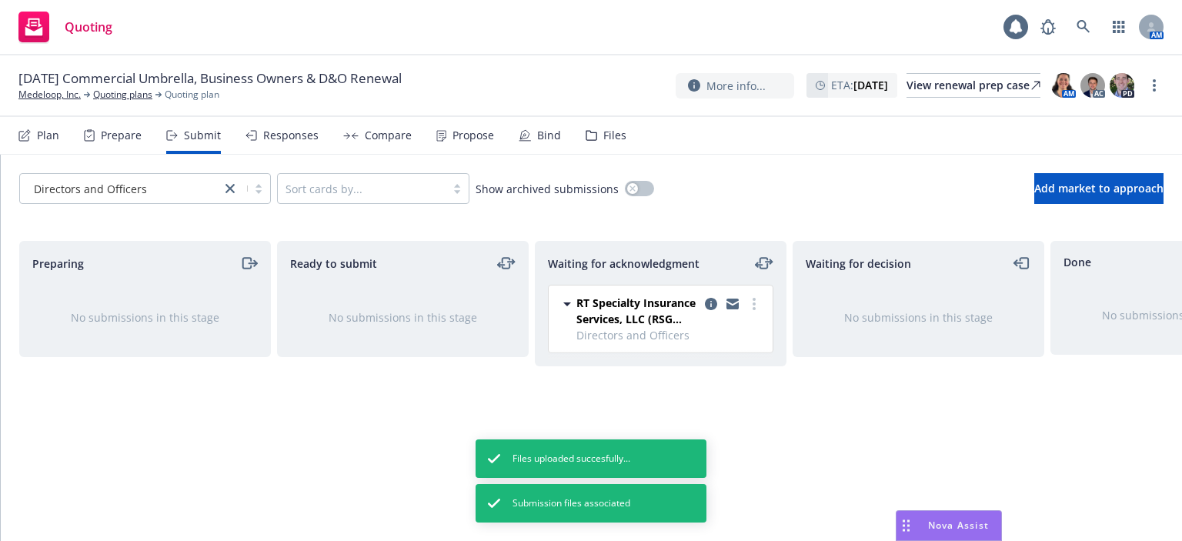
click at [588, 123] on div "Files" at bounding box center [606, 135] width 41 height 37
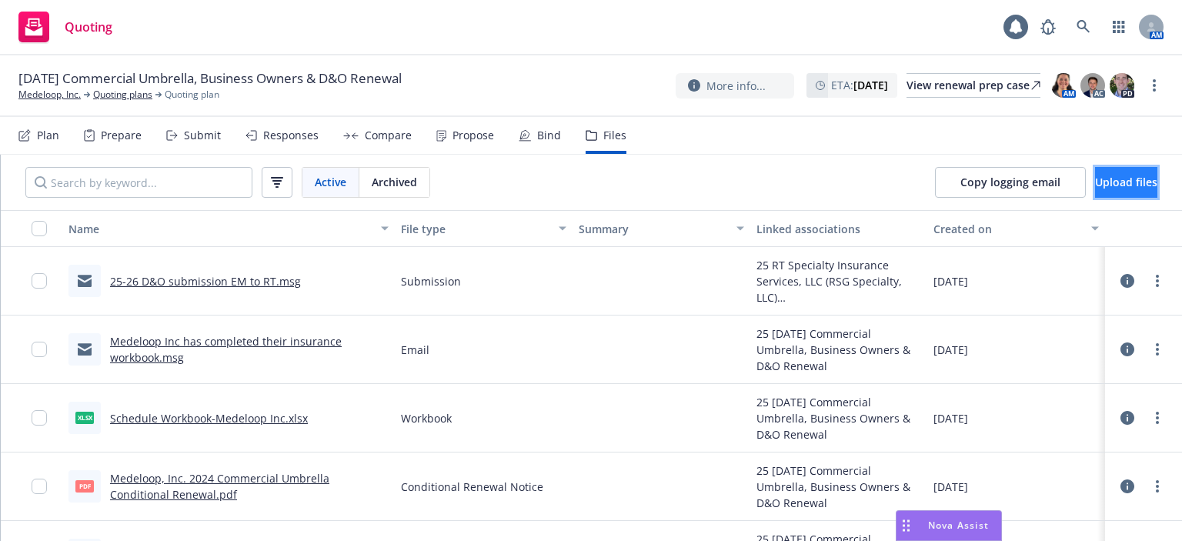
click at [1095, 185] on span "Upload files" at bounding box center [1126, 182] width 62 height 15
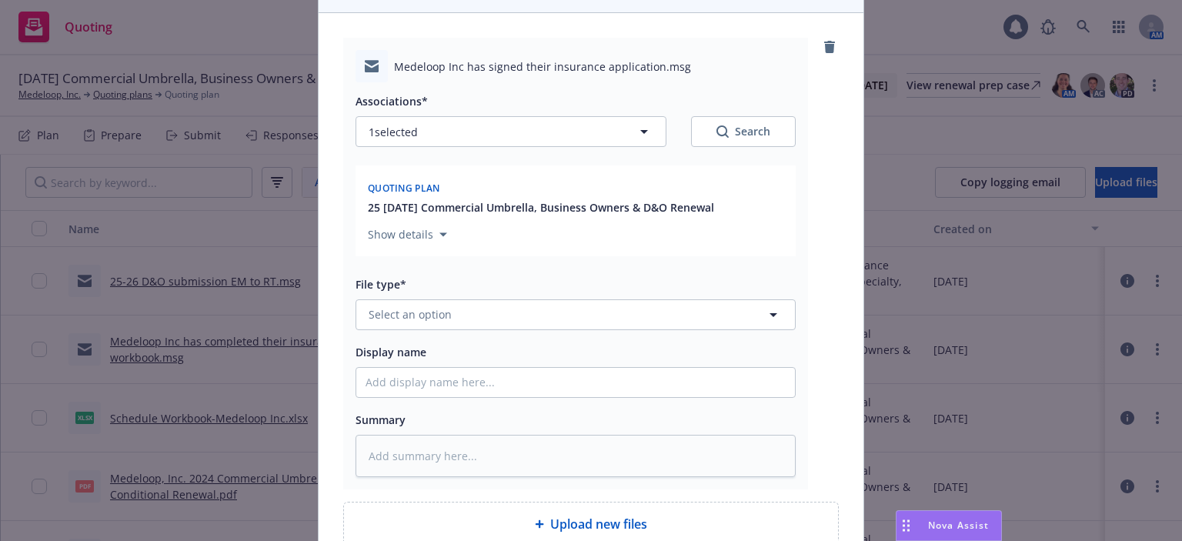
scroll to position [209, 0]
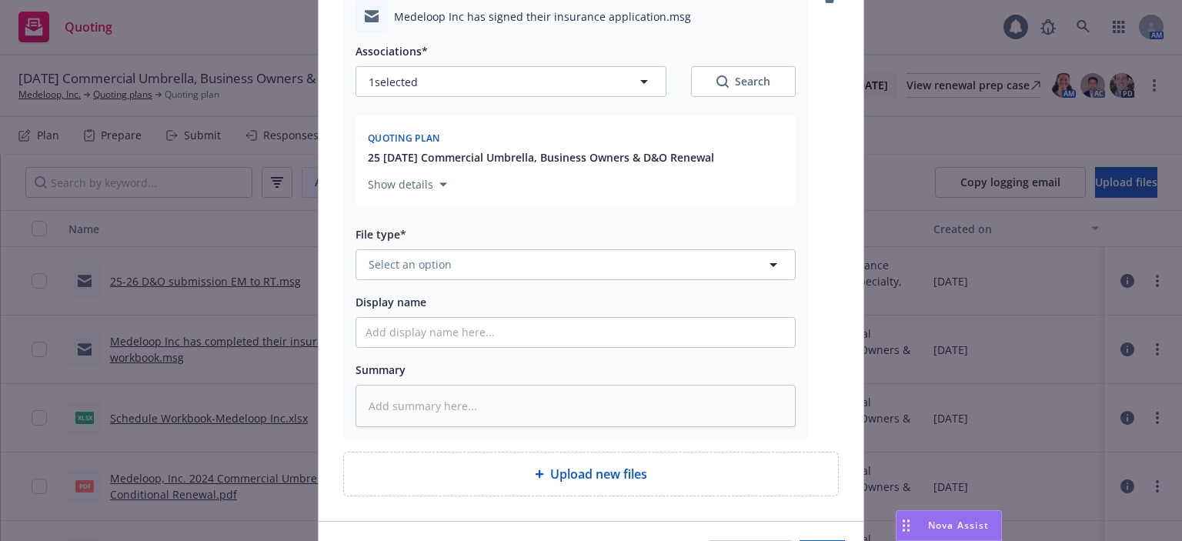
type textarea "x"
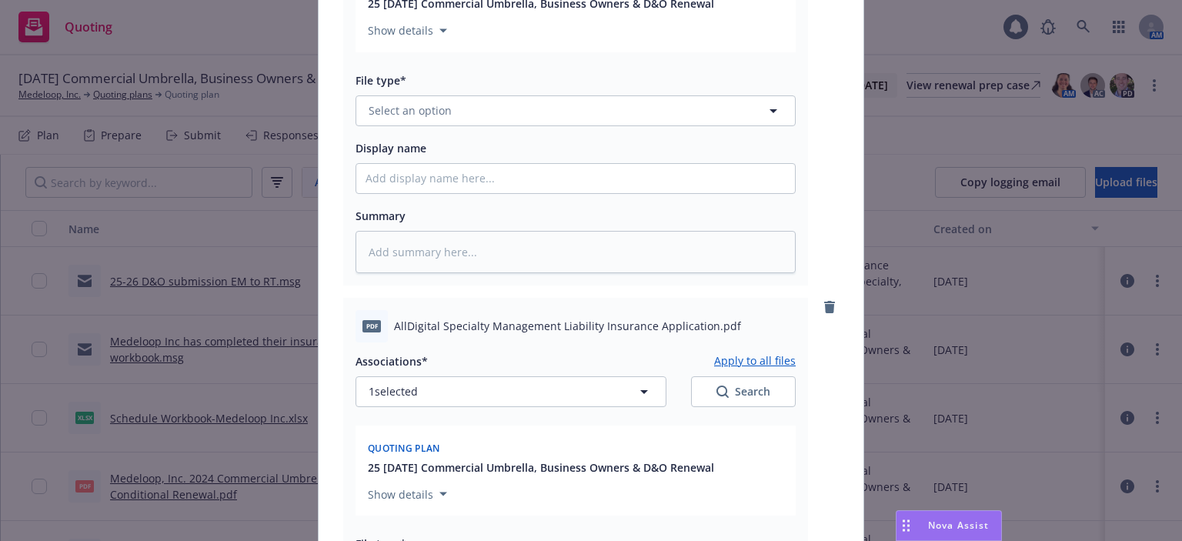
scroll to position [516, 0]
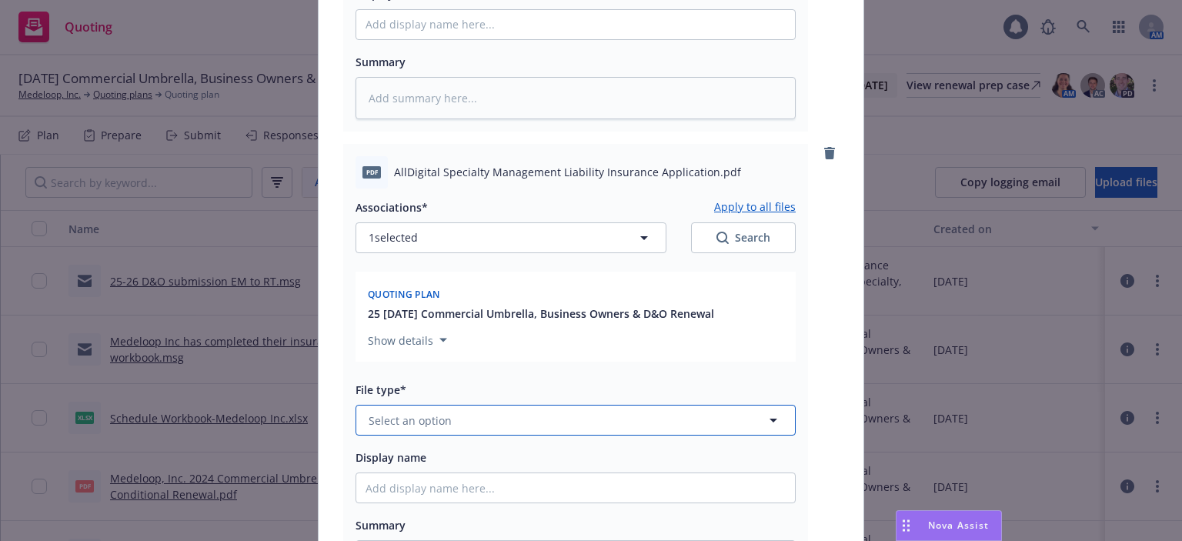
click at [467, 426] on button "Select an option" at bounding box center [576, 420] width 440 height 31
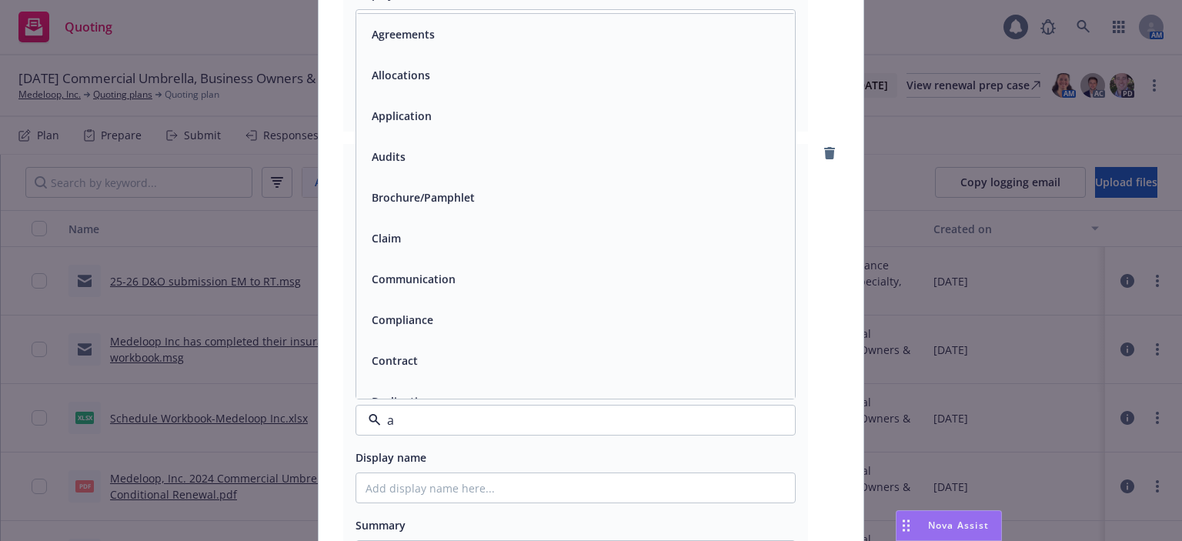
type input "a"
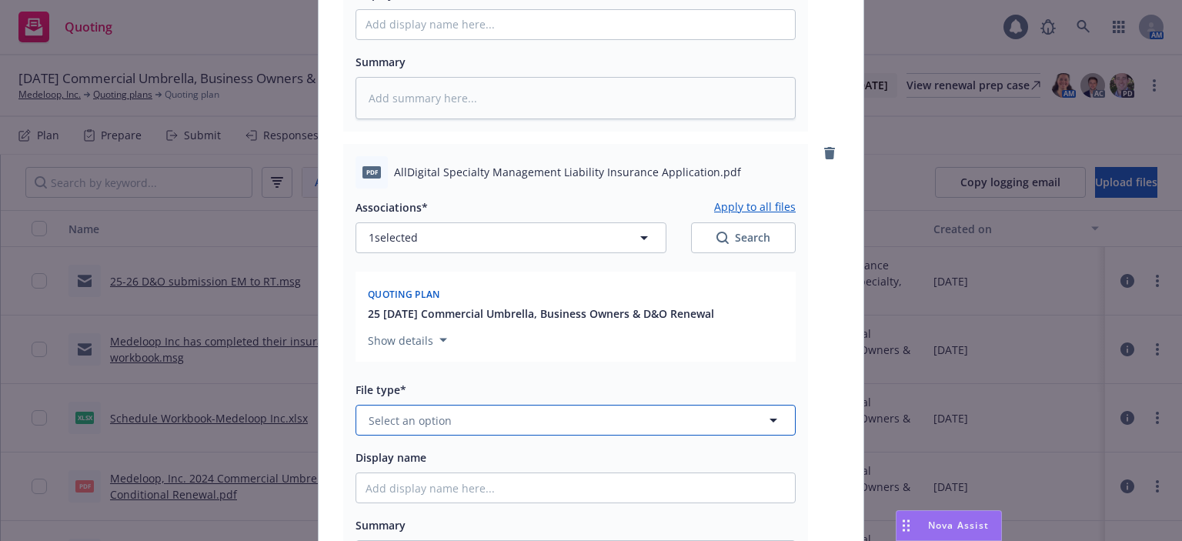
click at [467, 426] on button "Select an option" at bounding box center [576, 420] width 440 height 31
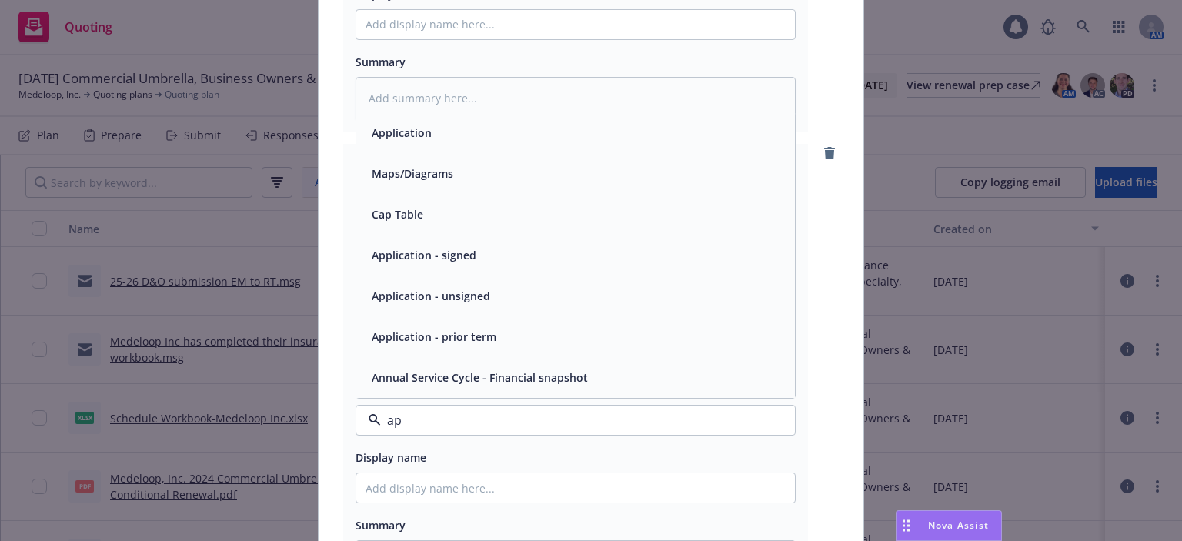
type input "app"
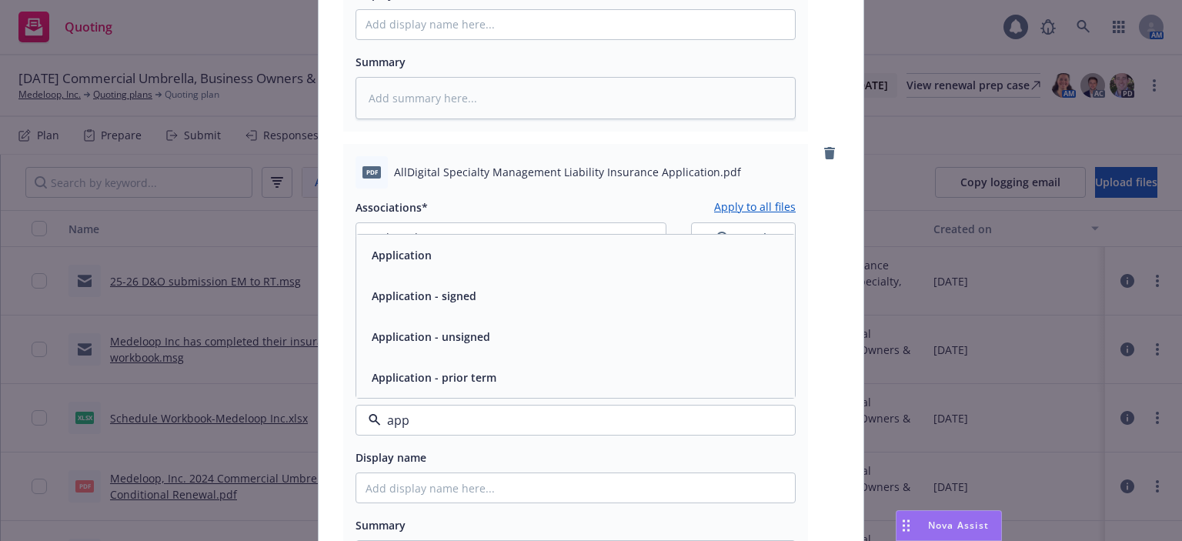
click at [437, 267] on div "Application" at bounding box center [575, 255] width 439 height 41
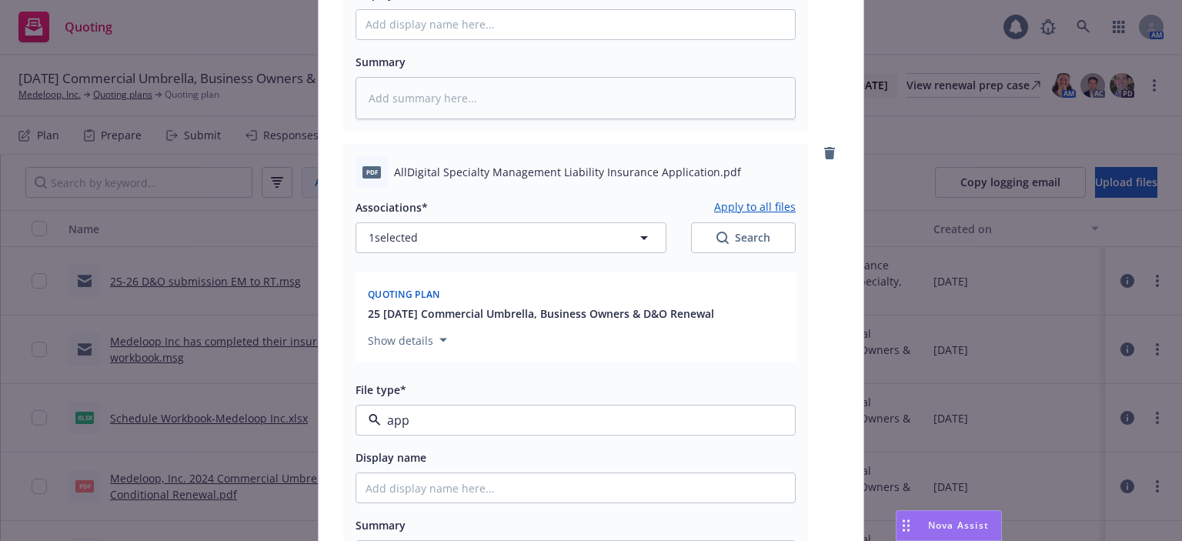
type textarea "x"
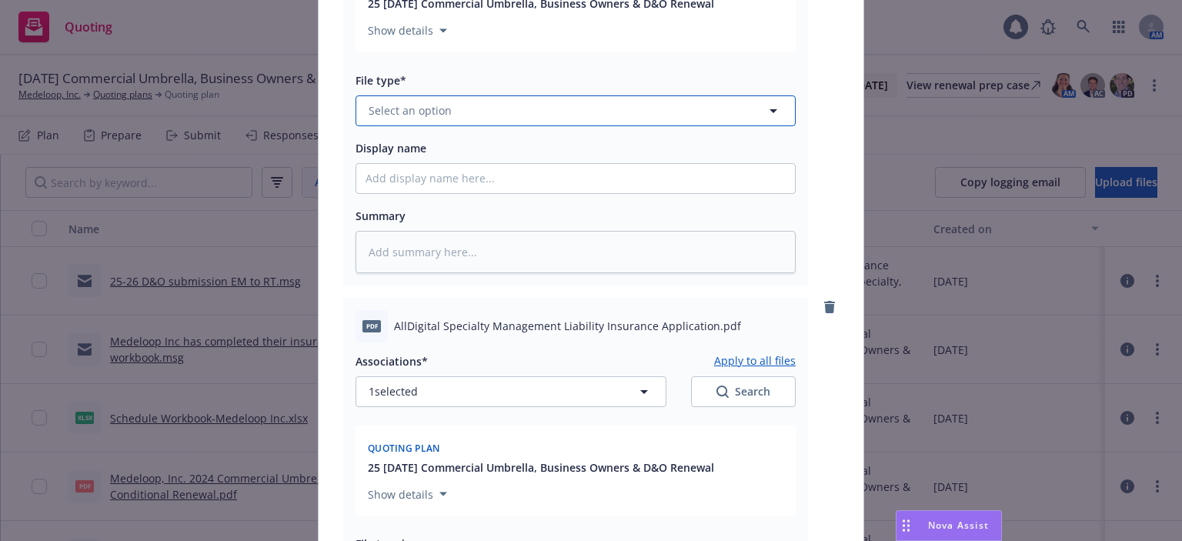
click at [429, 105] on span "Select an option" at bounding box center [410, 110] width 83 height 16
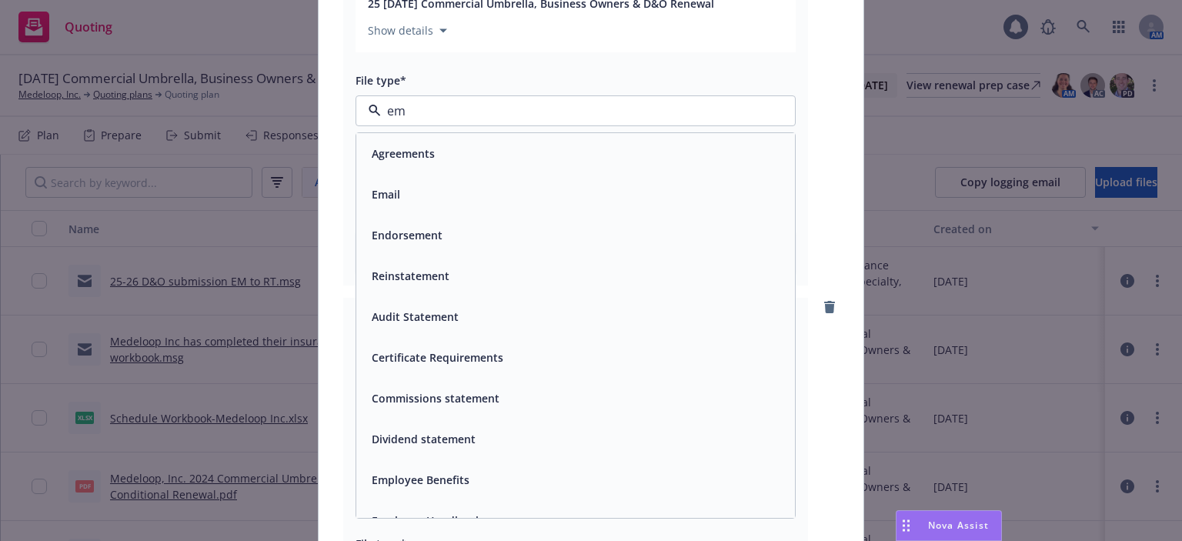
type input "ema"
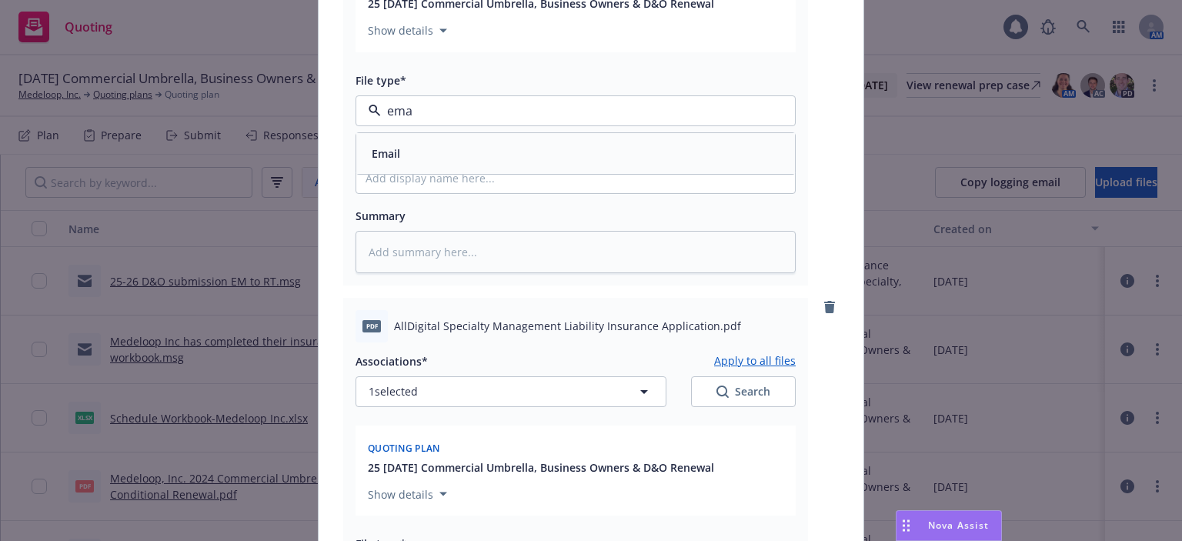
click at [431, 157] on div "Email" at bounding box center [576, 153] width 420 height 22
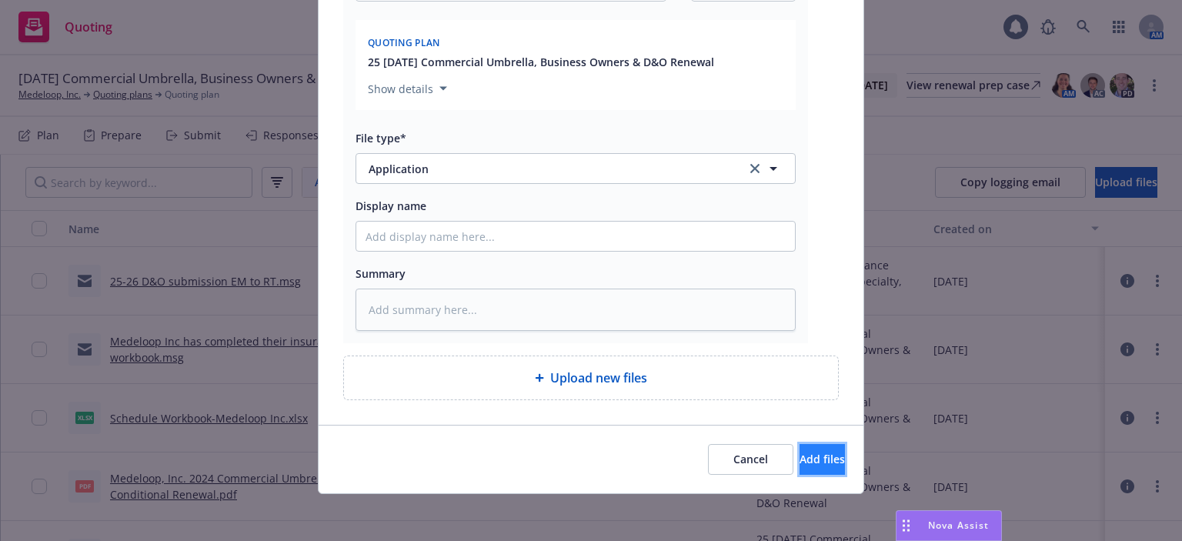
click at [800, 447] on button "Add files" at bounding box center [822, 459] width 45 height 31
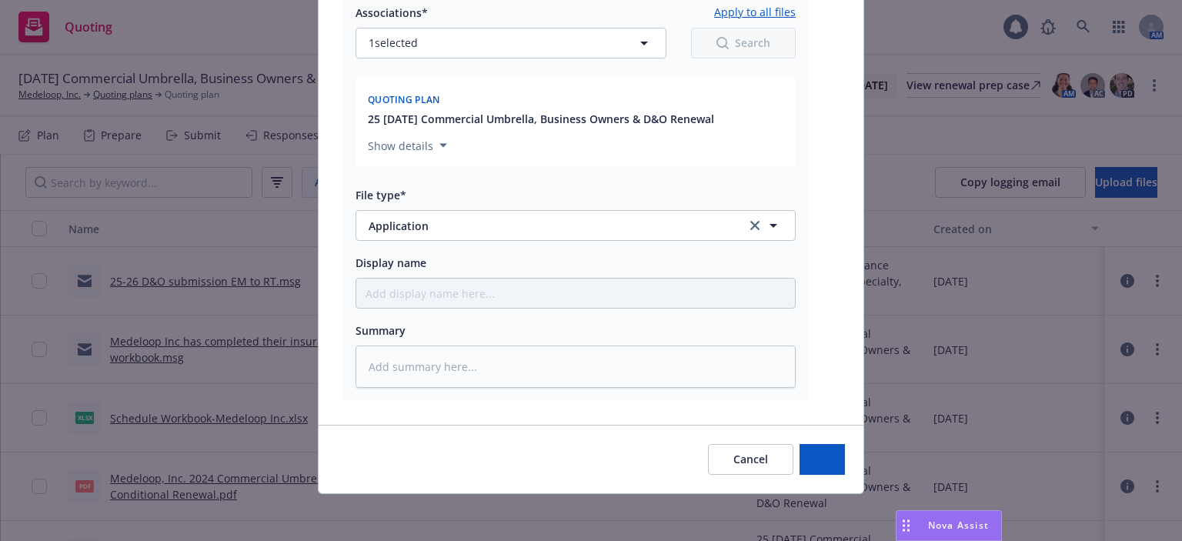
type textarea "x"
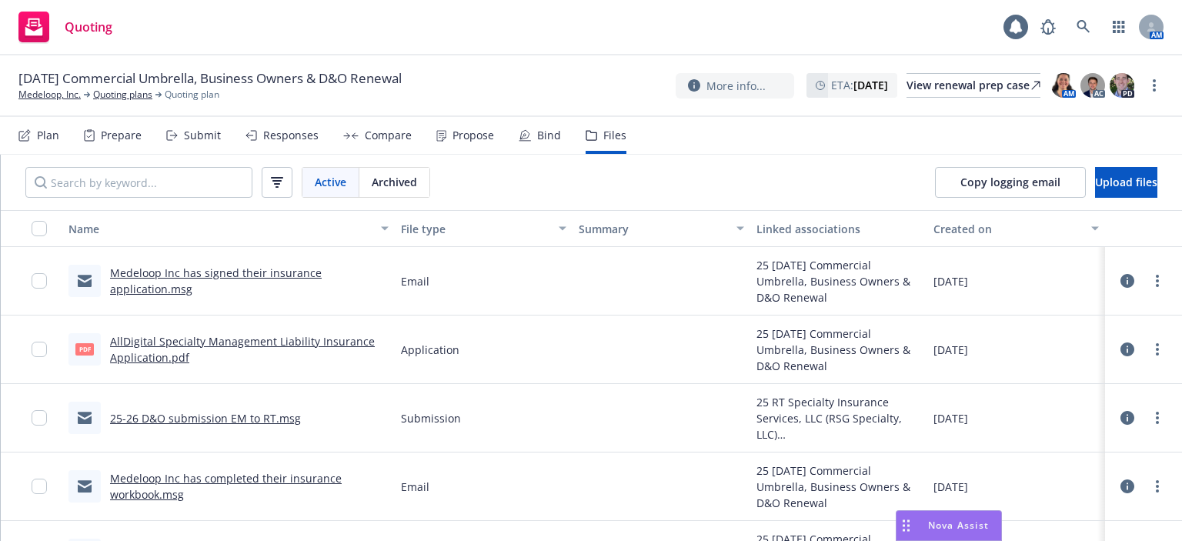
click at [211, 136] on div "Submit" at bounding box center [202, 135] width 37 height 12
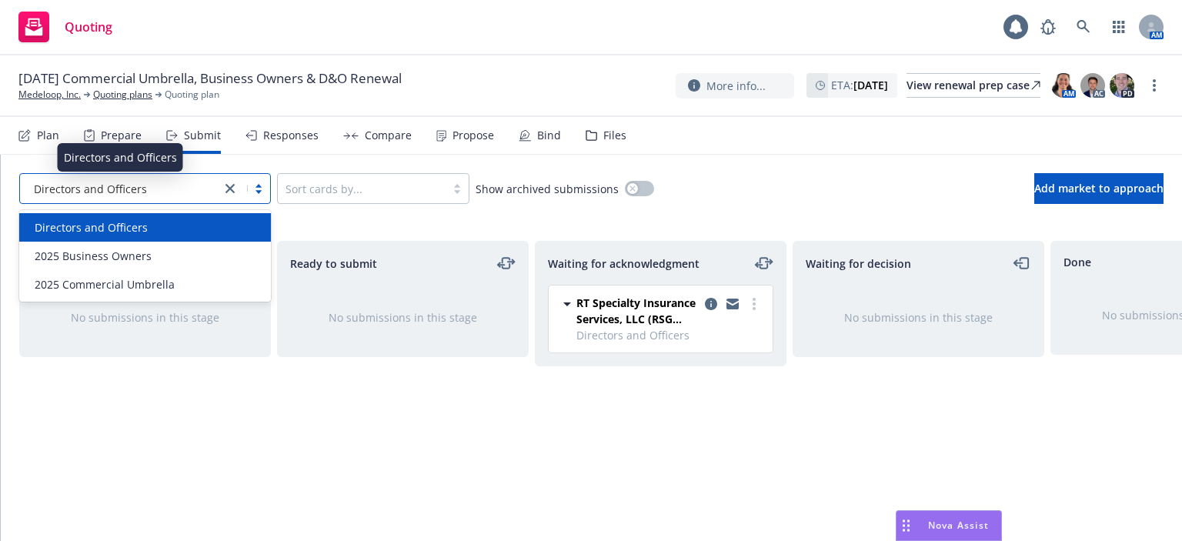
click at [172, 191] on div "Directors and Officers" at bounding box center [120, 189] width 185 height 16
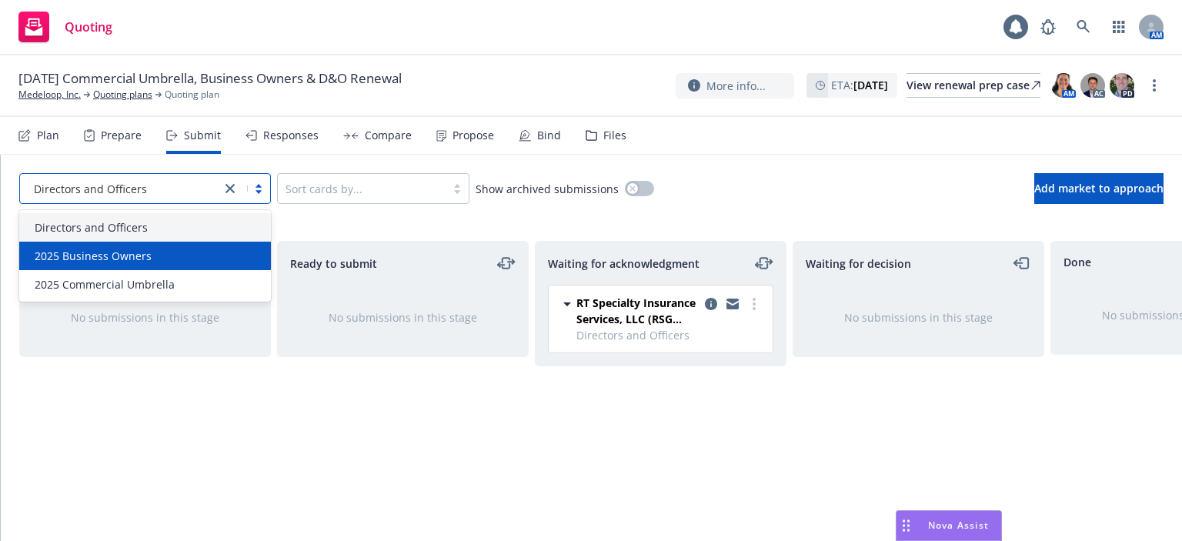
click at [162, 248] on div "2025 Business Owners" at bounding box center [144, 256] width 233 height 16
